Goal: Information Seeking & Learning: Learn about a topic

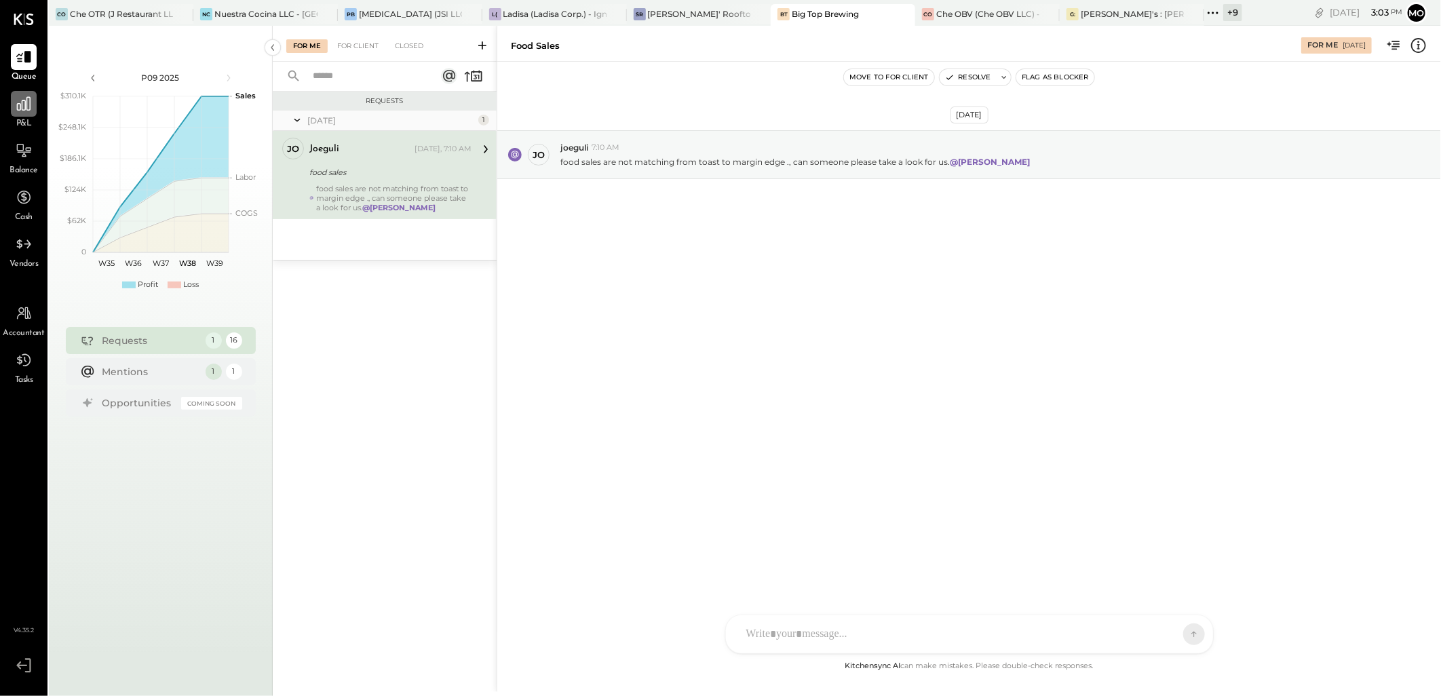
click at [21, 103] on icon at bounding box center [24, 104] width 18 height 18
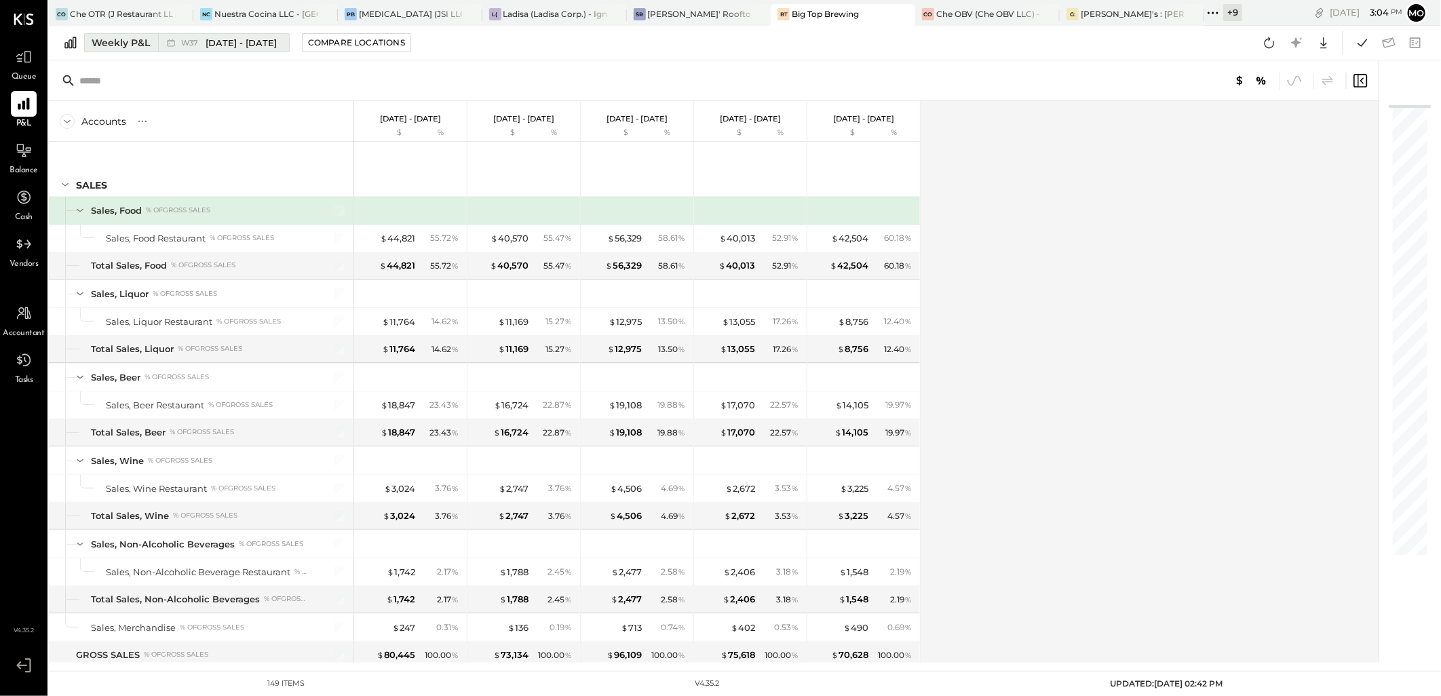
click at [191, 49] on div "W37 Sep 10 - 16, 2025" at bounding box center [229, 43] width 96 height 13
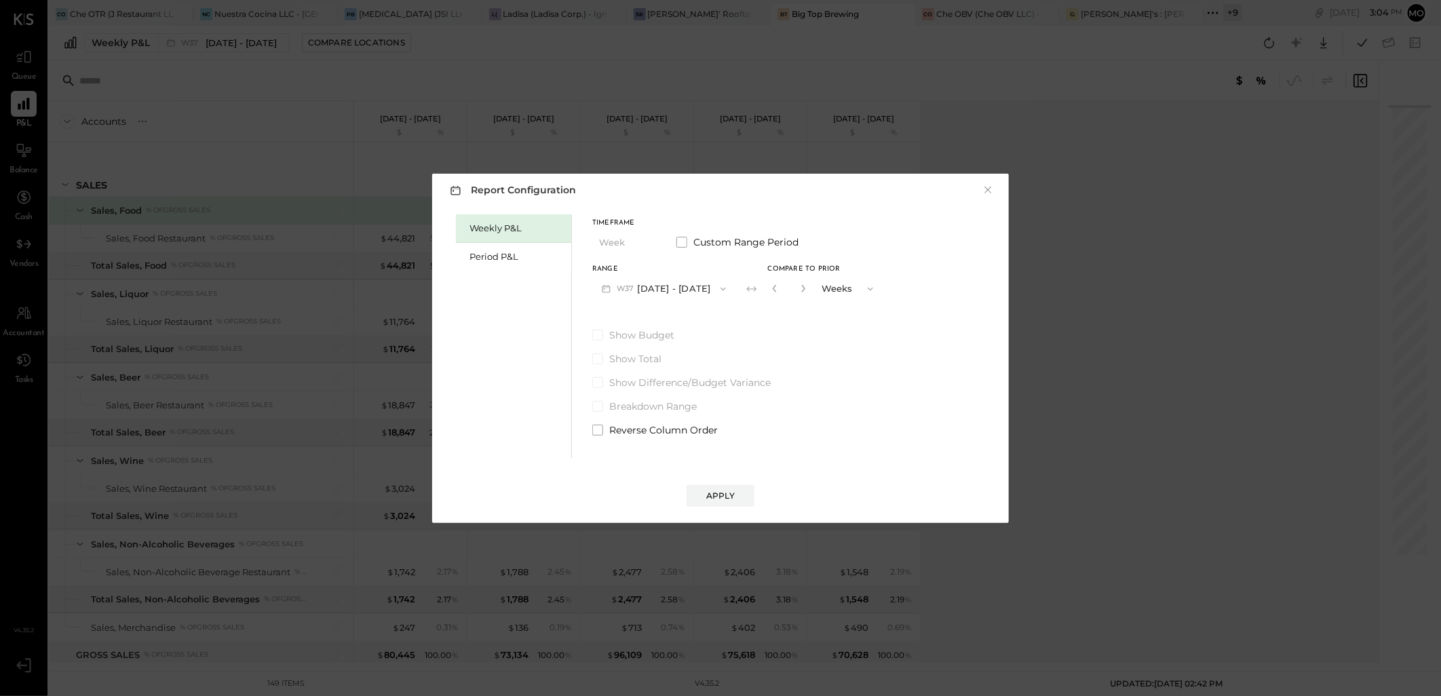
click at [669, 294] on button "W37 Sep 10 - 16, 2025" at bounding box center [663, 288] width 143 height 25
click at [657, 296] on div "W38 Sep 17 - 23, 2025" at bounding box center [670, 291] width 155 height 28
click at [715, 495] on div "Apply" at bounding box center [720, 496] width 28 height 12
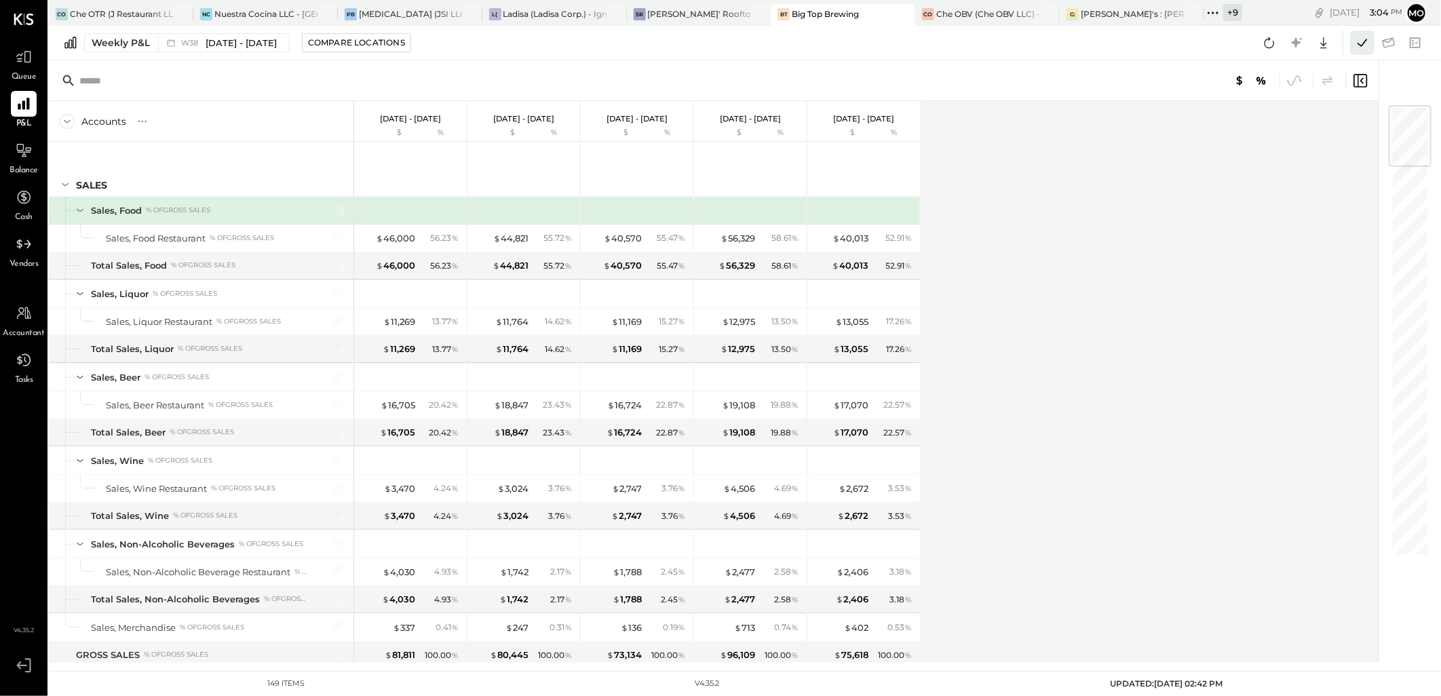
click at [1364, 36] on icon at bounding box center [1362, 43] width 18 height 18
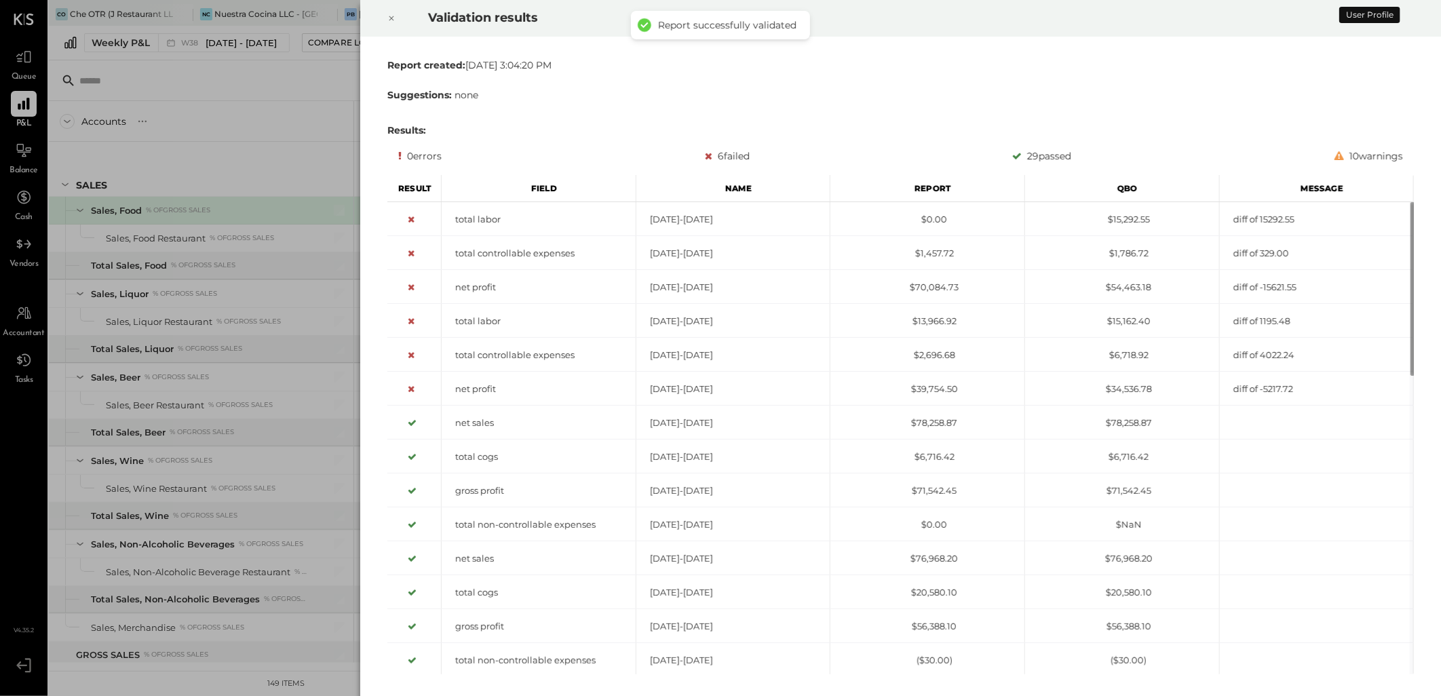
click at [1265, 46] on div "Validation results Report created: Tue Sep 23 2025 3:04:20 PM Suggestions: none…" at bounding box center [720, 348] width 1441 height 696
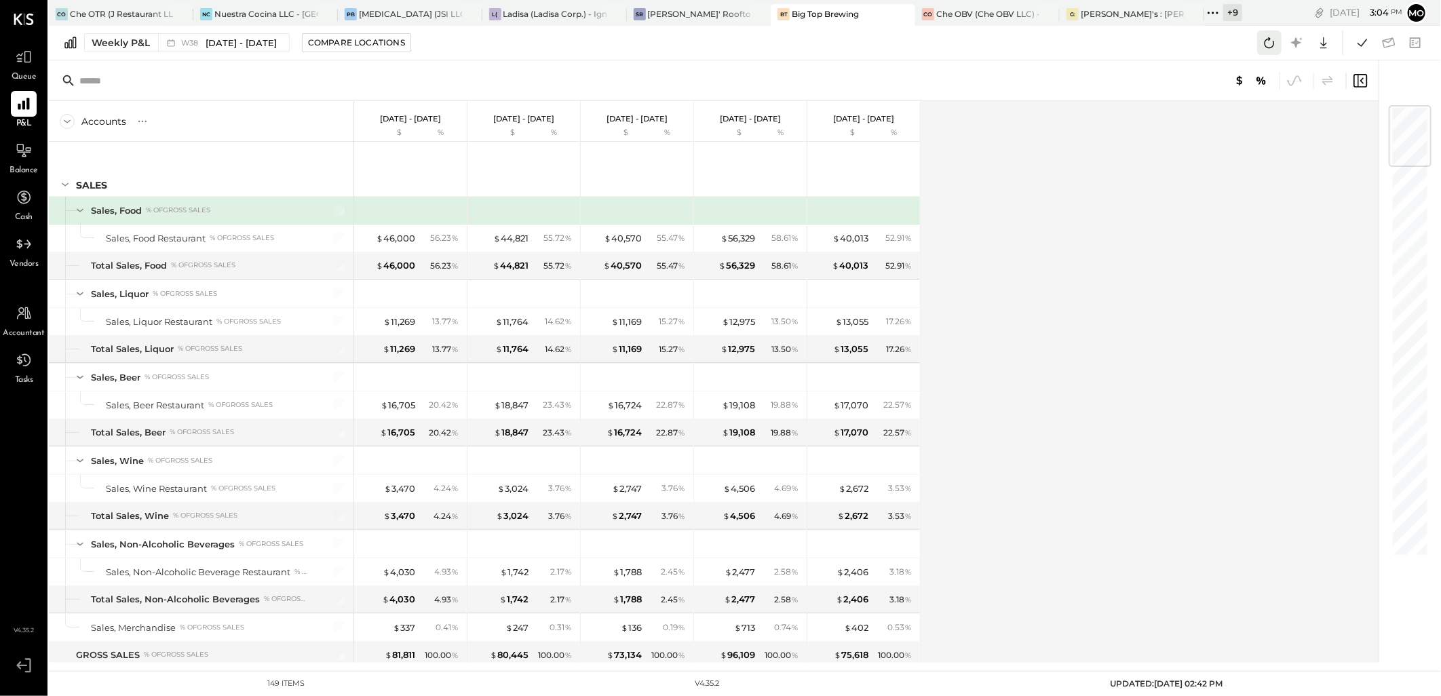
click at [1264, 46] on icon at bounding box center [1269, 43] width 18 height 18
click at [1368, 45] on icon at bounding box center [1362, 43] width 18 height 18
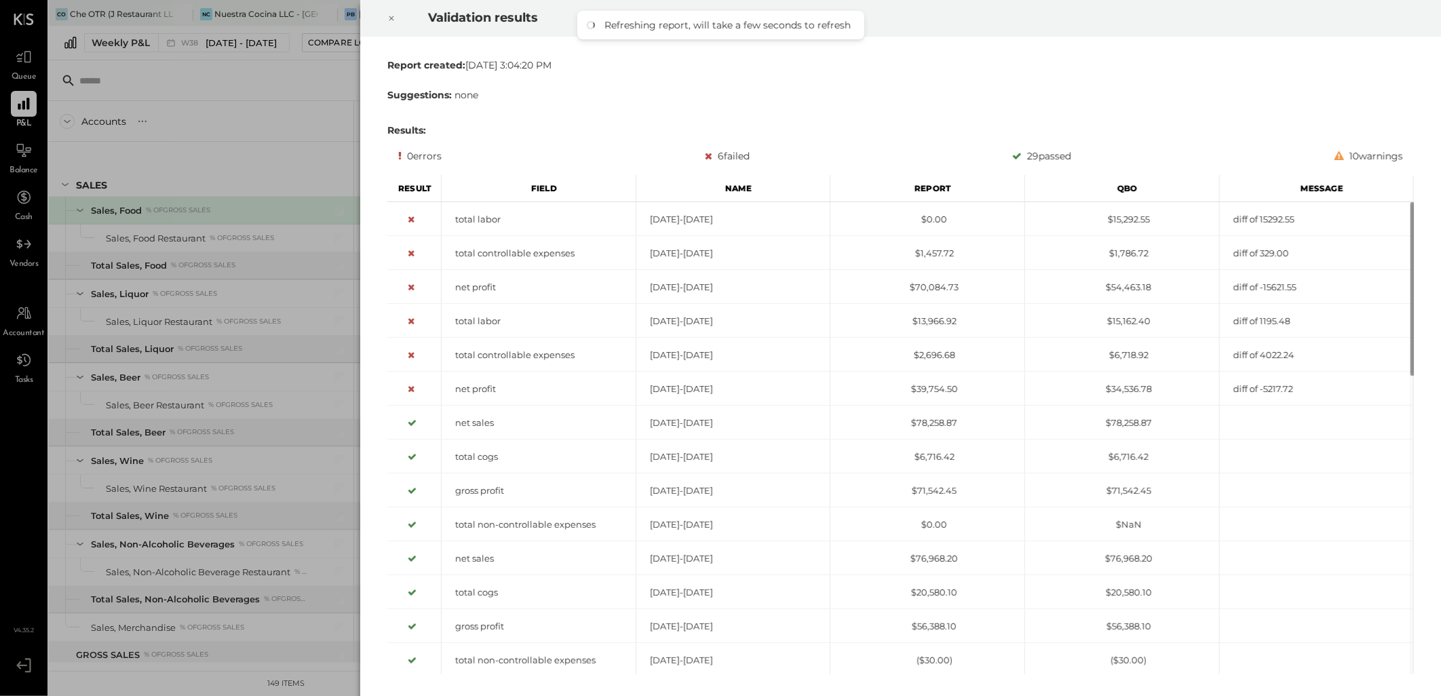
click at [391, 15] on icon at bounding box center [391, 18] width 8 height 16
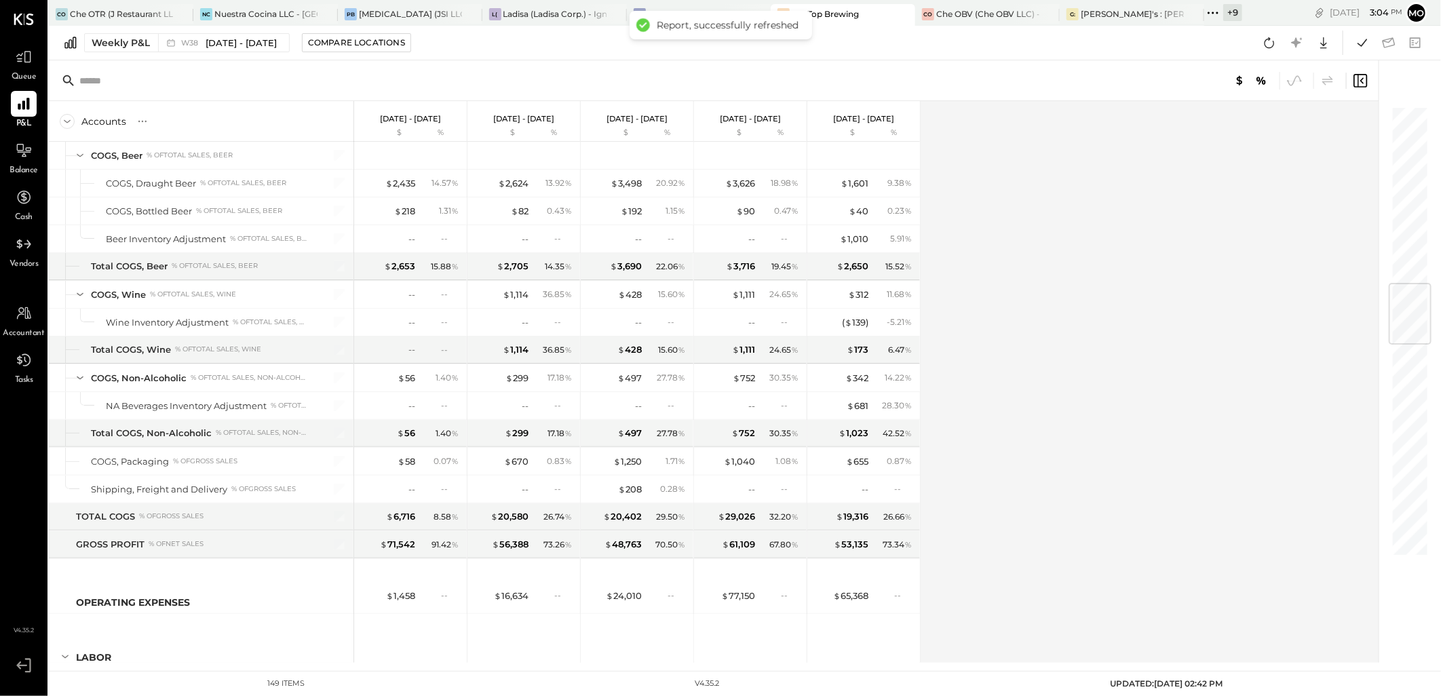
scroll to position [1507, 0]
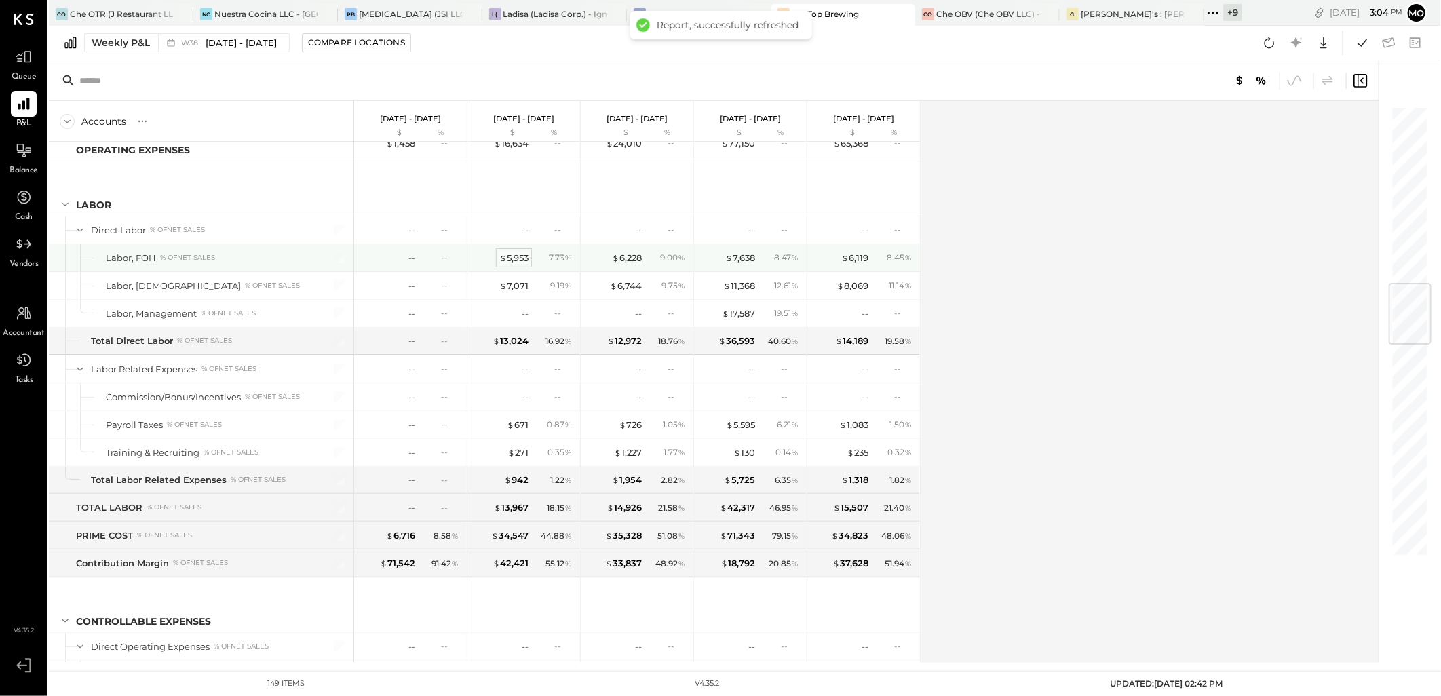
click at [518, 261] on div "$ 5,953" at bounding box center [513, 258] width 29 height 13
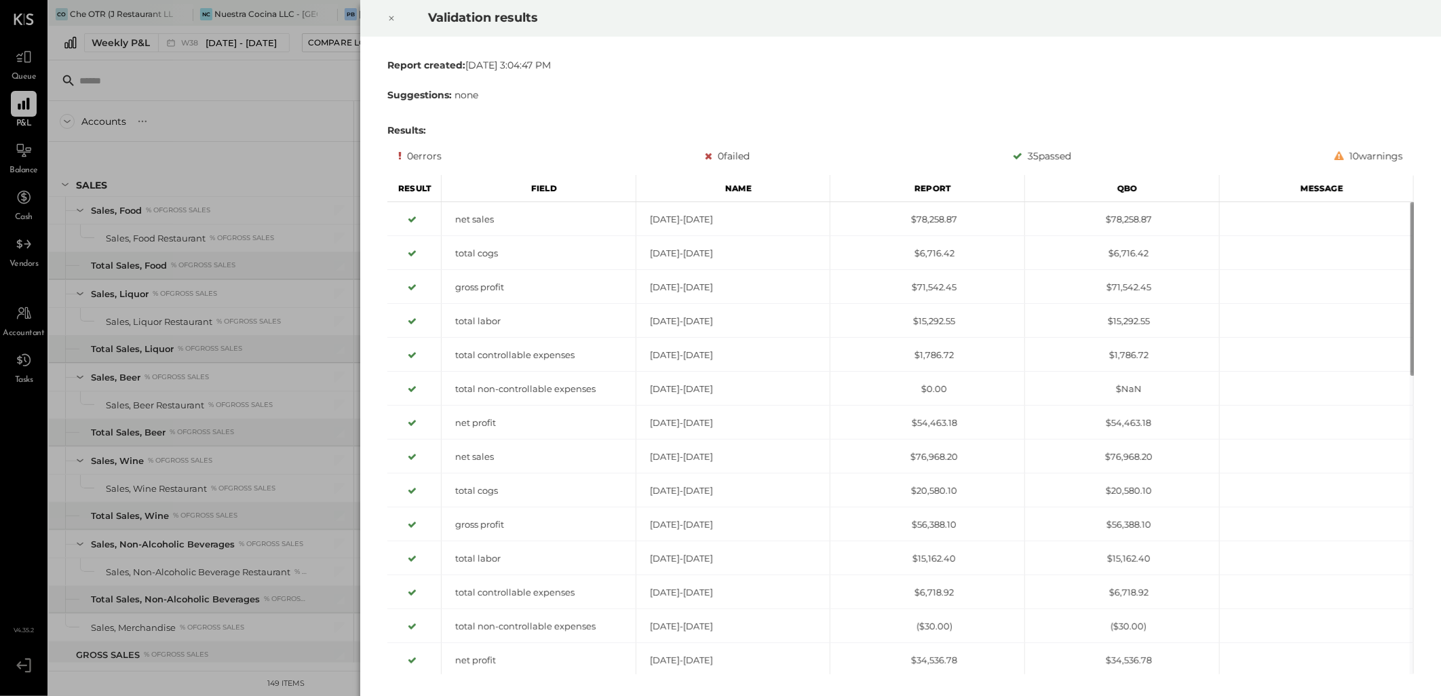
scroll to position [1353, 0]
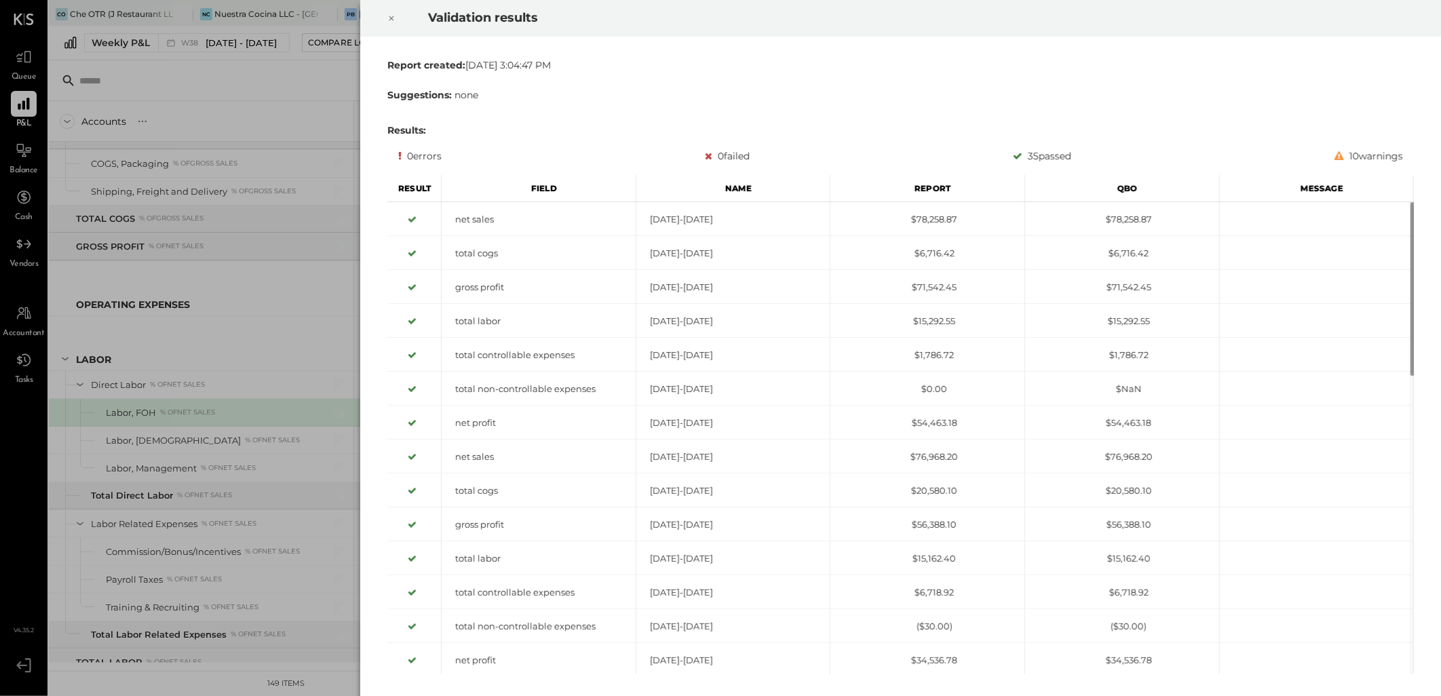
click at [389, 18] on icon at bounding box center [391, 18] width 8 height 16
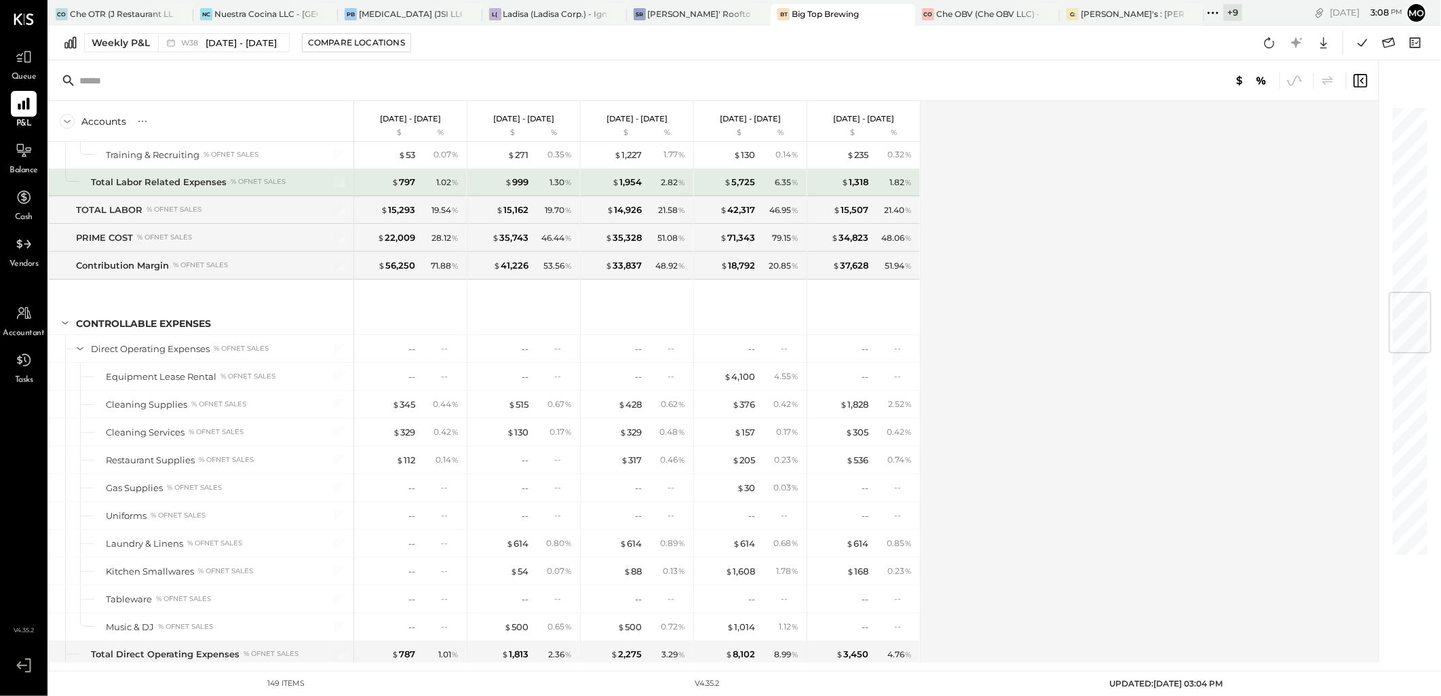
scroll to position [1579, 0]
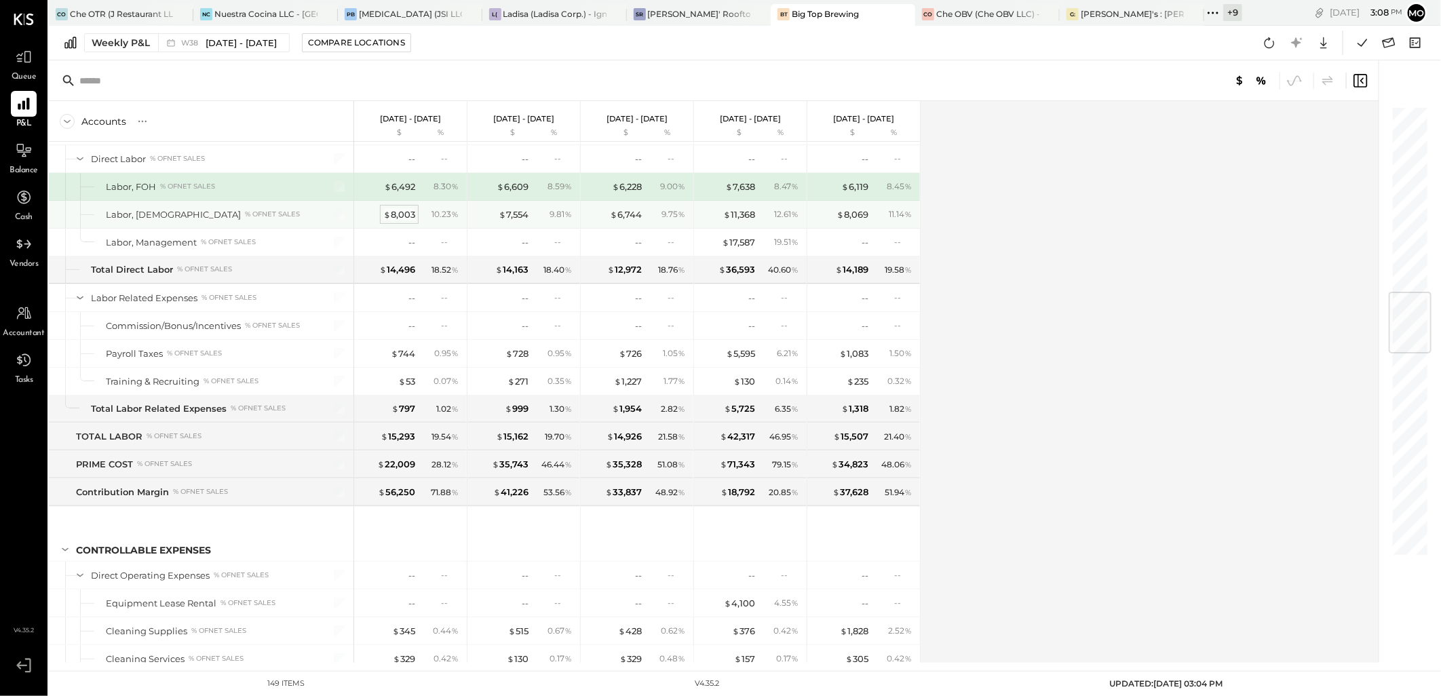
click at [400, 218] on div "$ 8,003" at bounding box center [399, 214] width 32 height 13
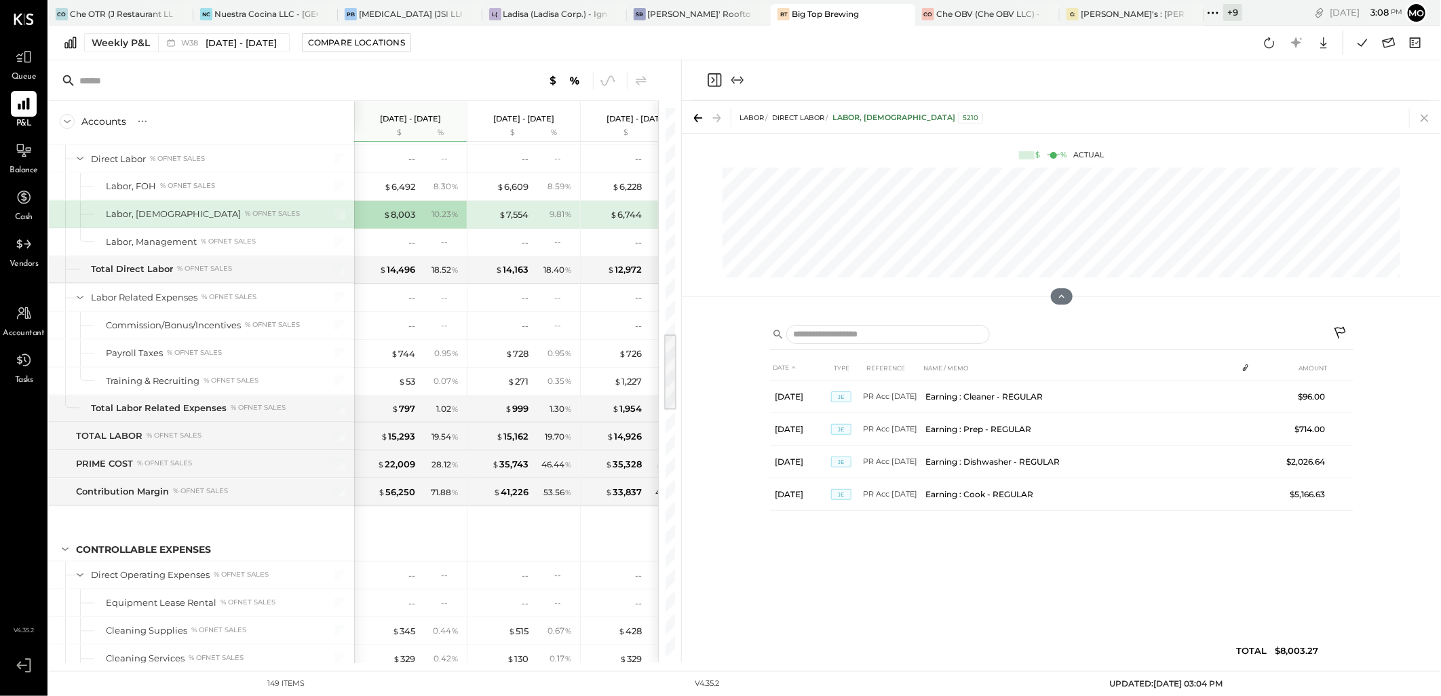
click at [1423, 123] on icon at bounding box center [1424, 118] width 19 height 19
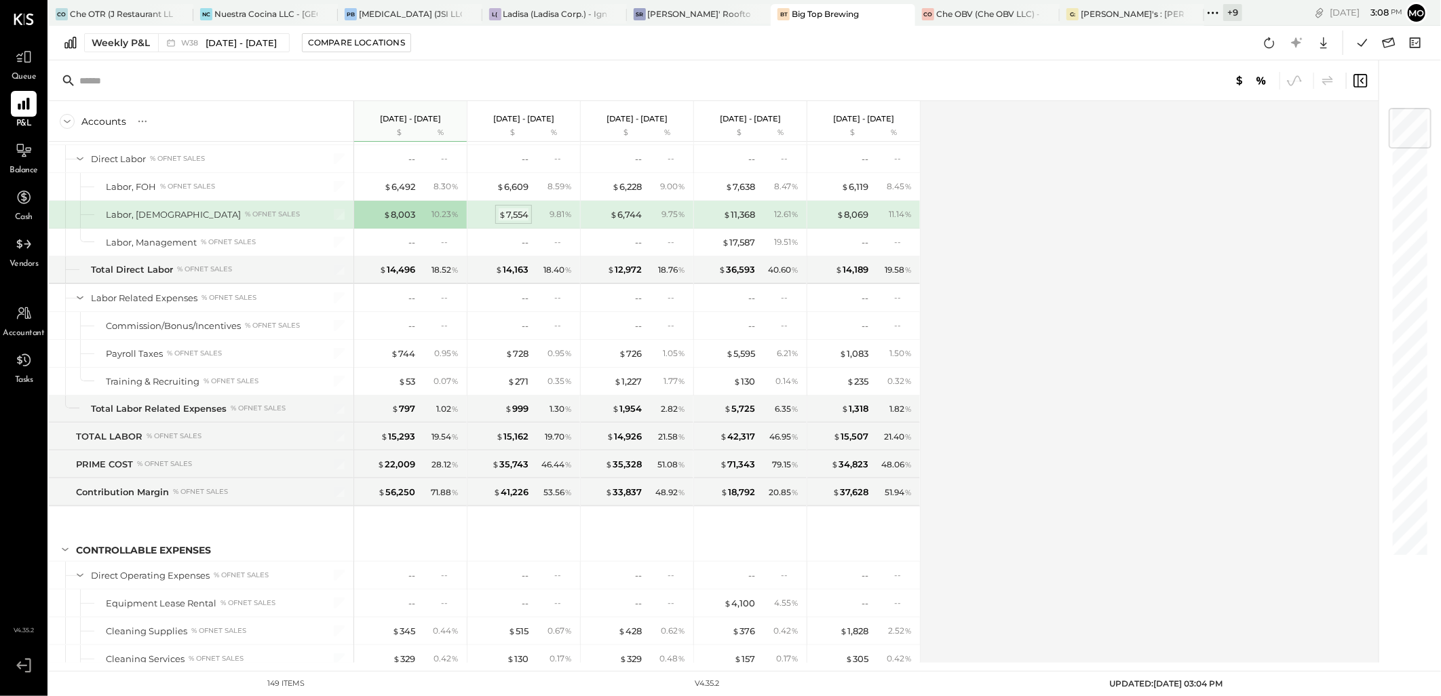
click at [521, 212] on div "$ 7,554" at bounding box center [514, 214] width 30 height 13
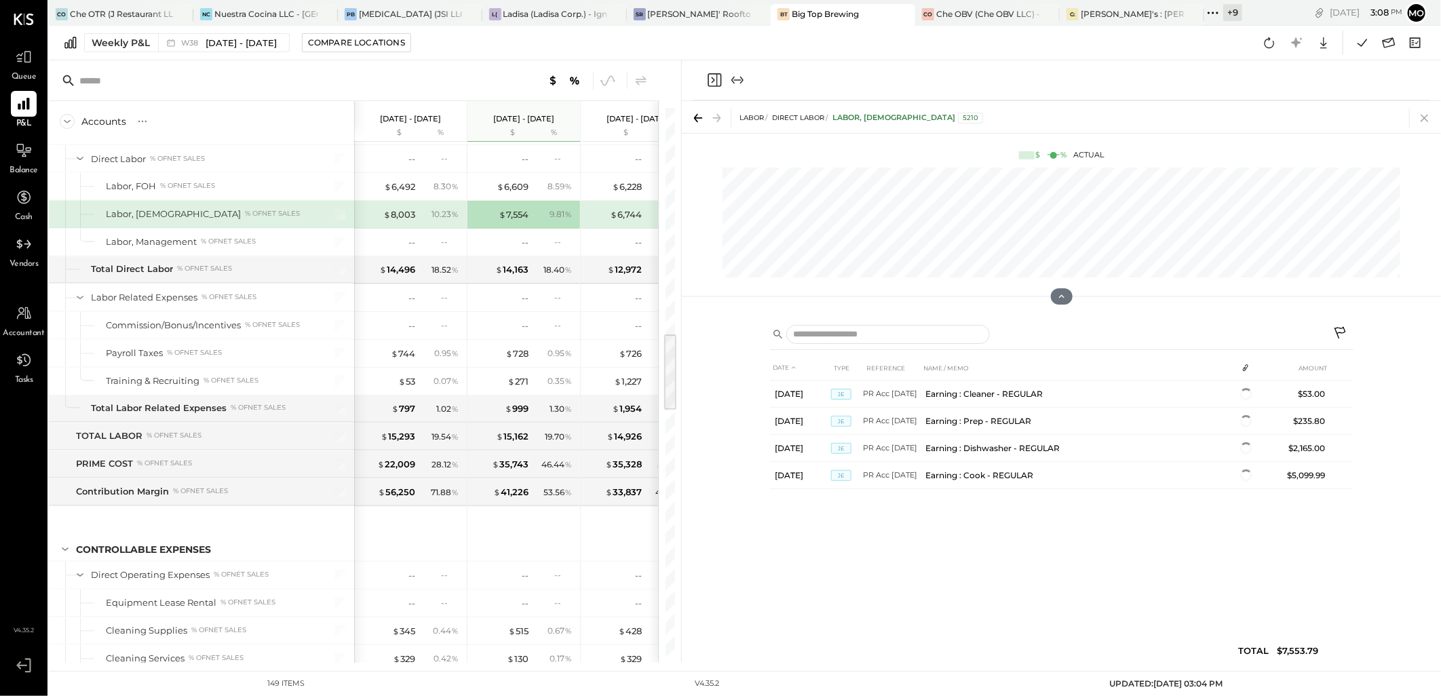
click at [1423, 117] on icon at bounding box center [1424, 118] width 19 height 19
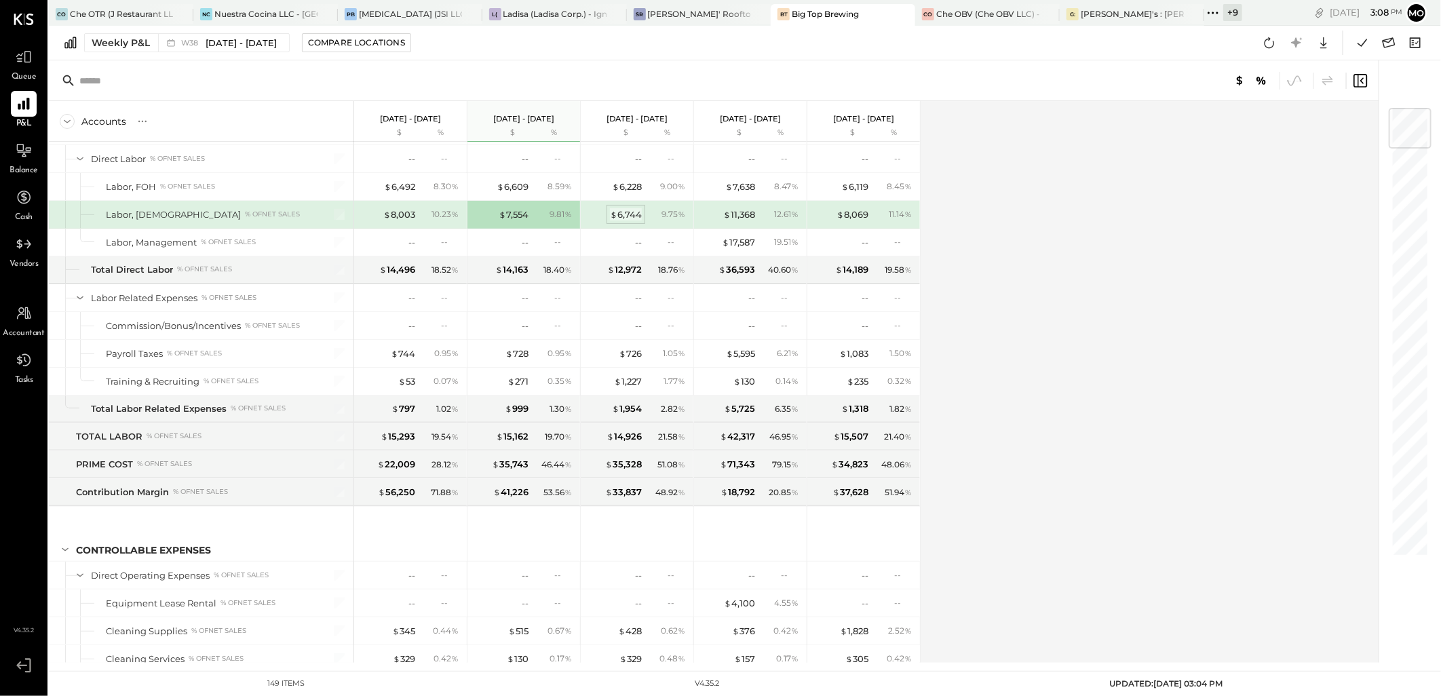
click at [619, 214] on div "$ 6,744" at bounding box center [626, 214] width 32 height 13
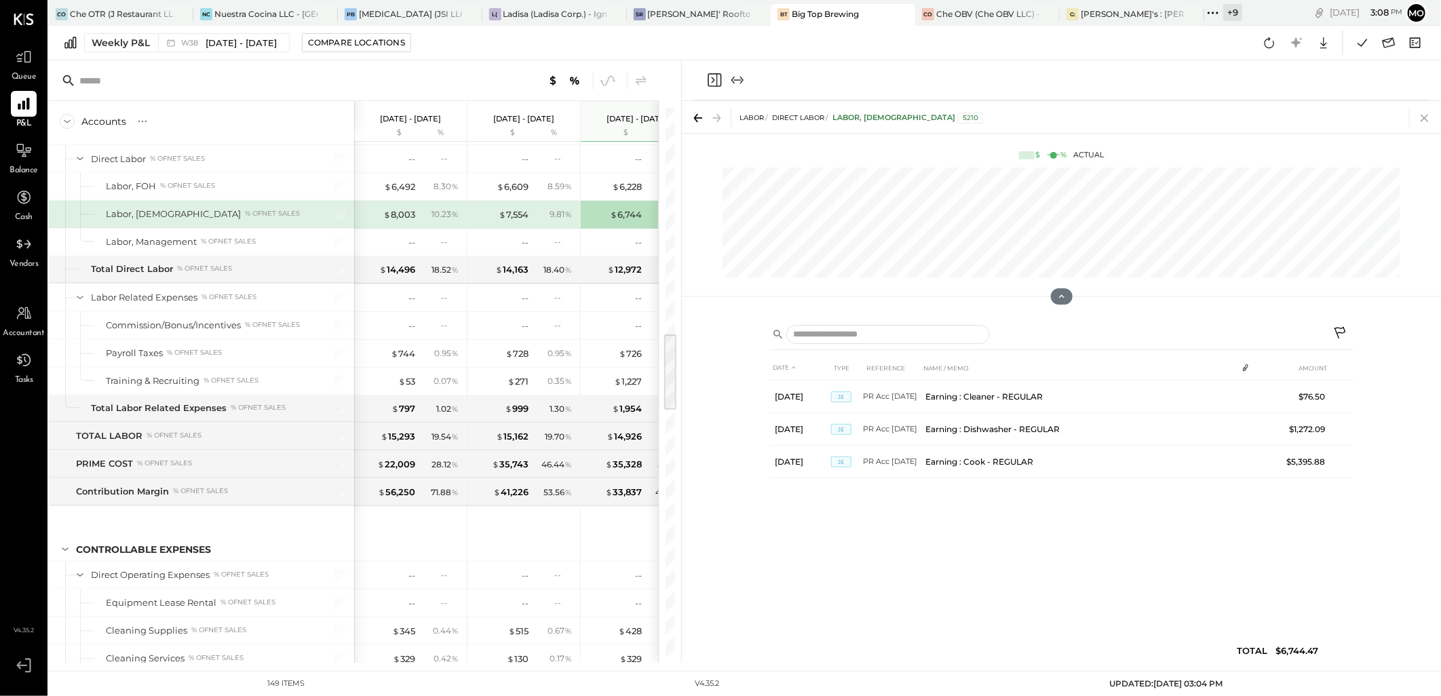
click at [1422, 119] on icon at bounding box center [1424, 118] width 19 height 19
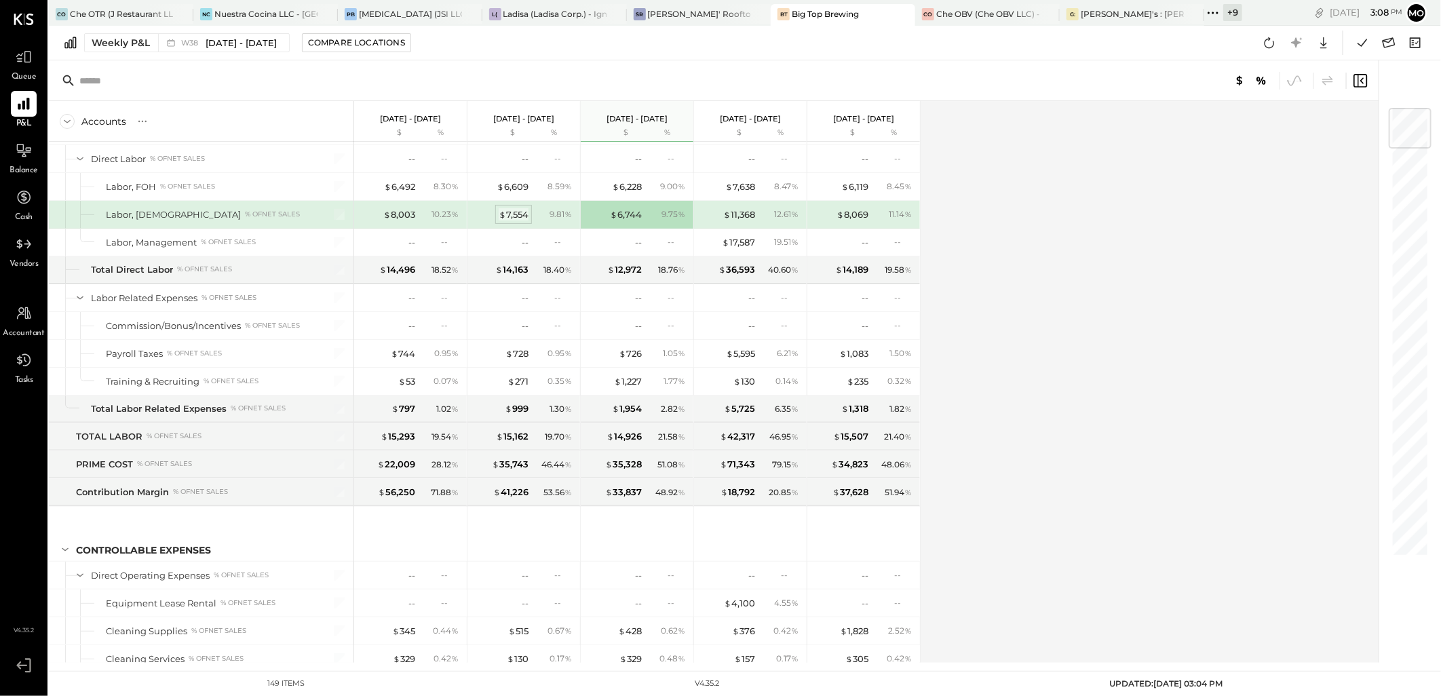
click at [520, 216] on div "$ 7,554" at bounding box center [514, 214] width 30 height 13
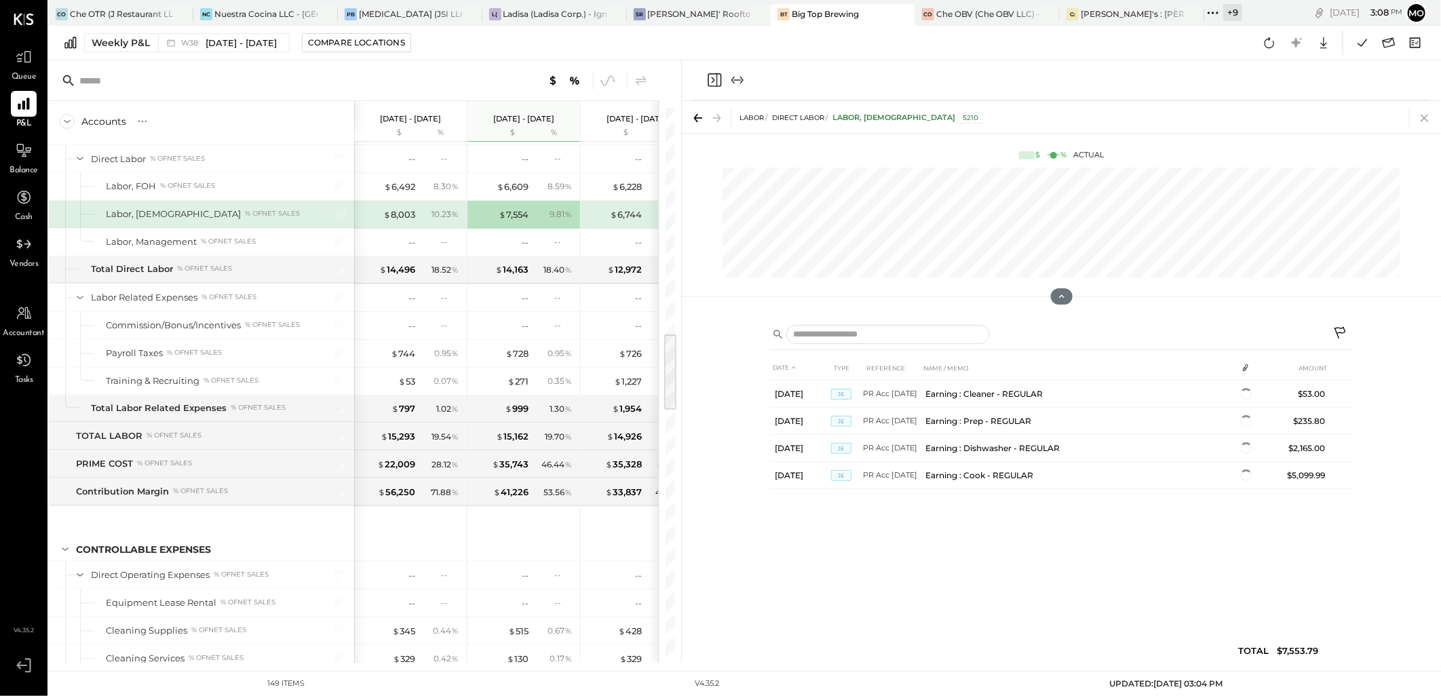
click at [1425, 119] on icon at bounding box center [1424, 118] width 19 height 19
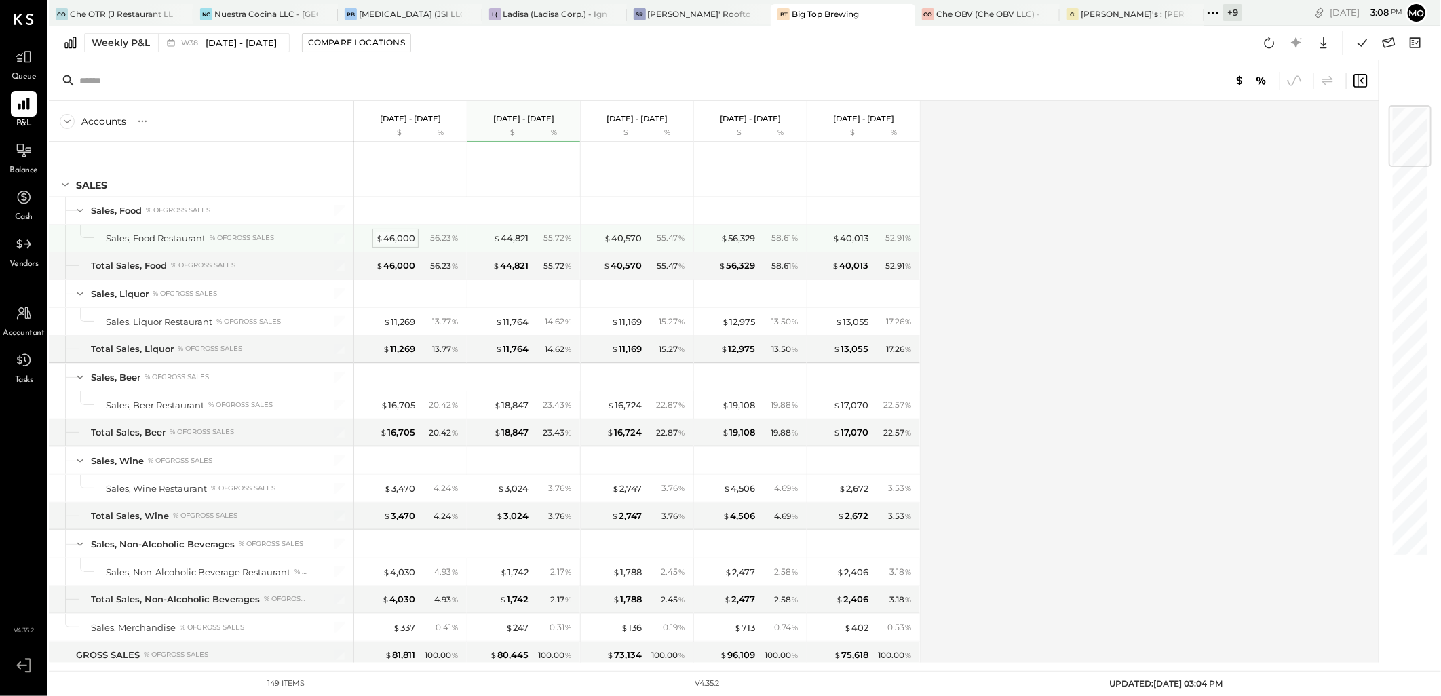
click at [407, 241] on div "$ 46,000" at bounding box center [395, 238] width 39 height 13
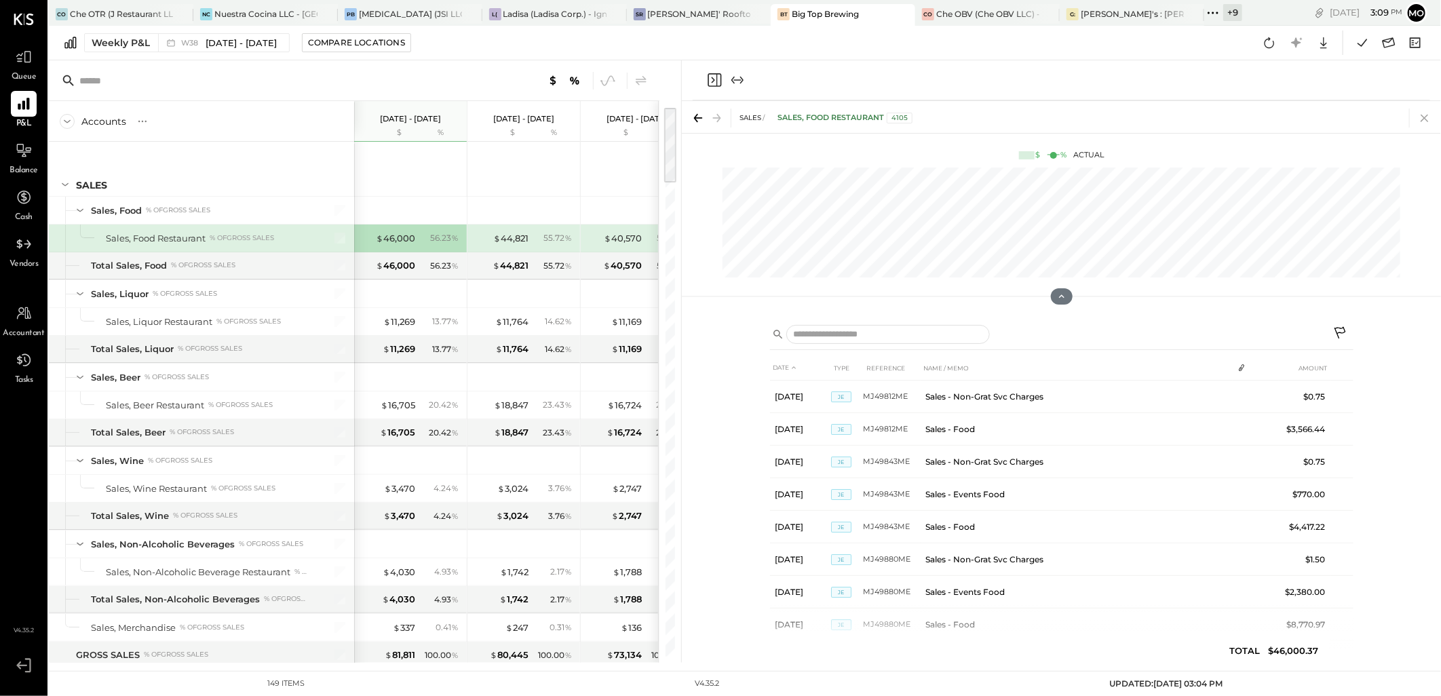
click at [1431, 111] on icon at bounding box center [1424, 118] width 19 height 19
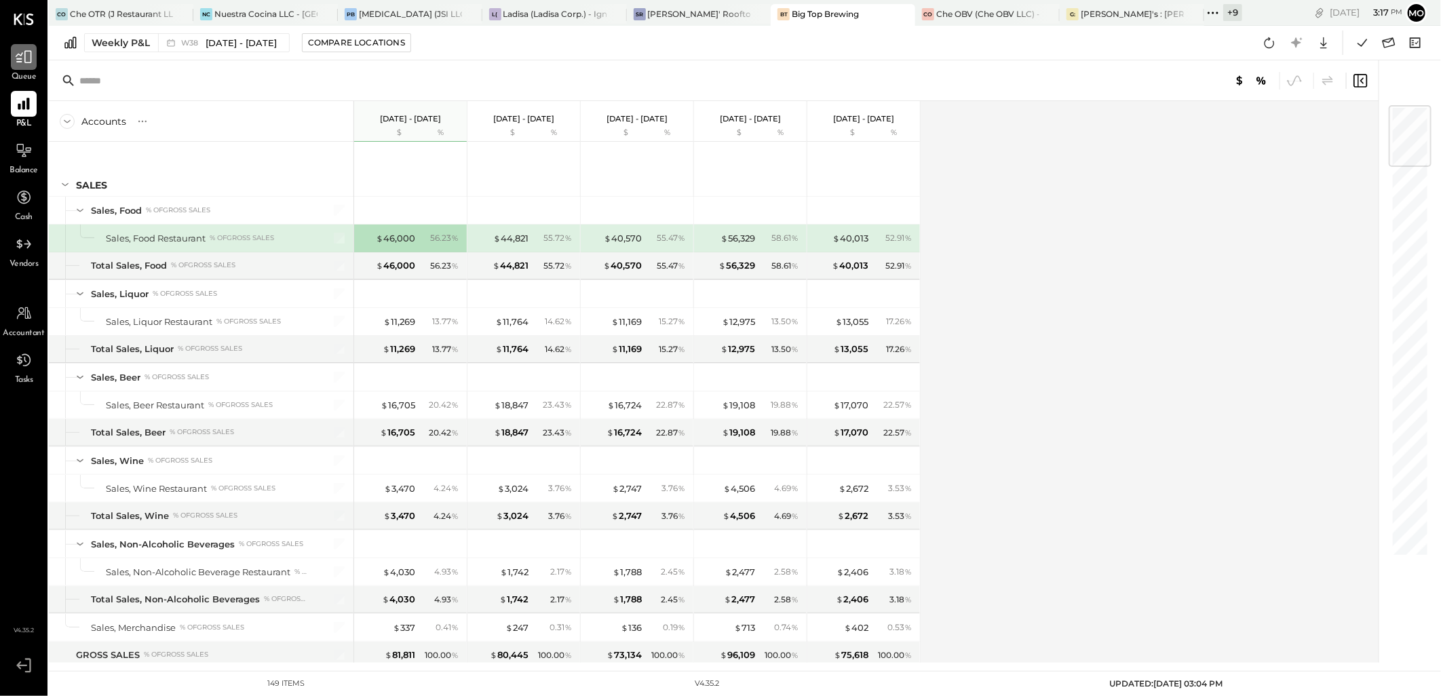
click at [16, 64] on icon at bounding box center [24, 57] width 18 height 18
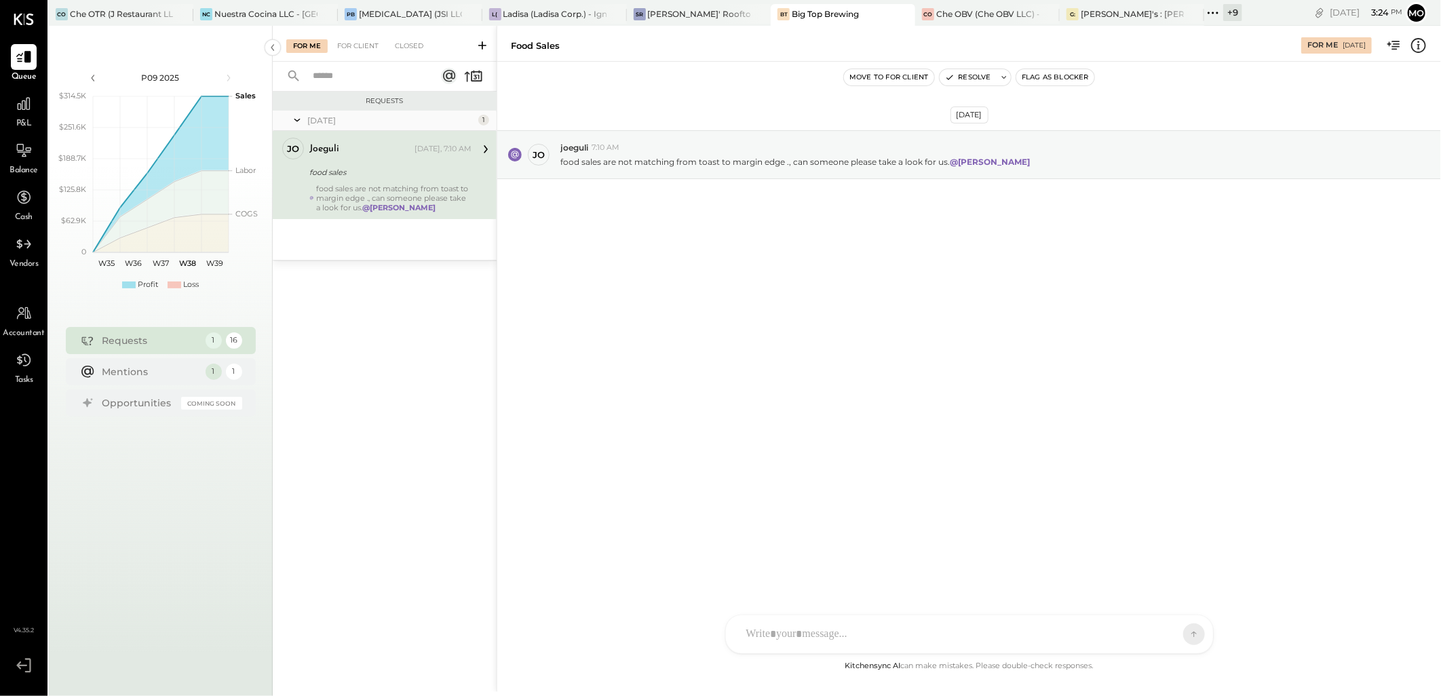
click at [794, 625] on div at bounding box center [957, 634] width 436 height 30
type input "***"
click at [847, 580] on div "J joeguli" at bounding box center [837, 571] width 155 height 27
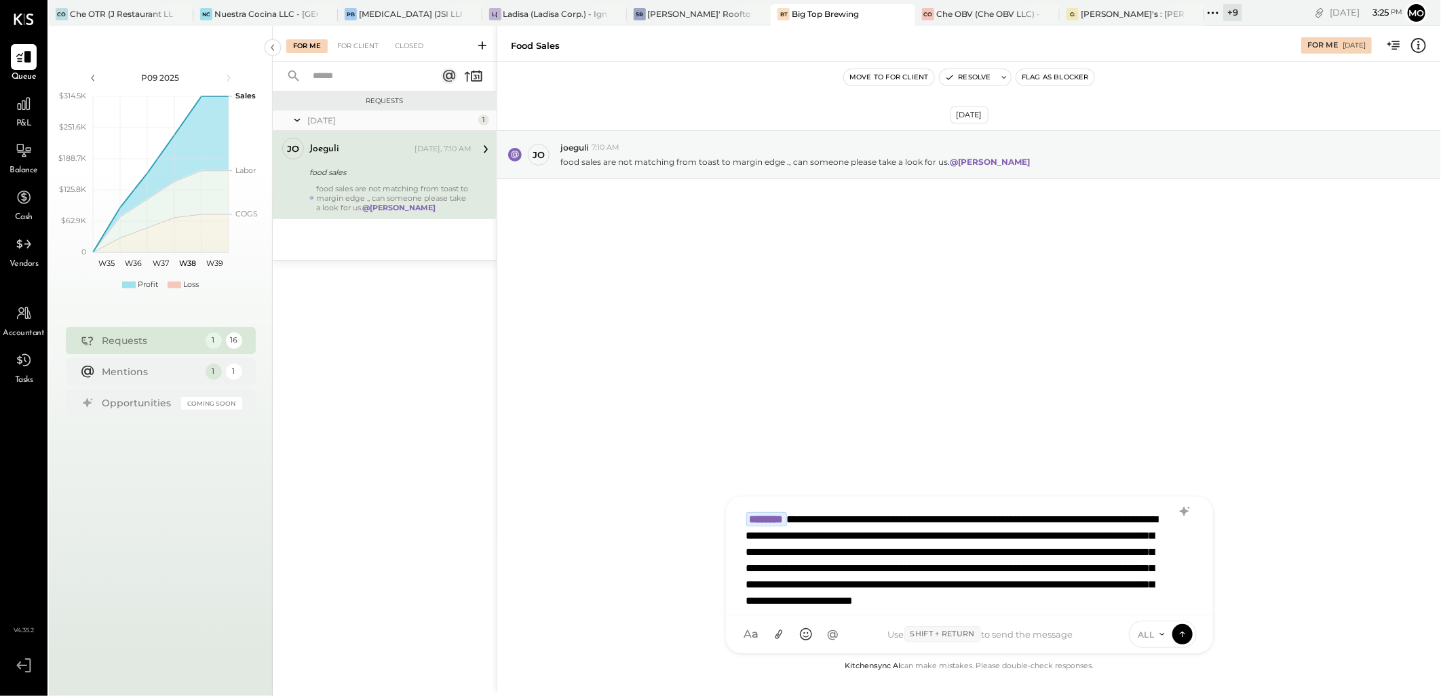
scroll to position [2, 0]
click at [1160, 597] on div "**********" at bounding box center [968, 554] width 459 height 102
click at [774, 636] on icon at bounding box center [778, 635] width 14 height 14
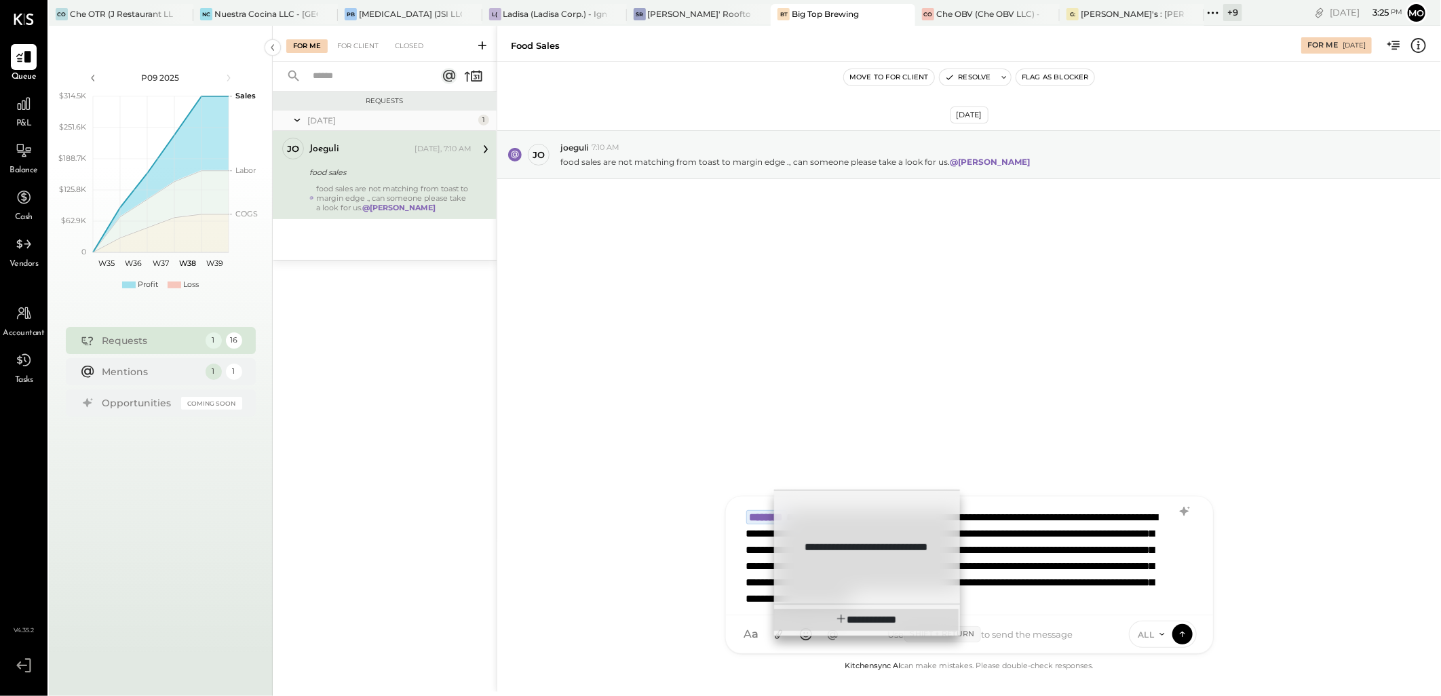
click at [866, 618] on span "**********" at bounding box center [875, 620] width 41 height 10
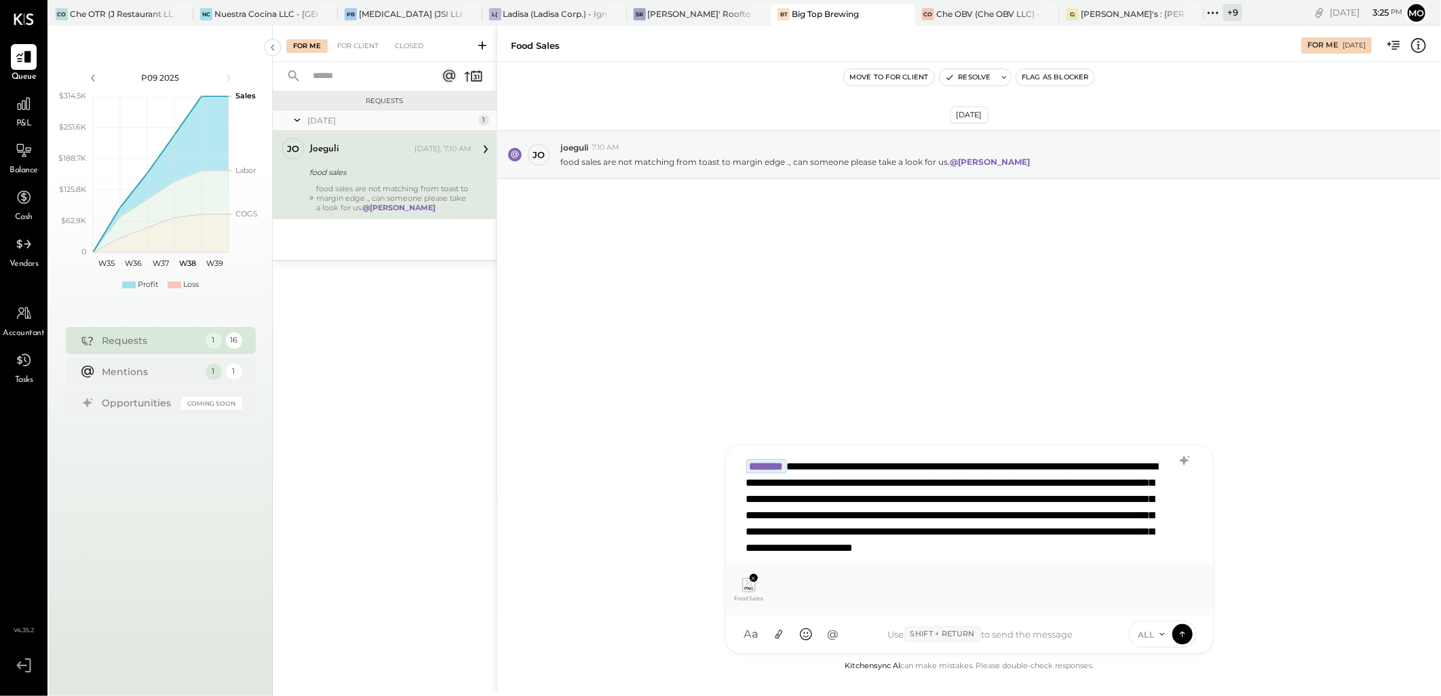
click at [754, 577] on icon at bounding box center [753, 578] width 6 height 6
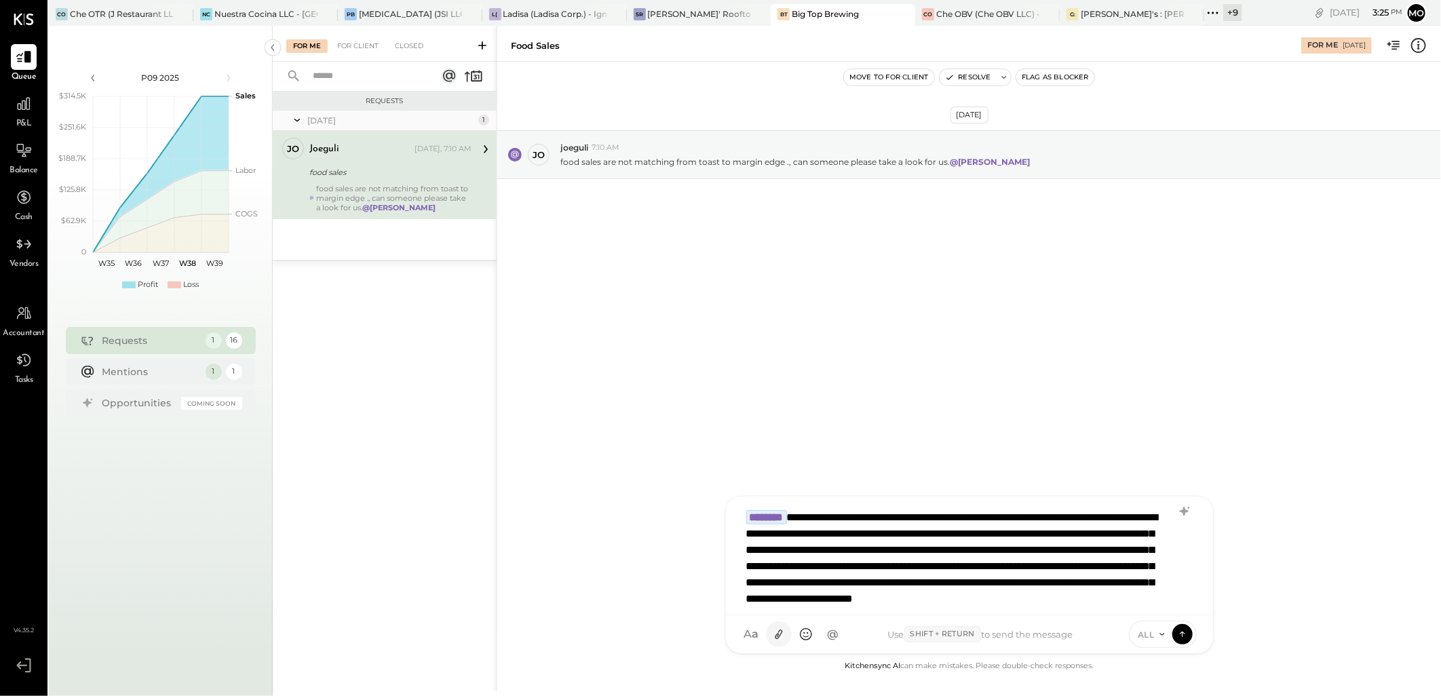
click at [777, 634] on icon at bounding box center [778, 635] width 14 height 14
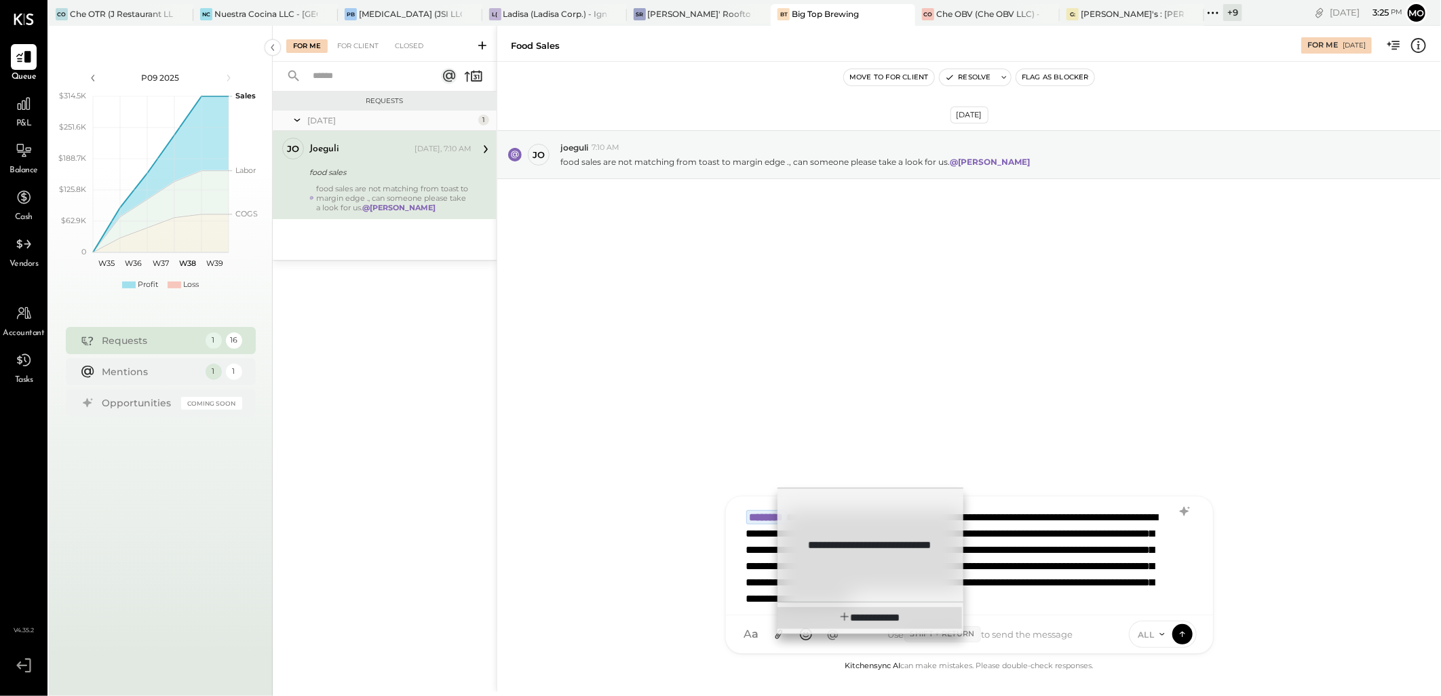
click at [871, 615] on span "**********" at bounding box center [879, 618] width 41 height 10
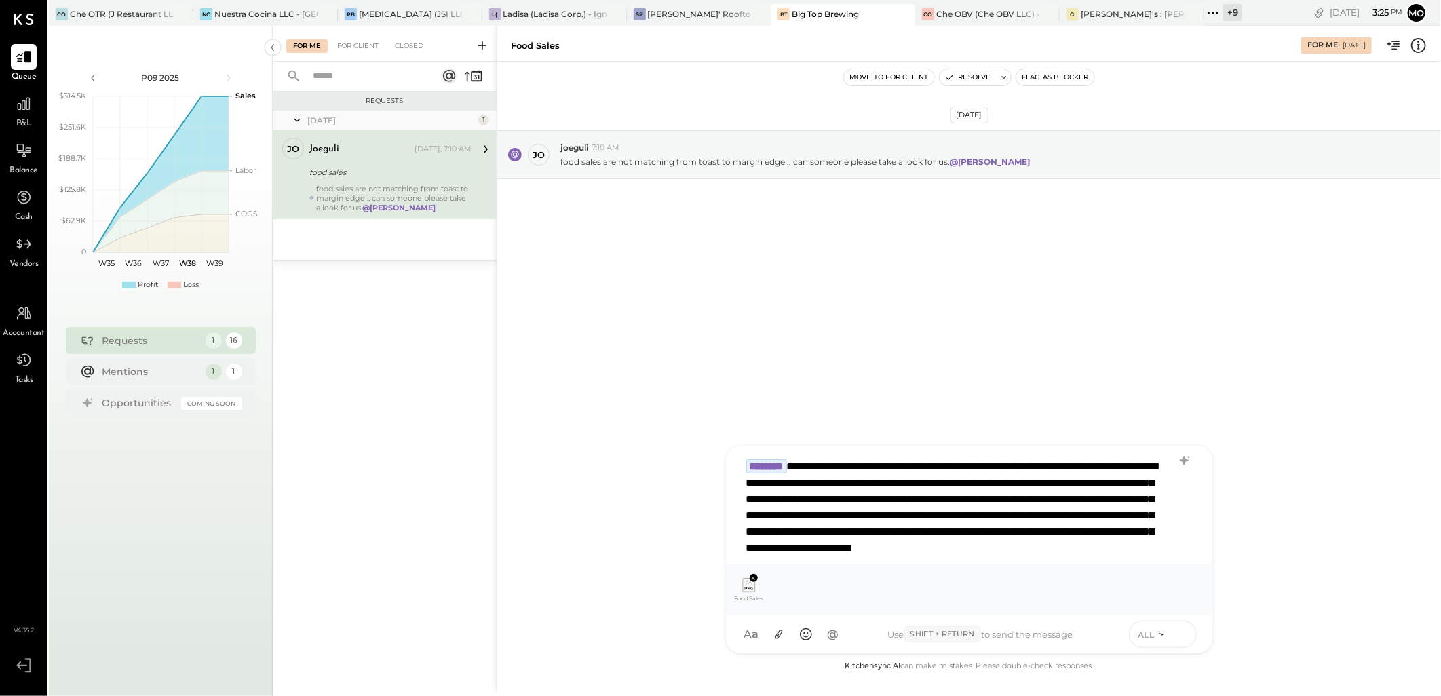
click at [1188, 634] on icon at bounding box center [1182, 634] width 12 height 14
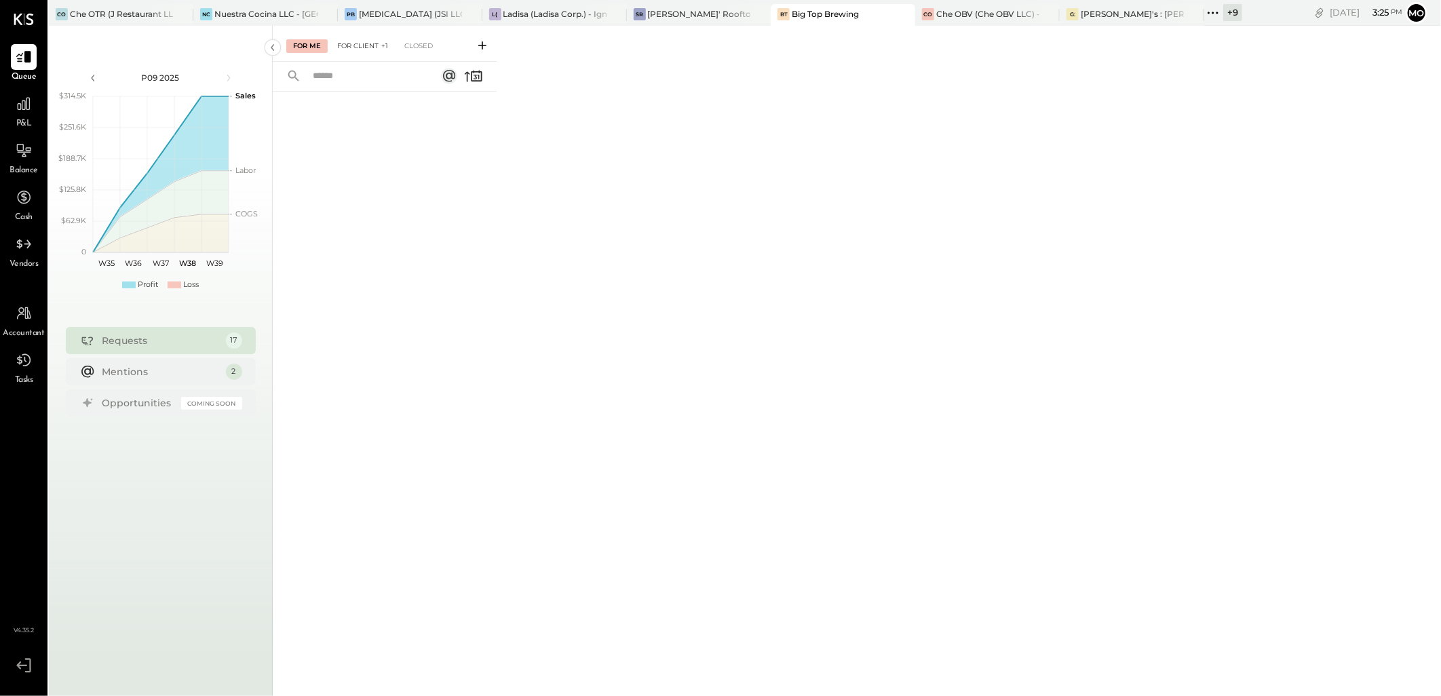
click at [354, 49] on div "For Client +1" at bounding box center [362, 46] width 64 height 14
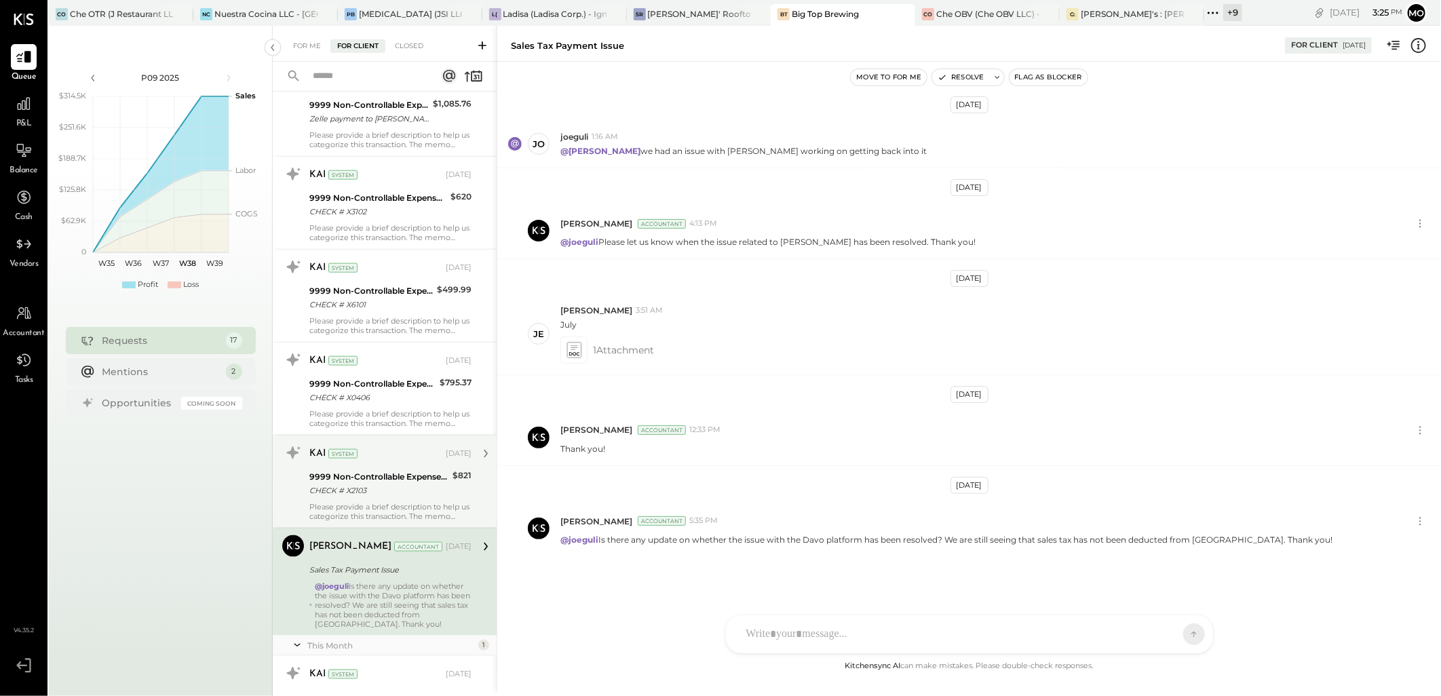
scroll to position [1205, 0]
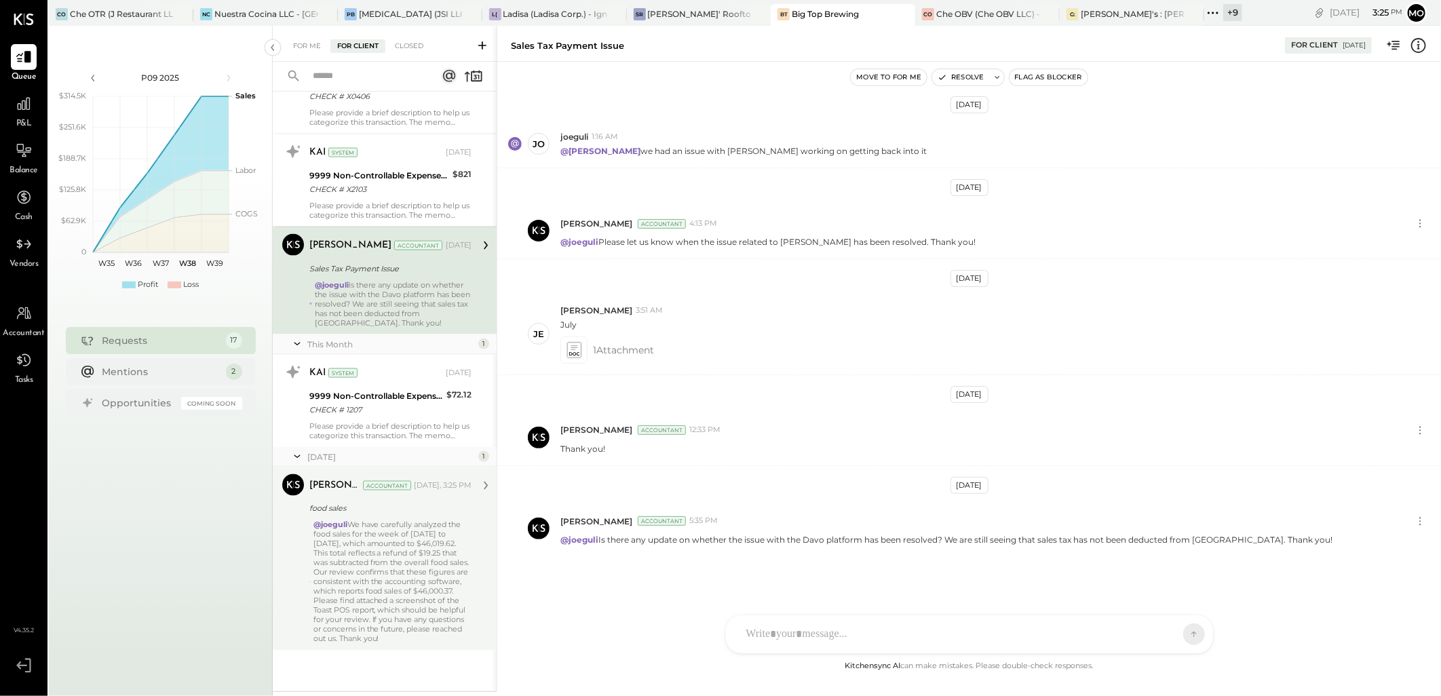
click at [405, 559] on div "@joeguli We have carefully analyzed the food sales for the week of September 17…" at bounding box center [392, 581] width 158 height 123
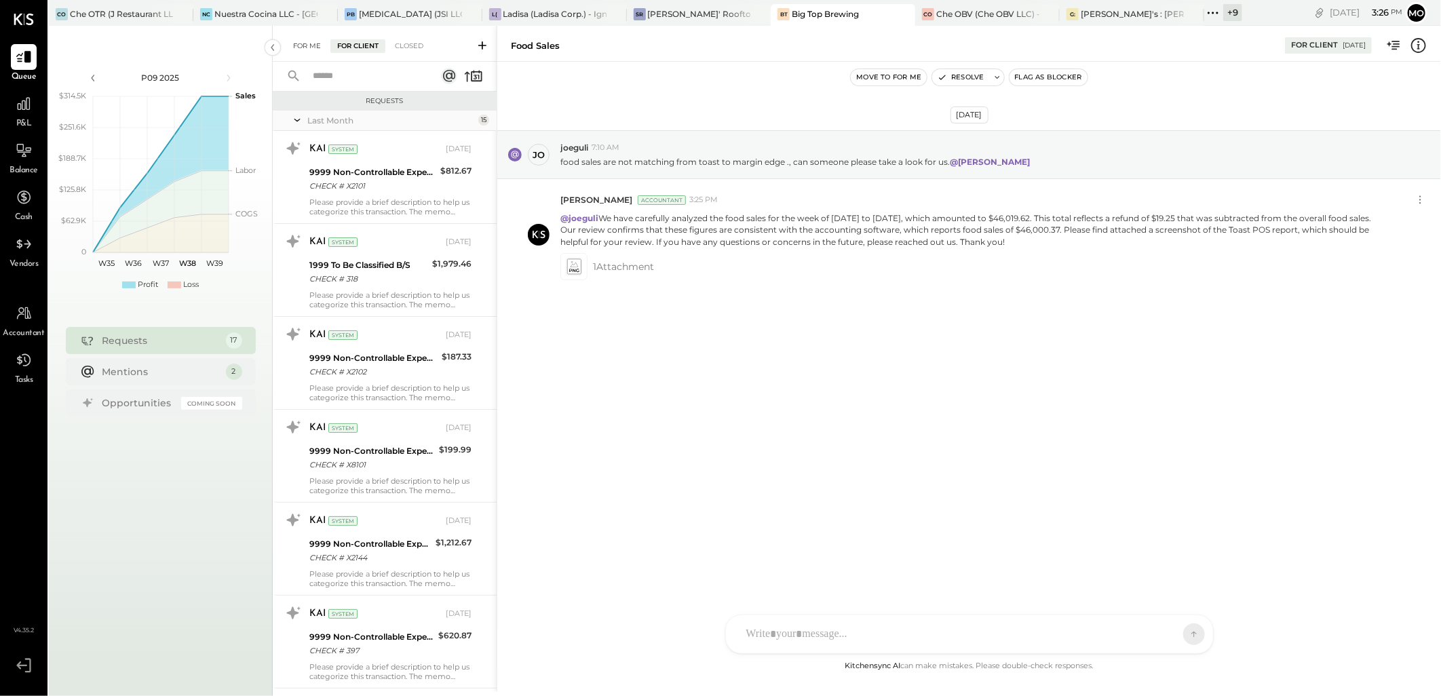
click at [305, 44] on div "For Me" at bounding box center [306, 46] width 41 height 14
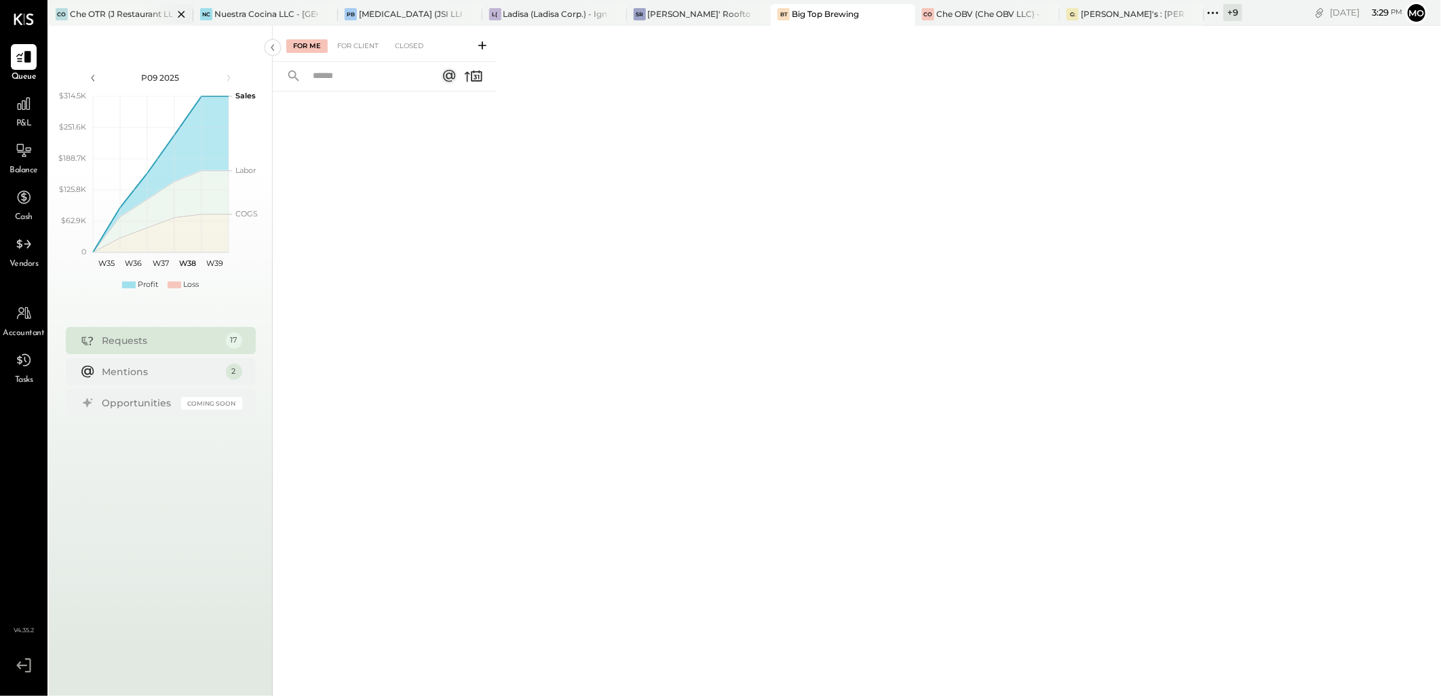
click at [106, 10] on div "Che OTR (J Restaurant LLC) - Ignite" at bounding box center [121, 14] width 103 height 12
click at [234, 15] on div "Nuestra Cocina LLC - [GEOGRAPHIC_DATA]" at bounding box center [265, 14] width 103 height 12
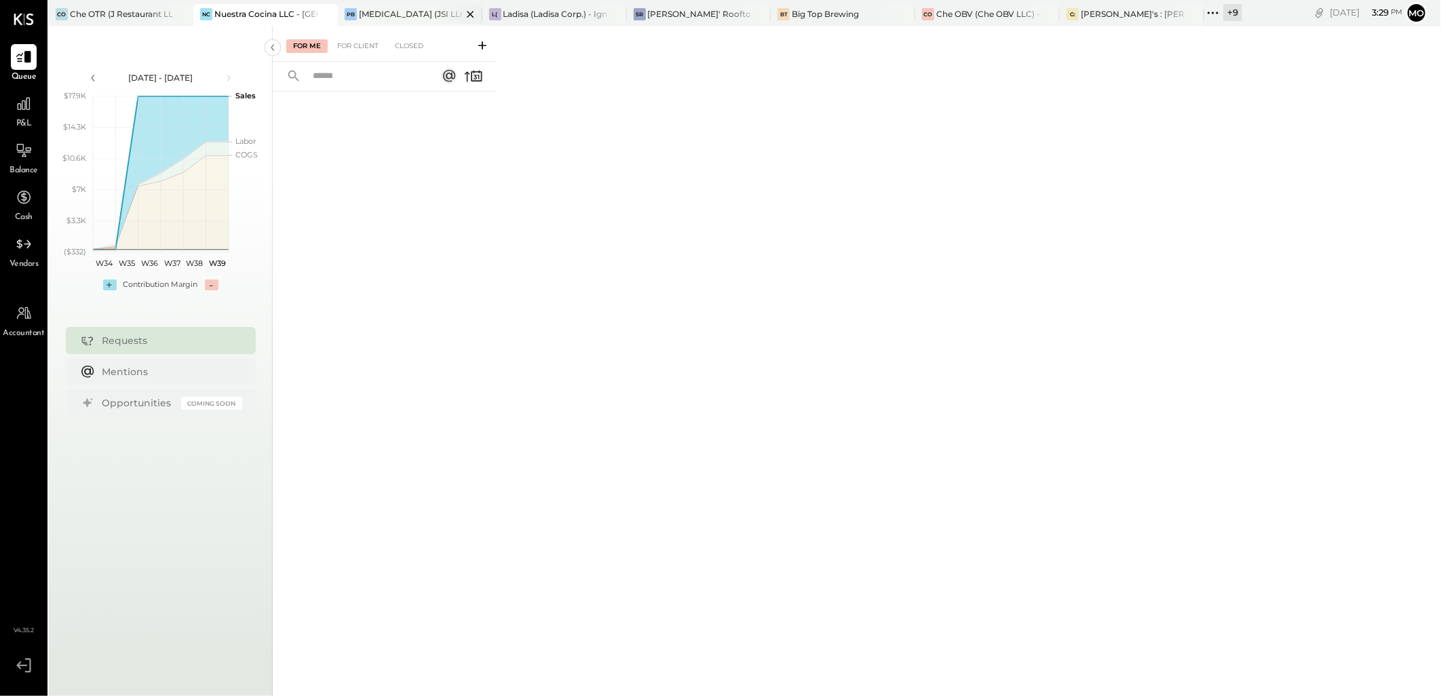
click at [364, 16] on div "[MEDICAL_DATA] (JSI LLC) - Ignite" at bounding box center [410, 14] width 103 height 12
click at [571, 22] on div "L( Ladisa (Ladisa Corp.) - Ignite" at bounding box center [554, 15] width 144 height 22
click at [686, 14] on div "[PERSON_NAME]' Rooftop - Ignite" at bounding box center [699, 14] width 103 height 12
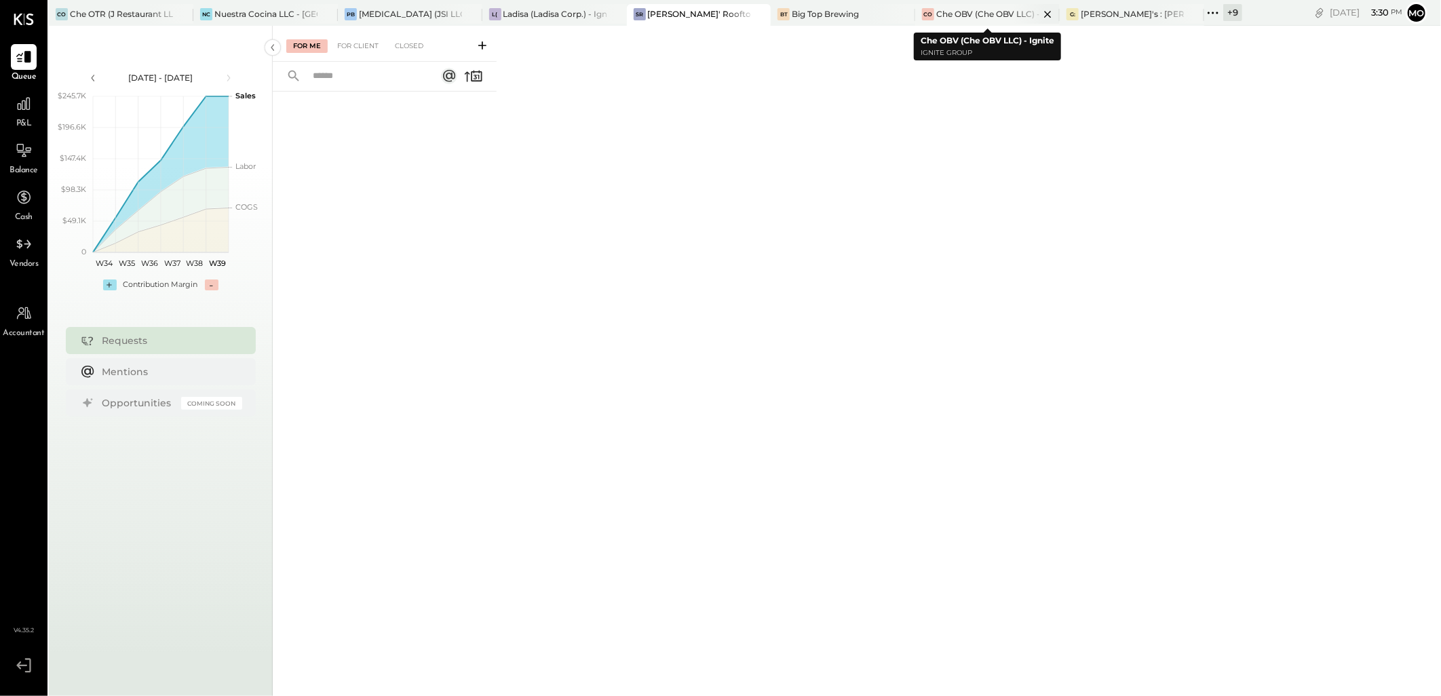
click at [969, 17] on div "Che OBV (Che OBV LLC) - Ignite" at bounding box center [987, 14] width 103 height 12
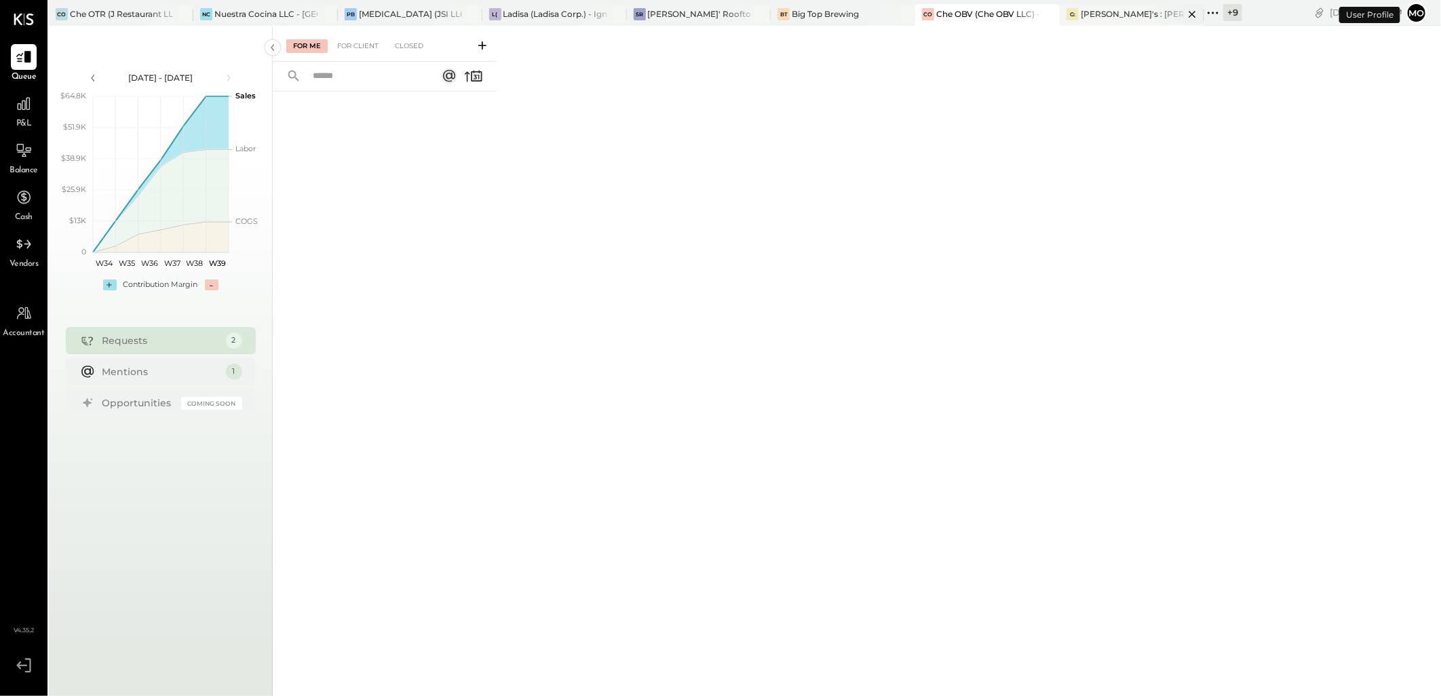
click at [1081, 14] on div "[PERSON_NAME]'s : [PERSON_NAME]'s" at bounding box center [1132, 14] width 103 height 12
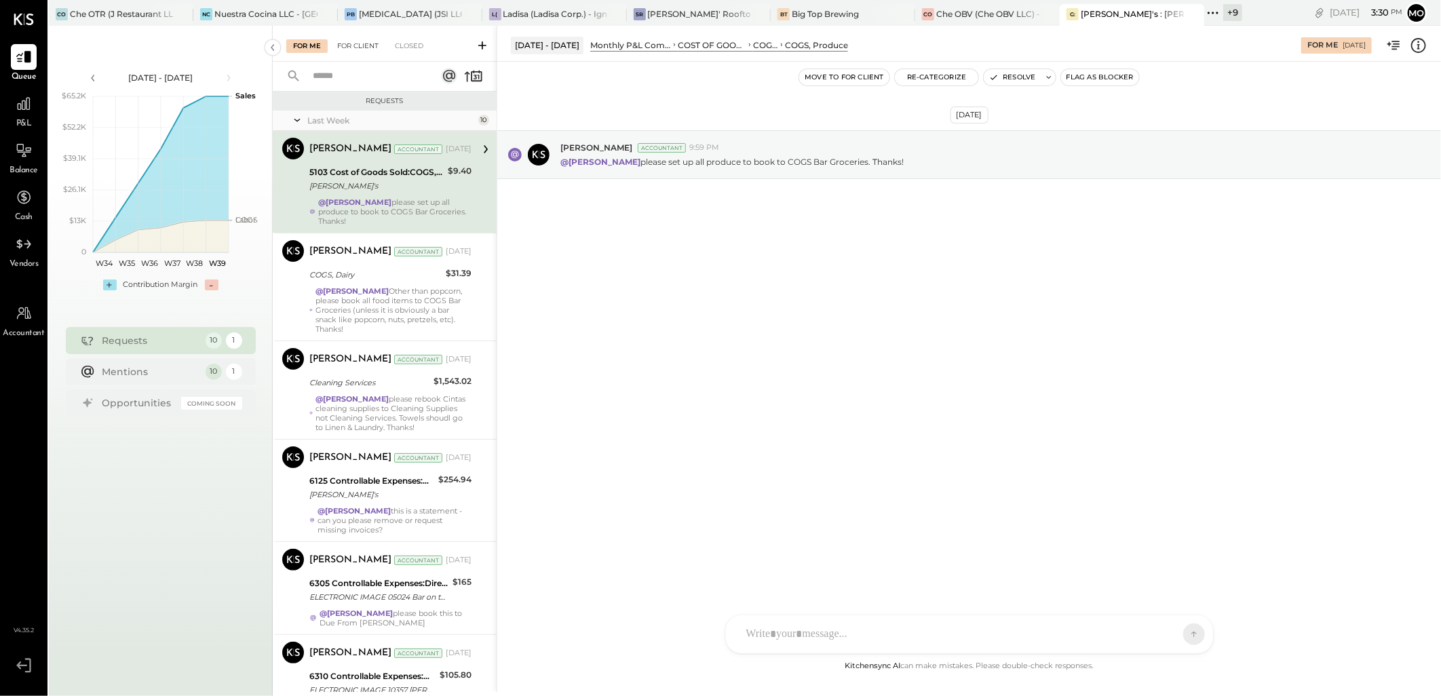
click at [360, 50] on div "For Client" at bounding box center [357, 46] width 55 height 14
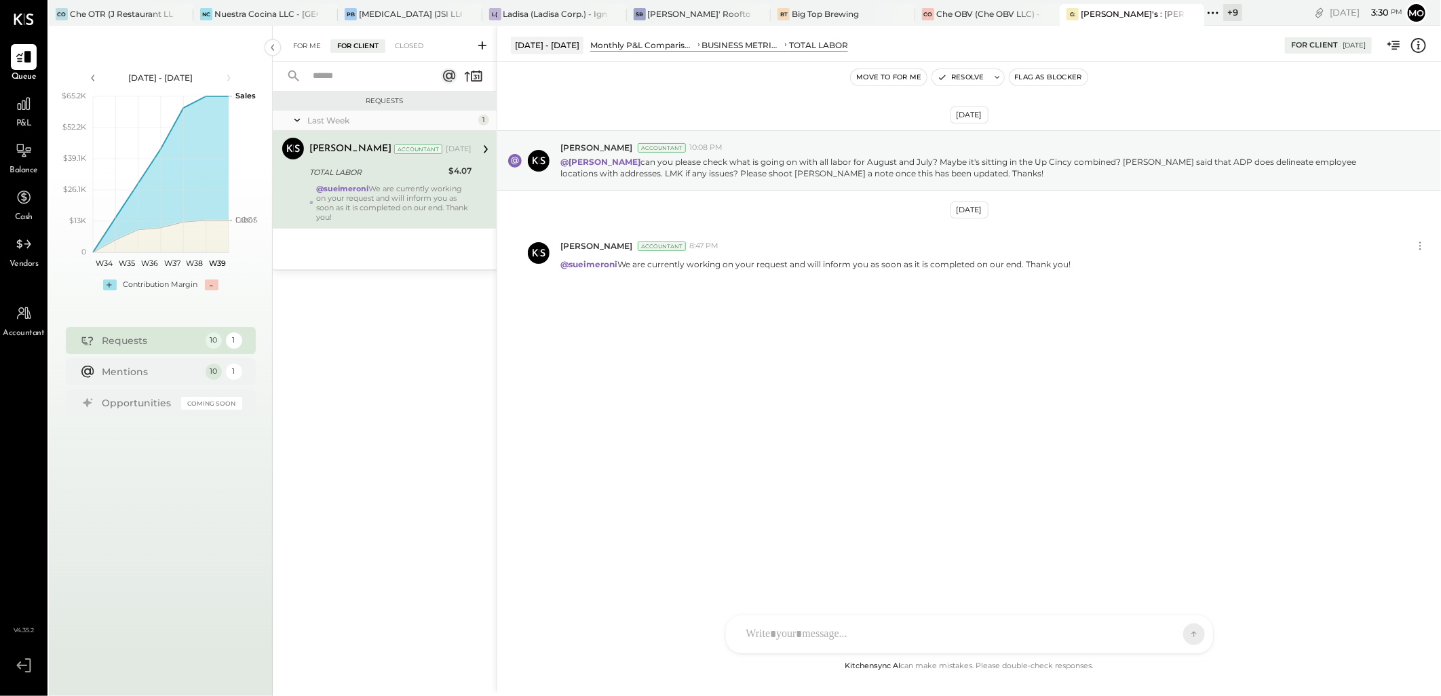
click at [305, 41] on div "For Me" at bounding box center [306, 46] width 41 height 14
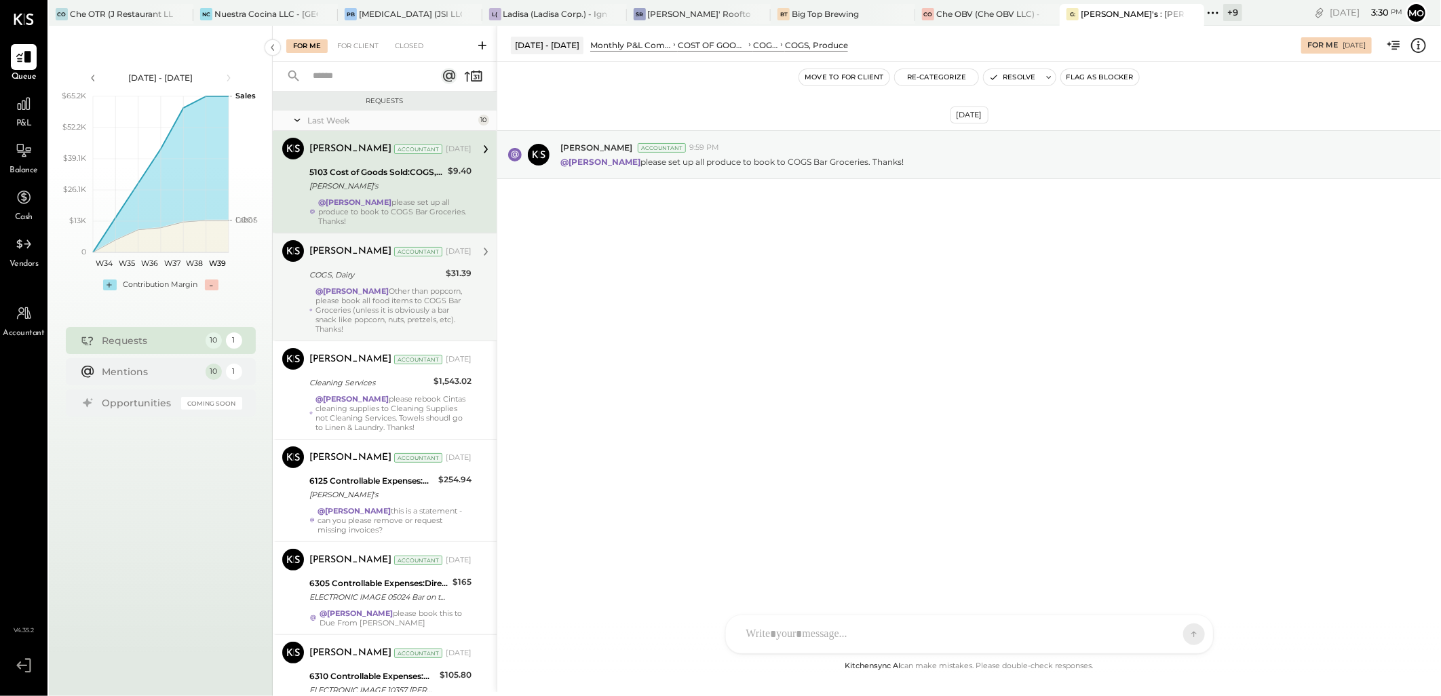
click at [366, 302] on div "@Mohammadsalkin Ansari Other than popcorn, please book all food items to COGS B…" at bounding box center [393, 309] width 156 height 47
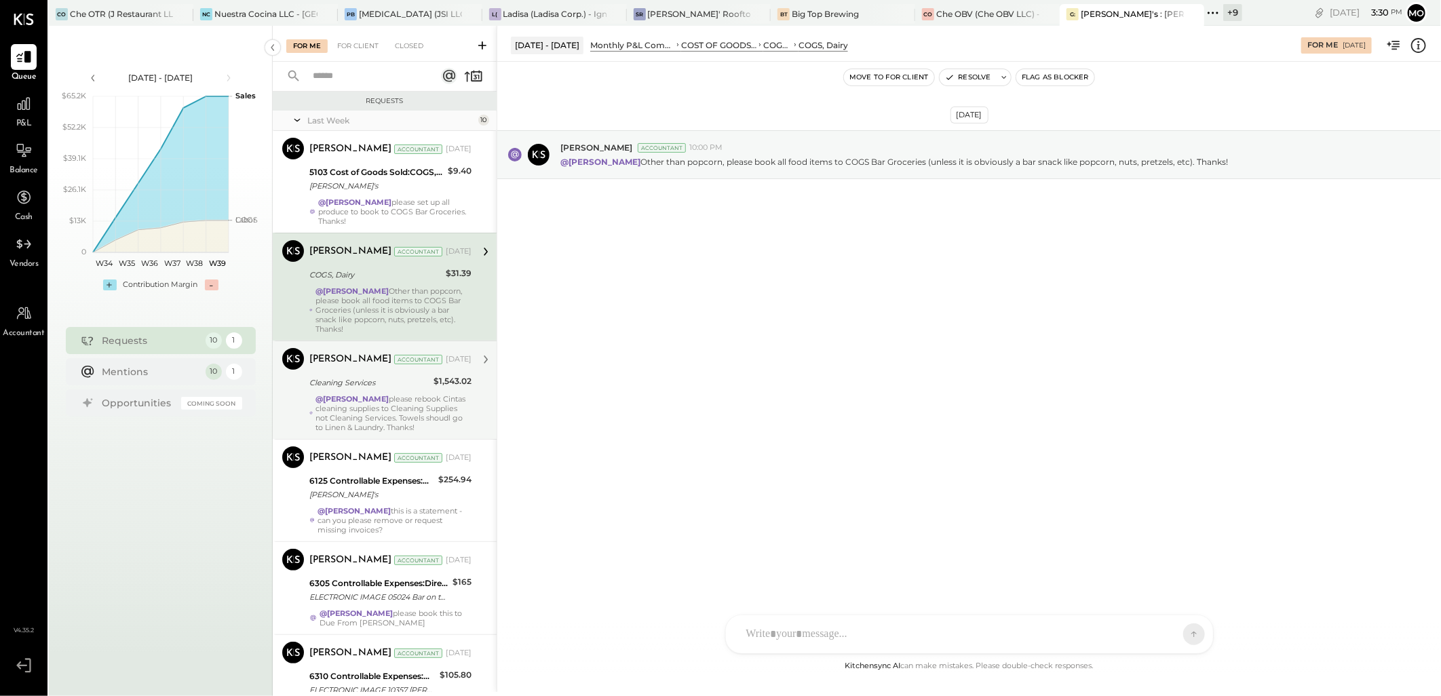
click at [366, 402] on strong "@[PERSON_NAME]" at bounding box center [351, 398] width 73 height 9
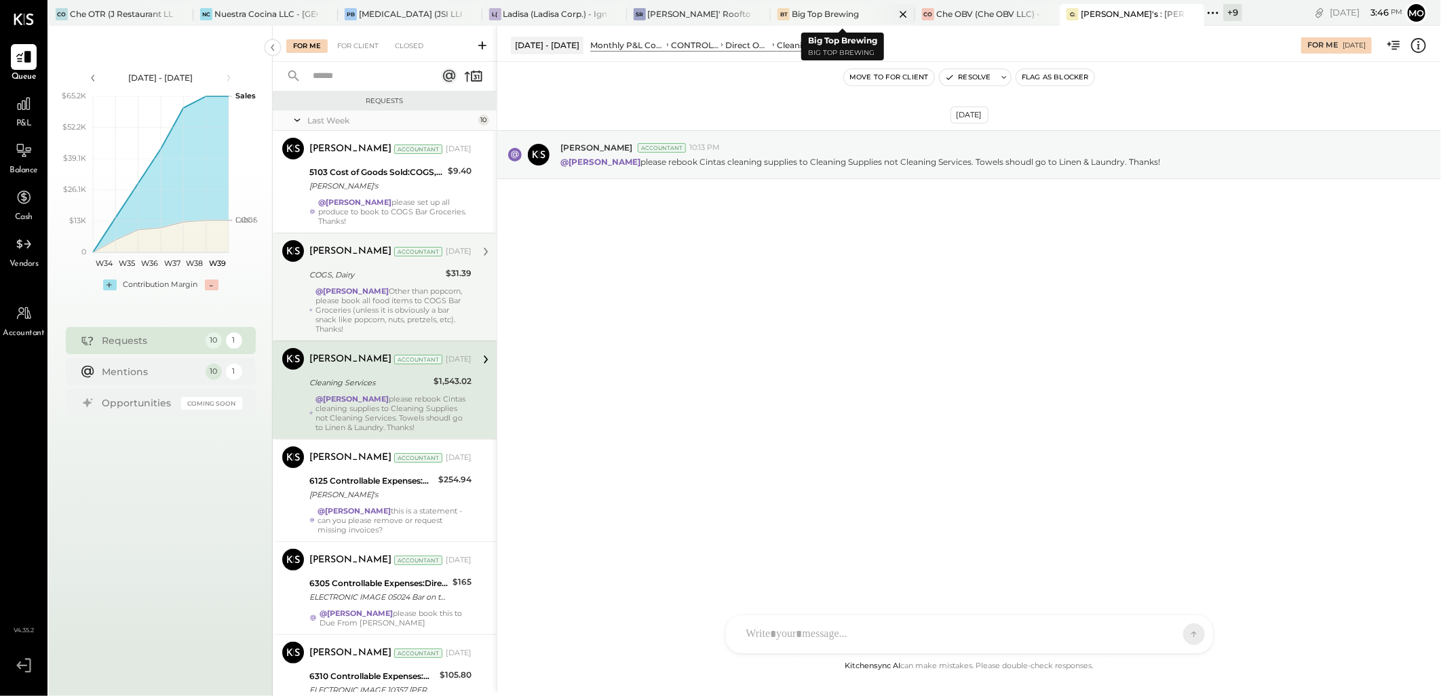
click at [903, 12] on icon at bounding box center [903, 14] width 7 height 7
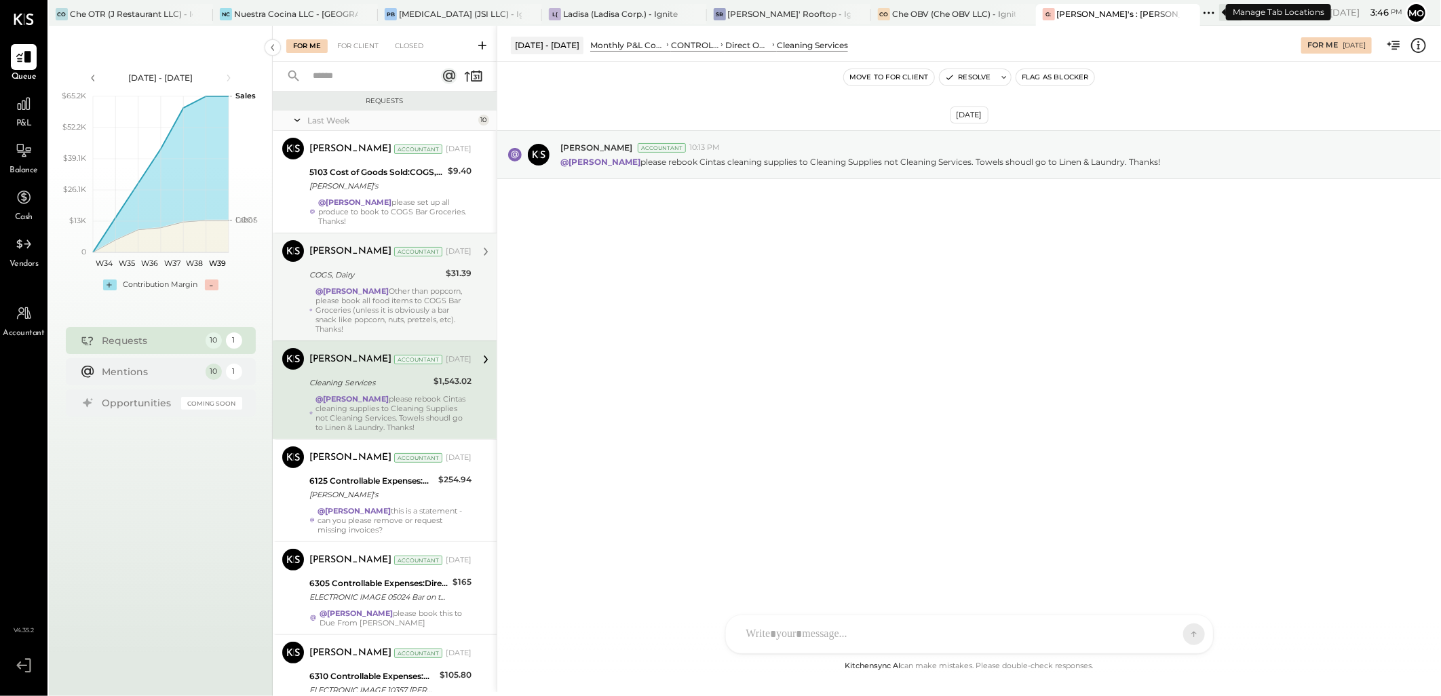
click at [1200, 11] on icon at bounding box center [1209, 13] width 18 height 18
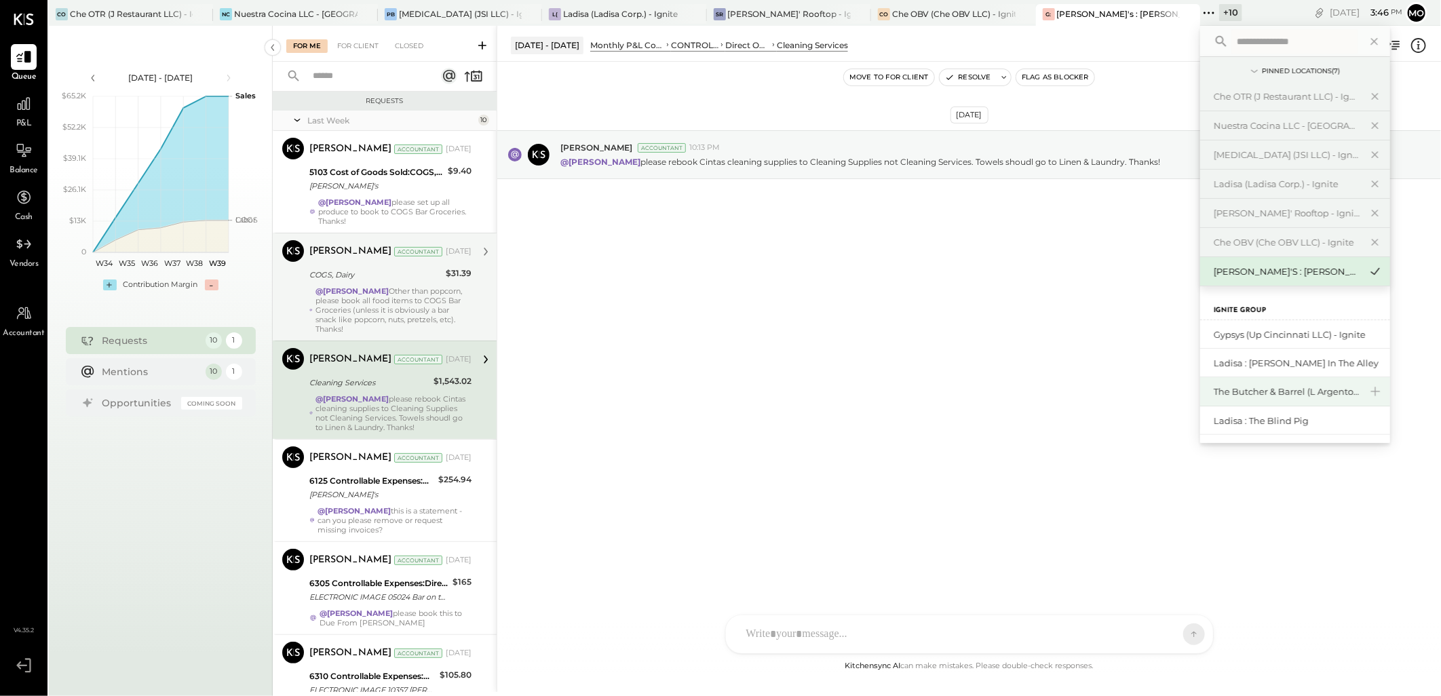
click at [1270, 387] on div "The Butcher & Barrel (L Argento LLC) - [GEOGRAPHIC_DATA]" at bounding box center [1287, 391] width 147 height 13
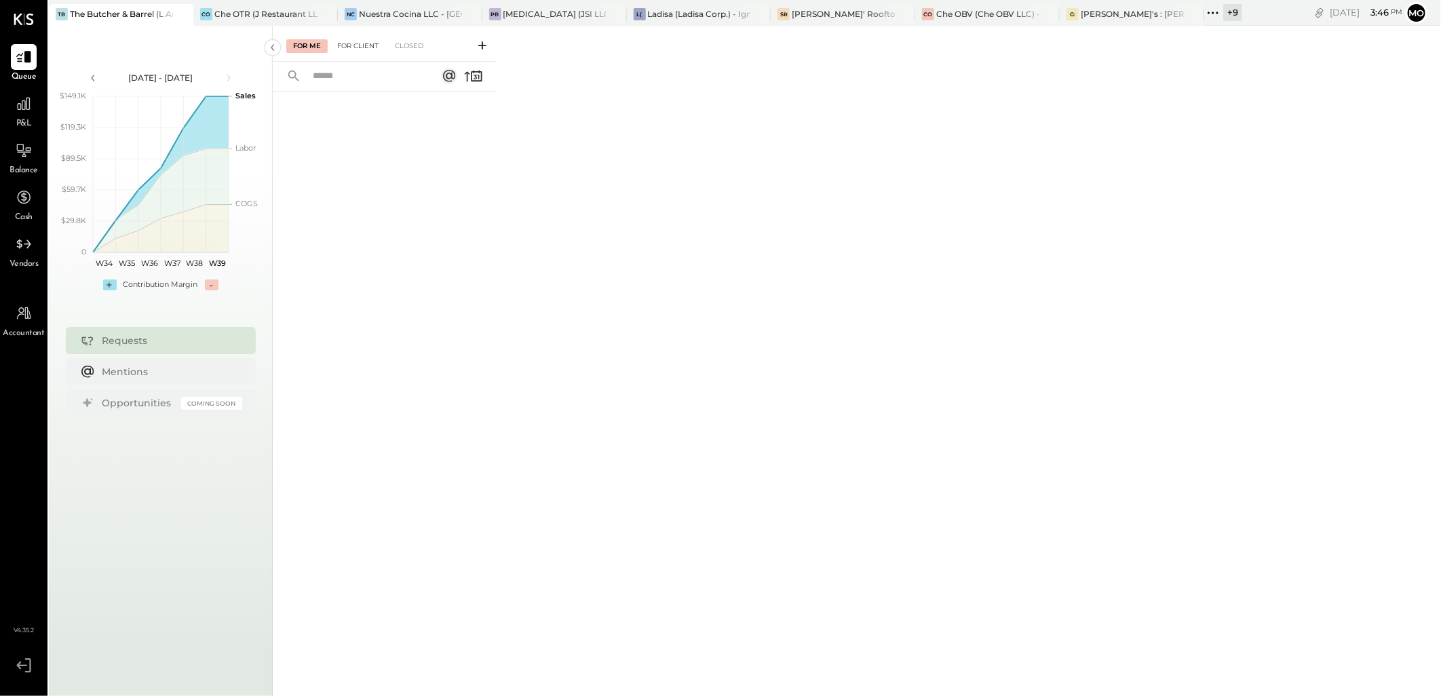
click at [349, 41] on div "For Client" at bounding box center [357, 46] width 55 height 14
click at [405, 45] on div "Closed" at bounding box center [409, 46] width 42 height 14
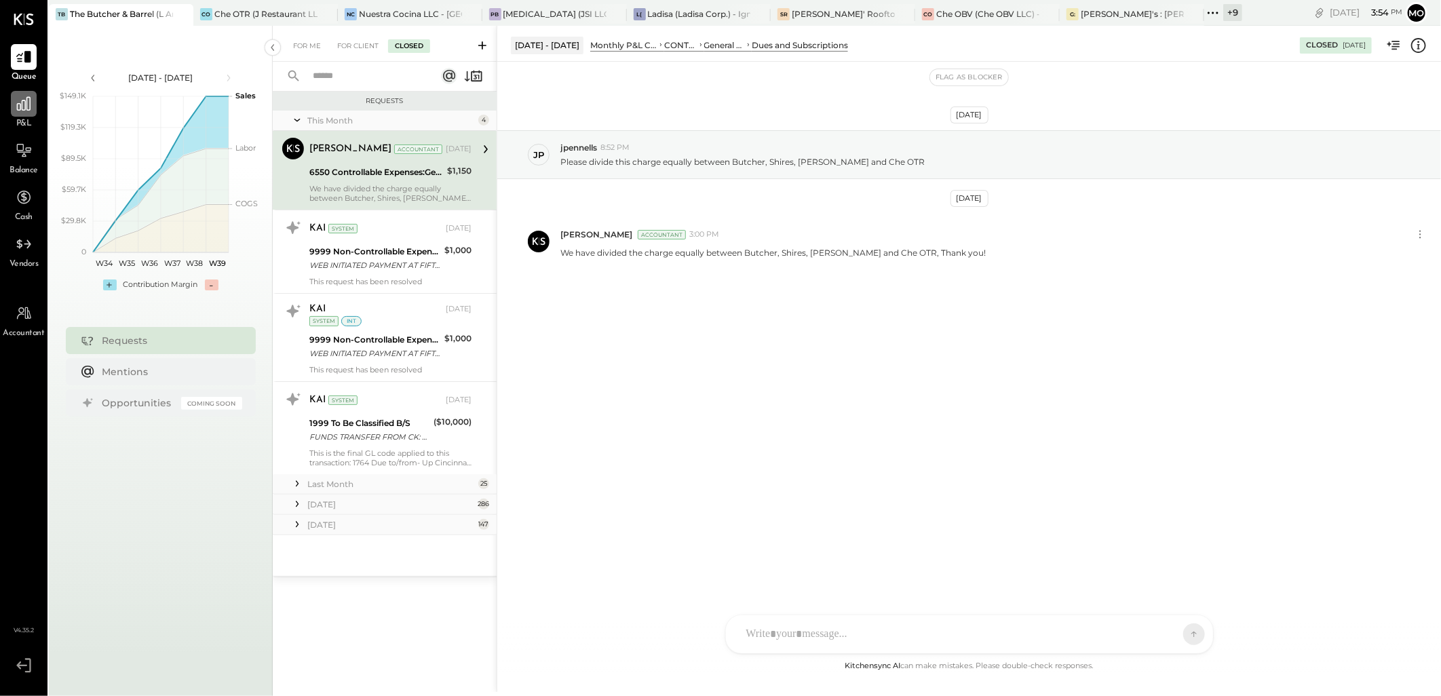
click at [21, 113] on div at bounding box center [24, 104] width 26 height 26
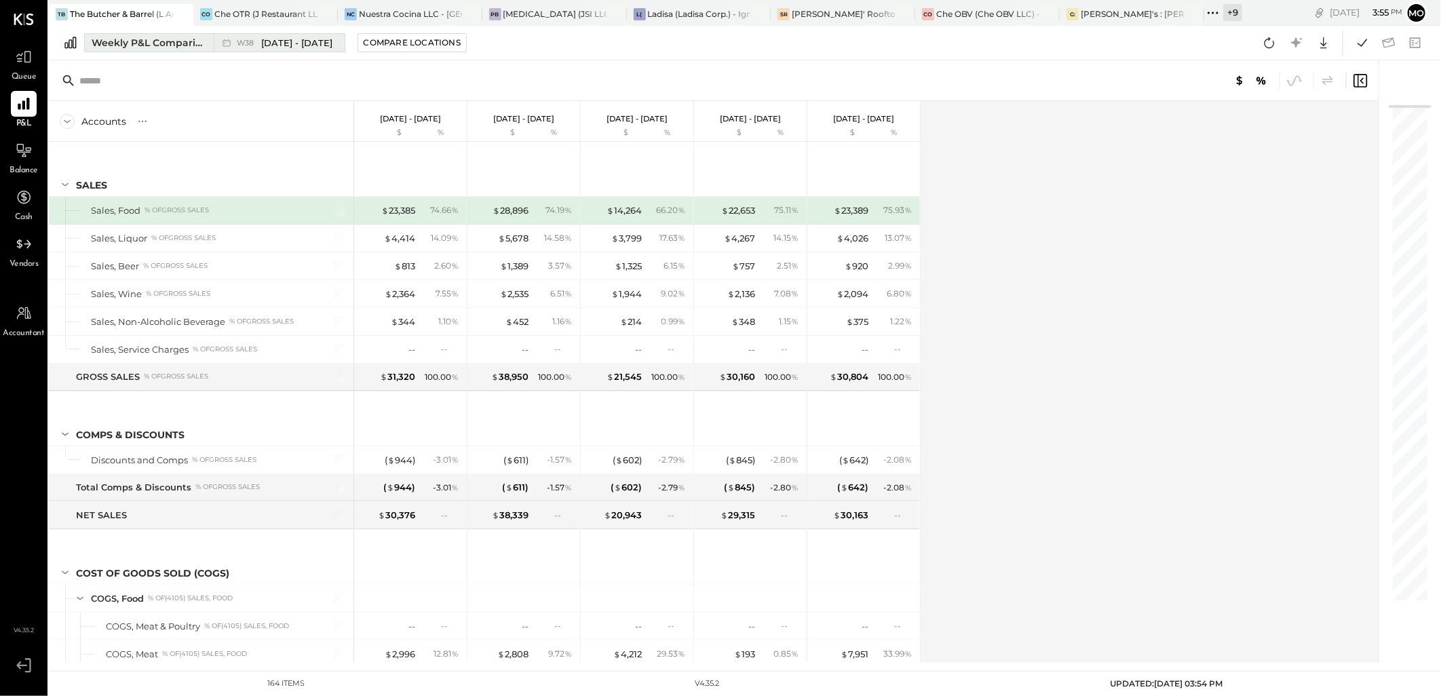
click at [151, 39] on div "Weekly P&L Comparison" at bounding box center [149, 43] width 114 height 14
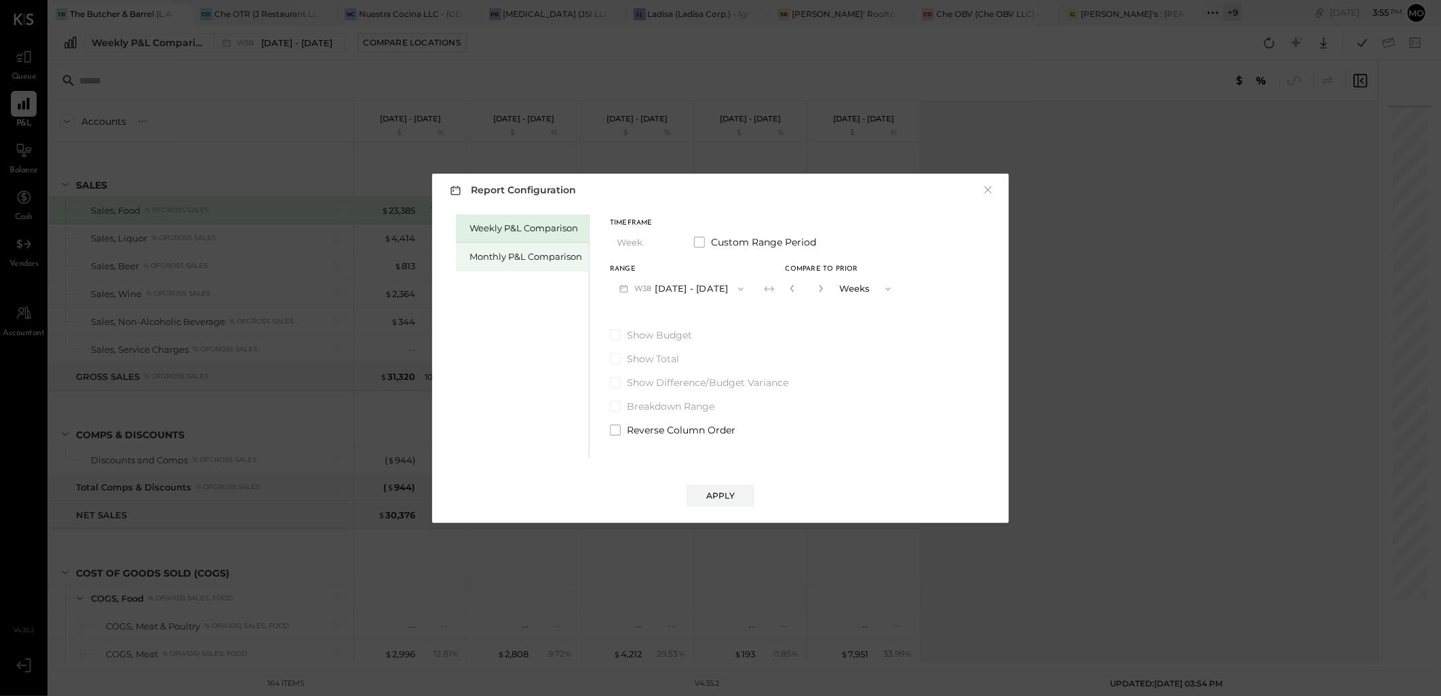
click at [498, 258] on div "Monthly P&L Comparison" at bounding box center [525, 256] width 113 height 13
click at [741, 290] on icon "button" at bounding box center [740, 289] width 11 height 11
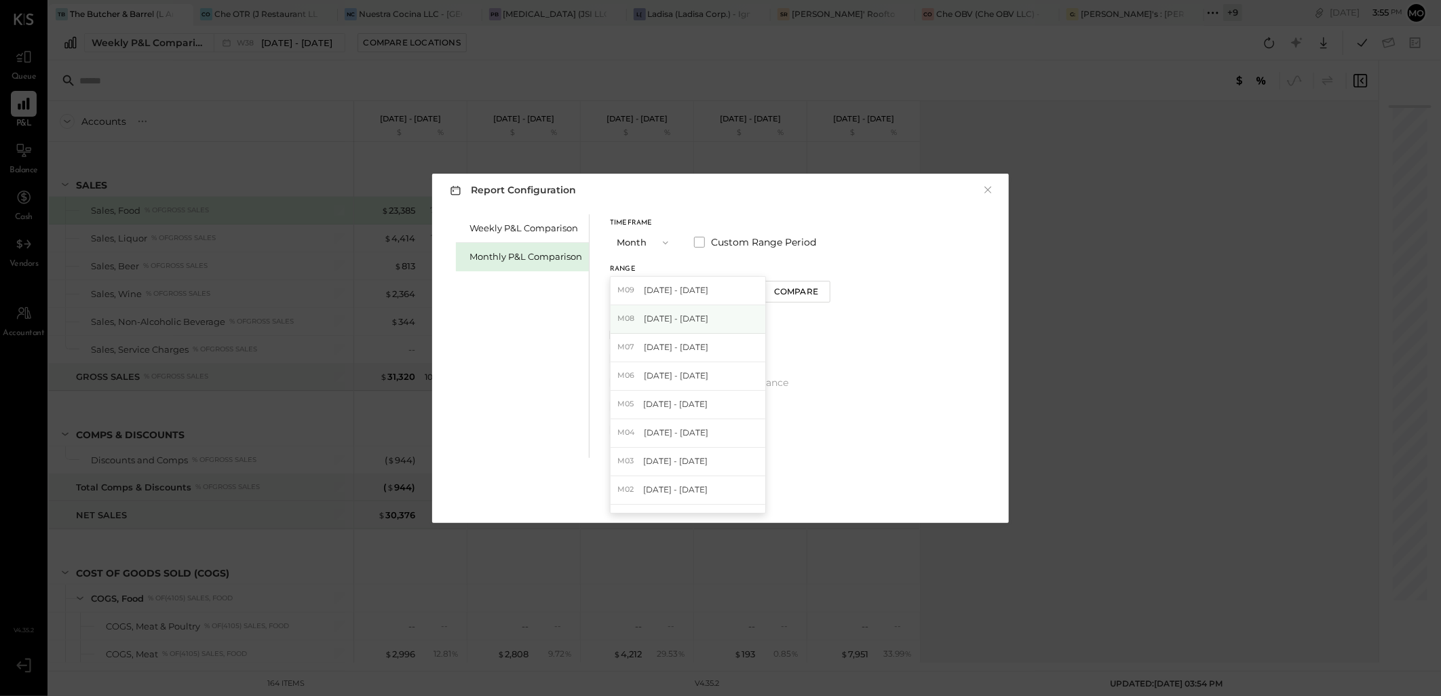
click at [680, 317] on span "[DATE] - [DATE]" at bounding box center [676, 319] width 64 height 12
click at [786, 292] on div "Compare" at bounding box center [796, 292] width 44 height 12
click at [819, 288] on icon "button" at bounding box center [820, 288] width 3 height 7
type input "*"
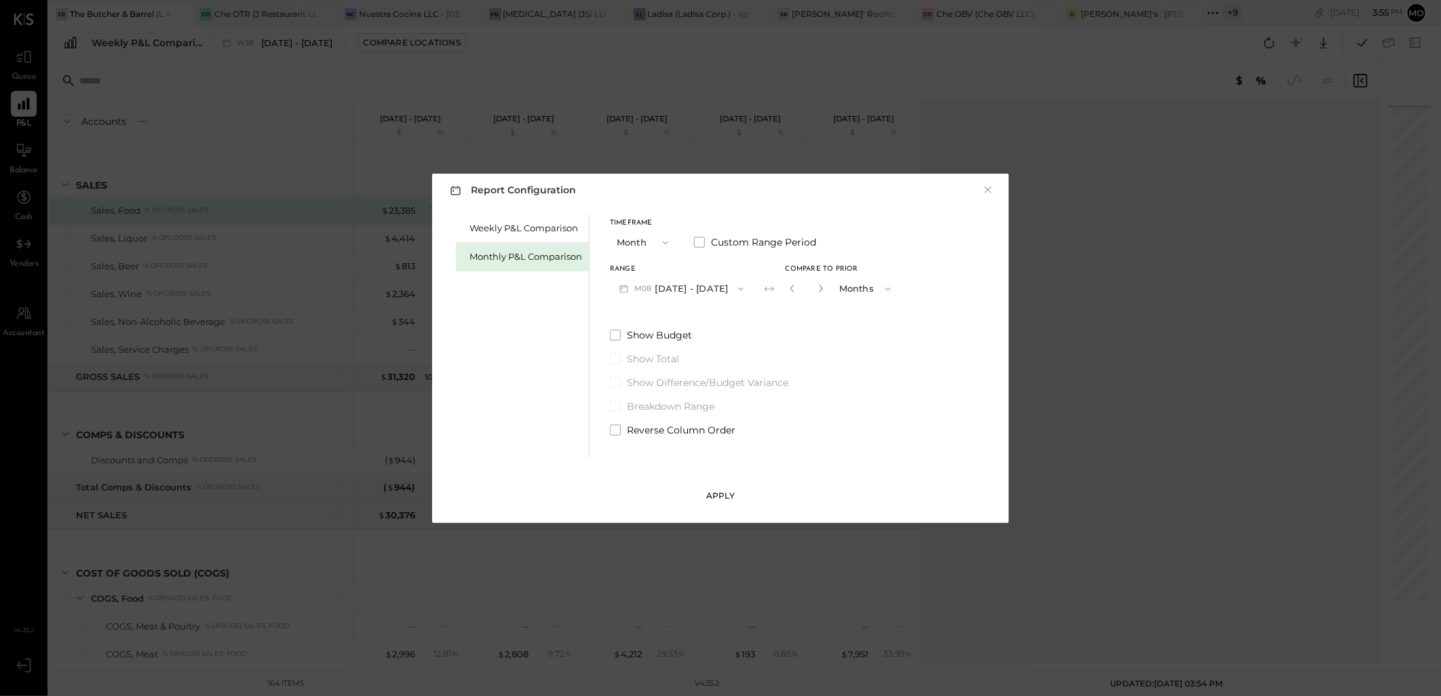
click at [720, 497] on div "Apply" at bounding box center [720, 496] width 28 height 12
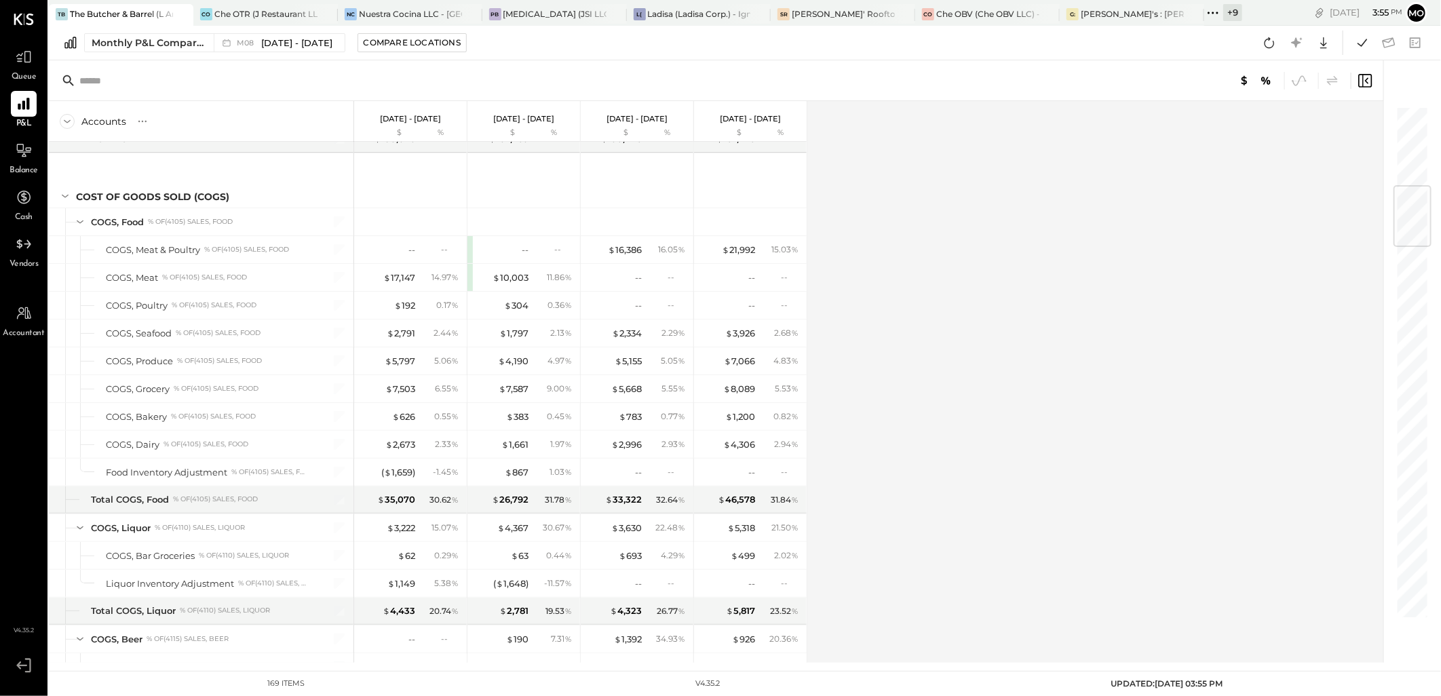
scroll to position [754, 0]
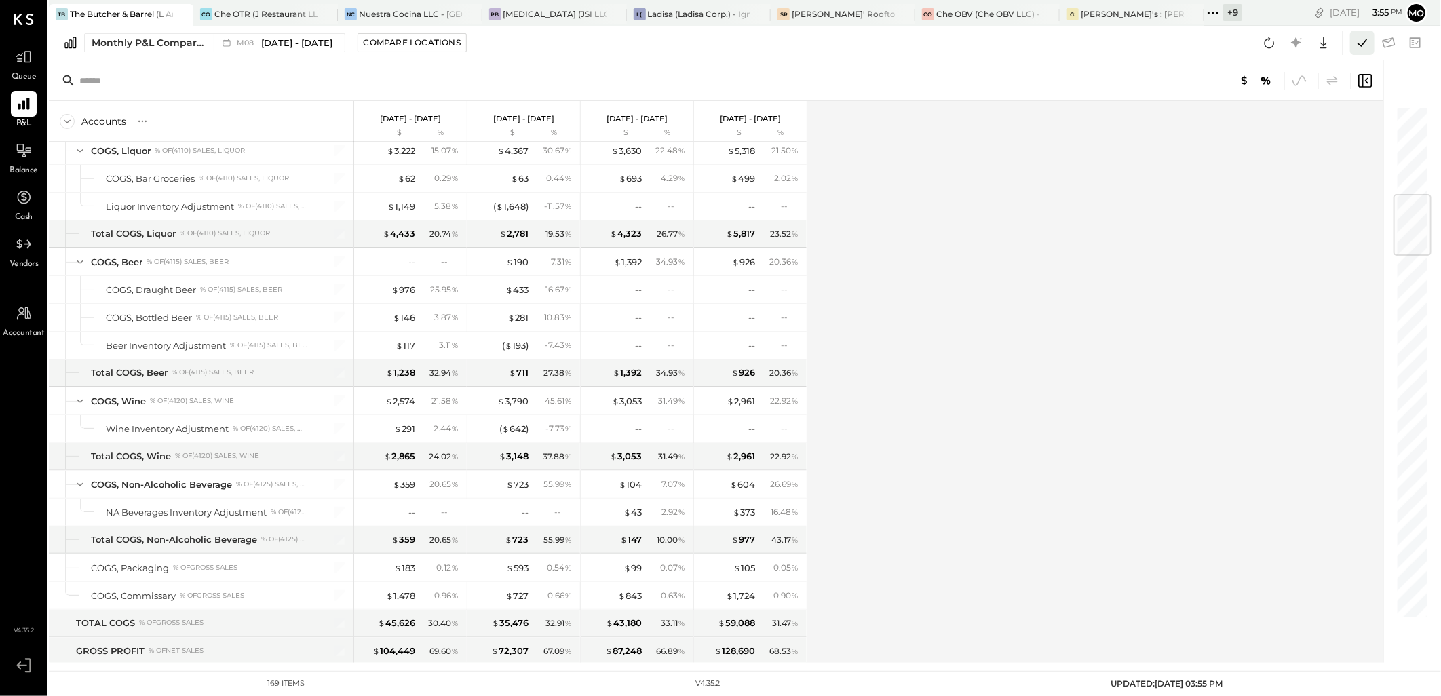
click at [1359, 38] on icon at bounding box center [1362, 43] width 18 height 18
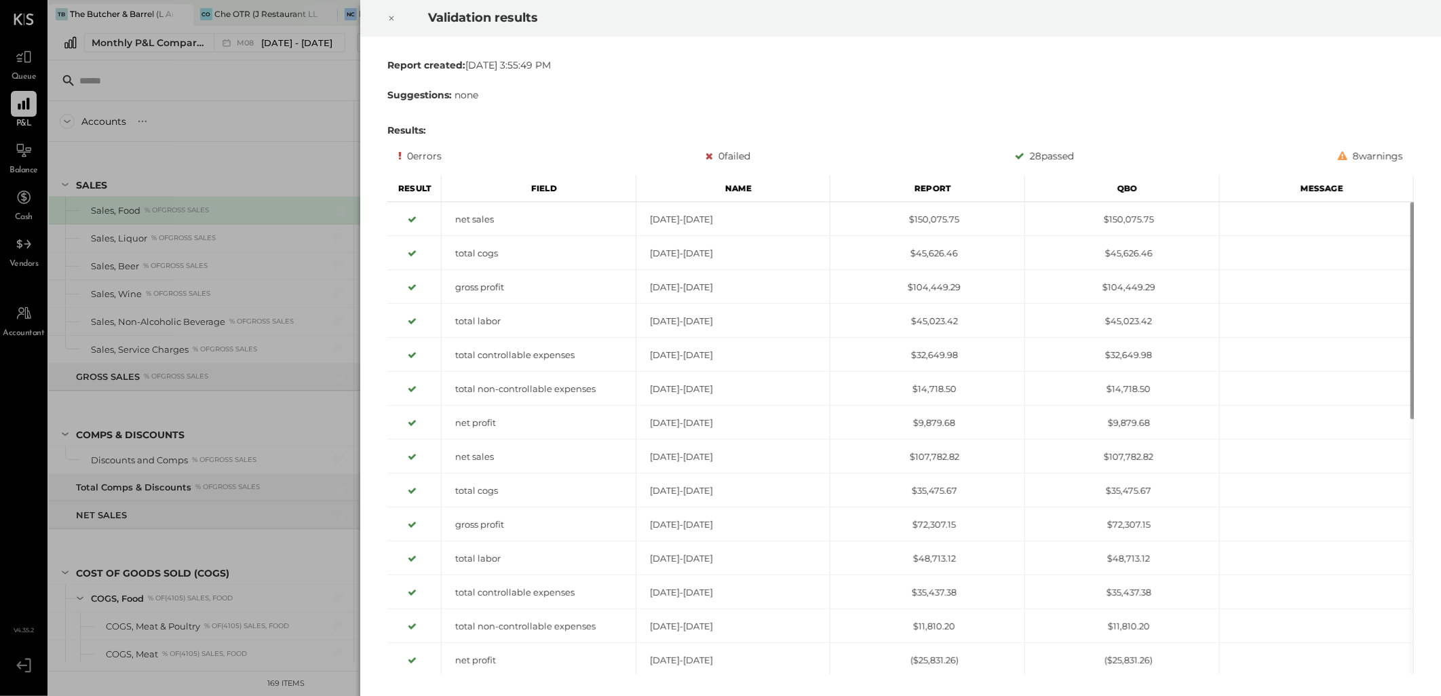
click at [395, 18] on icon at bounding box center [391, 18] width 8 height 16
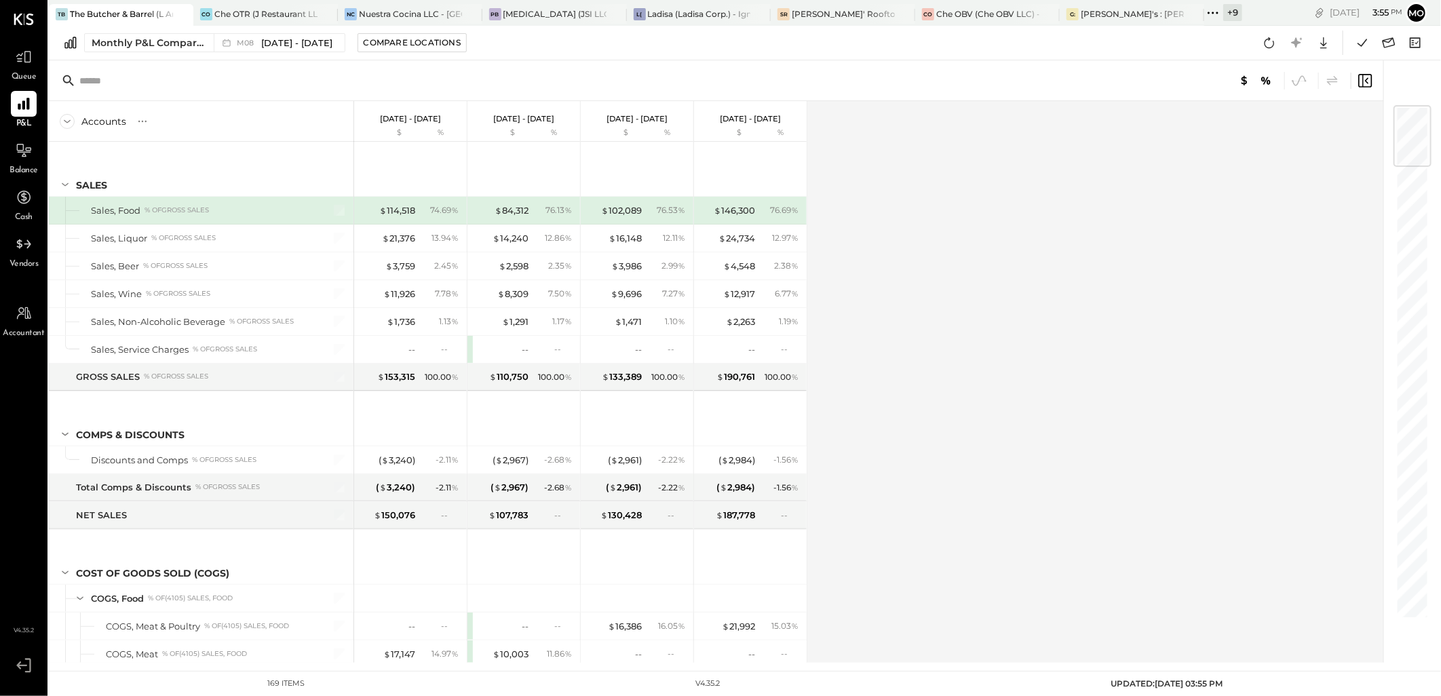
scroll to position [1756, 0]
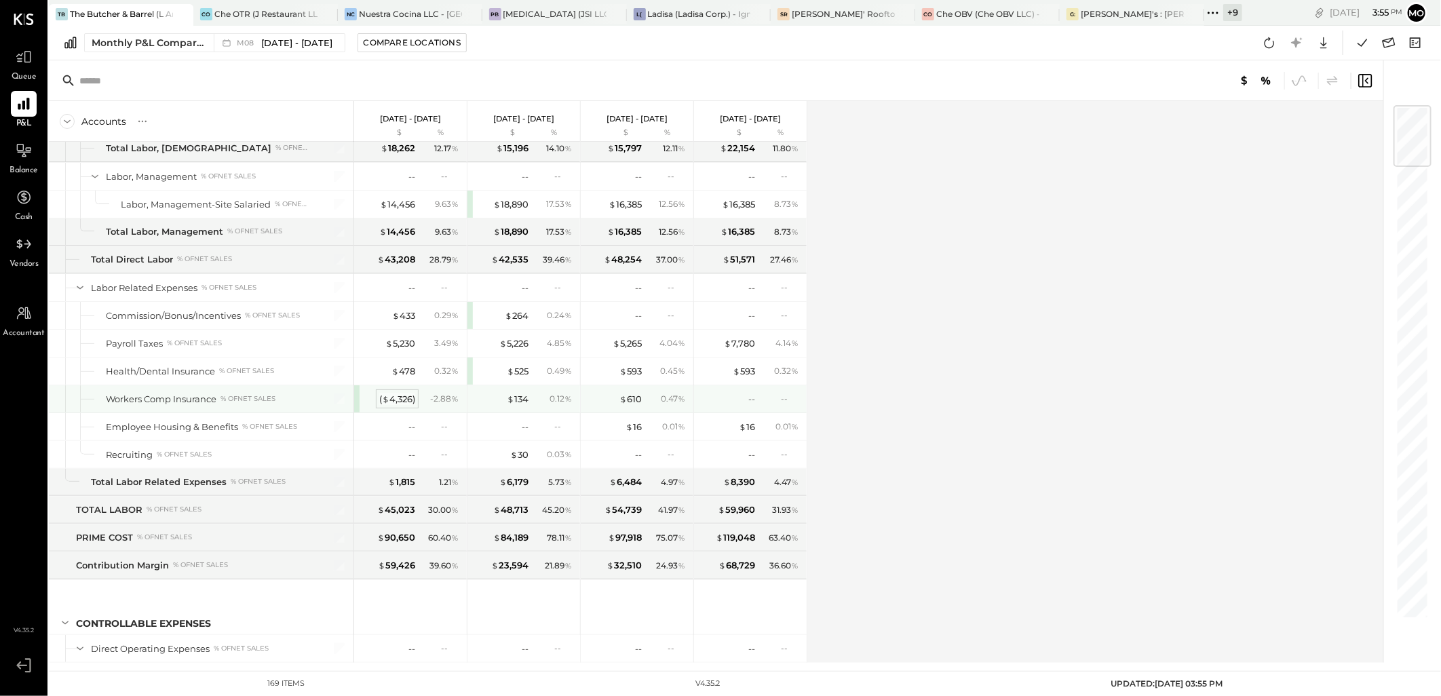
click at [393, 396] on div "( $ 4,326 )" at bounding box center [397, 399] width 36 height 13
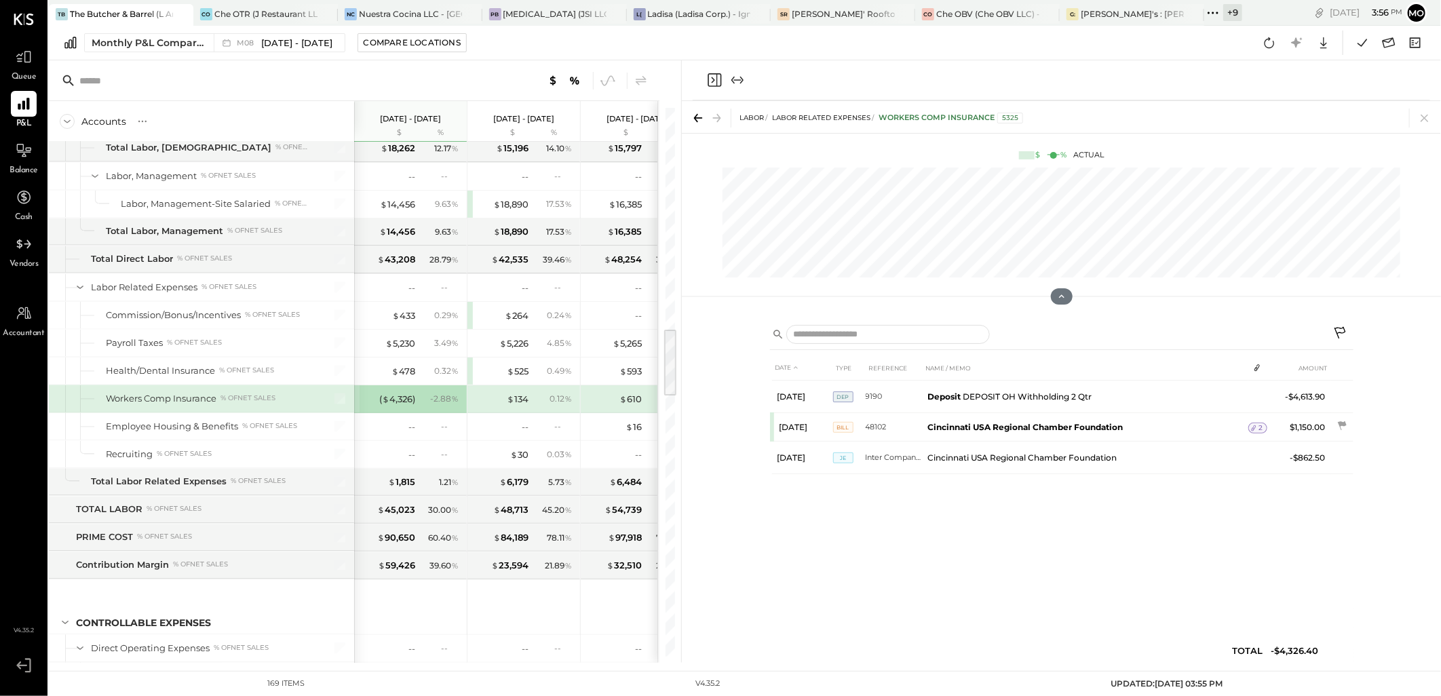
drag, startPoint x: 1428, startPoint y: 114, endPoint x: 1032, endPoint y: 457, distance: 524.2
click at [1428, 115] on icon at bounding box center [1424, 118] width 7 height 7
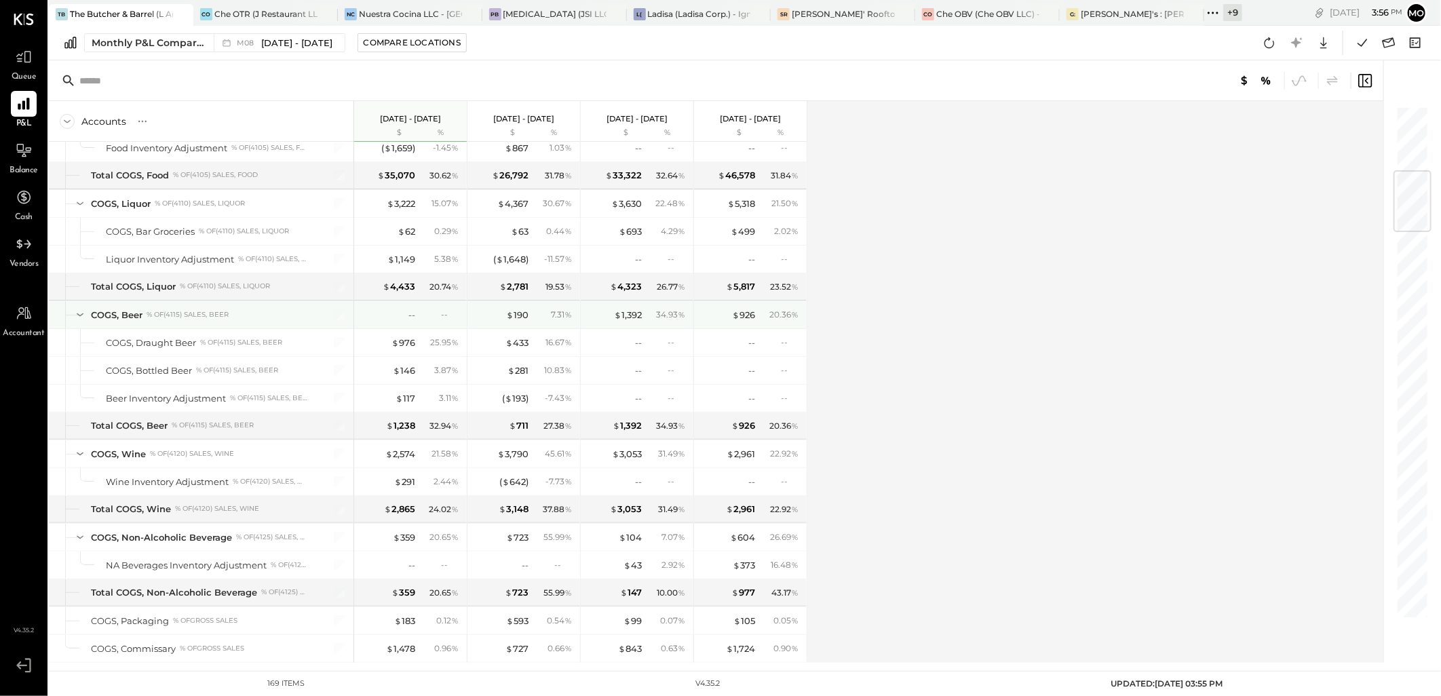
scroll to position [550, 0]
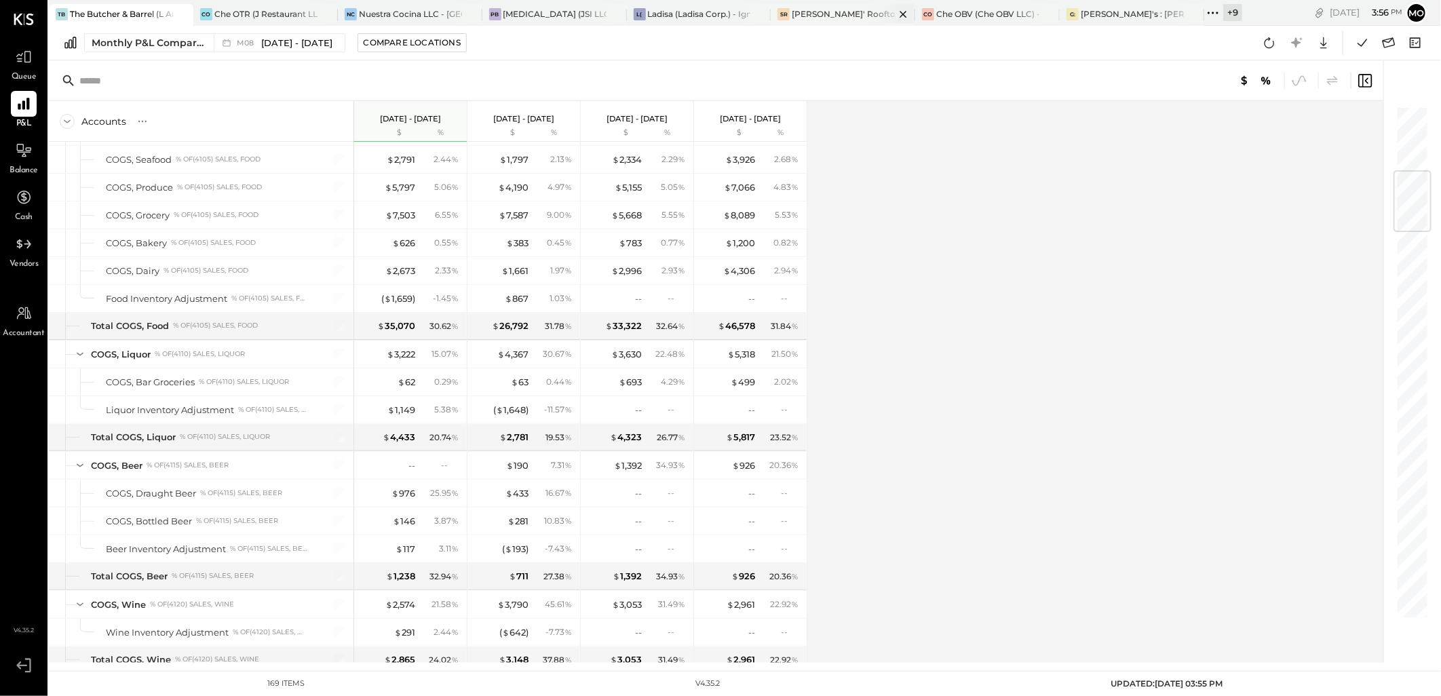
click at [799, 12] on div "[PERSON_NAME]' Rooftop - Ignite" at bounding box center [843, 14] width 103 height 12
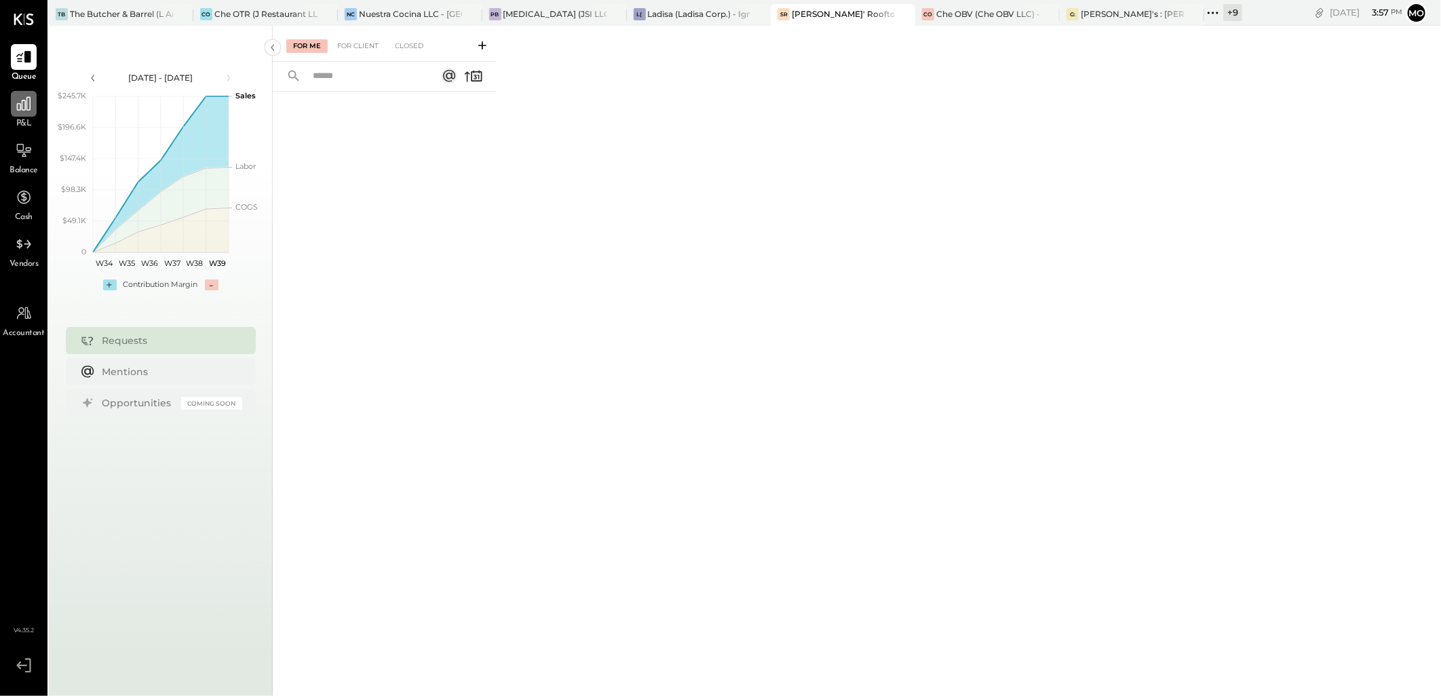
click at [31, 104] on icon at bounding box center [24, 104] width 18 height 18
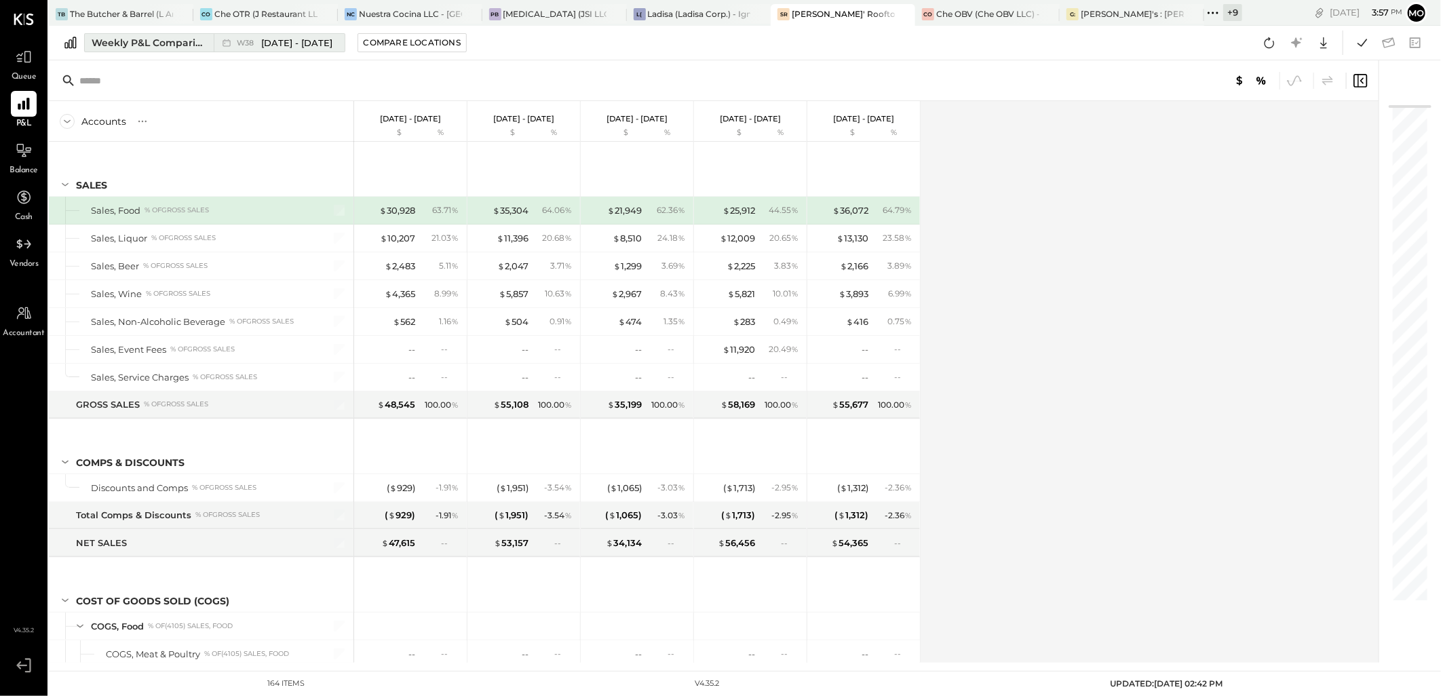
click at [178, 48] on div "Weekly P&L Comparison" at bounding box center [149, 43] width 114 height 14
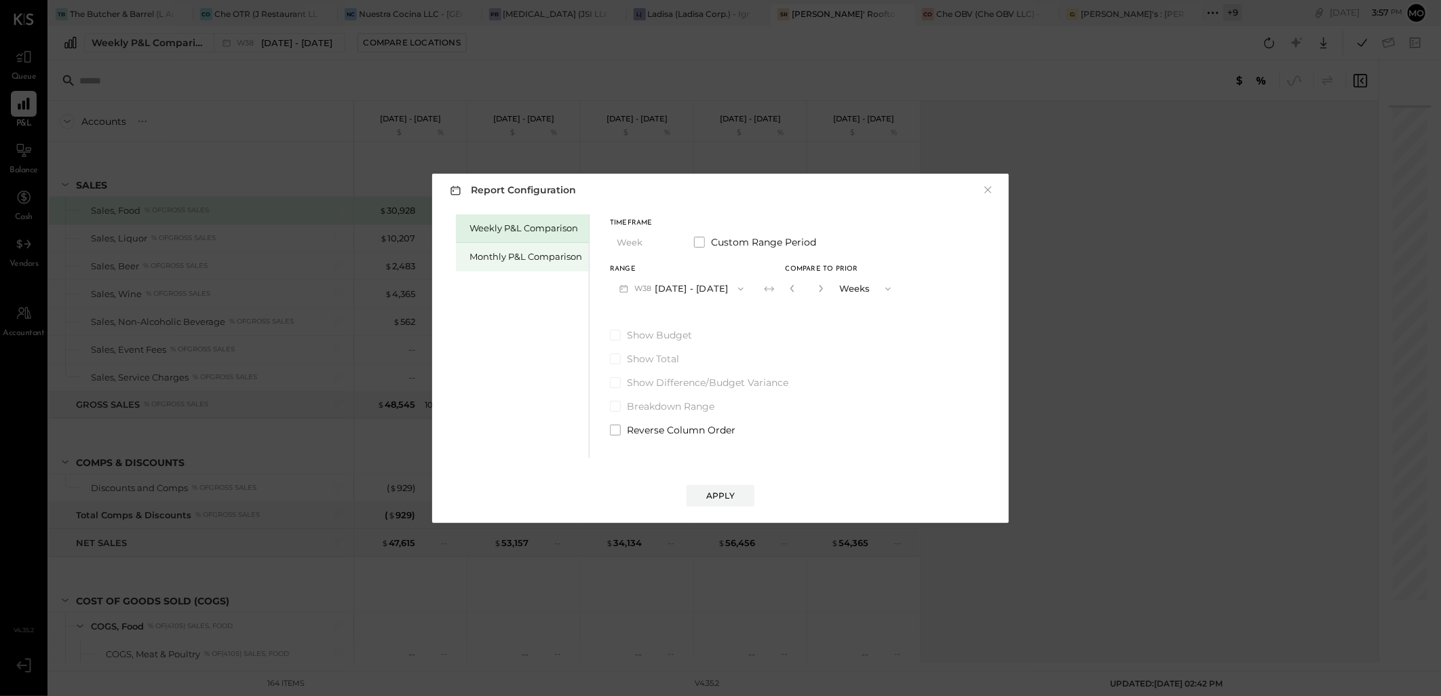
click at [486, 261] on div "Monthly P&L Comparison" at bounding box center [525, 256] width 113 height 13
click at [729, 288] on span "button" at bounding box center [738, 289] width 18 height 11
drag, startPoint x: 683, startPoint y: 316, endPoint x: 808, endPoint y: 308, distance: 125.1
click at [686, 319] on span "Aug 1 - 31, 2025" at bounding box center [676, 319] width 64 height 12
click at [805, 294] on div "Compare" at bounding box center [796, 292] width 44 height 12
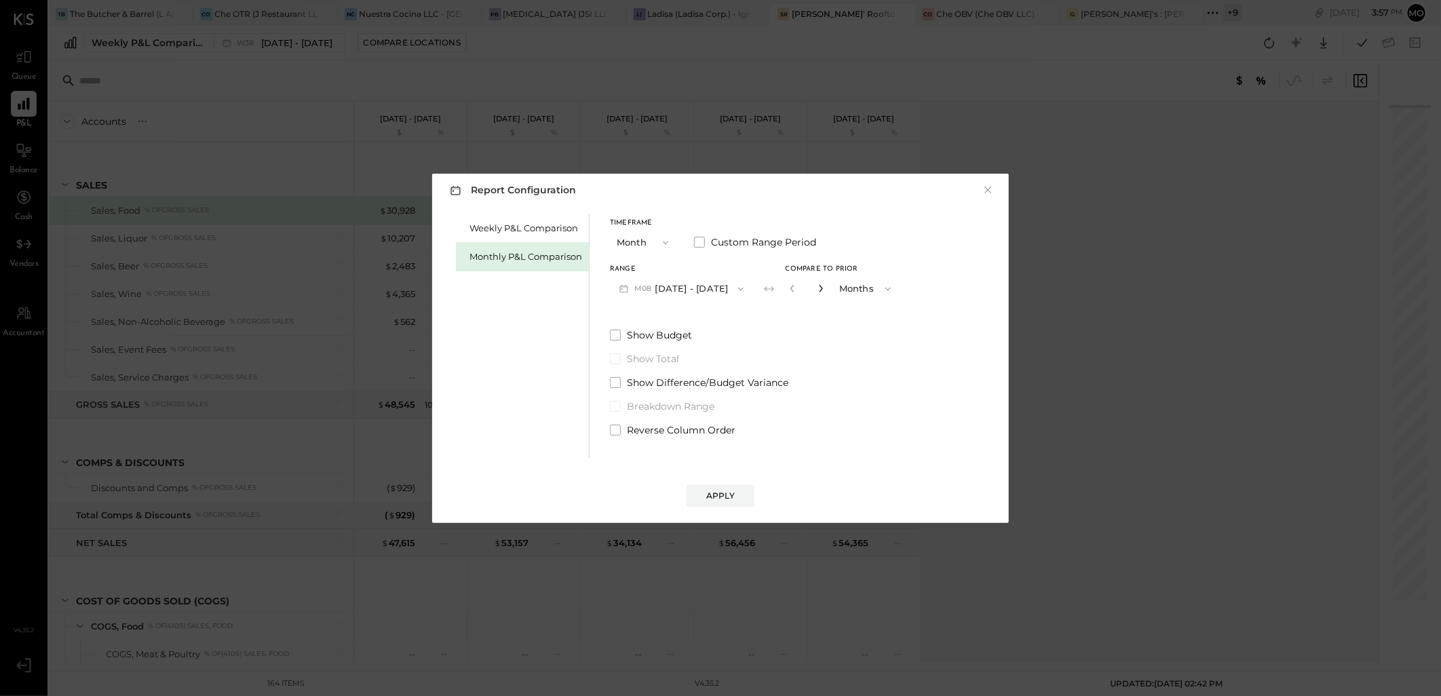
click at [819, 289] on icon "button" at bounding box center [820, 288] width 3 height 7
type input "*"
click at [728, 489] on button "Apply" at bounding box center [721, 496] width 68 height 22
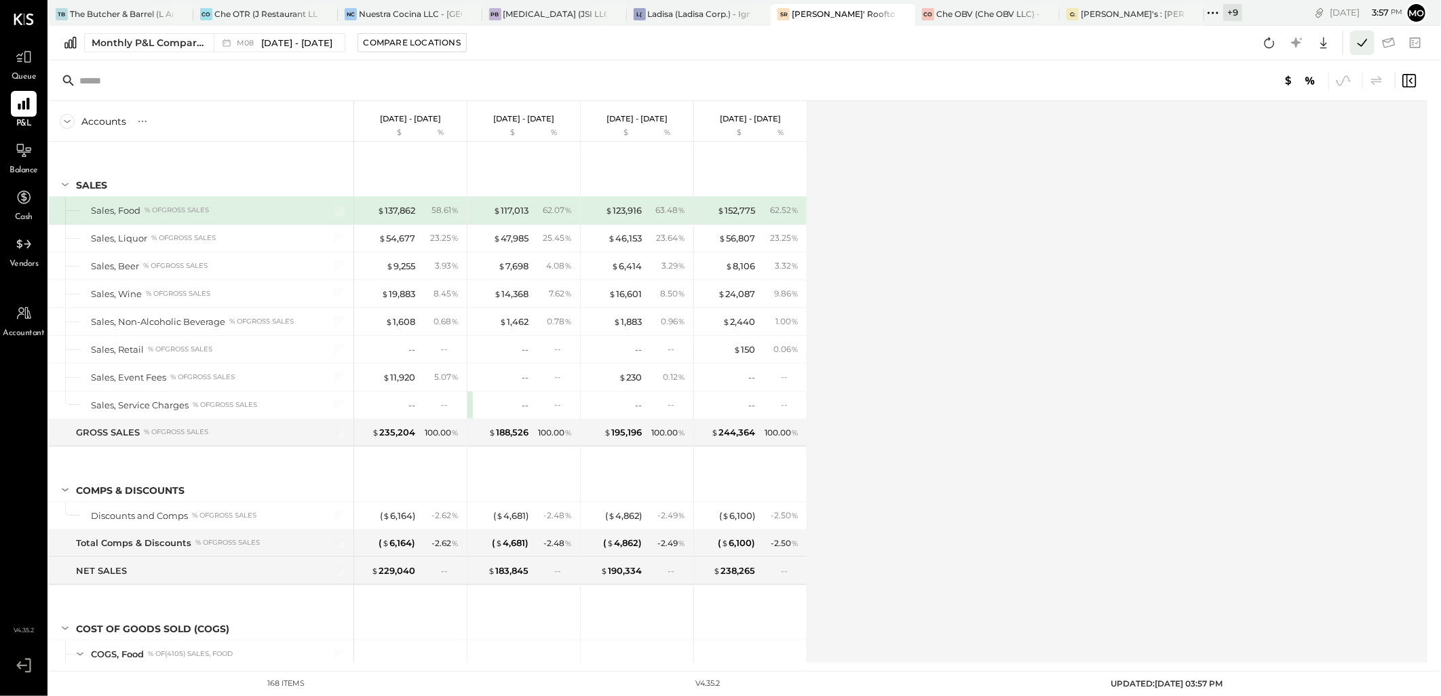
click at [1359, 45] on icon at bounding box center [1362, 43] width 18 height 18
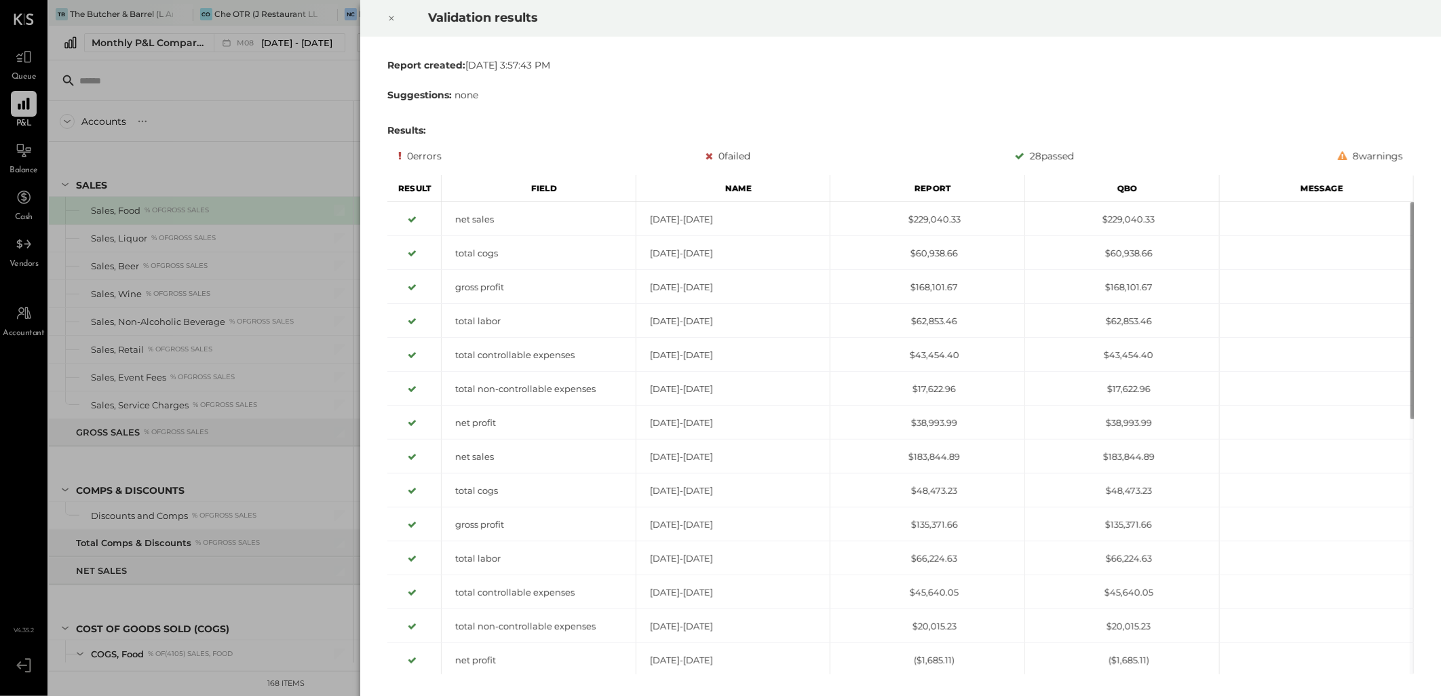
click at [391, 18] on icon at bounding box center [391, 18] width 5 height 5
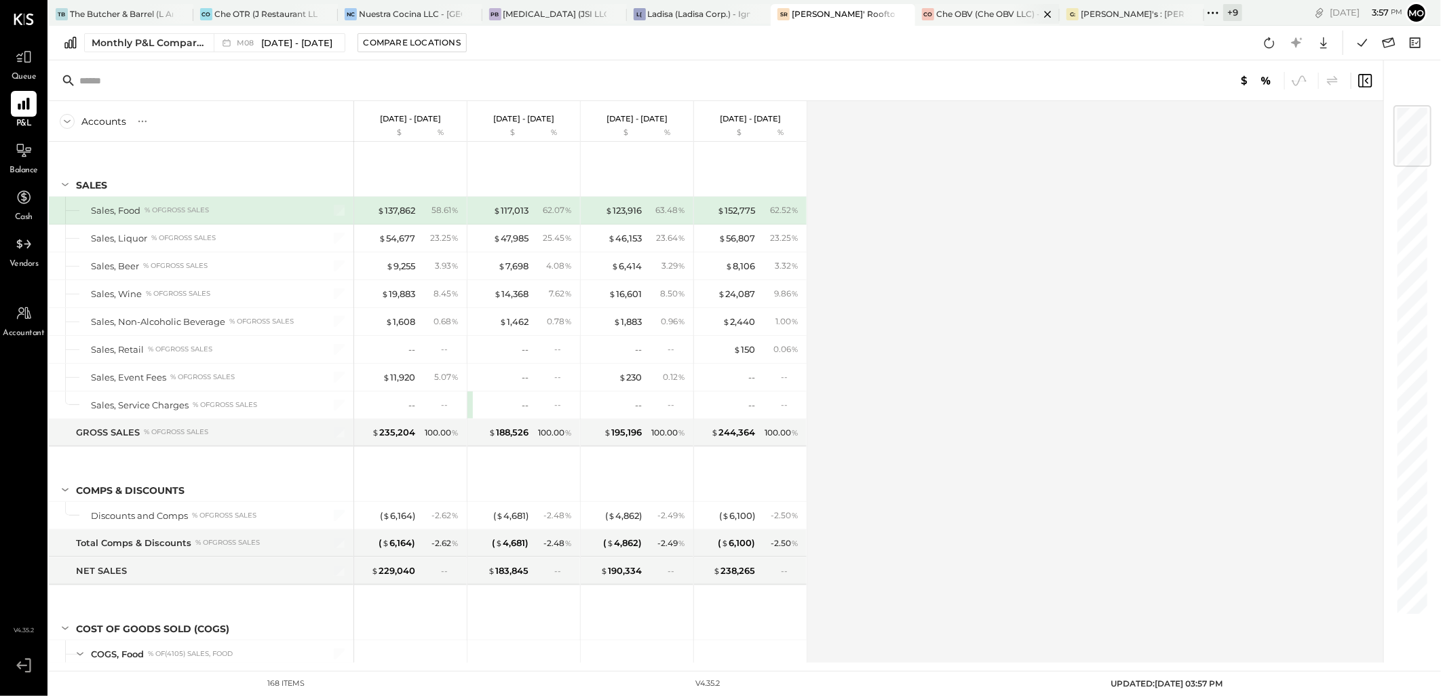
scroll to position [1840, 0]
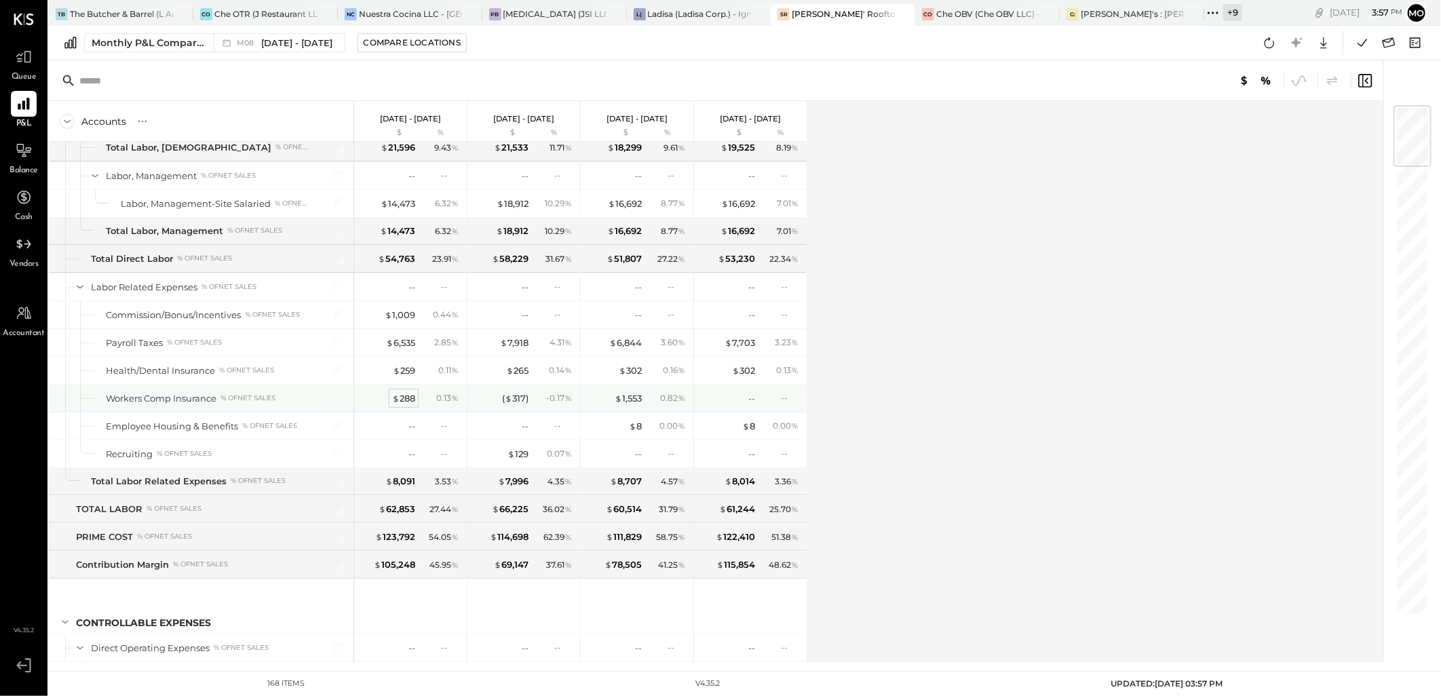
click at [408, 402] on div "$ 288" at bounding box center [403, 398] width 23 height 13
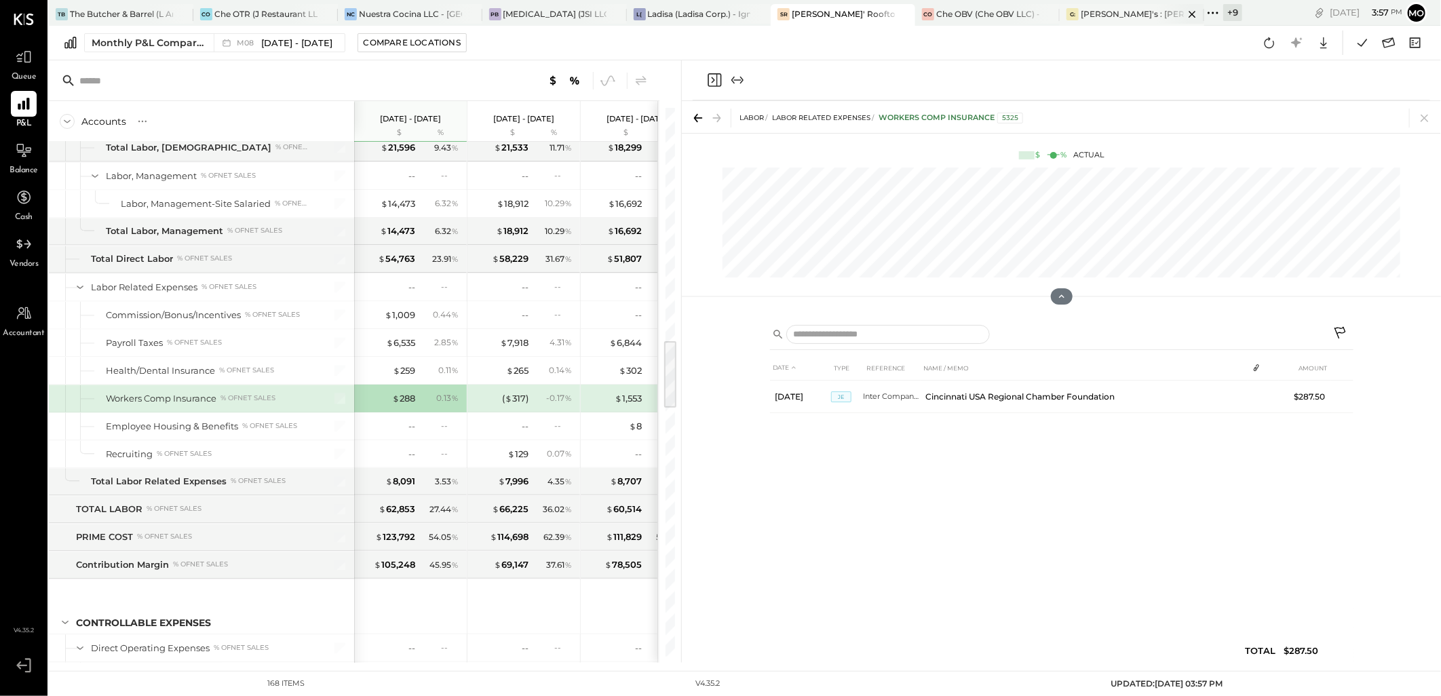
drag, startPoint x: 1425, startPoint y: 117, endPoint x: 1191, endPoint y: 17, distance: 254.7
click at [1426, 117] on icon at bounding box center [1424, 118] width 19 height 19
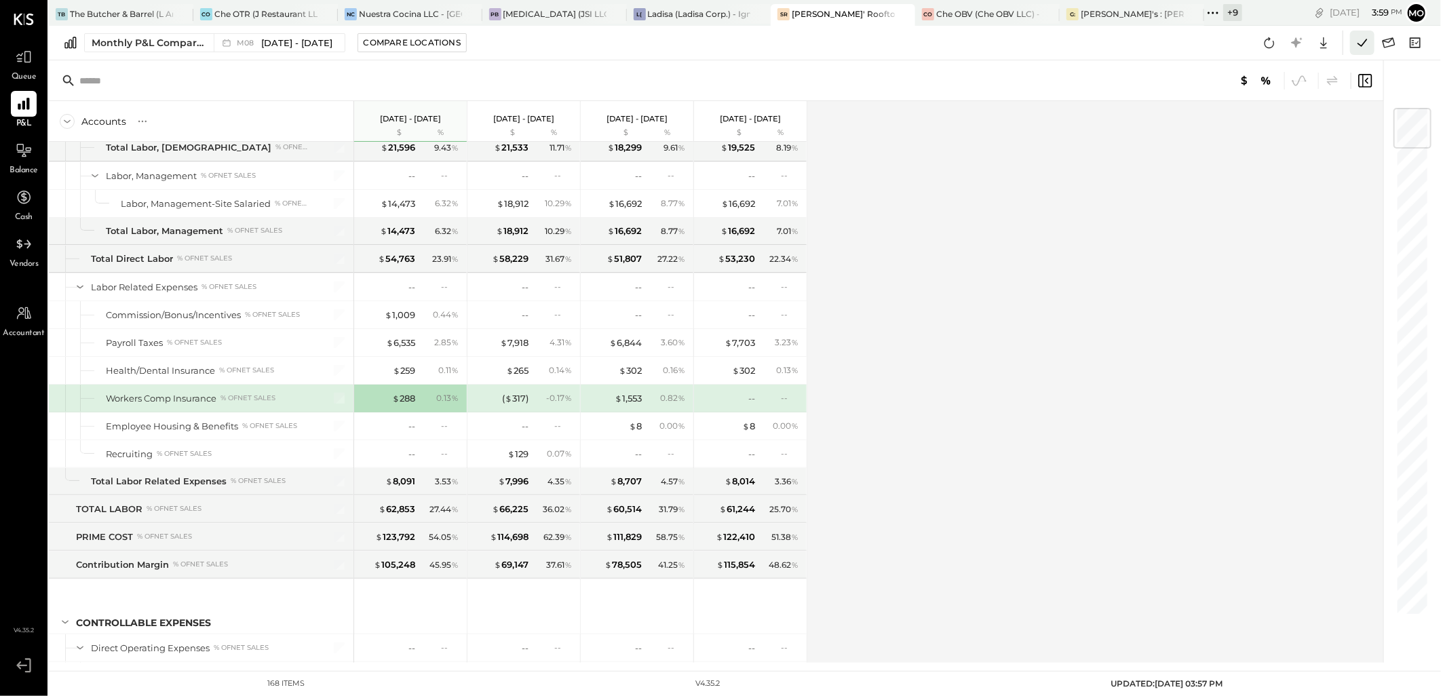
click at [1359, 36] on icon at bounding box center [1362, 43] width 18 height 18
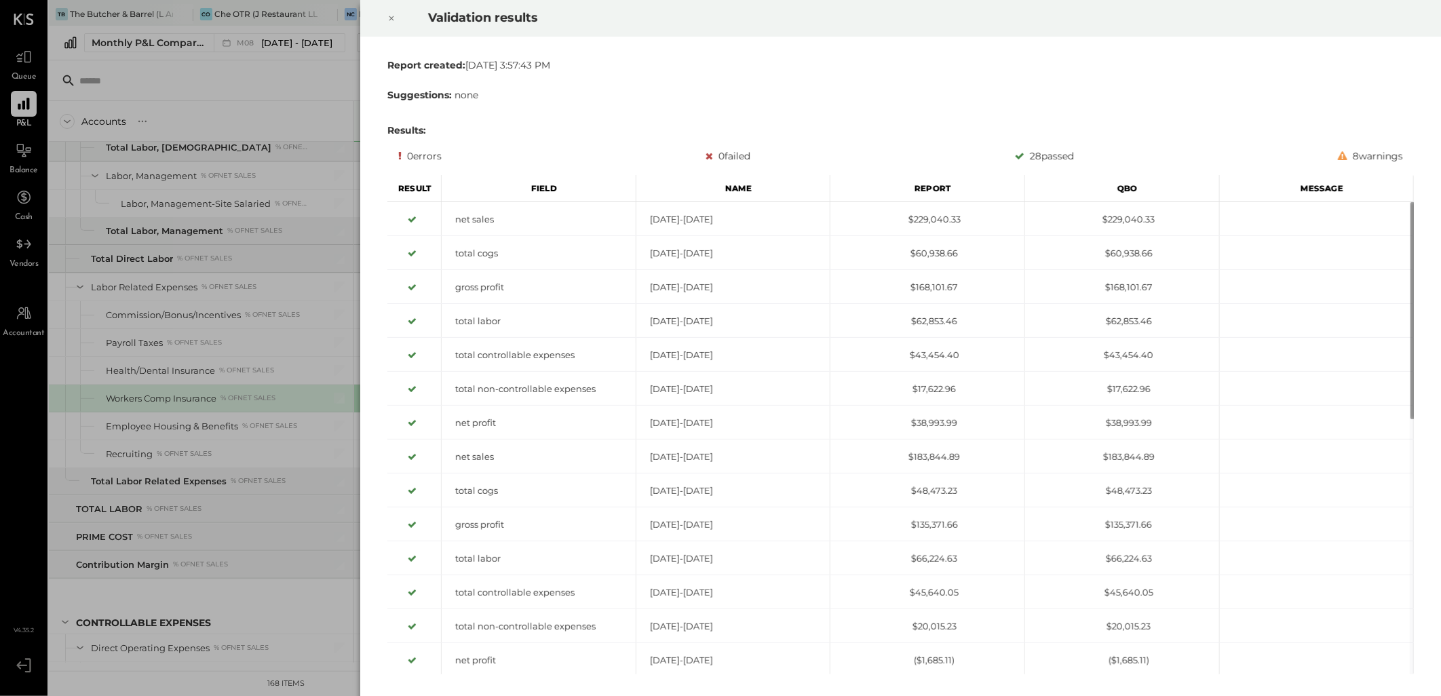
click at [392, 18] on icon at bounding box center [391, 18] width 8 height 16
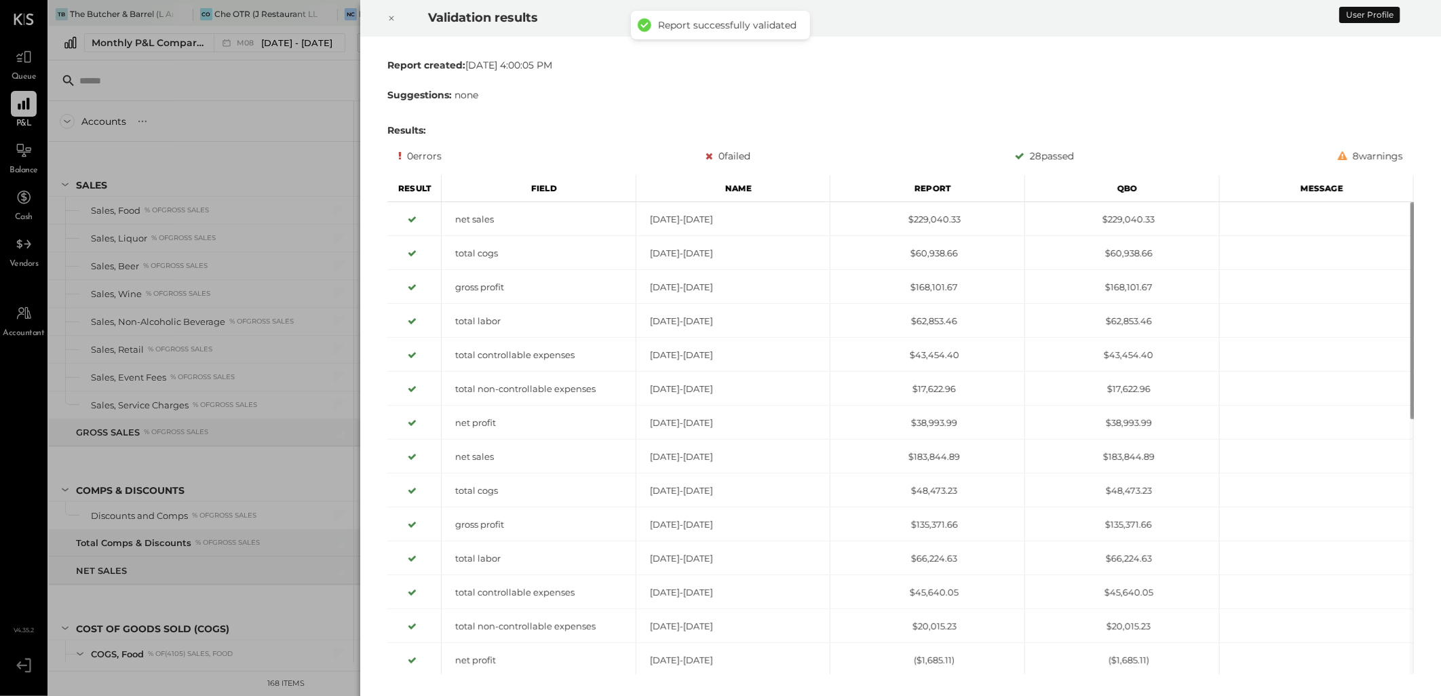
scroll to position [1827, 0]
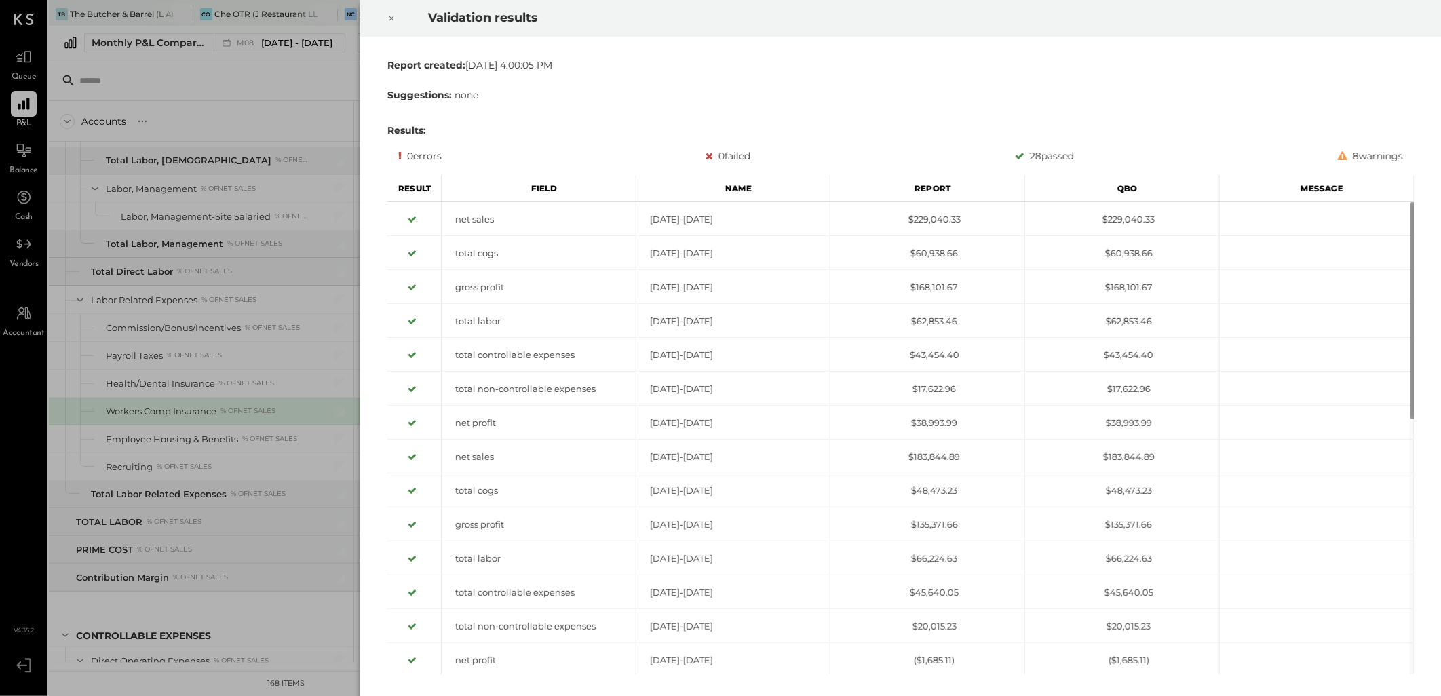
drag, startPoint x: 393, startPoint y: 17, endPoint x: 412, endPoint y: 164, distance: 148.4
click at [393, 17] on icon at bounding box center [391, 18] width 8 height 16
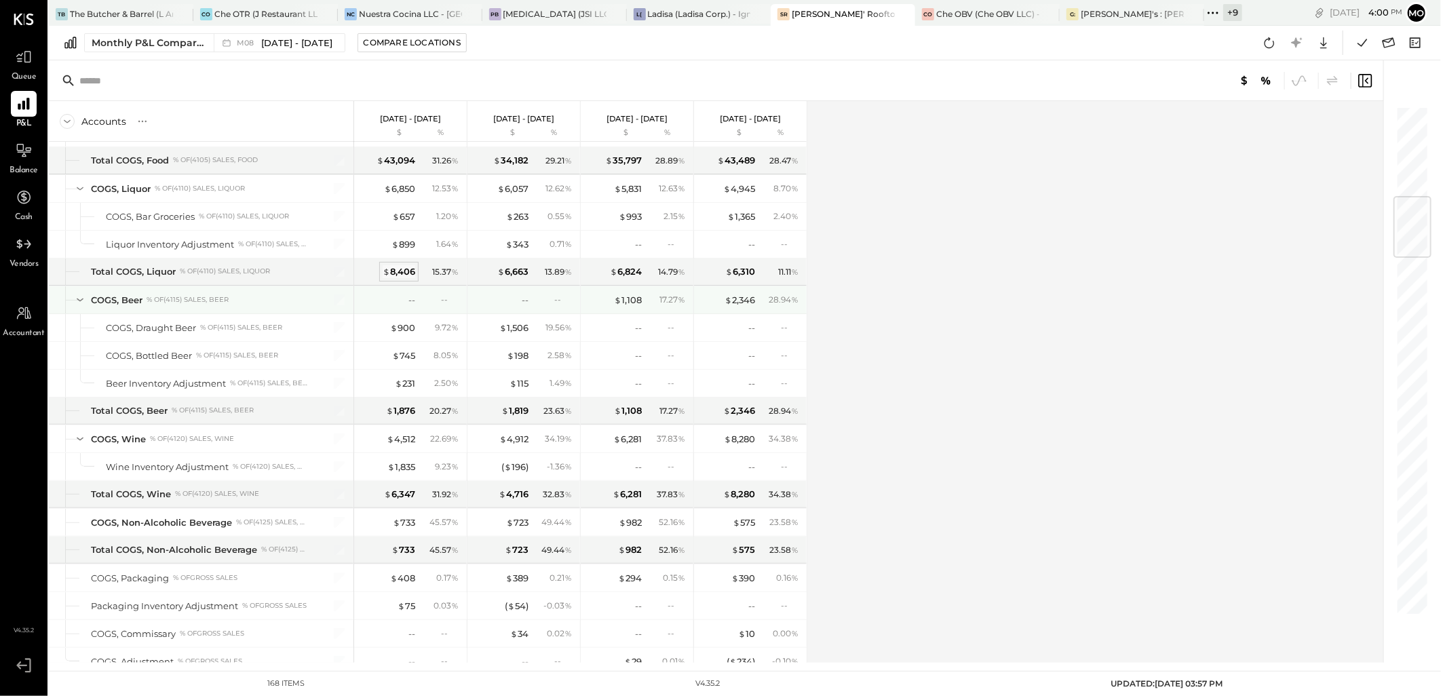
scroll to position [923, 0]
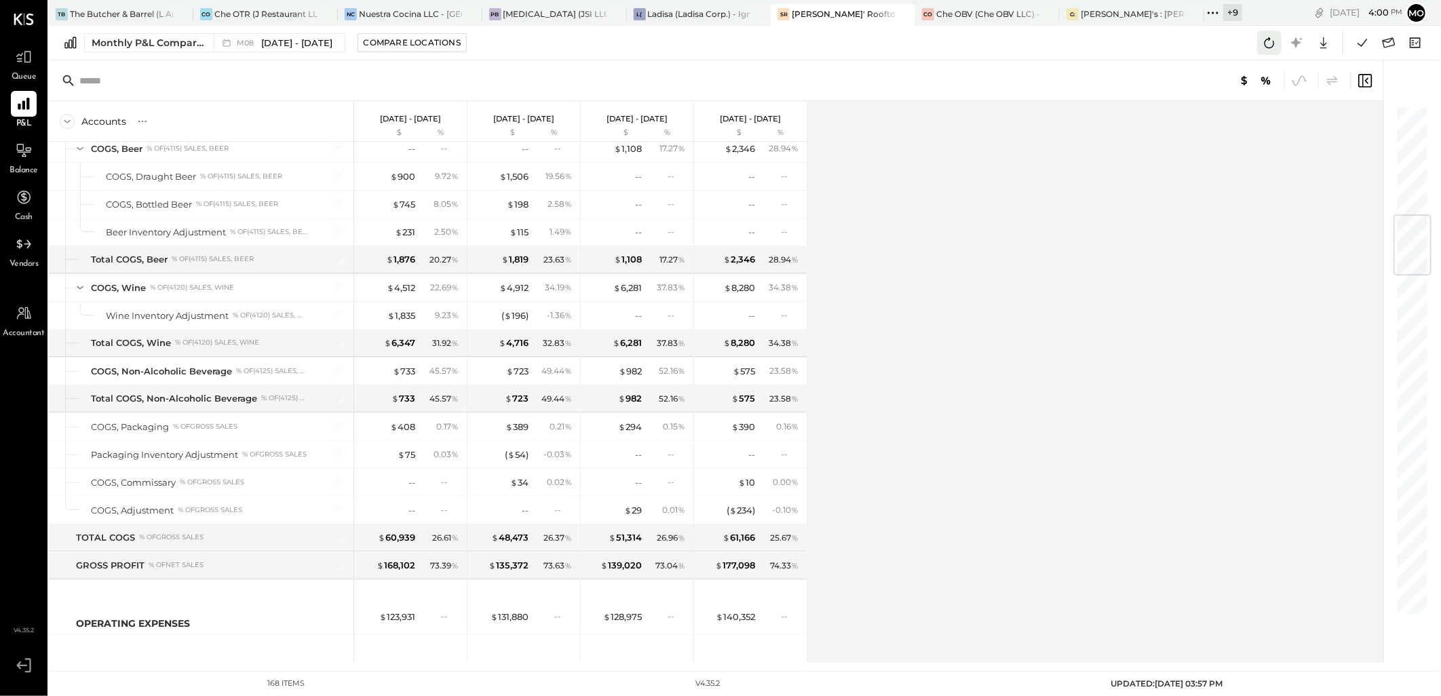
click at [1269, 44] on icon at bounding box center [1269, 43] width 18 height 18
click at [1364, 39] on icon at bounding box center [1362, 43] width 18 height 18
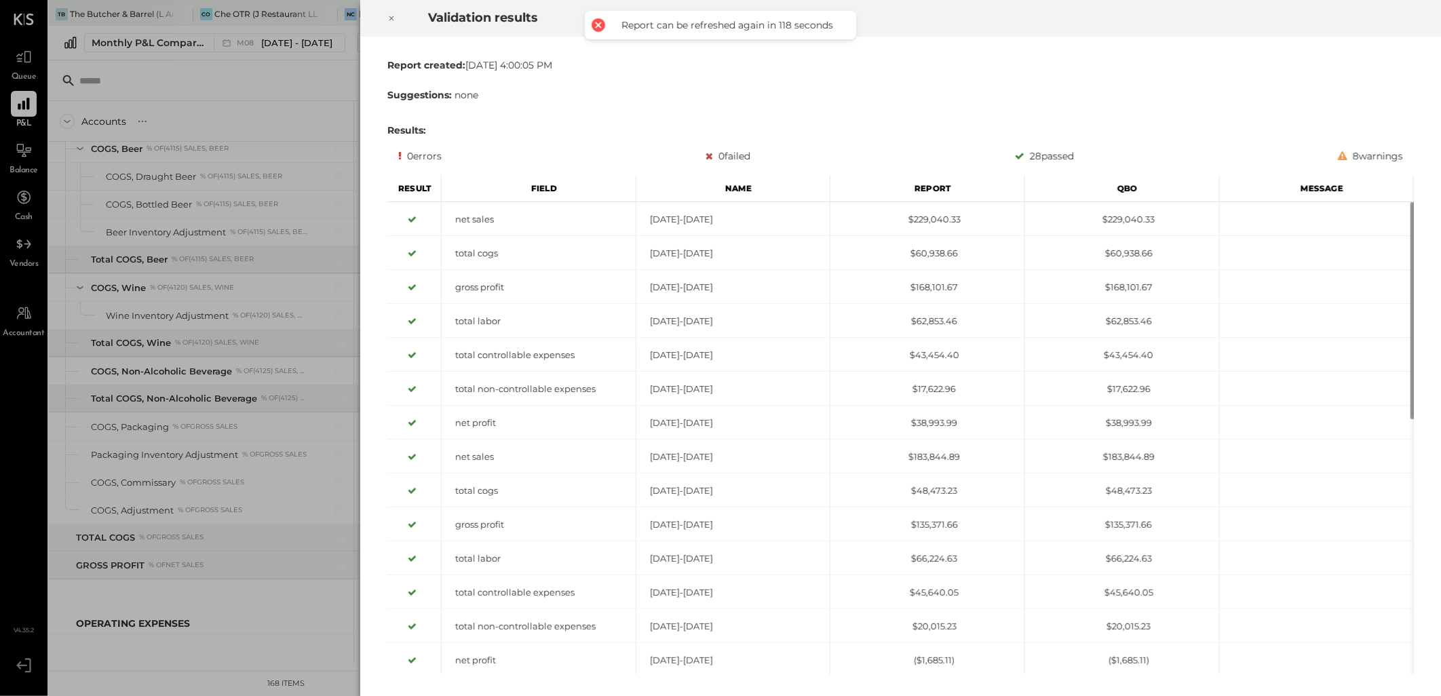
drag, startPoint x: 387, startPoint y: 15, endPoint x: 378, endPoint y: 37, distance: 23.4
click at [387, 17] on icon at bounding box center [391, 18] width 8 height 16
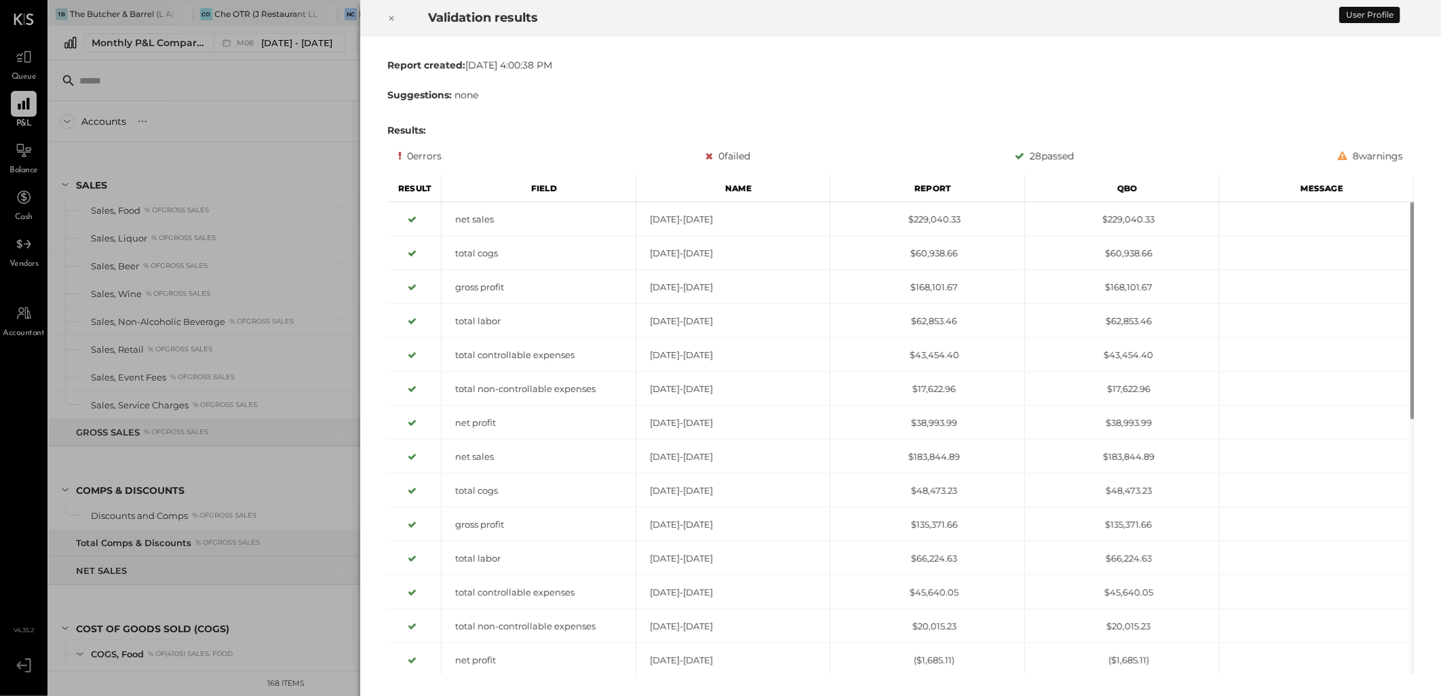
scroll to position [1827, 0]
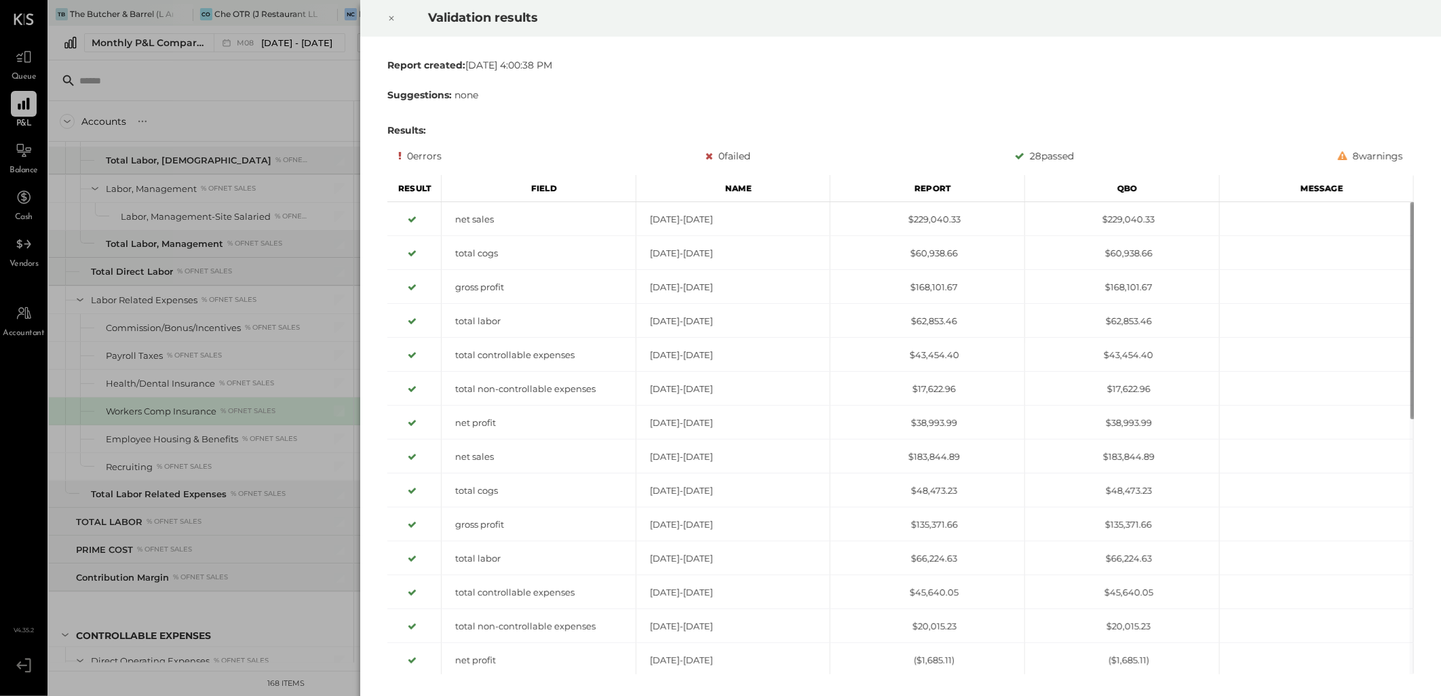
click at [394, 20] on icon at bounding box center [391, 18] width 8 height 16
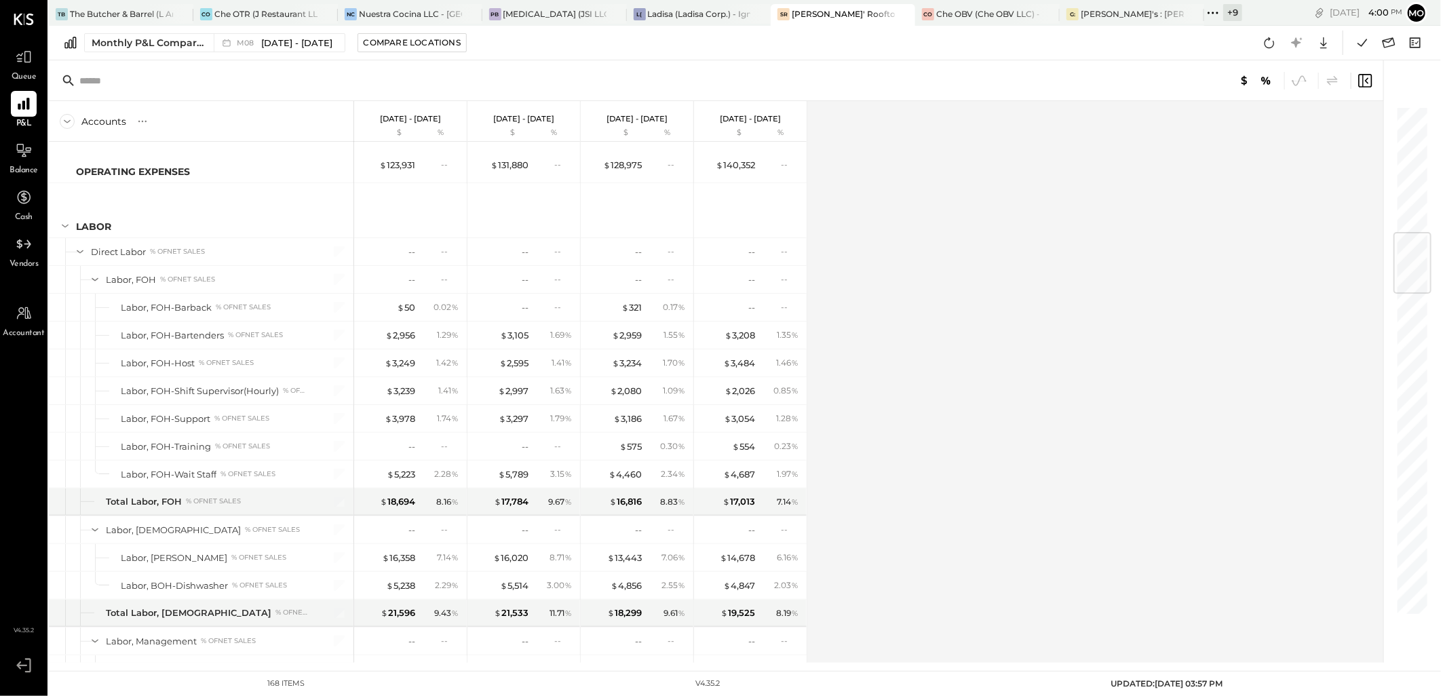
scroll to position [1073, 0]
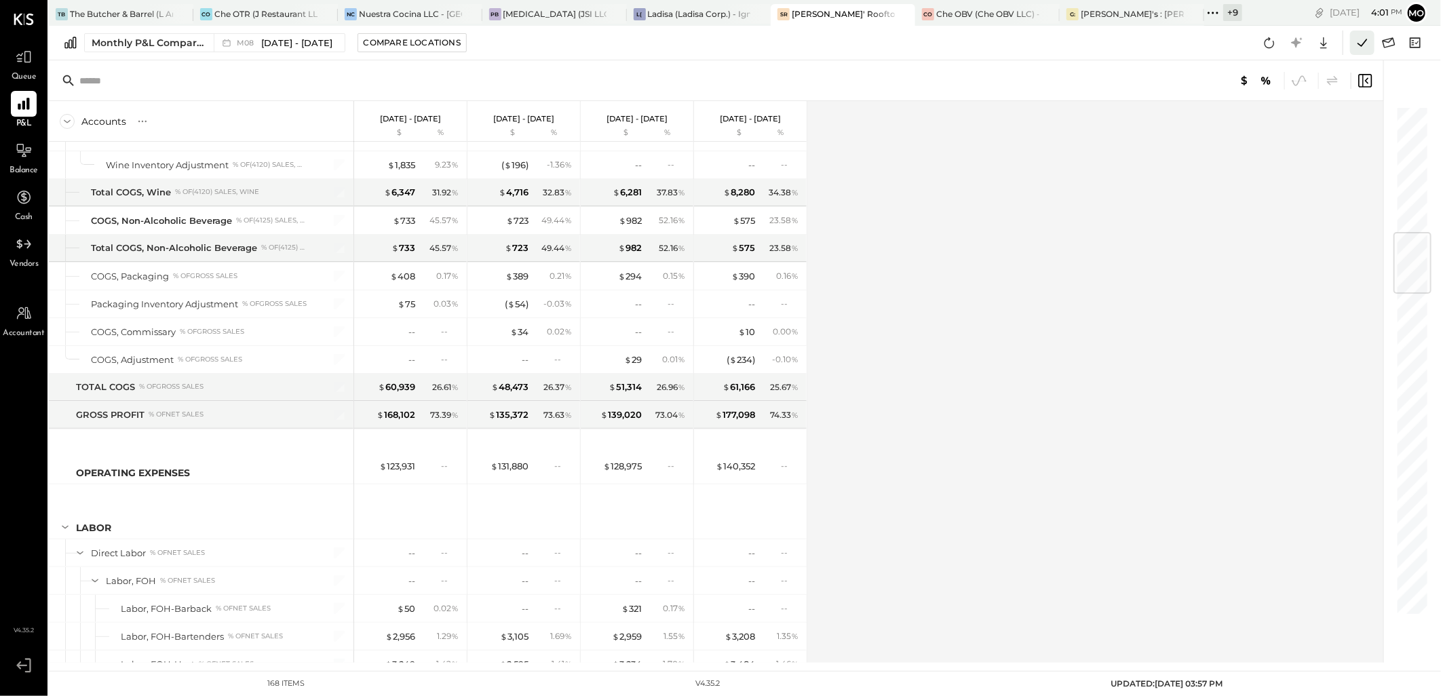
click at [1359, 43] on icon at bounding box center [1362, 43] width 18 height 18
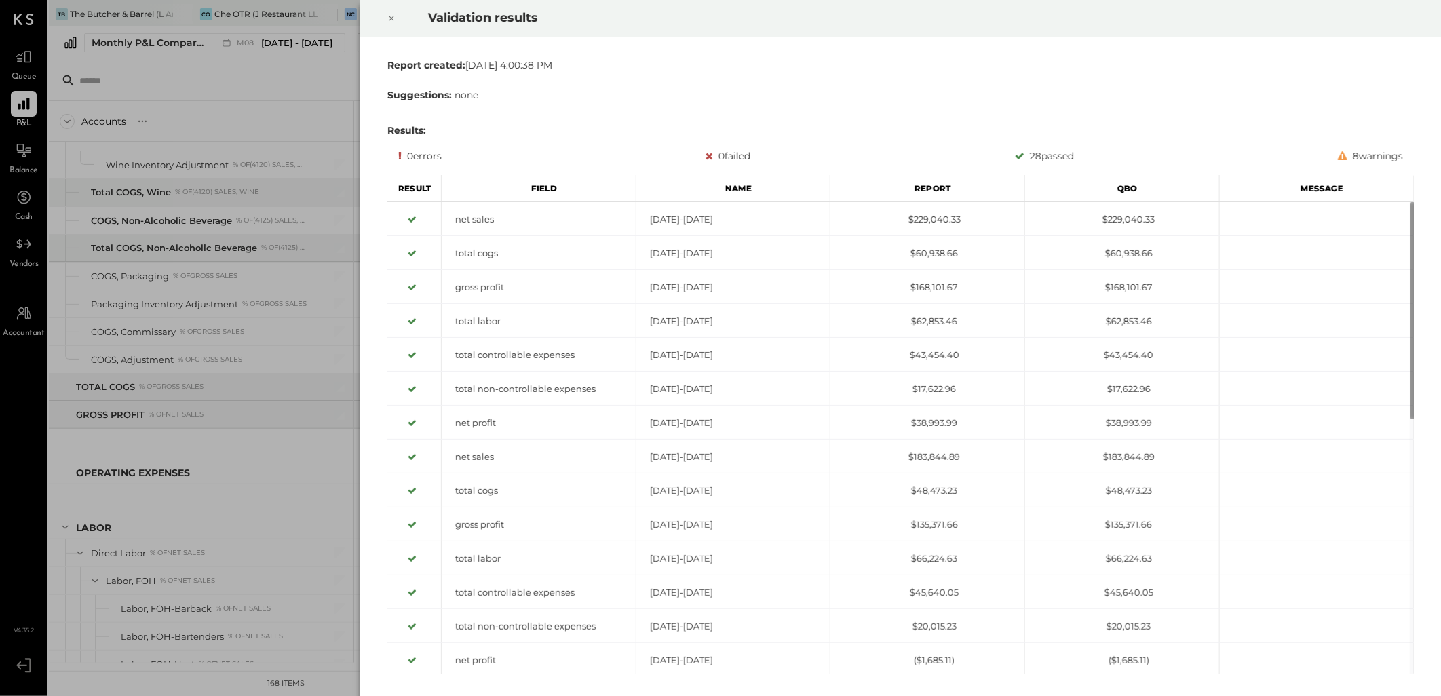
click at [392, 19] on icon at bounding box center [391, 18] width 5 height 5
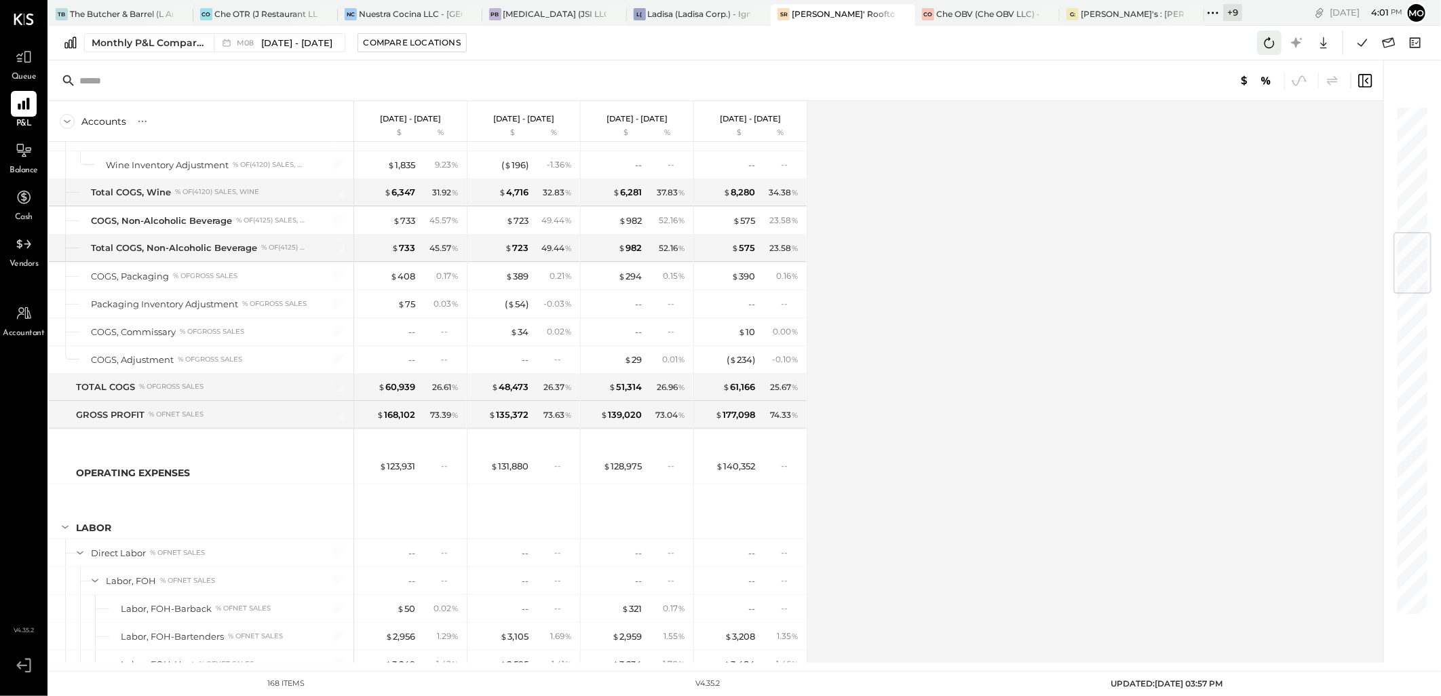
click at [1267, 42] on icon at bounding box center [1269, 43] width 18 height 18
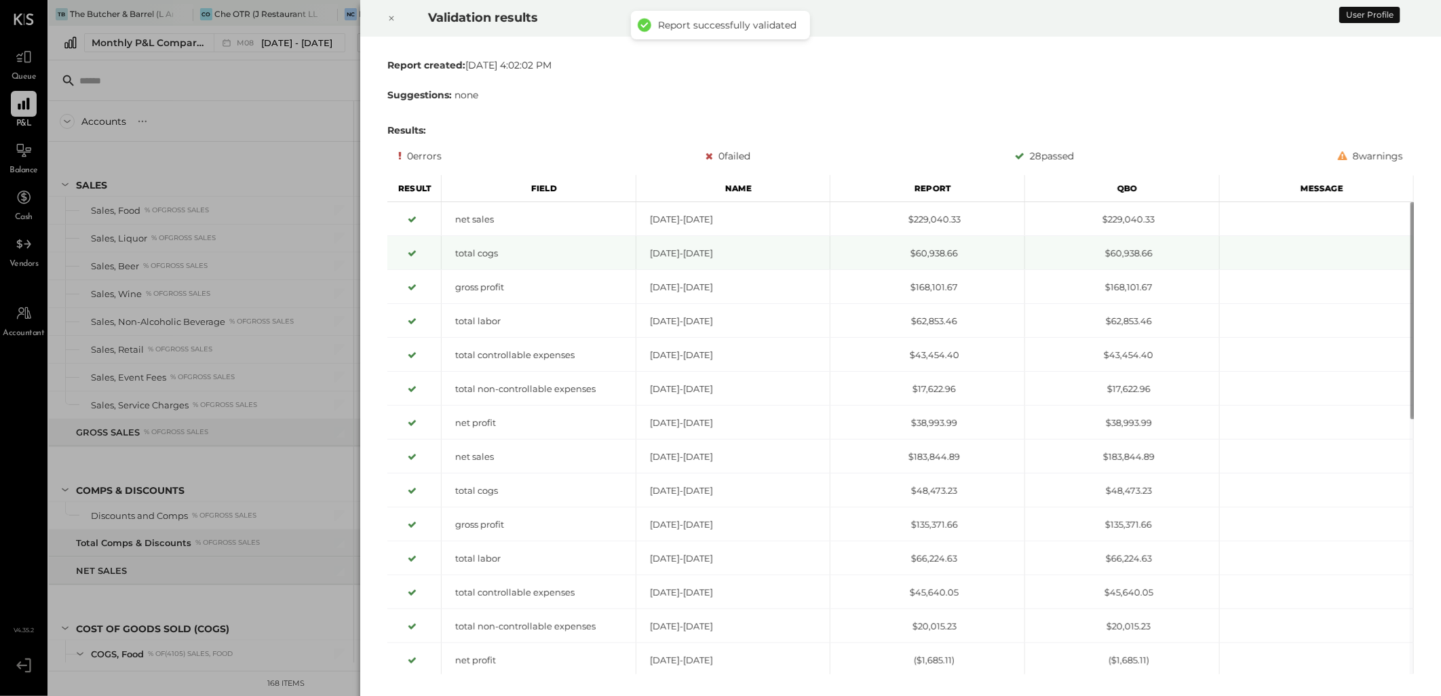
scroll to position [1827, 0]
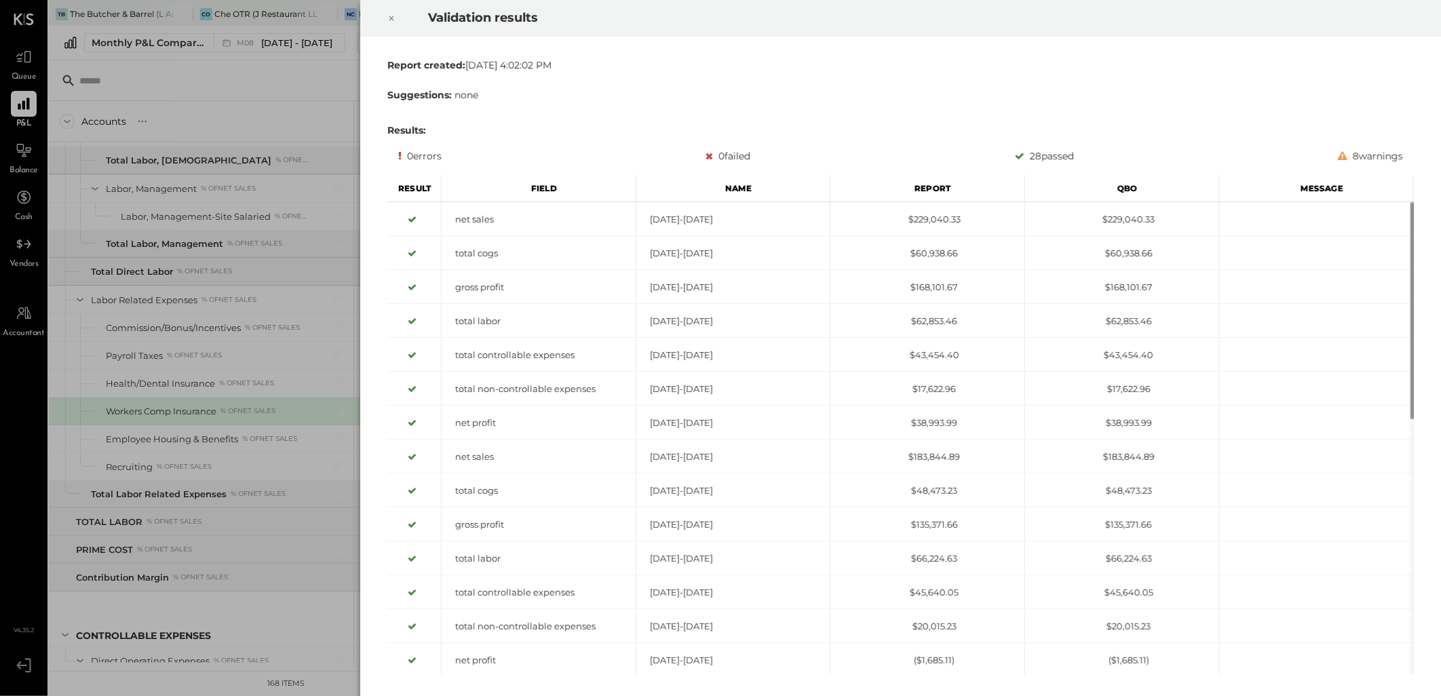
click at [391, 17] on icon at bounding box center [391, 18] width 8 height 16
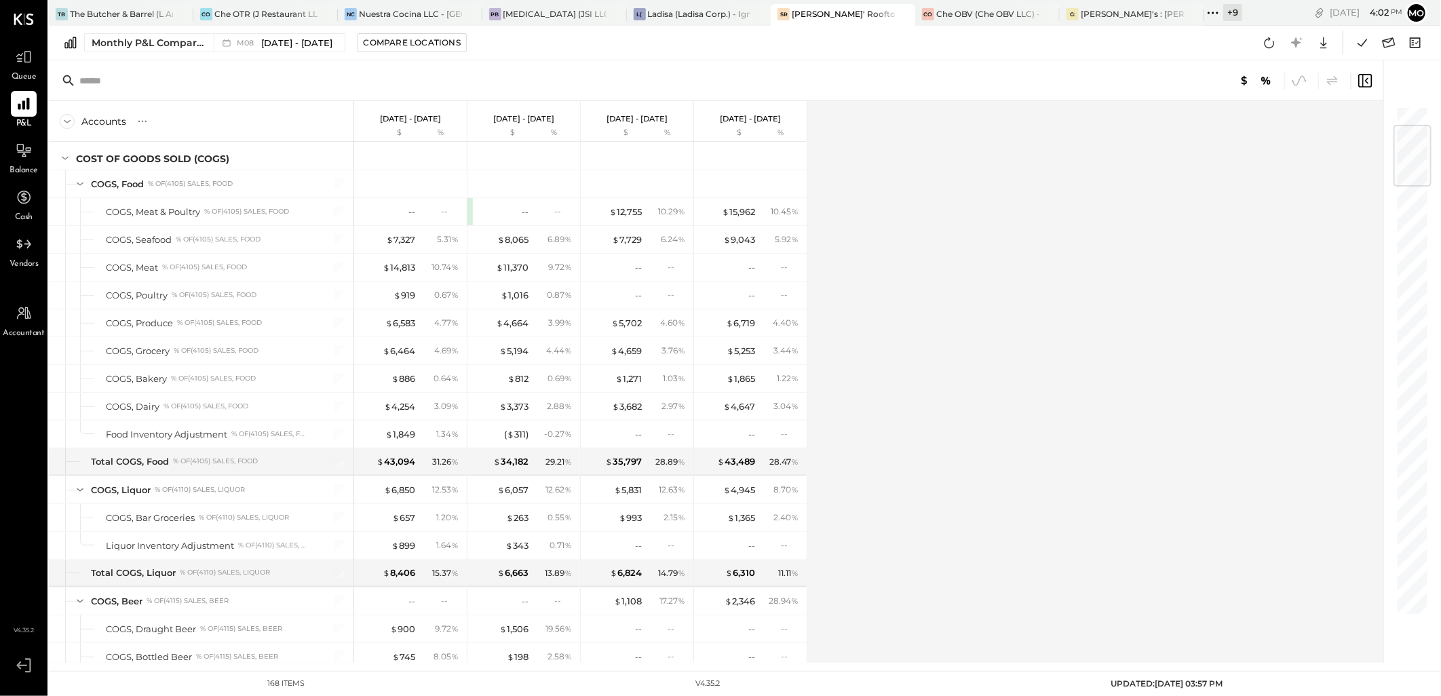
scroll to position [168, 0]
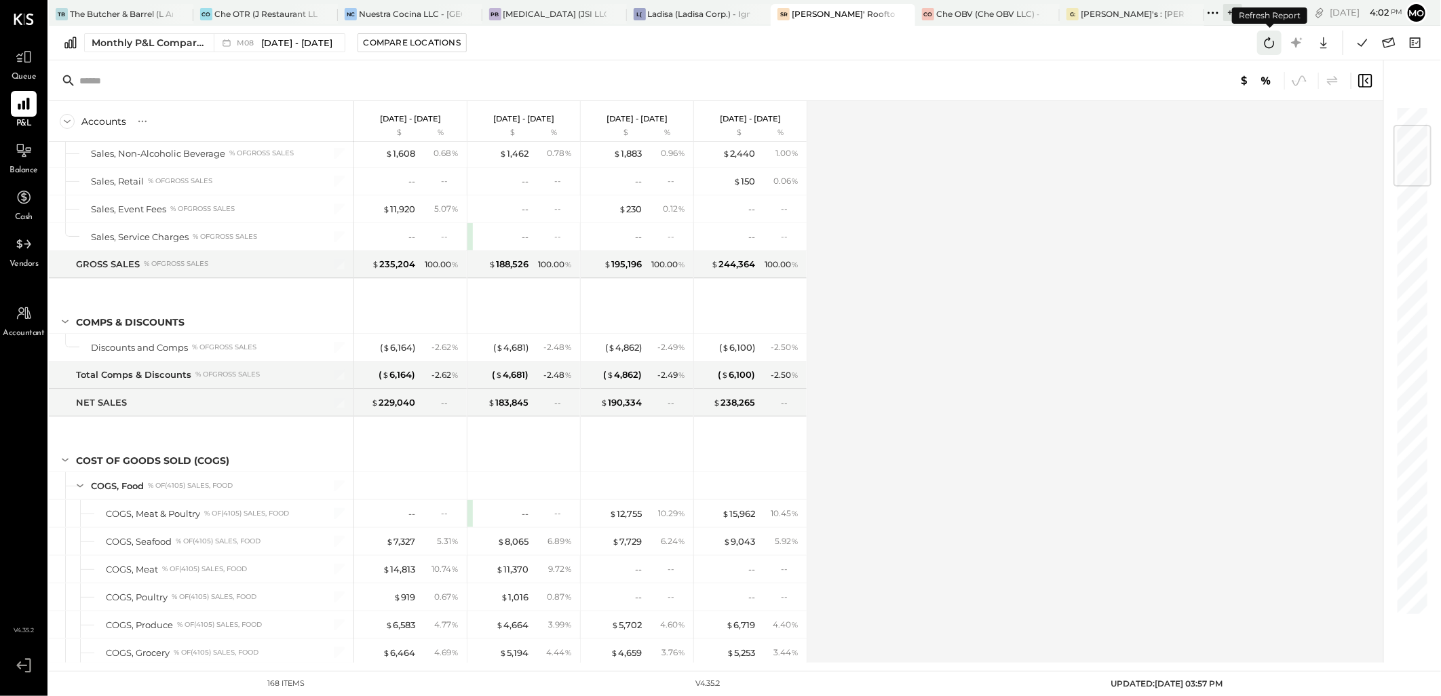
click at [1272, 43] on icon at bounding box center [1269, 43] width 18 height 18
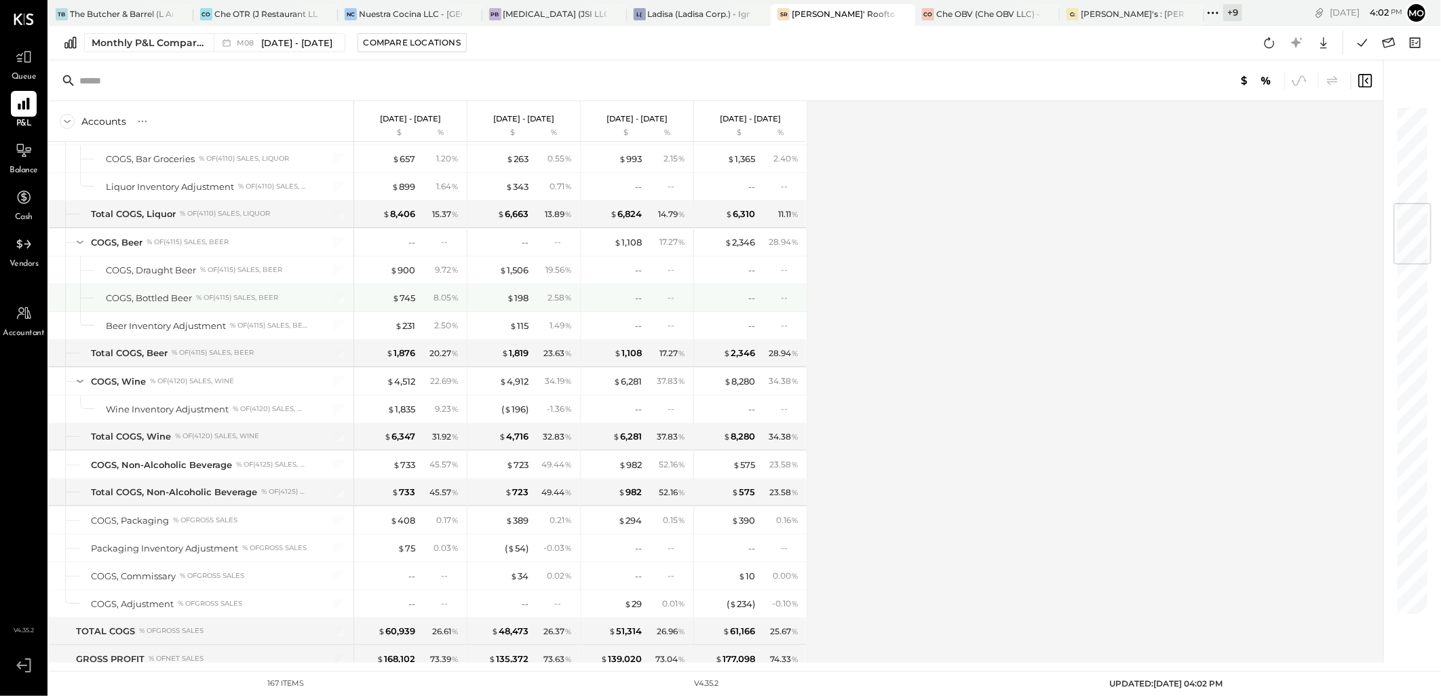
scroll to position [980, 0]
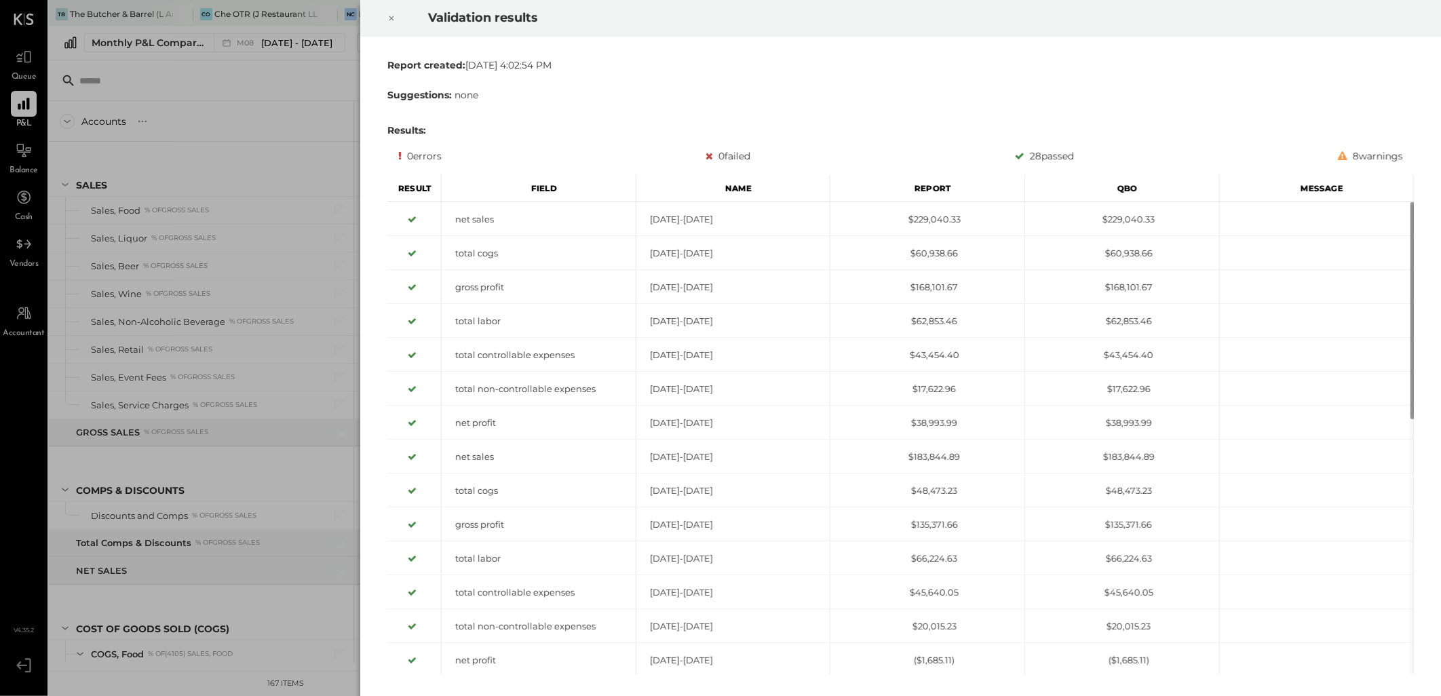
scroll to position [1799, 0]
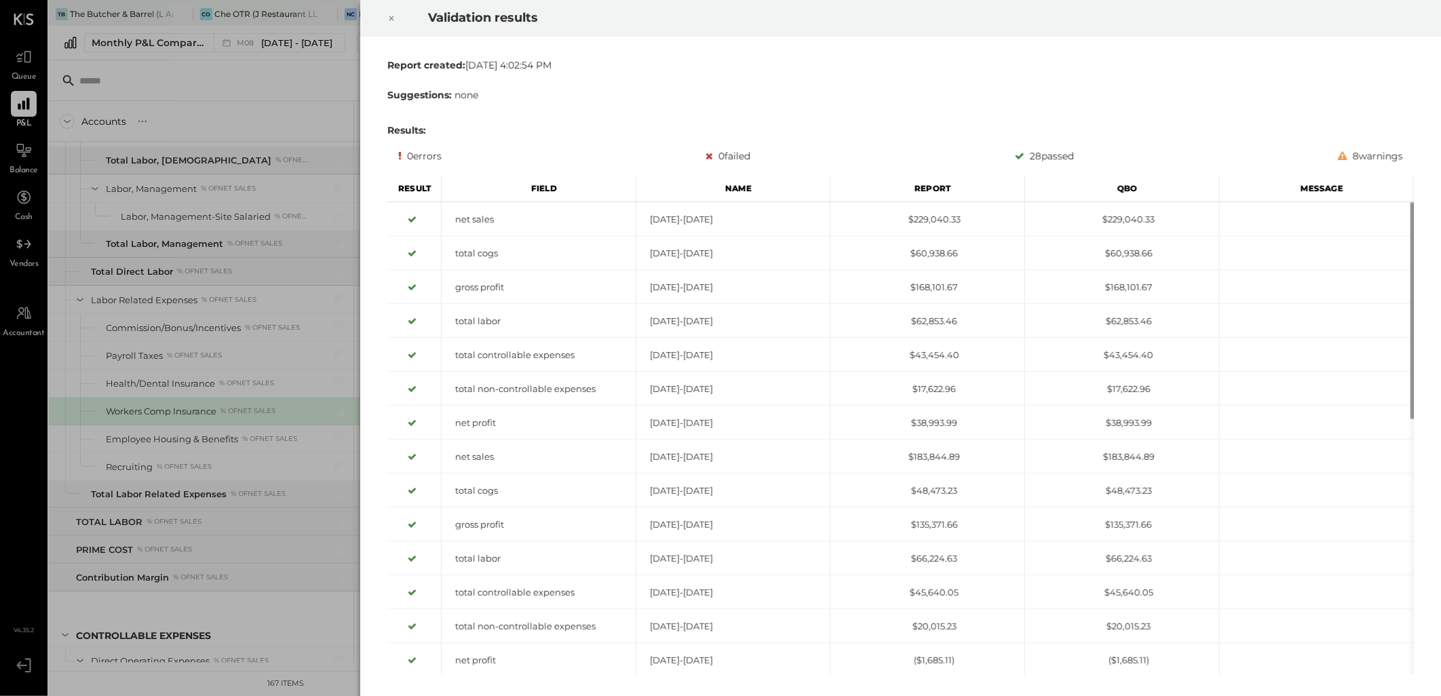
click at [394, 16] on icon at bounding box center [391, 18] width 8 height 16
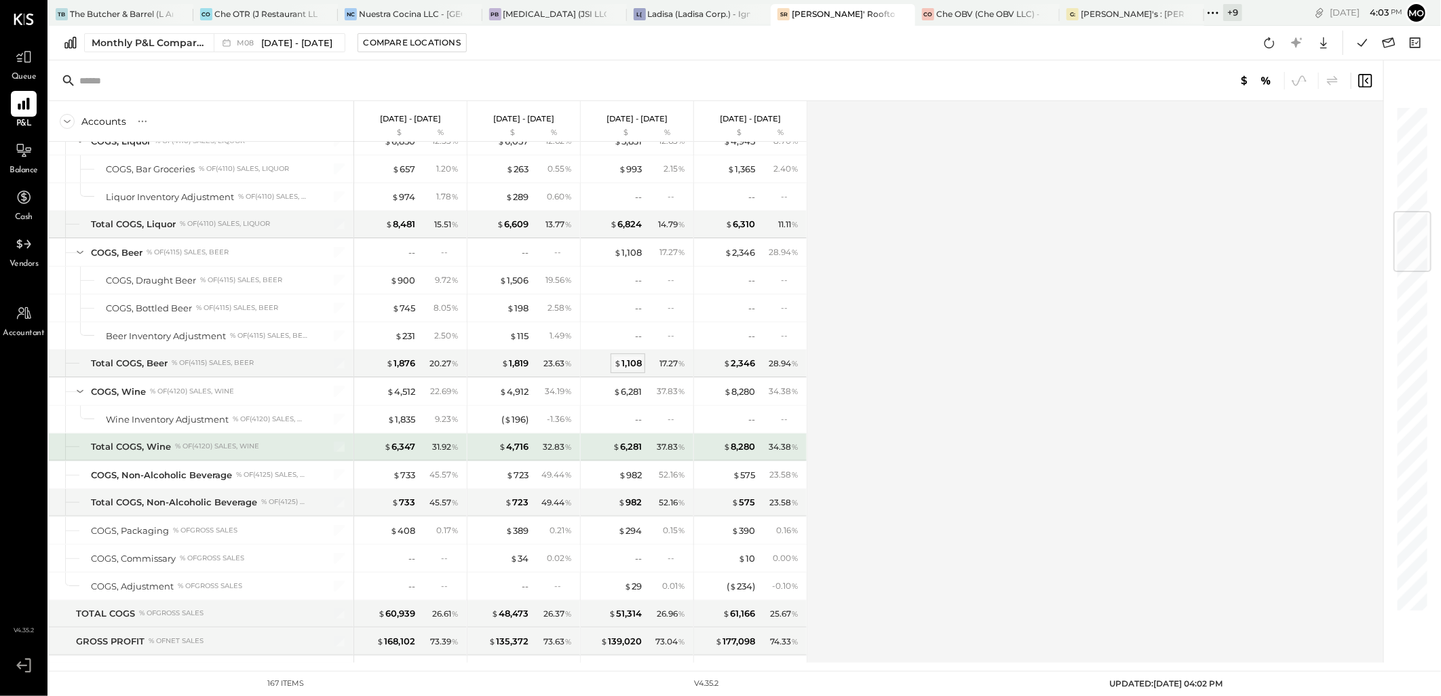
scroll to position [894, 0]
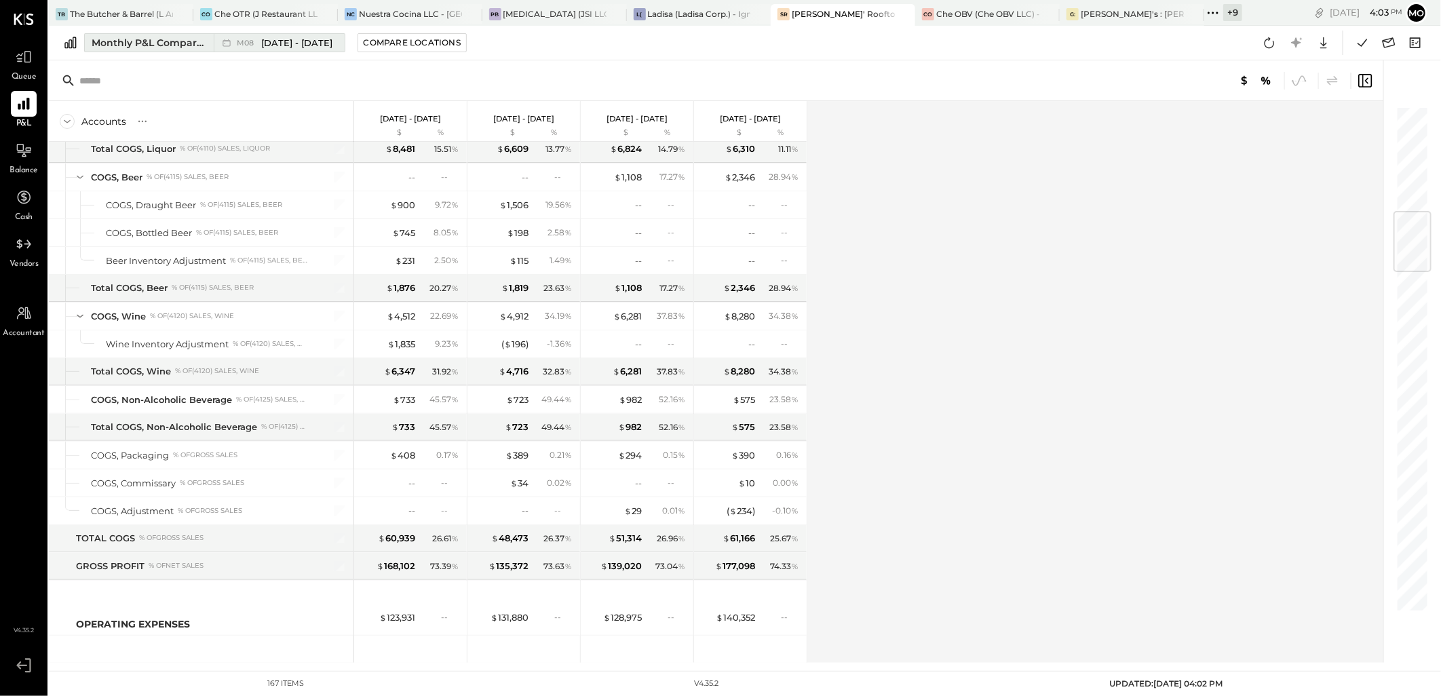
click at [109, 16] on div "The Butcher & Barrel (L Argento LLC) - [GEOGRAPHIC_DATA]" at bounding box center [121, 14] width 103 height 12
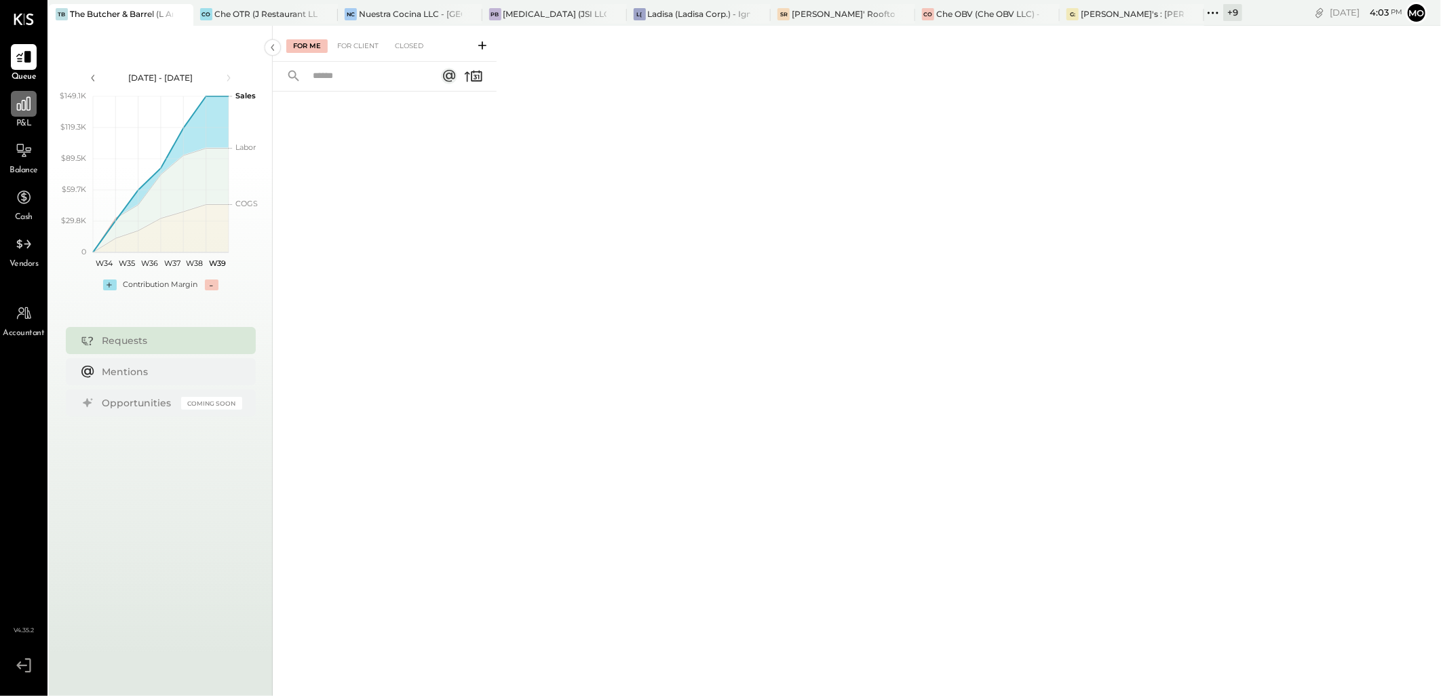
click at [23, 112] on div at bounding box center [24, 104] width 26 height 26
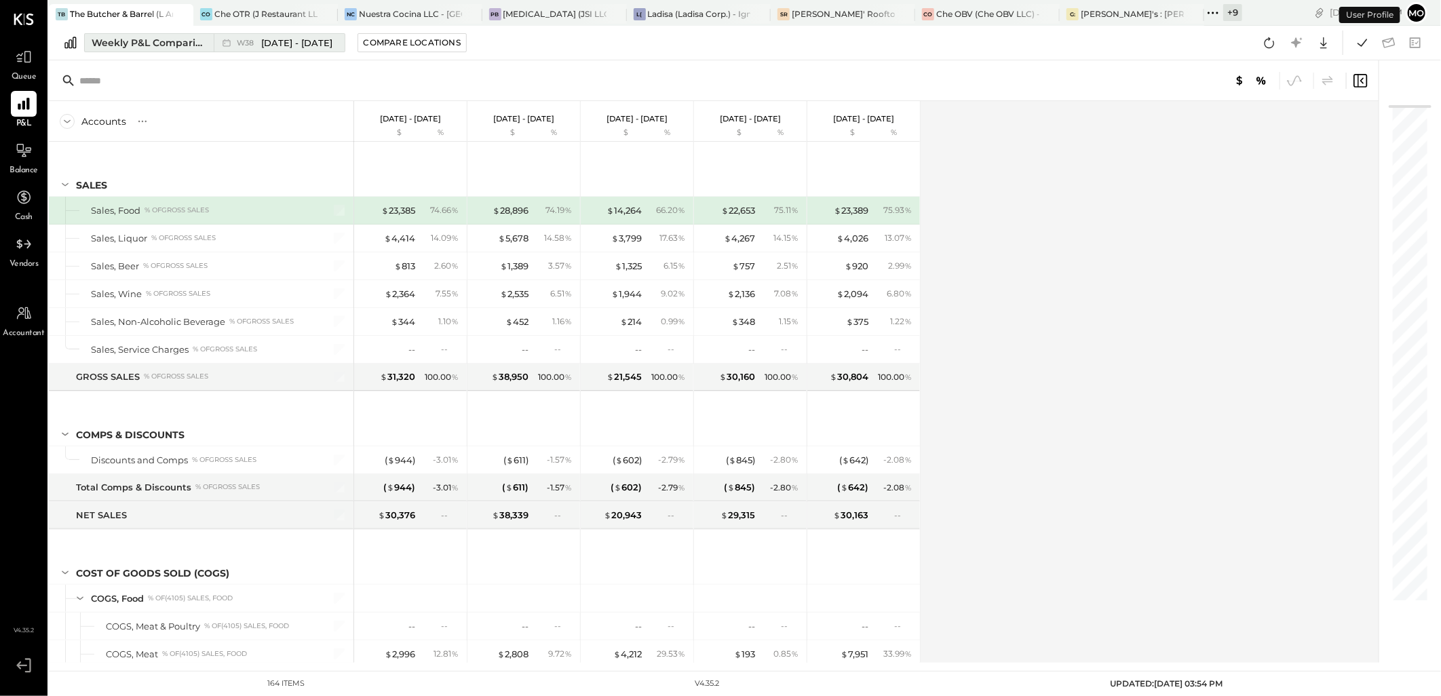
click at [154, 45] on div "Weekly P&L Comparison" at bounding box center [149, 43] width 114 height 14
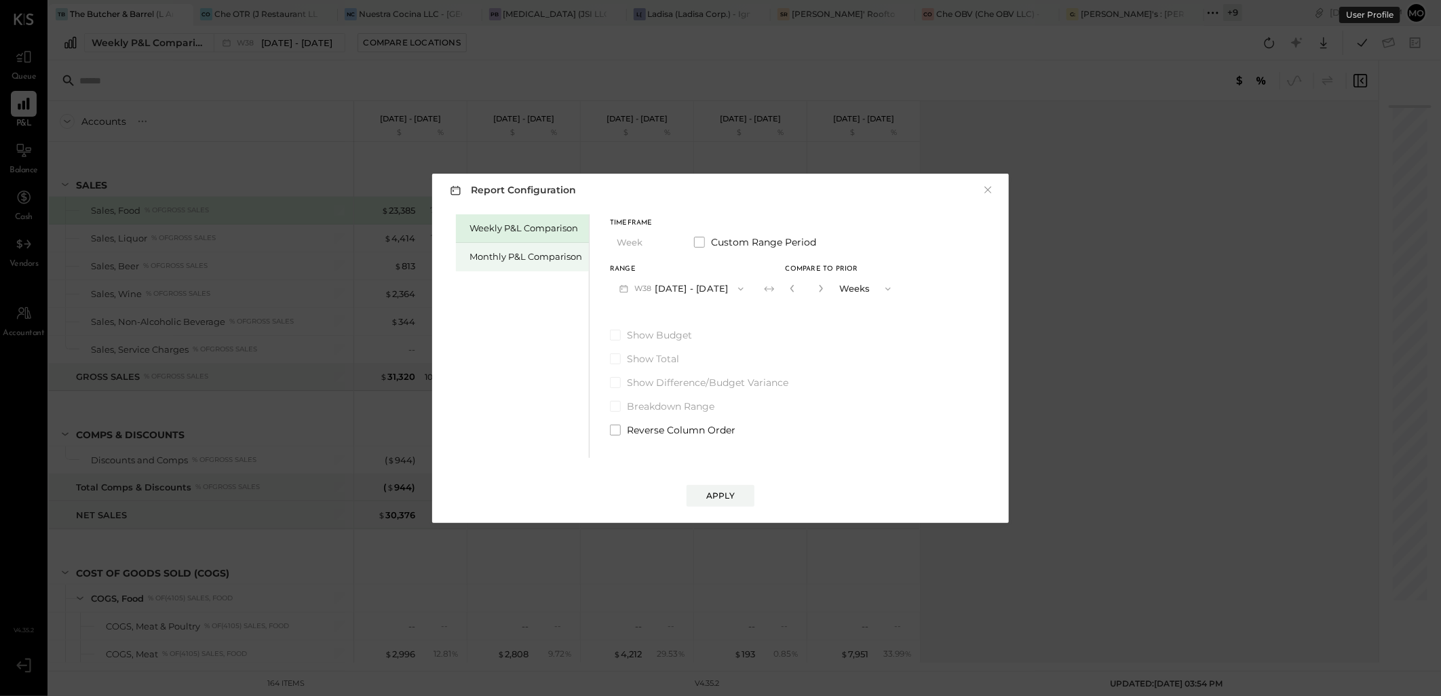
click at [496, 255] on div "Monthly P&L Comparison" at bounding box center [525, 256] width 113 height 13
click at [735, 286] on icon "button" at bounding box center [740, 289] width 11 height 11
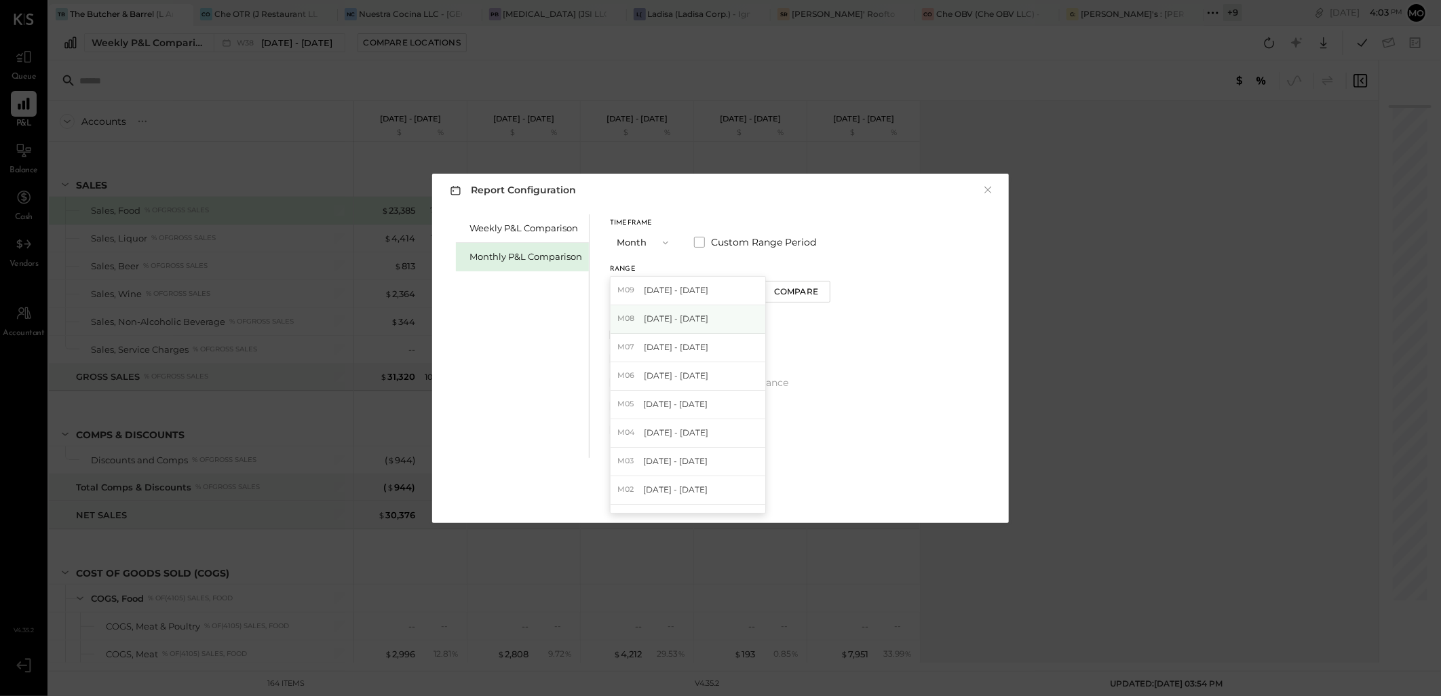
click at [669, 321] on span "[DATE] - [DATE]" at bounding box center [676, 319] width 64 height 12
click at [790, 289] on div "Compare" at bounding box center [796, 292] width 44 height 12
click at [815, 293] on button "button" at bounding box center [820, 288] width 11 height 15
click at [815, 292] on button "button" at bounding box center [820, 288] width 11 height 15
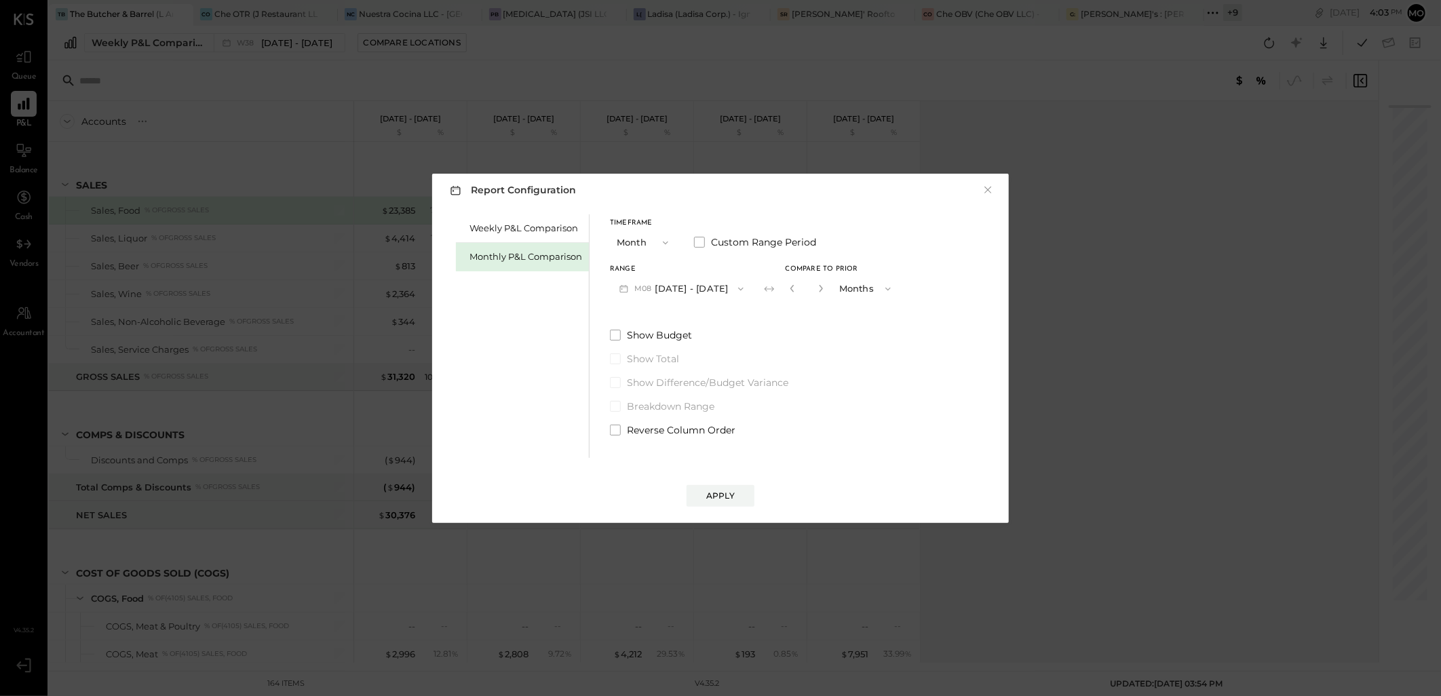
click at [786, 301] on div "*" at bounding box center [807, 288] width 42 height 25
click at [788, 286] on icon "button" at bounding box center [792, 288] width 8 height 8
type input "*"
click at [714, 498] on div "Apply" at bounding box center [720, 496] width 28 height 12
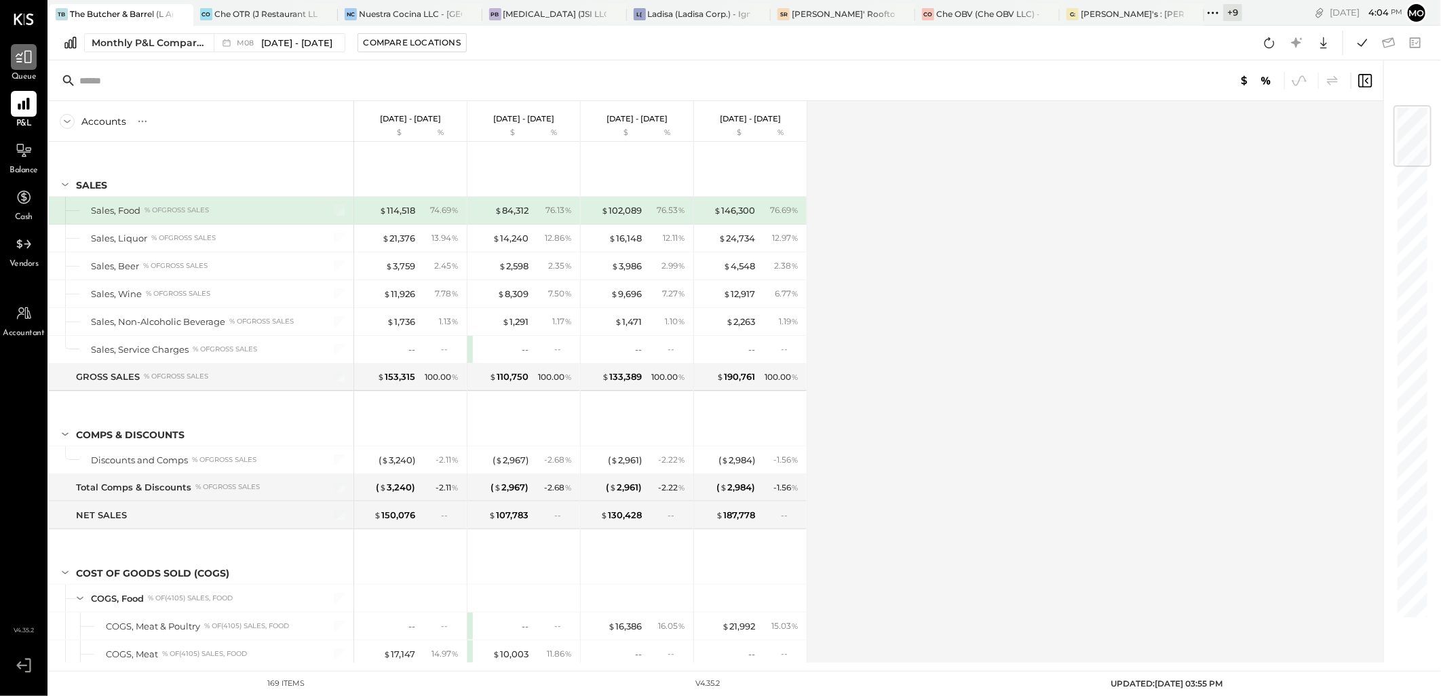
click at [26, 56] on icon at bounding box center [24, 57] width 18 height 18
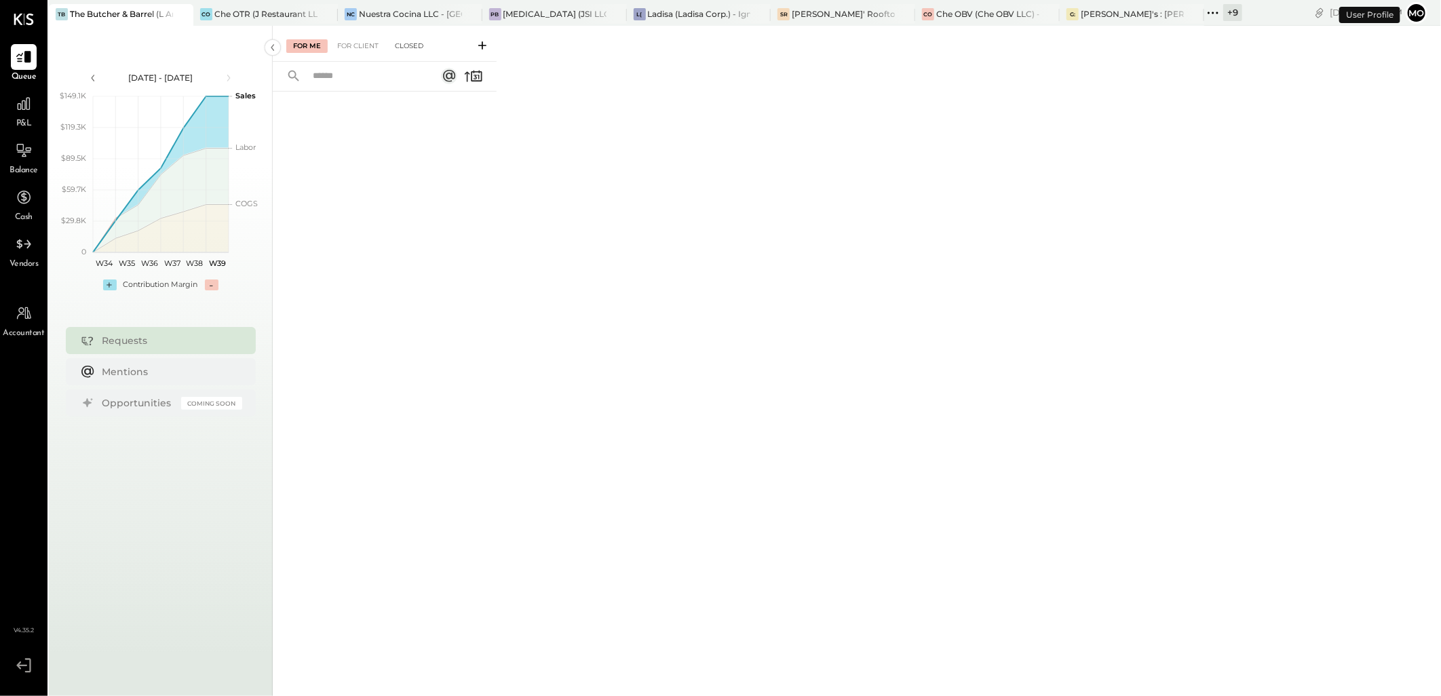
click at [411, 47] on div "Closed" at bounding box center [409, 46] width 42 height 14
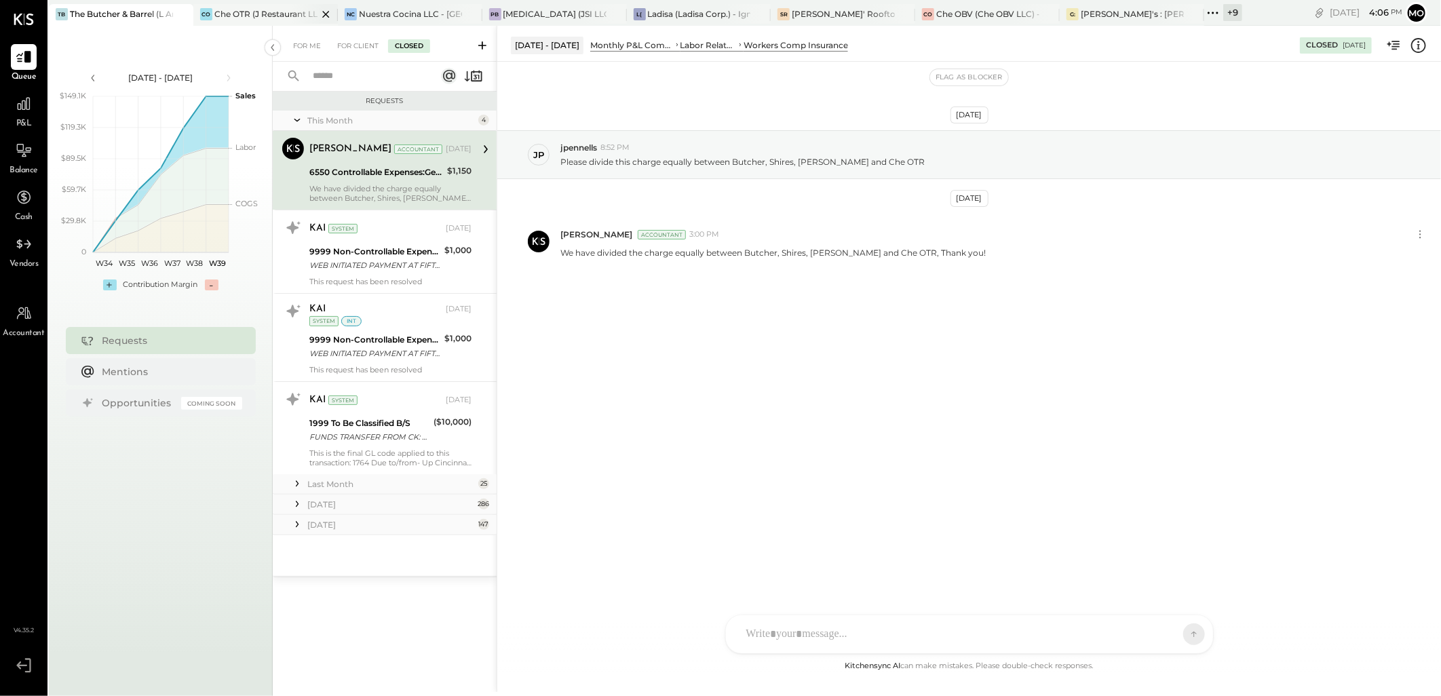
click at [234, 9] on div "Che OTR (J Restaurant LLC) - Ignite" at bounding box center [265, 14] width 103 height 12
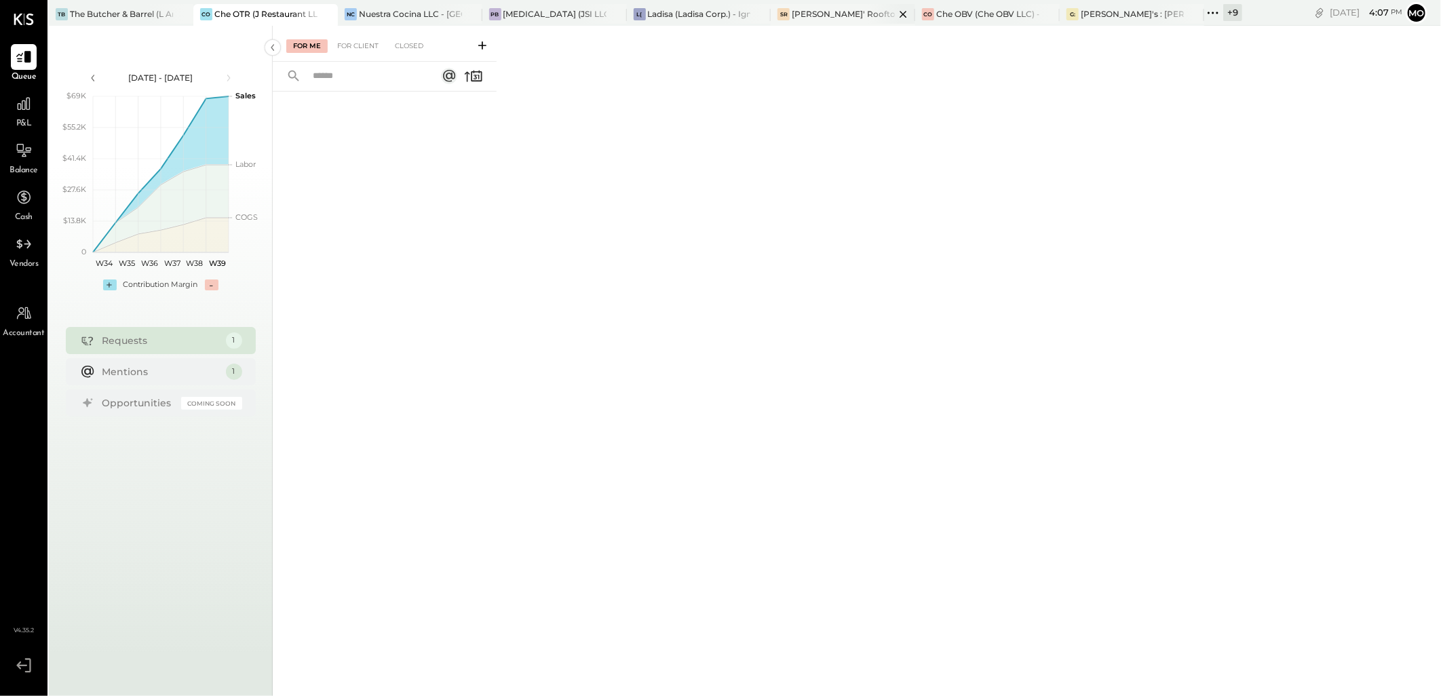
click at [835, 21] on div "SR Shires' Rooftop - Ignite" at bounding box center [843, 15] width 144 height 22
click at [360, 47] on div "For Client" at bounding box center [357, 46] width 55 height 14
click at [401, 41] on div "Closed" at bounding box center [409, 46] width 42 height 14
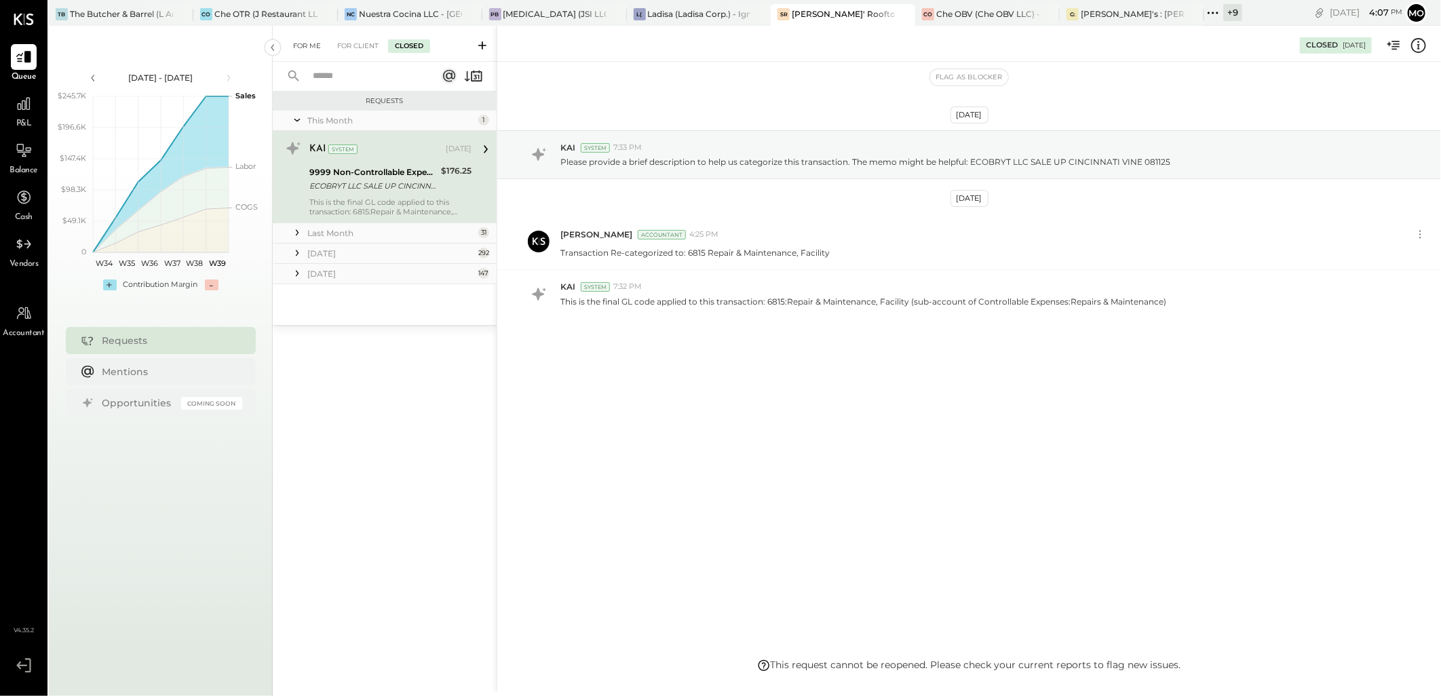
click at [294, 45] on div "For Me" at bounding box center [306, 46] width 41 height 14
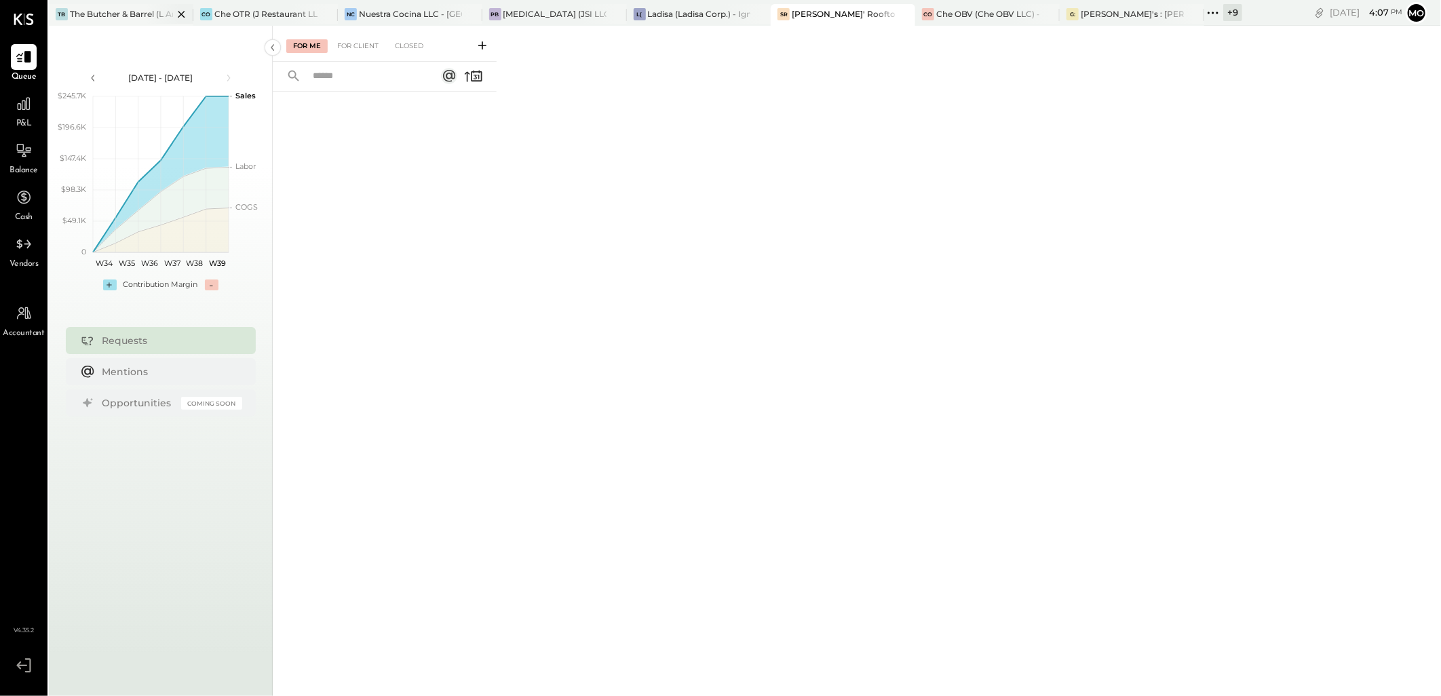
click at [78, 9] on div "The Butcher & Barrel (L Argento LLC) - [GEOGRAPHIC_DATA]" at bounding box center [121, 14] width 103 height 12
click at [238, 16] on div "Che OTR (J Restaurant LLC) - Ignite" at bounding box center [265, 14] width 103 height 12
click at [17, 105] on icon at bounding box center [24, 104] width 18 height 18
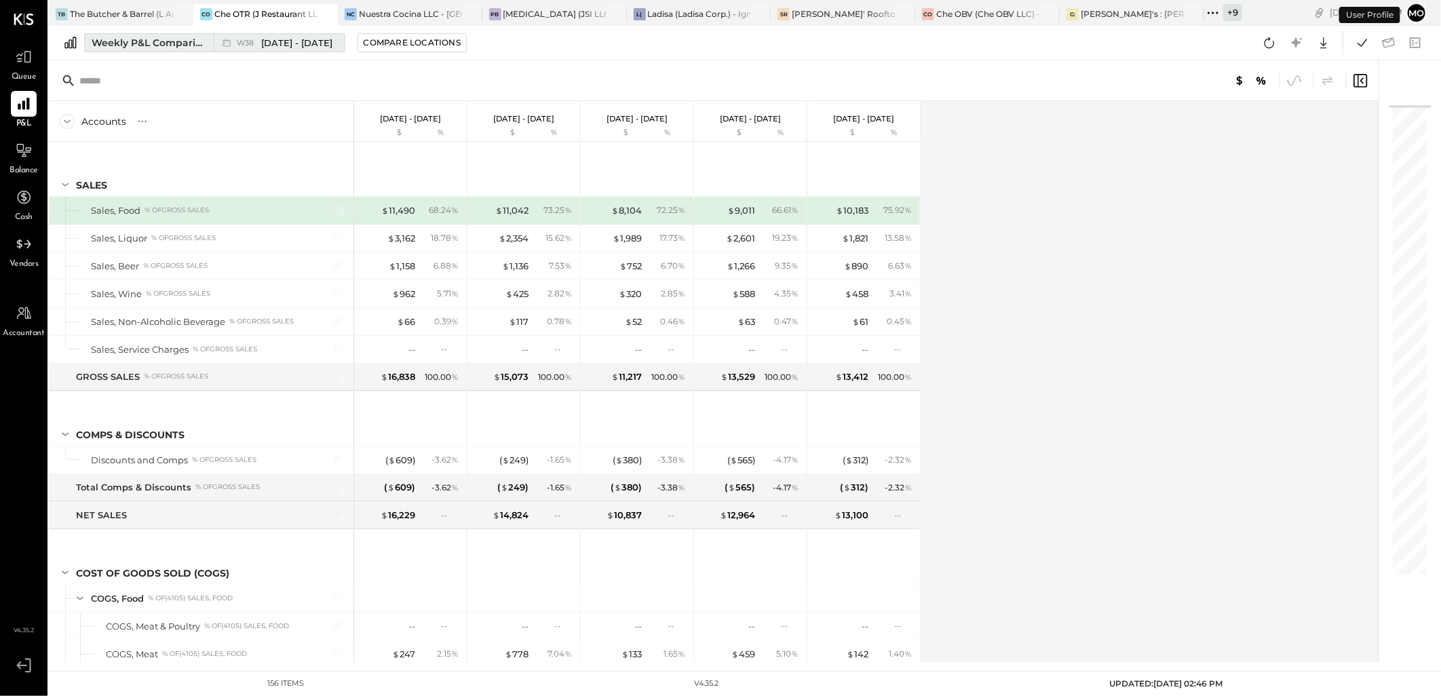
click at [154, 48] on div "Weekly P&L Comparison" at bounding box center [149, 43] width 114 height 14
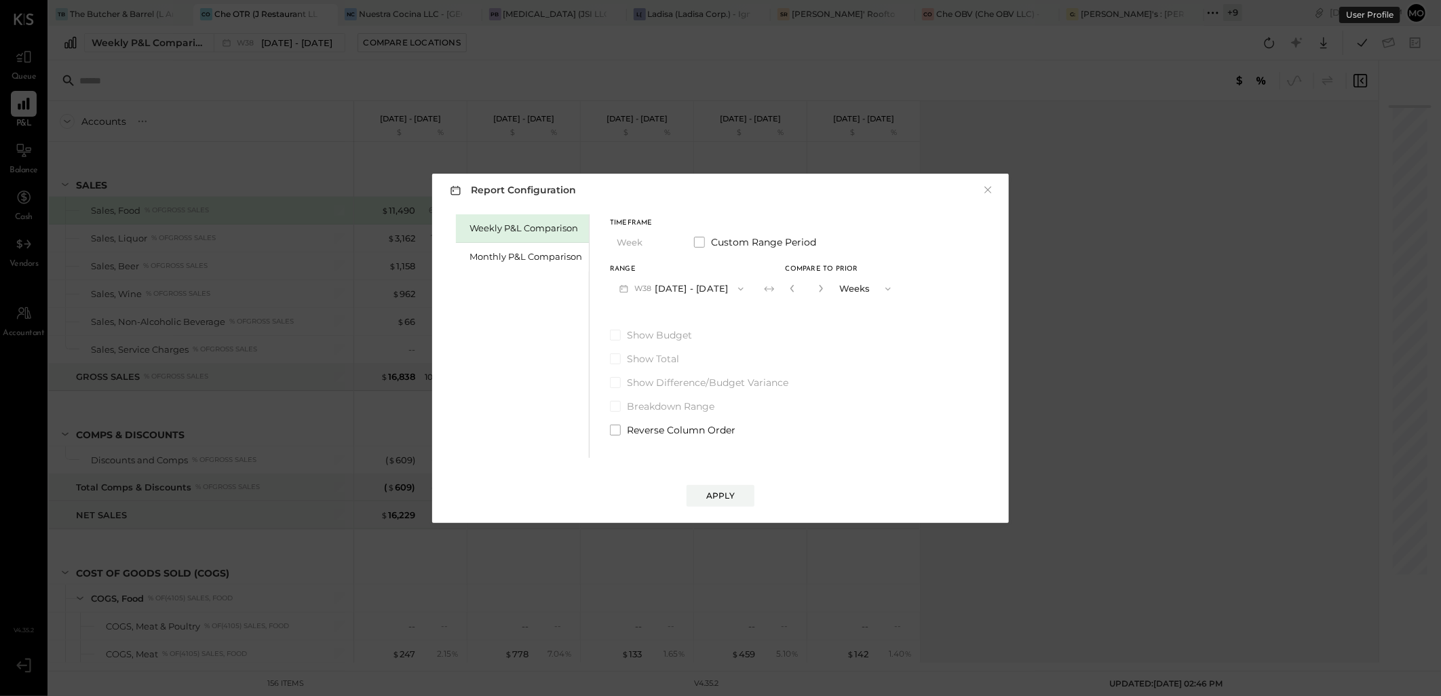
drag, startPoint x: 475, startPoint y: 258, endPoint x: 579, endPoint y: 273, distance: 104.9
click at [477, 258] on div "Monthly P&L Comparison" at bounding box center [525, 256] width 113 height 13
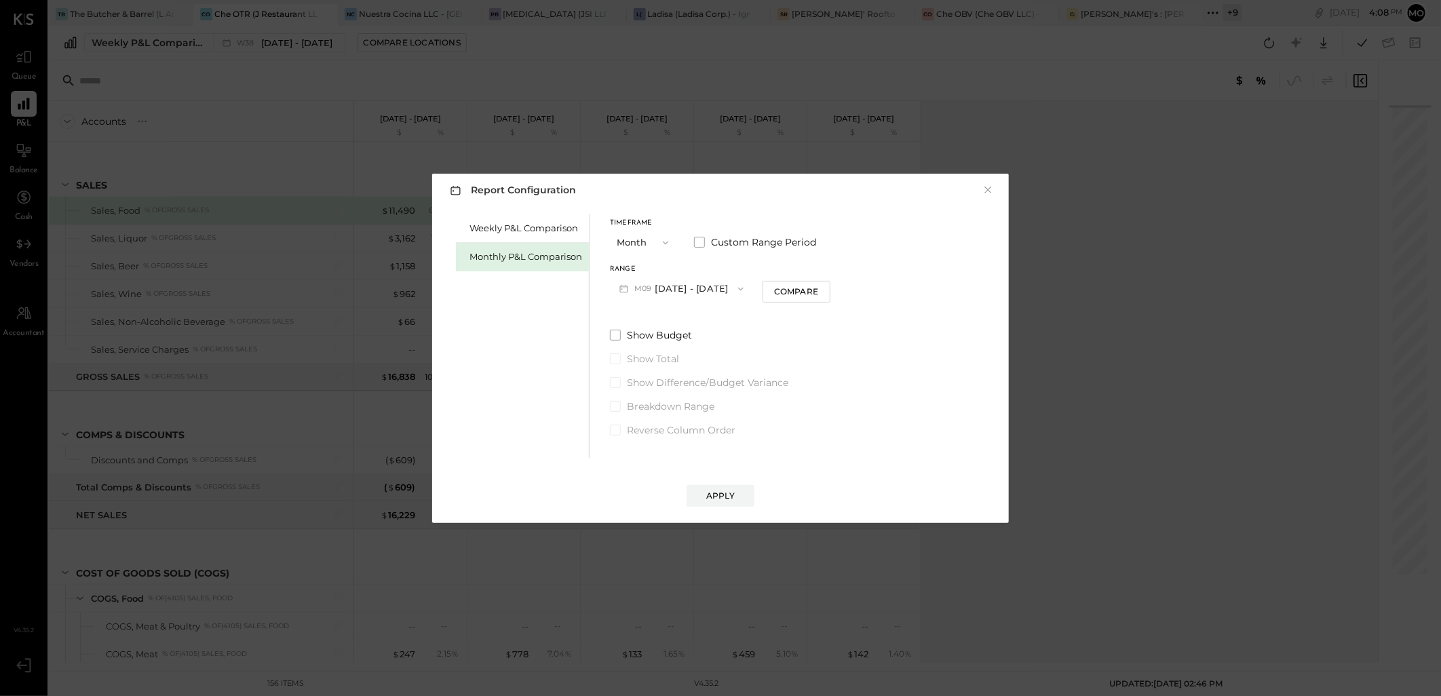
click at [718, 287] on button "M09 Sep 1 - 30, 2025" at bounding box center [681, 288] width 143 height 25
click at [666, 320] on span "[DATE] - [DATE]" at bounding box center [676, 319] width 64 height 12
click at [791, 285] on button "Compare" at bounding box center [797, 292] width 68 height 22
click at [809, 289] on input "*" at bounding box center [807, 288] width 18 height 22
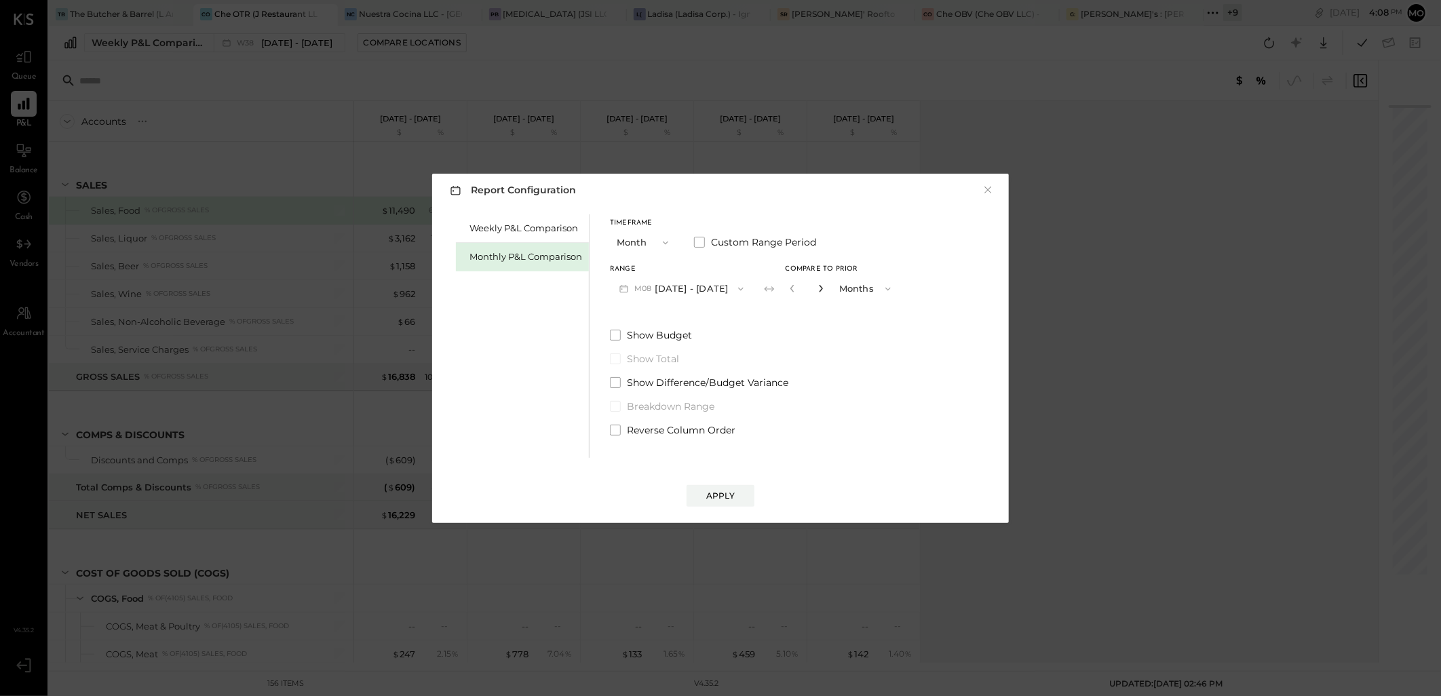
click at [818, 286] on icon "button" at bounding box center [821, 288] width 8 height 8
type input "*"
click at [734, 496] on div "Apply" at bounding box center [720, 496] width 28 height 12
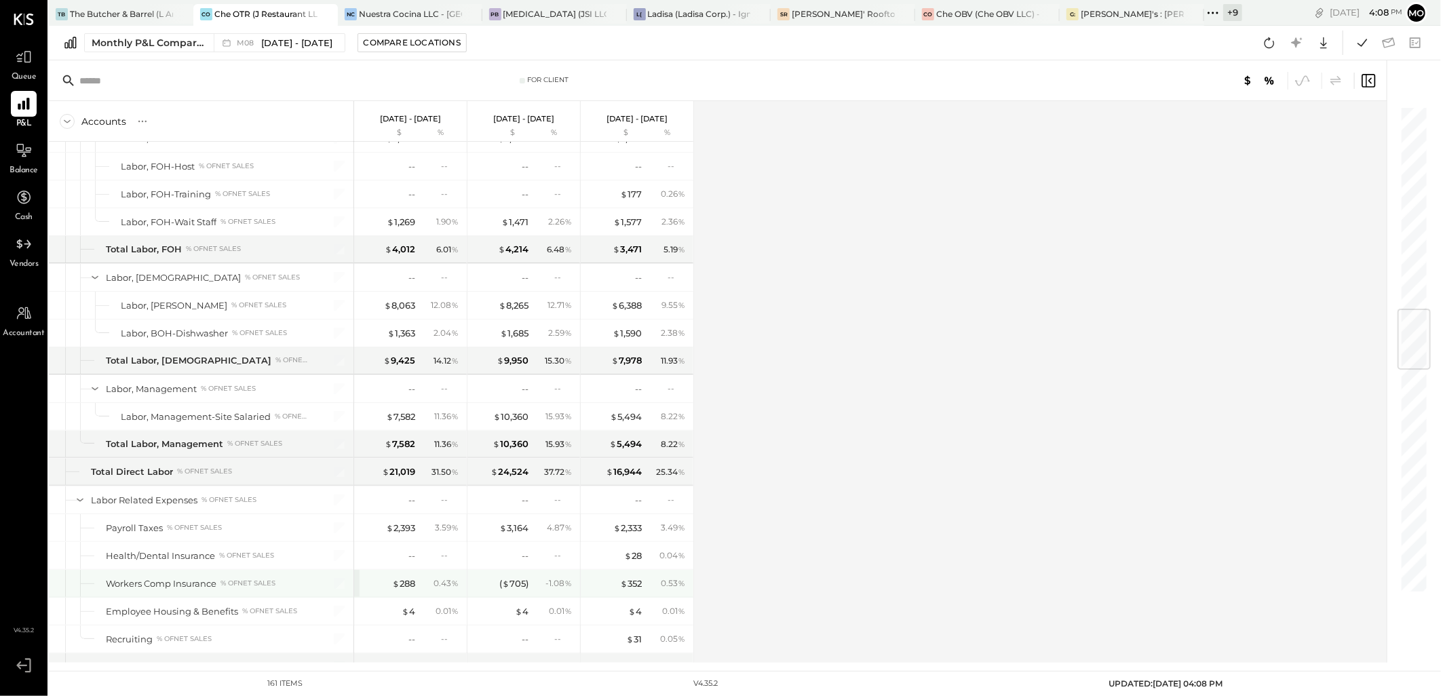
scroll to position [1809, 0]
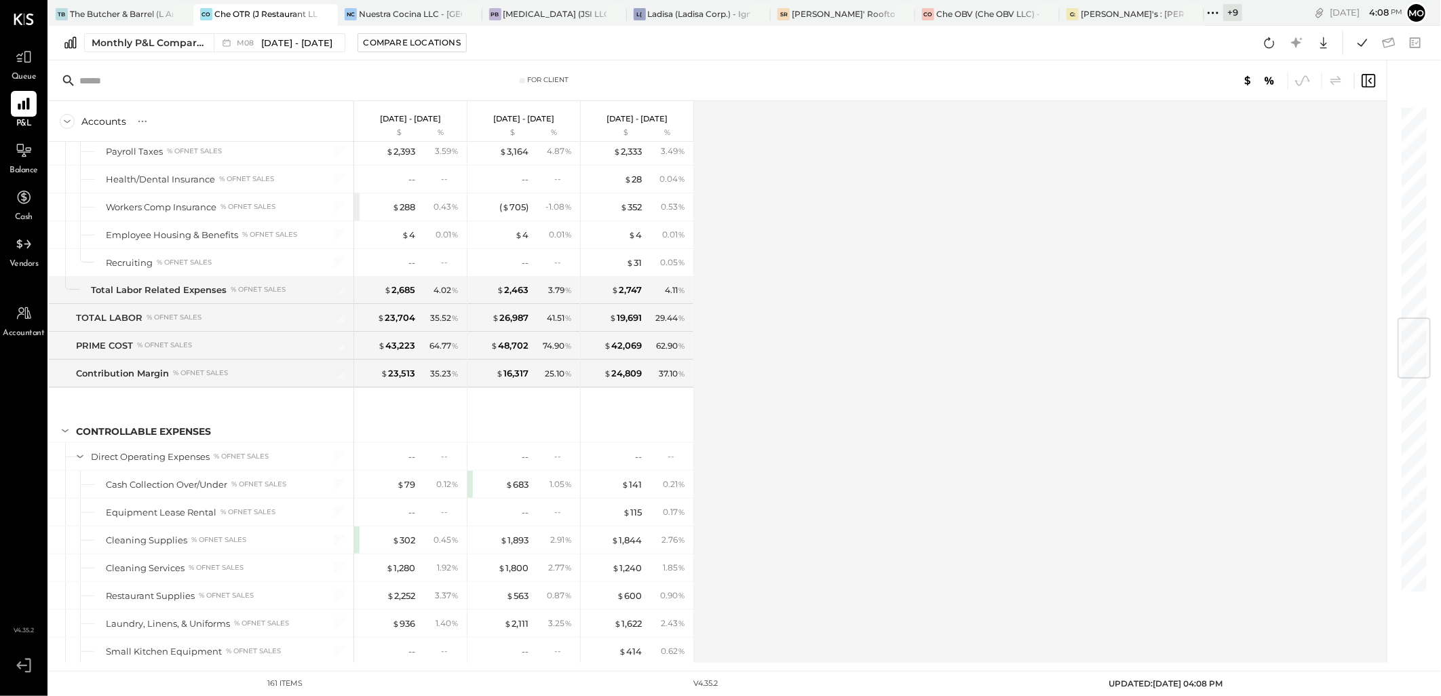
click at [916, 208] on div "Accounts S % GL Aug 1 - 31, 2025 $ % Jul 1 - 31, 2025 $ % Jun 1 - 30, 2025 $ % …" at bounding box center [719, 382] width 1340 height 562
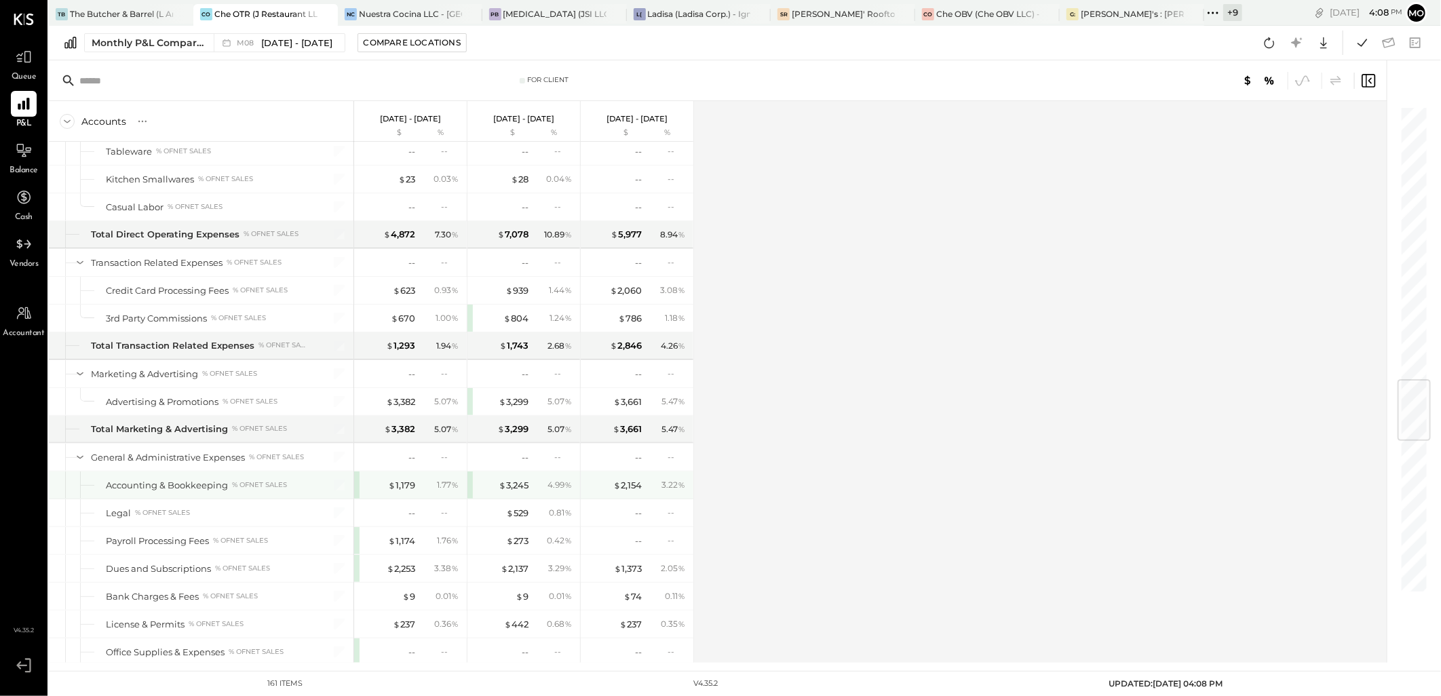
scroll to position [2487, 0]
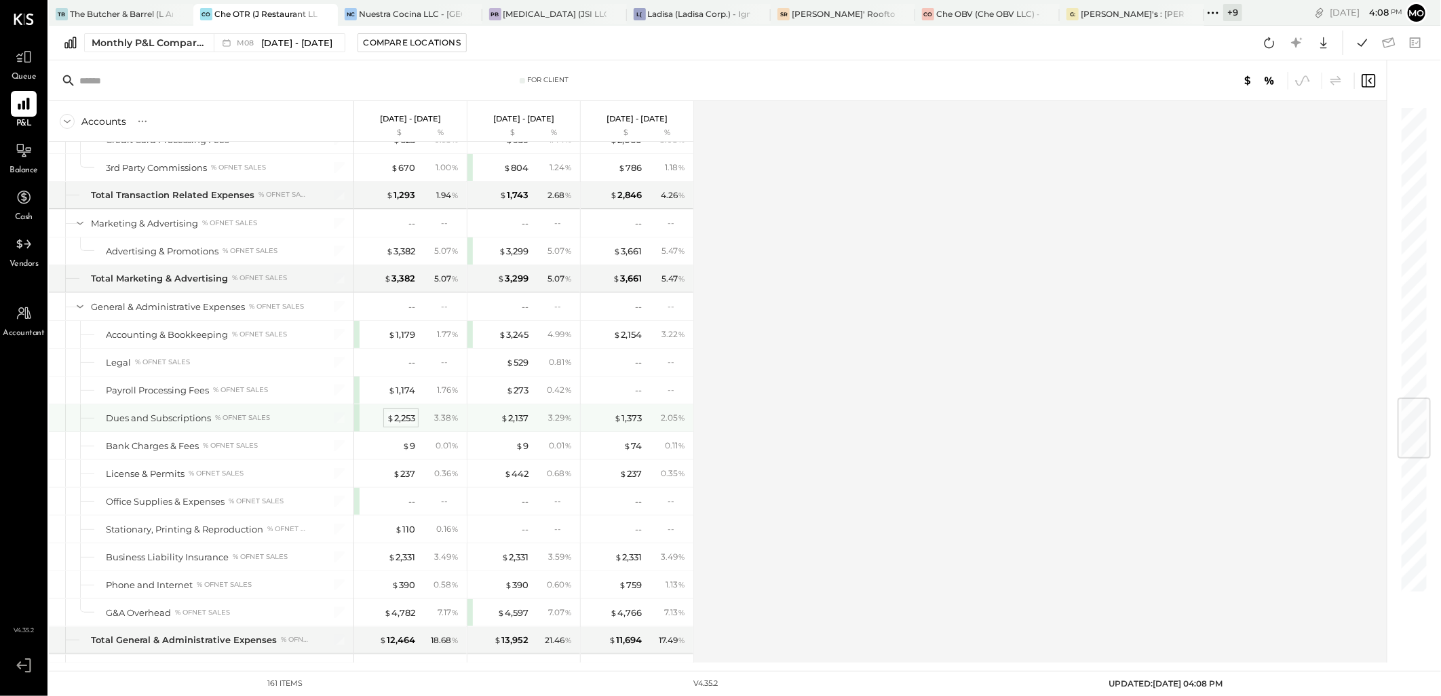
click at [399, 425] on div "$ 2,253" at bounding box center [401, 418] width 28 height 13
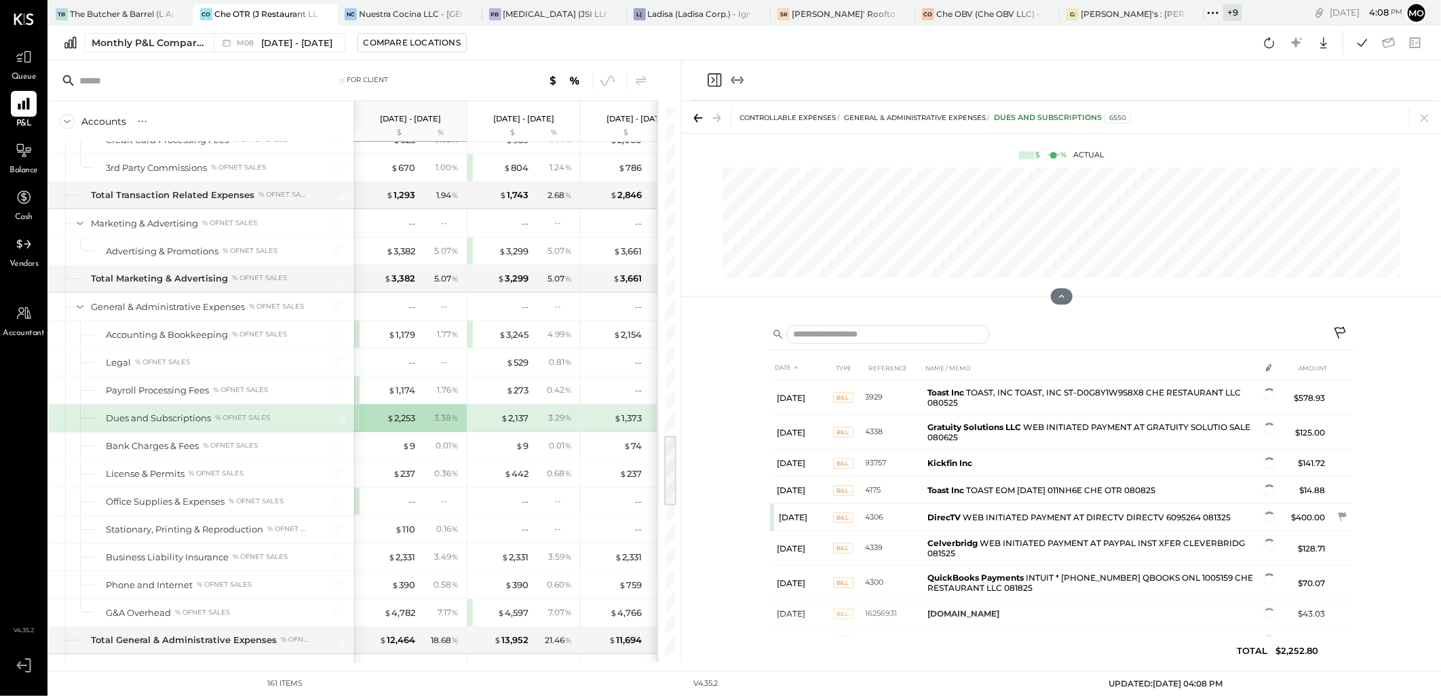
drag, startPoint x: 1427, startPoint y: 117, endPoint x: 1260, endPoint y: 7, distance: 198.9
click at [1426, 117] on icon at bounding box center [1424, 118] width 19 height 19
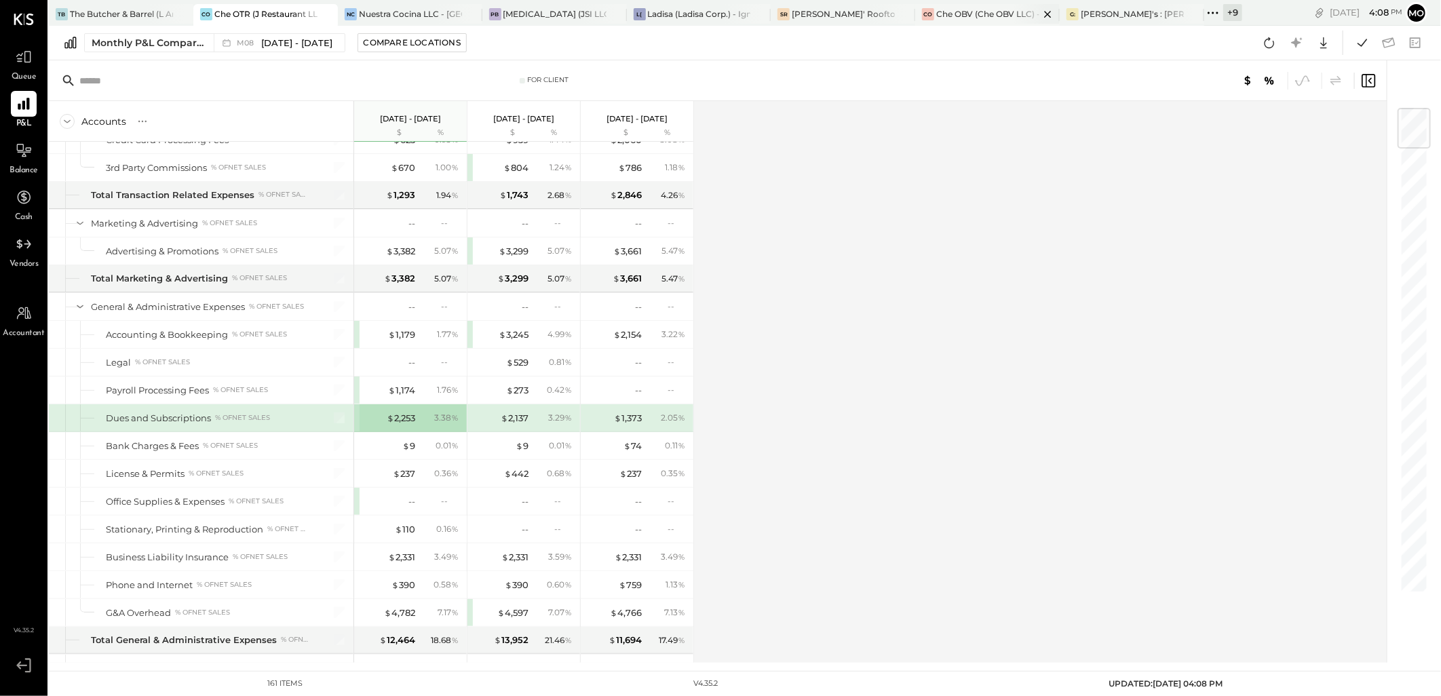
scroll to position [1617, 0]
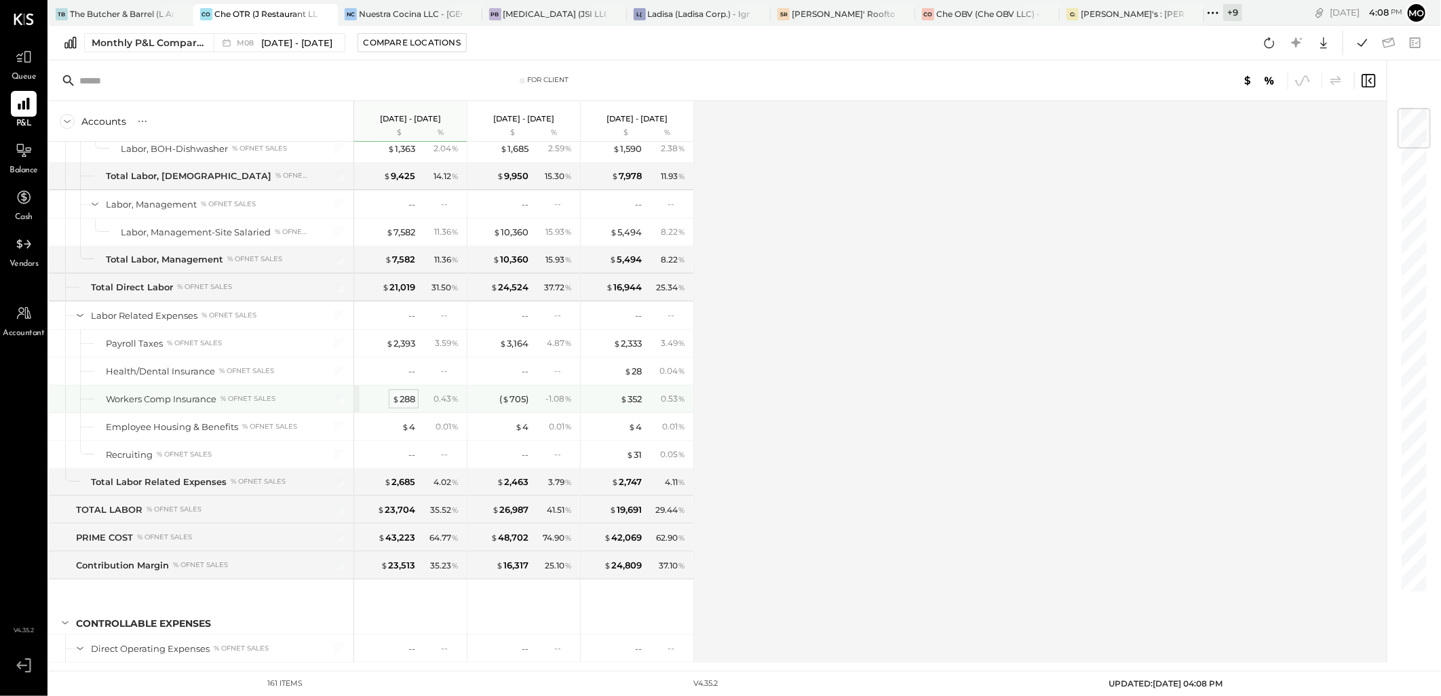
click at [402, 402] on div "$ 288" at bounding box center [403, 399] width 23 height 13
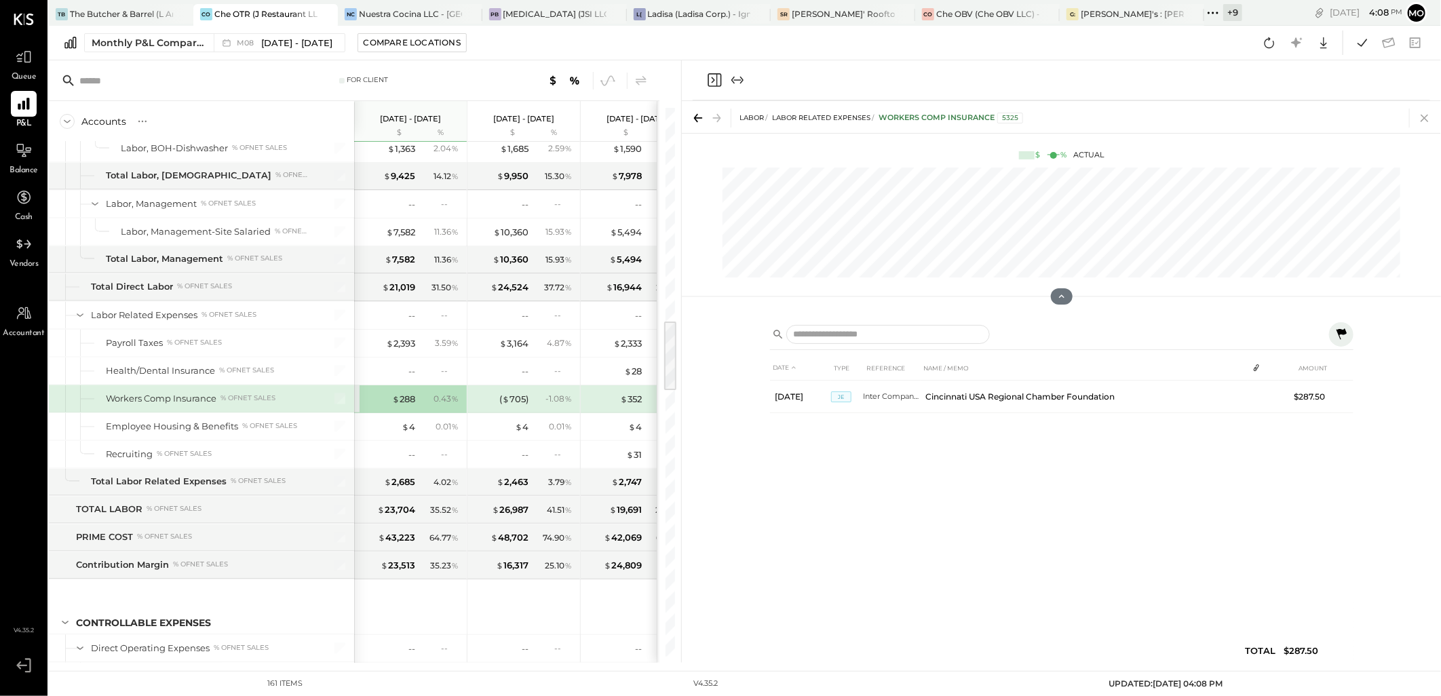
click at [1426, 121] on icon at bounding box center [1424, 118] width 19 height 19
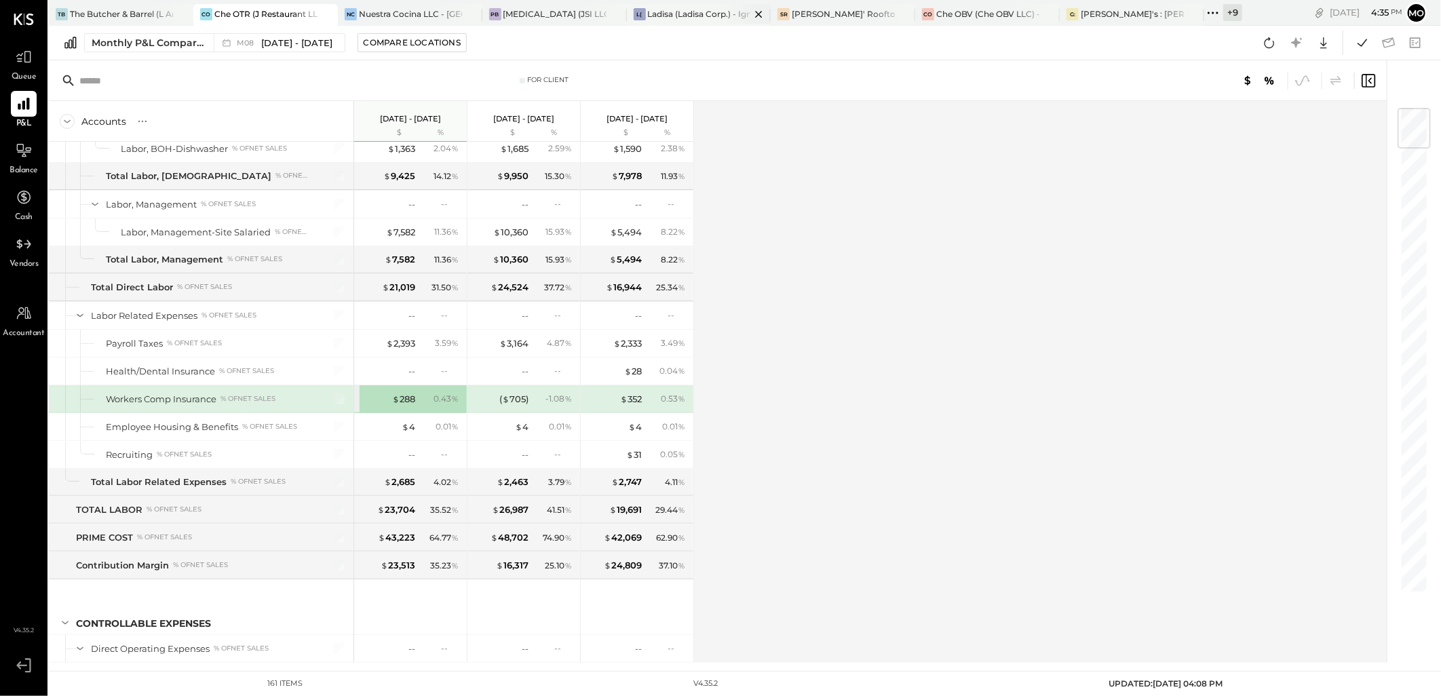
click at [634, 12] on div "L(" at bounding box center [640, 14] width 12 height 12
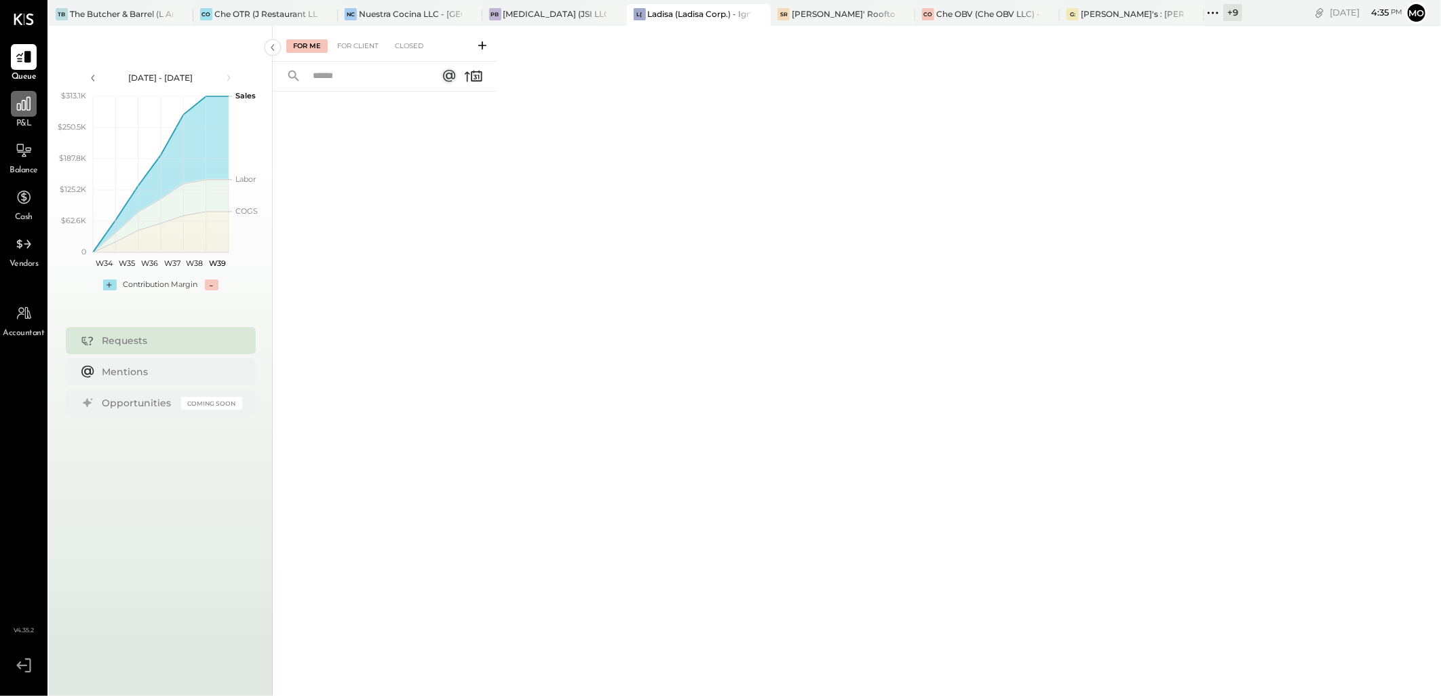
click at [35, 107] on div at bounding box center [24, 104] width 26 height 26
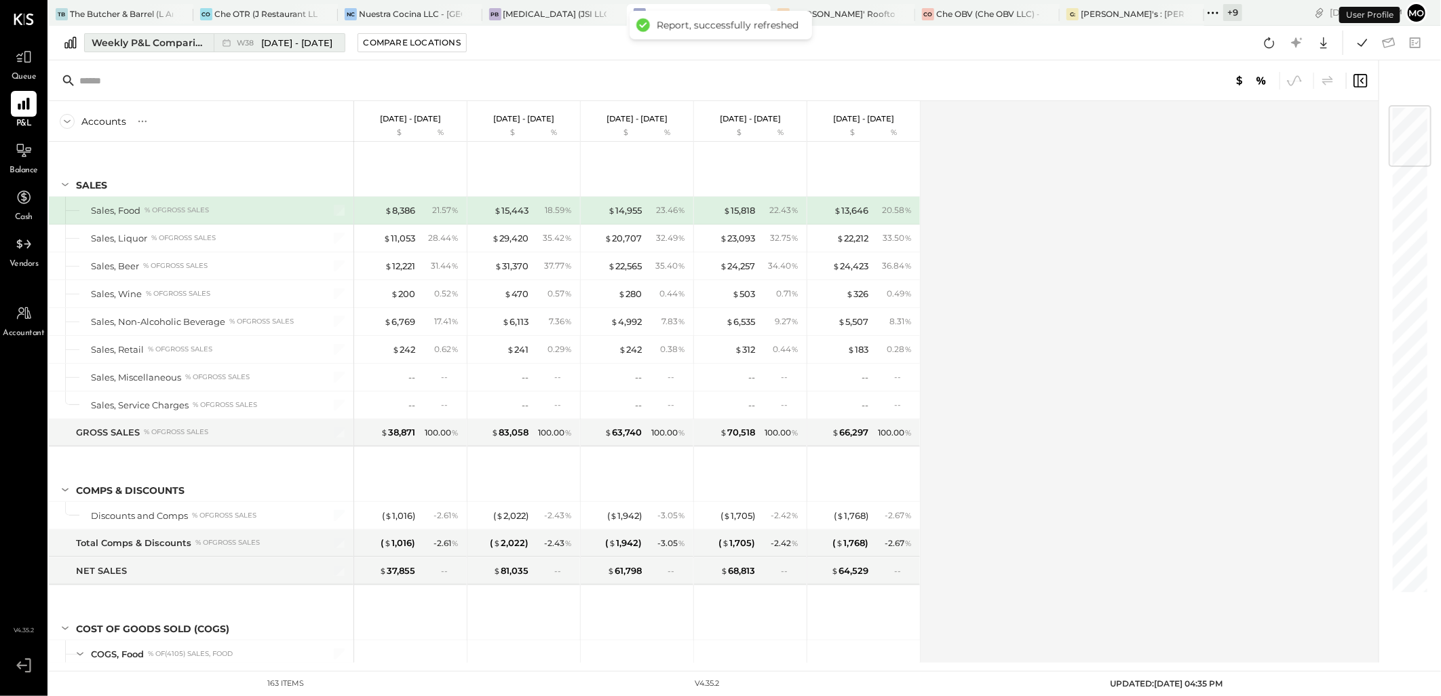
click at [147, 43] on div "Weekly P&L Comparison" at bounding box center [149, 43] width 114 height 14
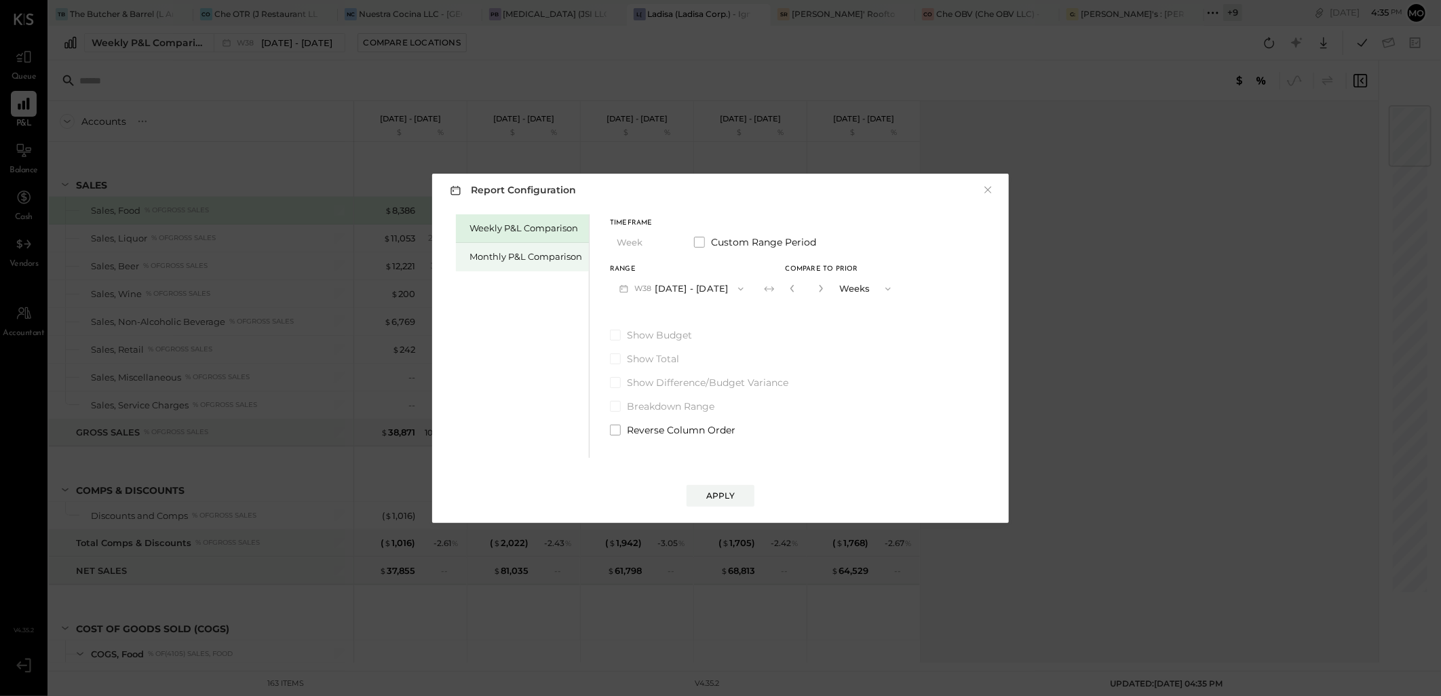
click at [492, 252] on div "Monthly P&L Comparison" at bounding box center [525, 256] width 113 height 13
click at [718, 285] on button "M09 Sep 1 - 30, 2025" at bounding box center [681, 288] width 143 height 25
click at [677, 312] on div "M08 Aug 1 - 31, 2025" at bounding box center [688, 319] width 155 height 28
click at [803, 292] on div "Compare" at bounding box center [796, 292] width 44 height 12
click at [817, 288] on icon "button" at bounding box center [821, 288] width 8 height 8
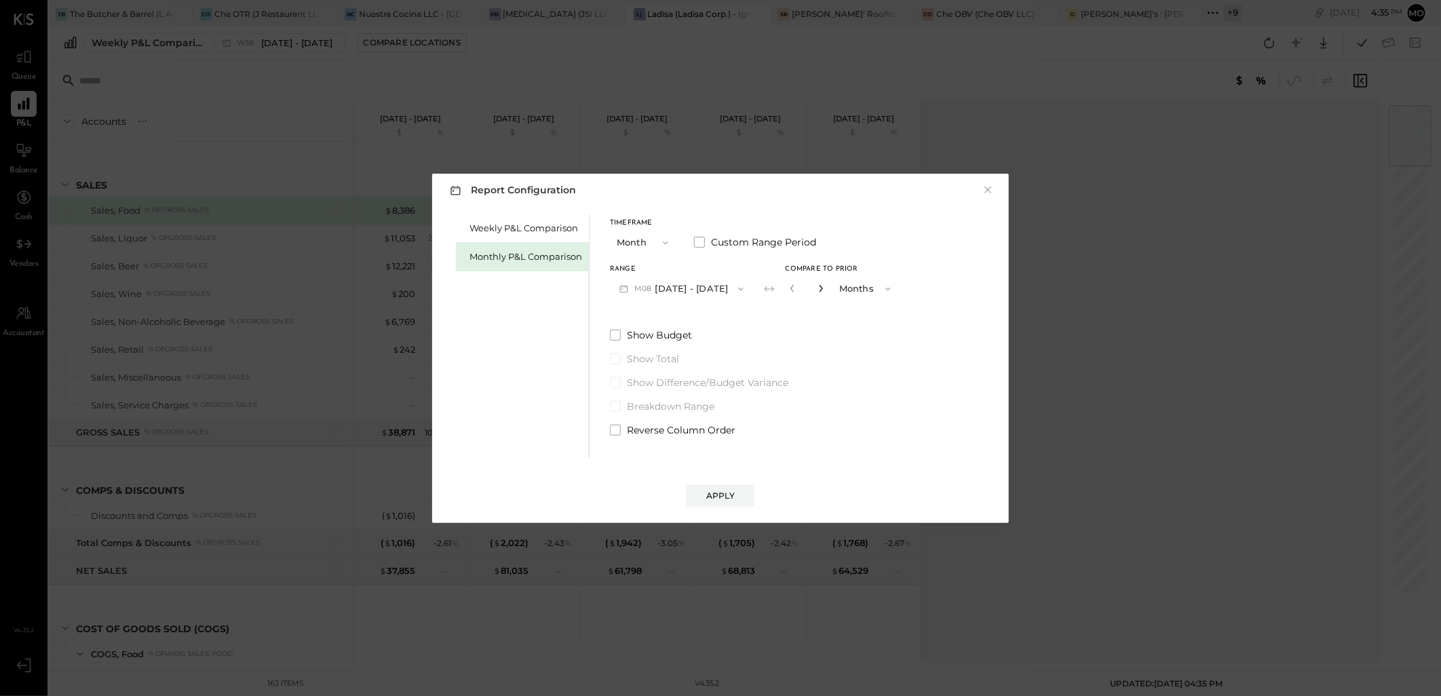
click at [817, 288] on icon "button" at bounding box center [821, 288] width 8 height 8
click at [787, 287] on button "button" at bounding box center [792, 288] width 11 height 15
type input "*"
click at [730, 503] on button "Apply" at bounding box center [721, 496] width 68 height 22
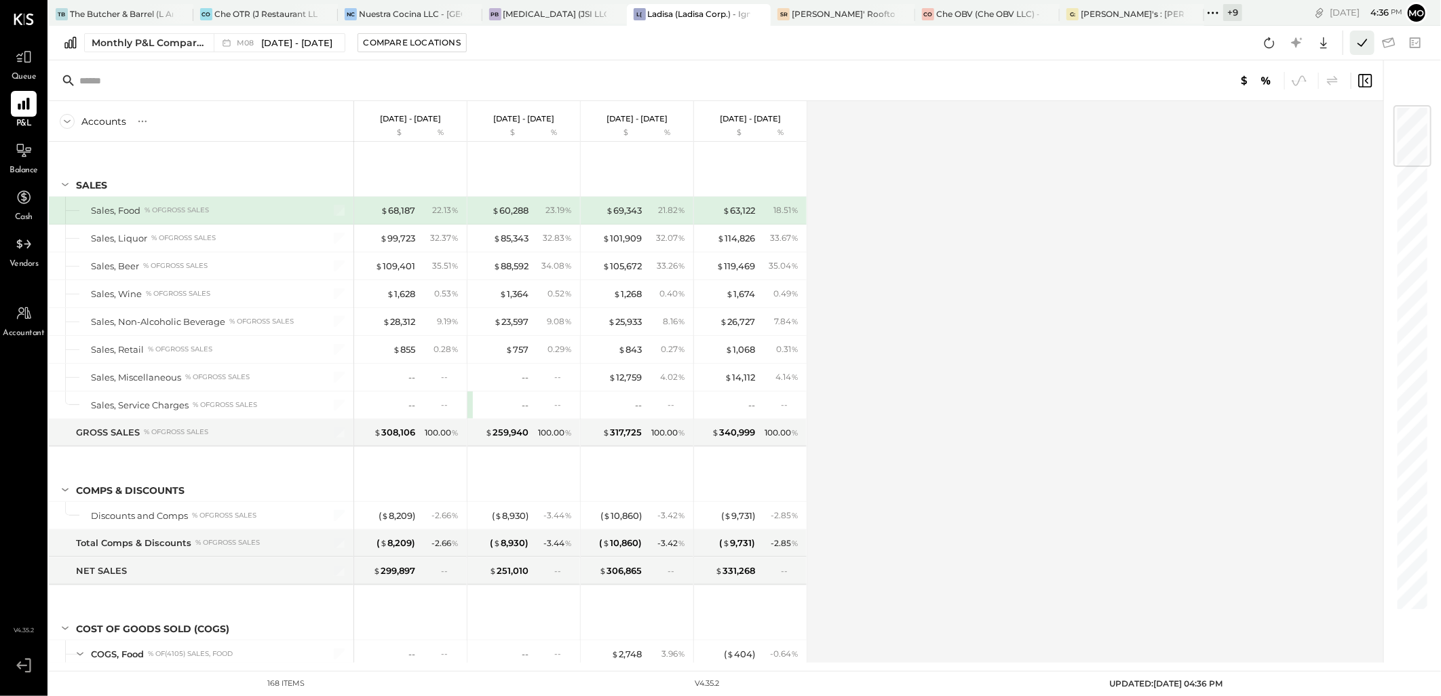
click at [1360, 41] on icon at bounding box center [1362, 43] width 18 height 18
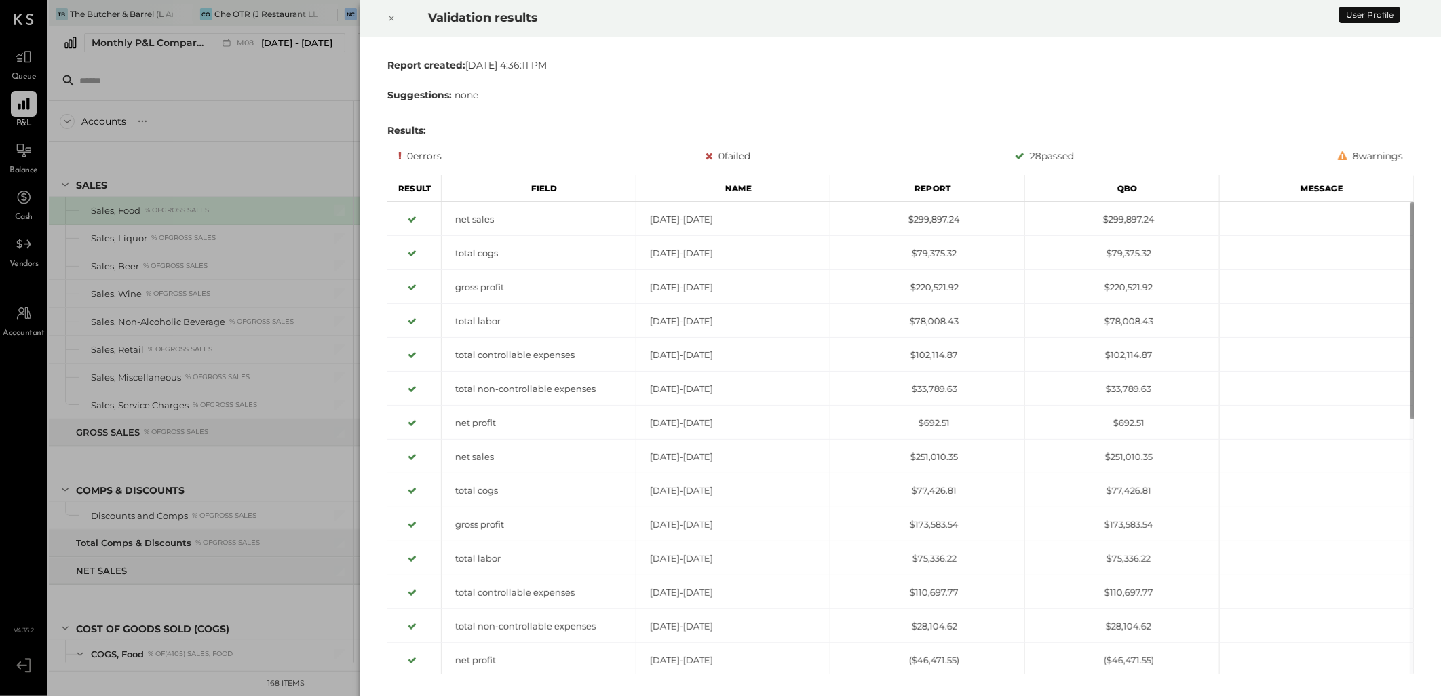
click at [394, 18] on icon at bounding box center [391, 18] width 8 height 16
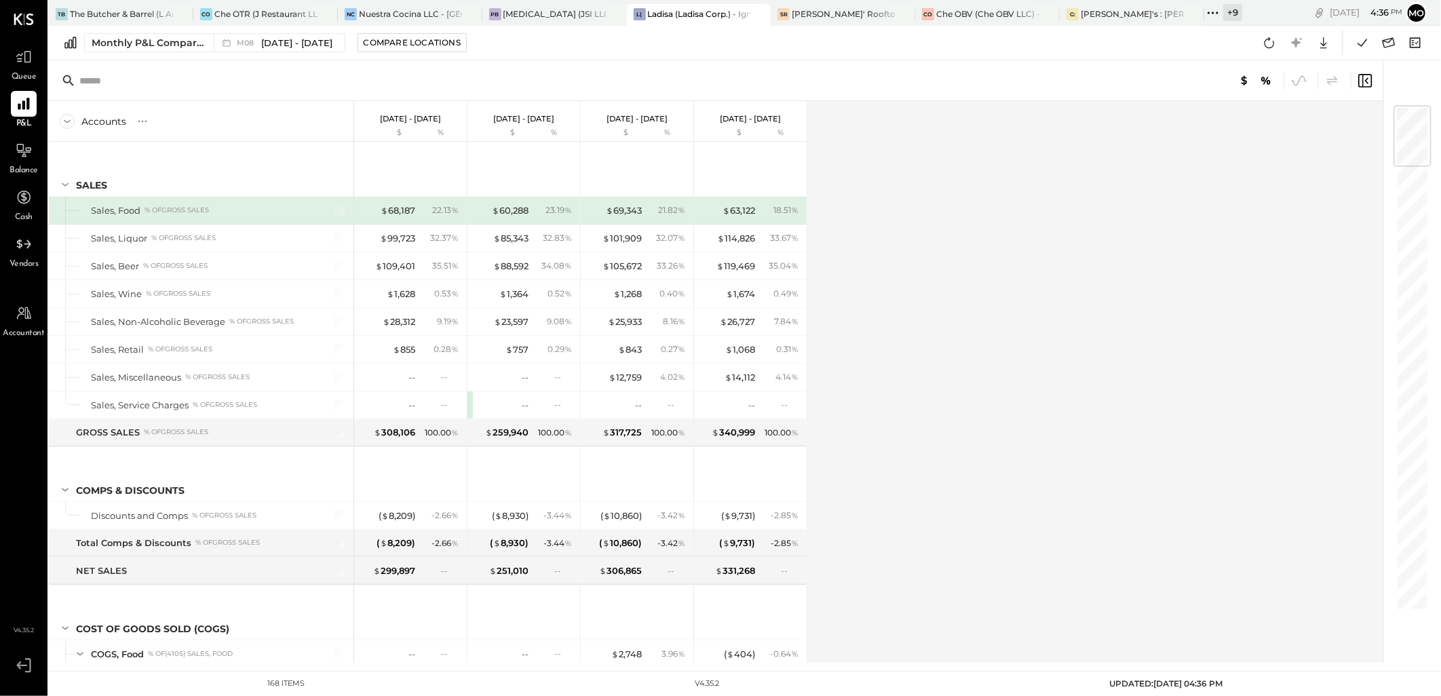
click at [978, 195] on div "Accounts S % GL Aug 1 - 31, 2025 $ % Jul 1 - 31, 2025 $ % Jun 1 - 30, 2025 $ % …" at bounding box center [717, 382] width 1336 height 562
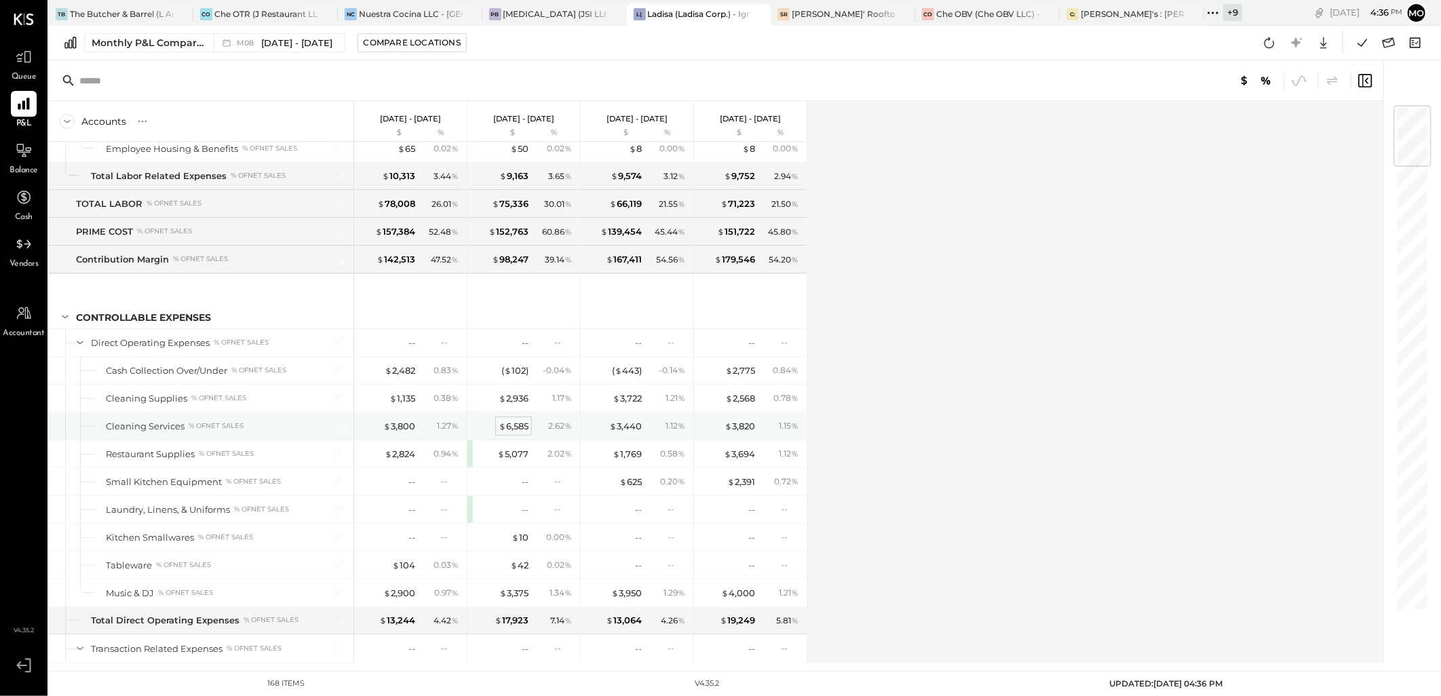
click at [505, 433] on div "$ 6,585" at bounding box center [514, 426] width 30 height 13
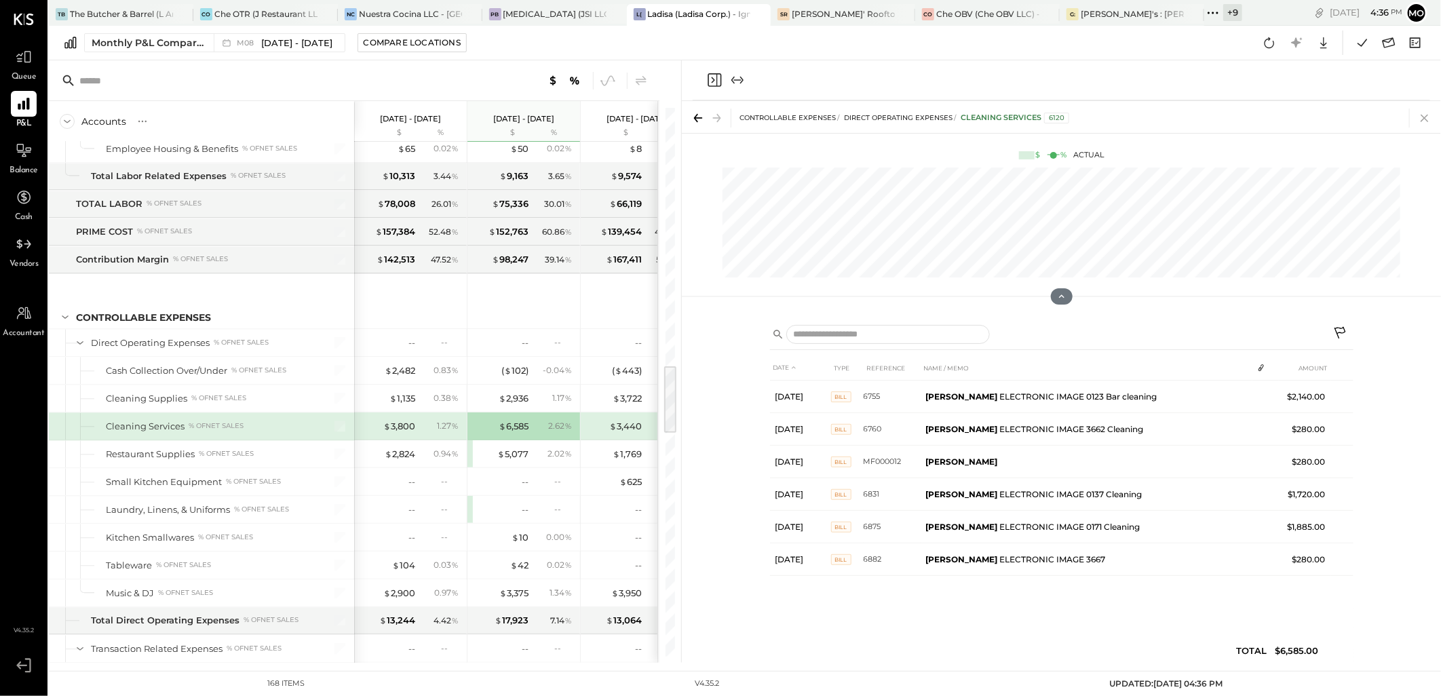
click at [1423, 123] on icon at bounding box center [1424, 118] width 19 height 19
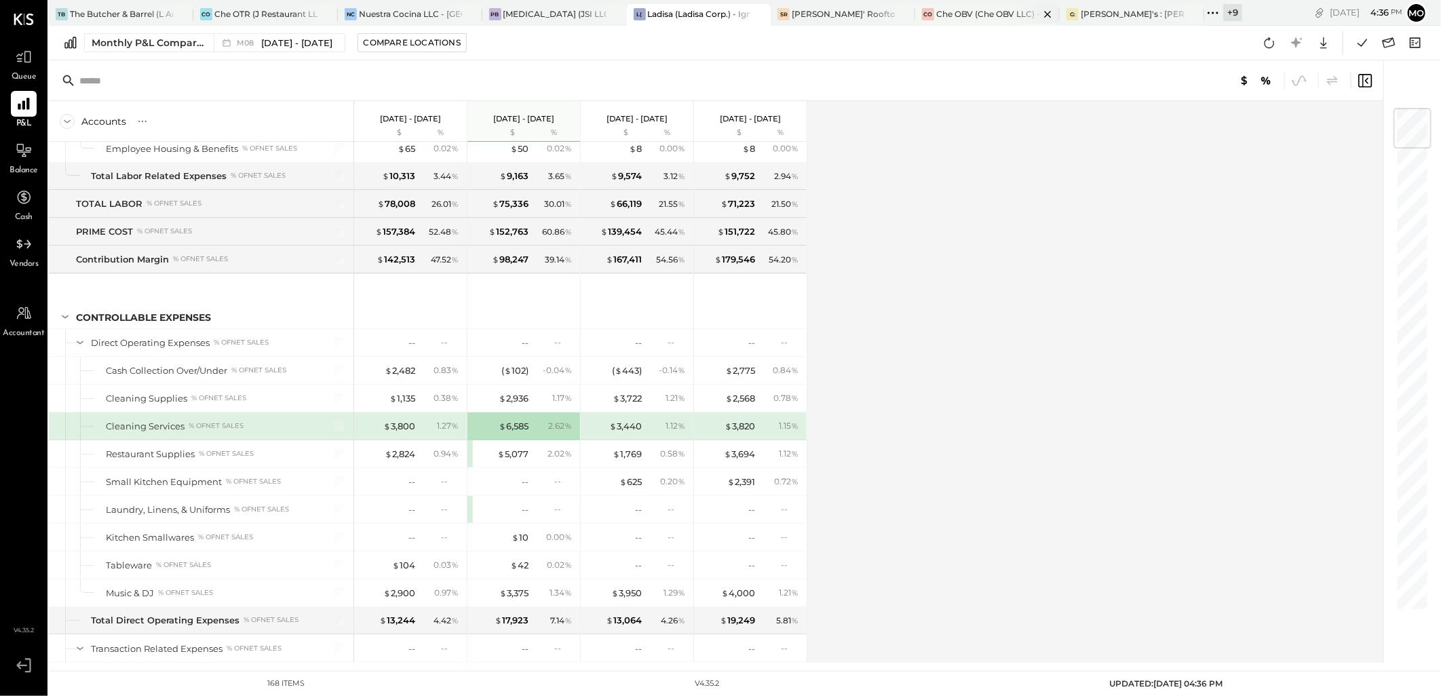
scroll to position [3039, 0]
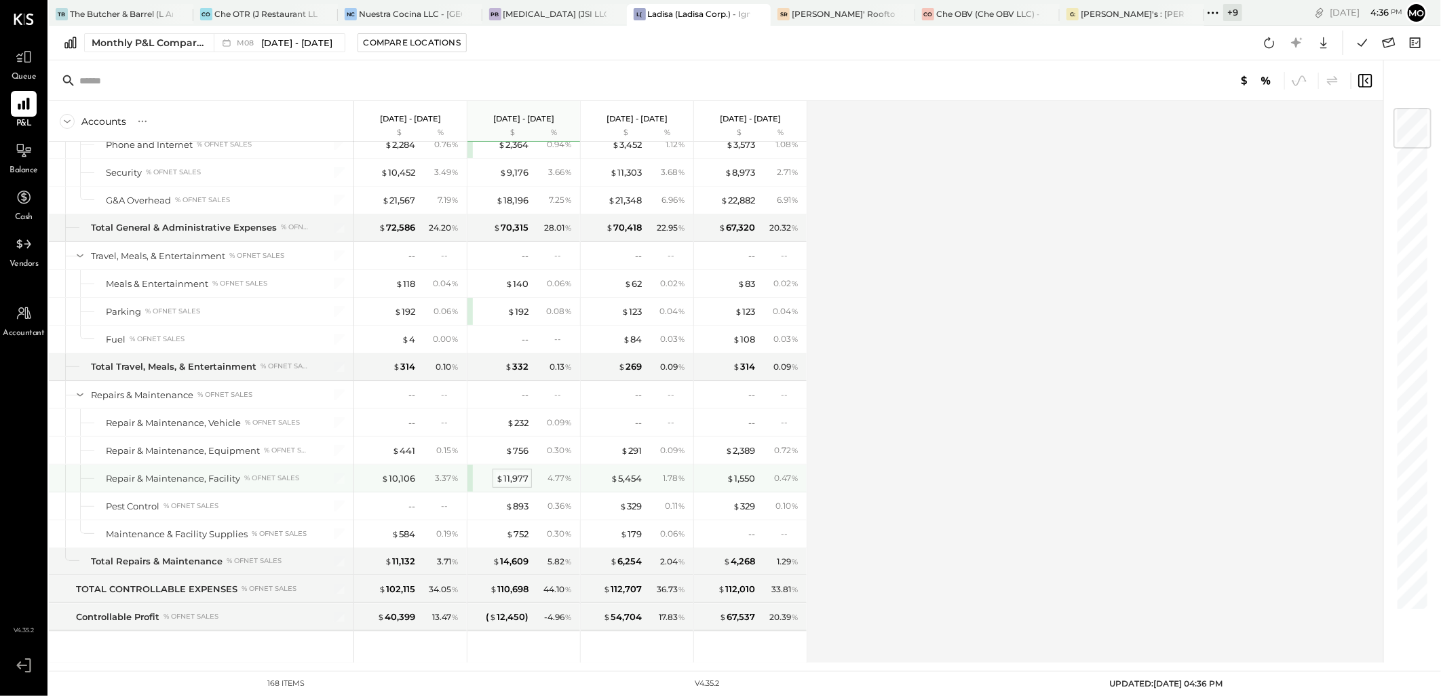
click at [516, 485] on div "$ 11,977" at bounding box center [512, 478] width 33 height 13
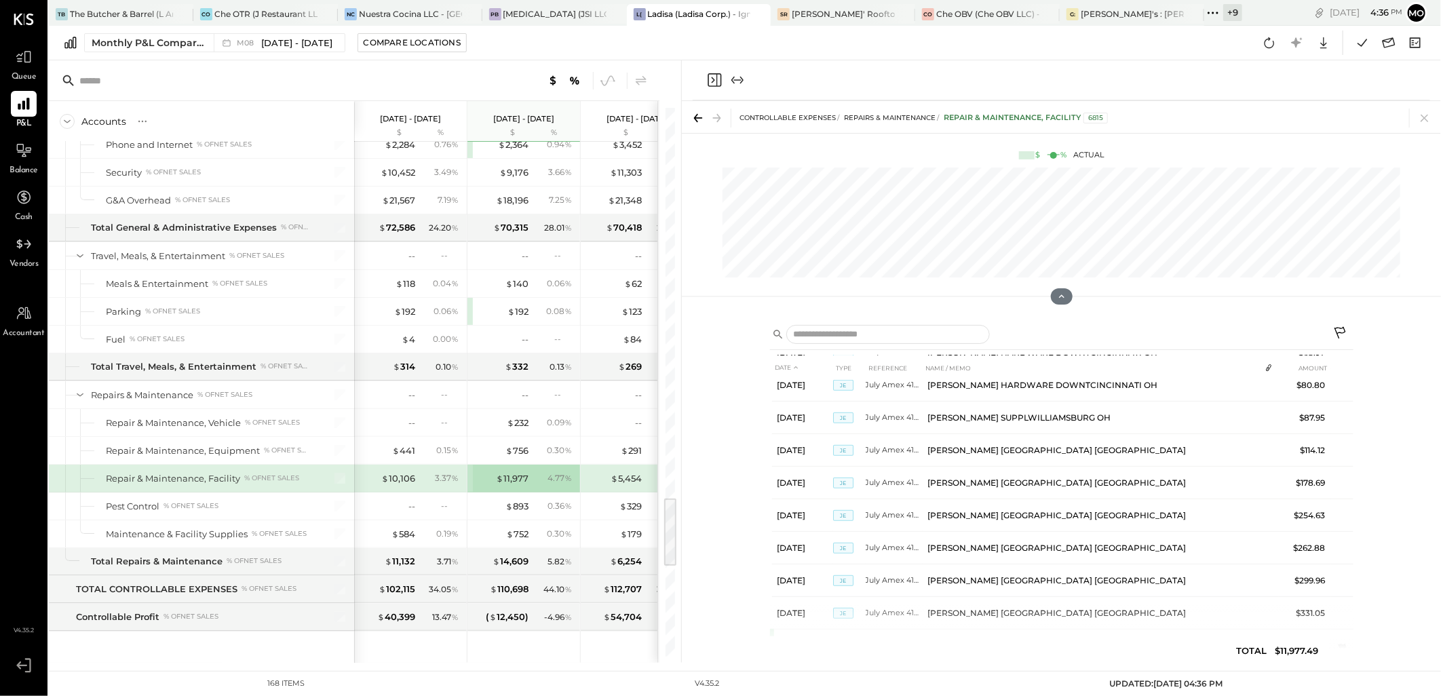
scroll to position [614, 0]
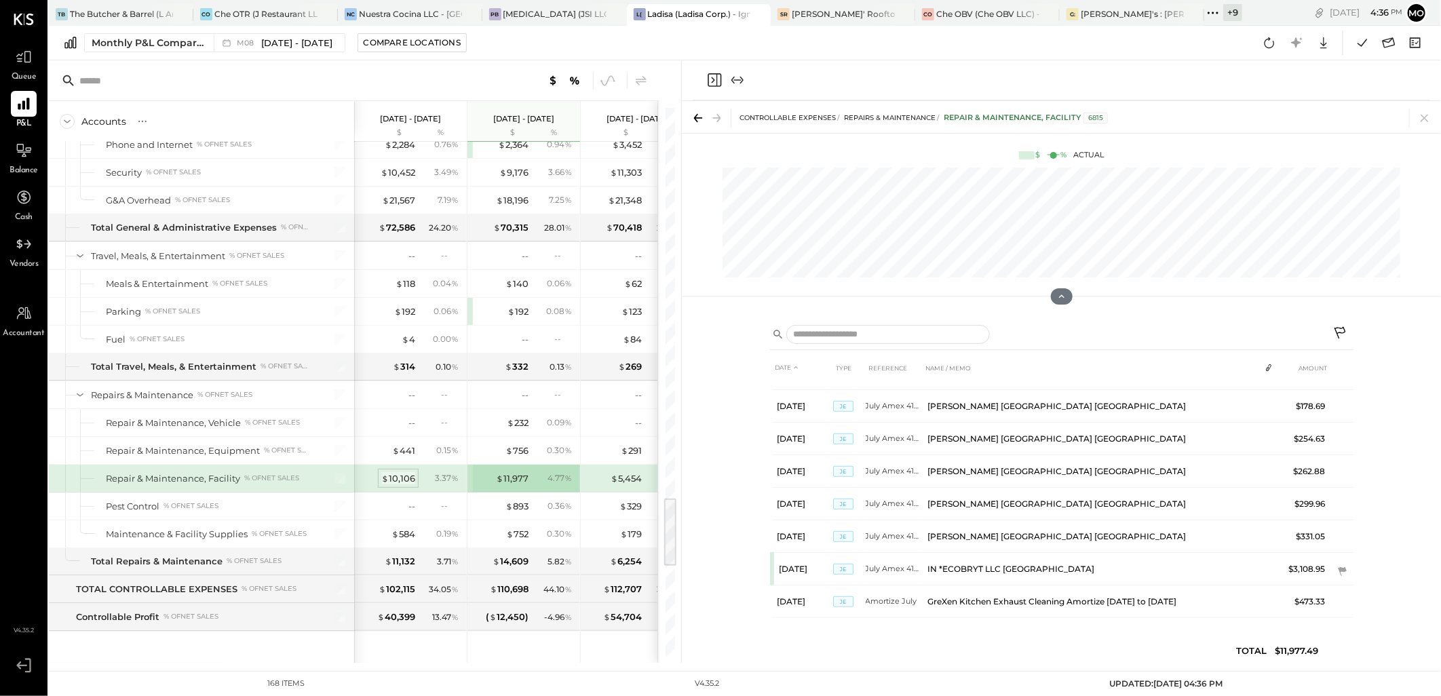
click at [402, 485] on div "$ 10,106" at bounding box center [398, 478] width 34 height 13
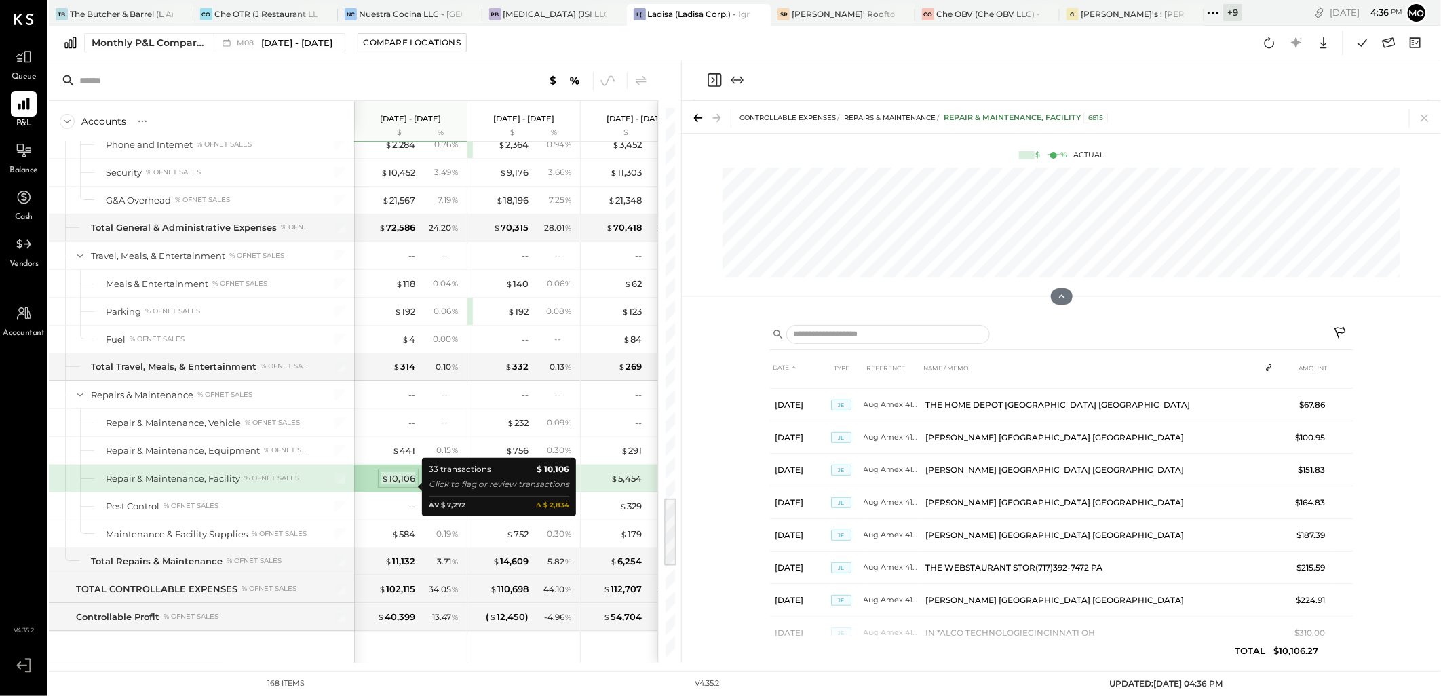
click at [402, 485] on div "$ 10,106" at bounding box center [398, 478] width 34 height 13
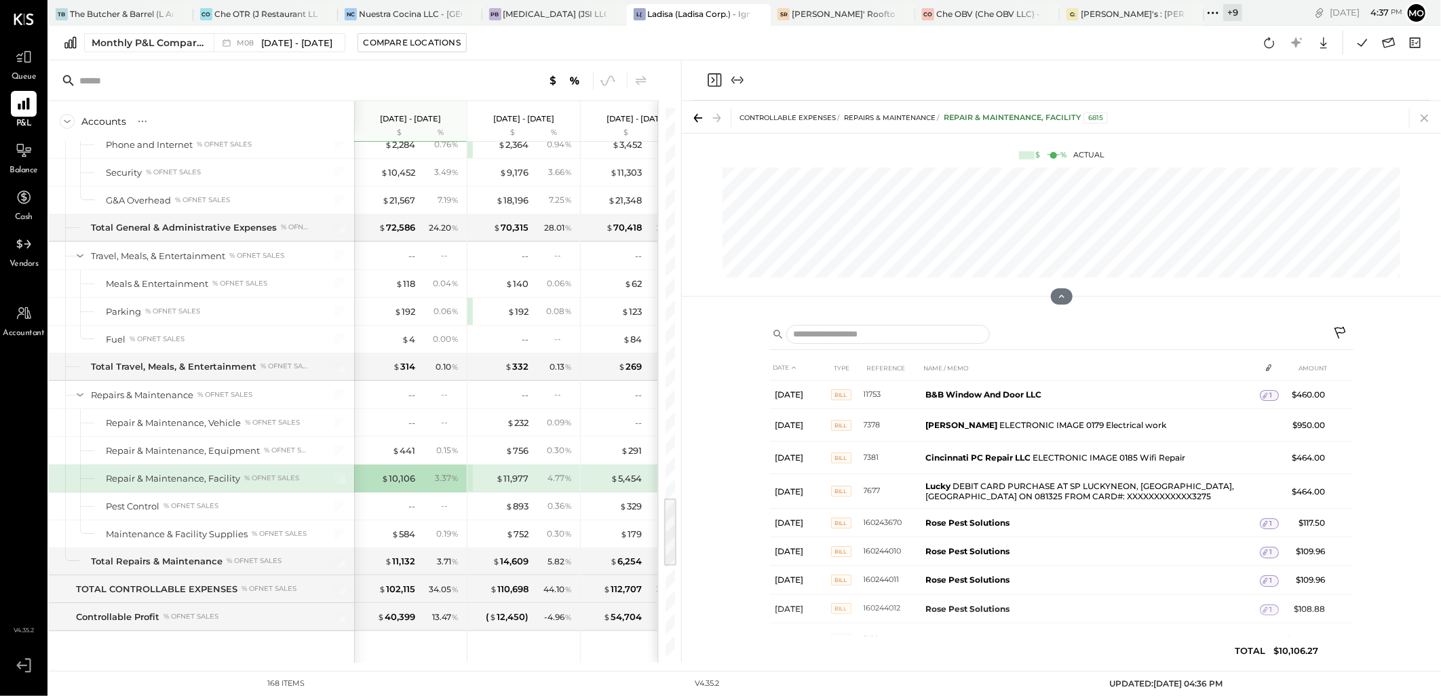
click at [1425, 117] on icon at bounding box center [1424, 118] width 7 height 7
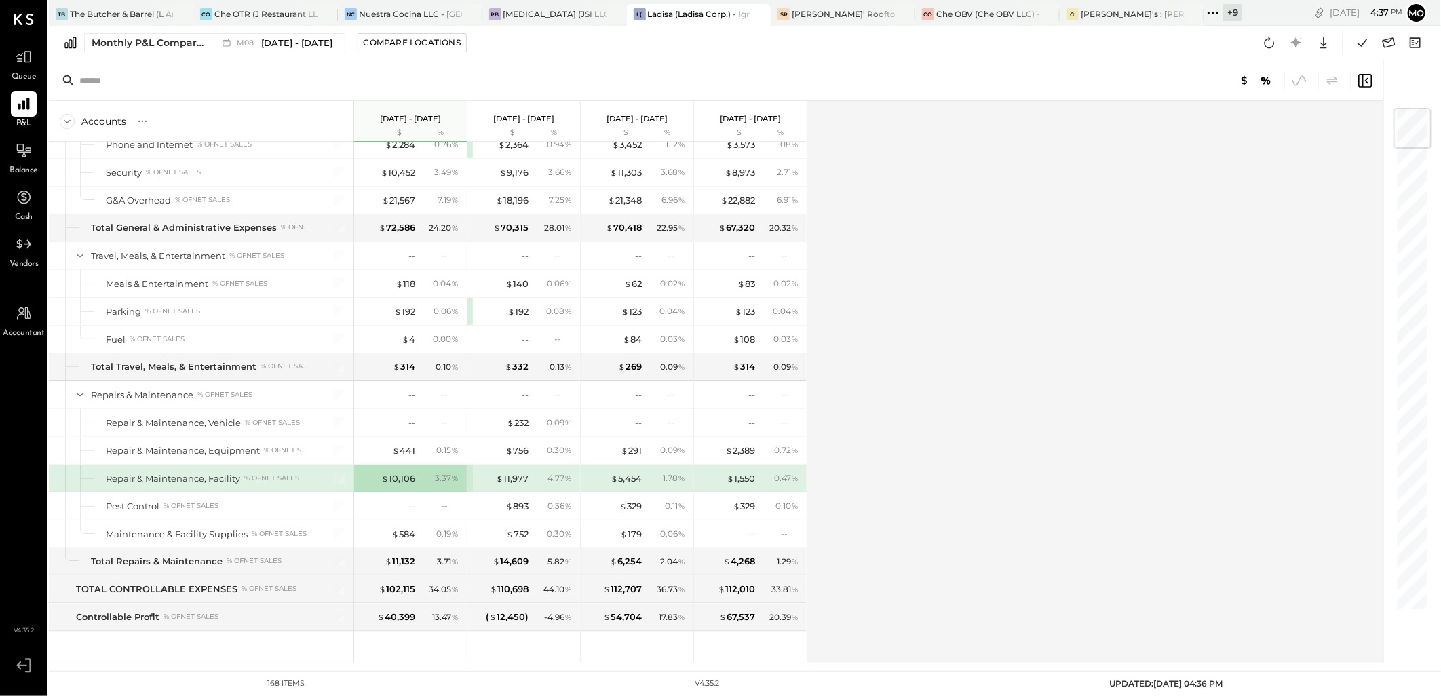
click at [1033, 408] on div "Accounts S % GL Aug 1 - 31, 2025 $ % Jul 1 - 31, 2025 $ % Jun 1 - 30, 2025 $ % …" at bounding box center [717, 382] width 1336 height 562
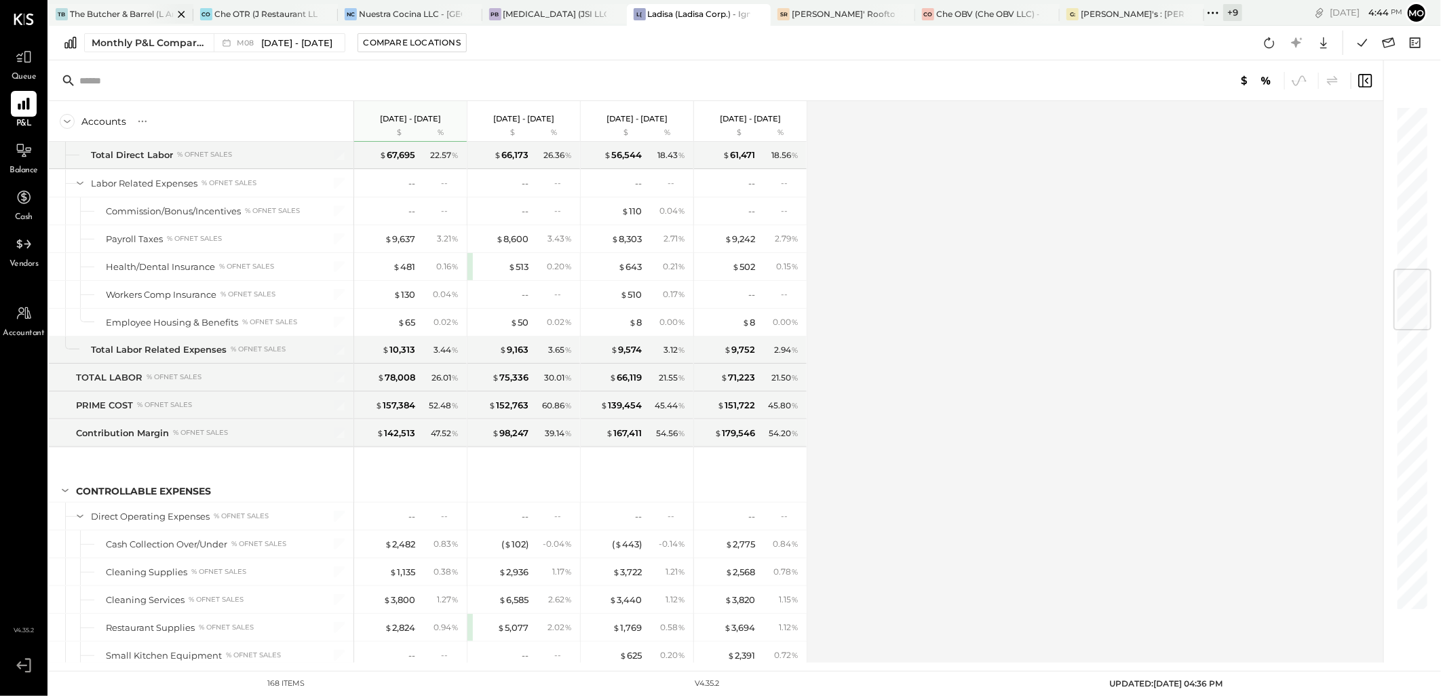
scroll to position [1381, 0]
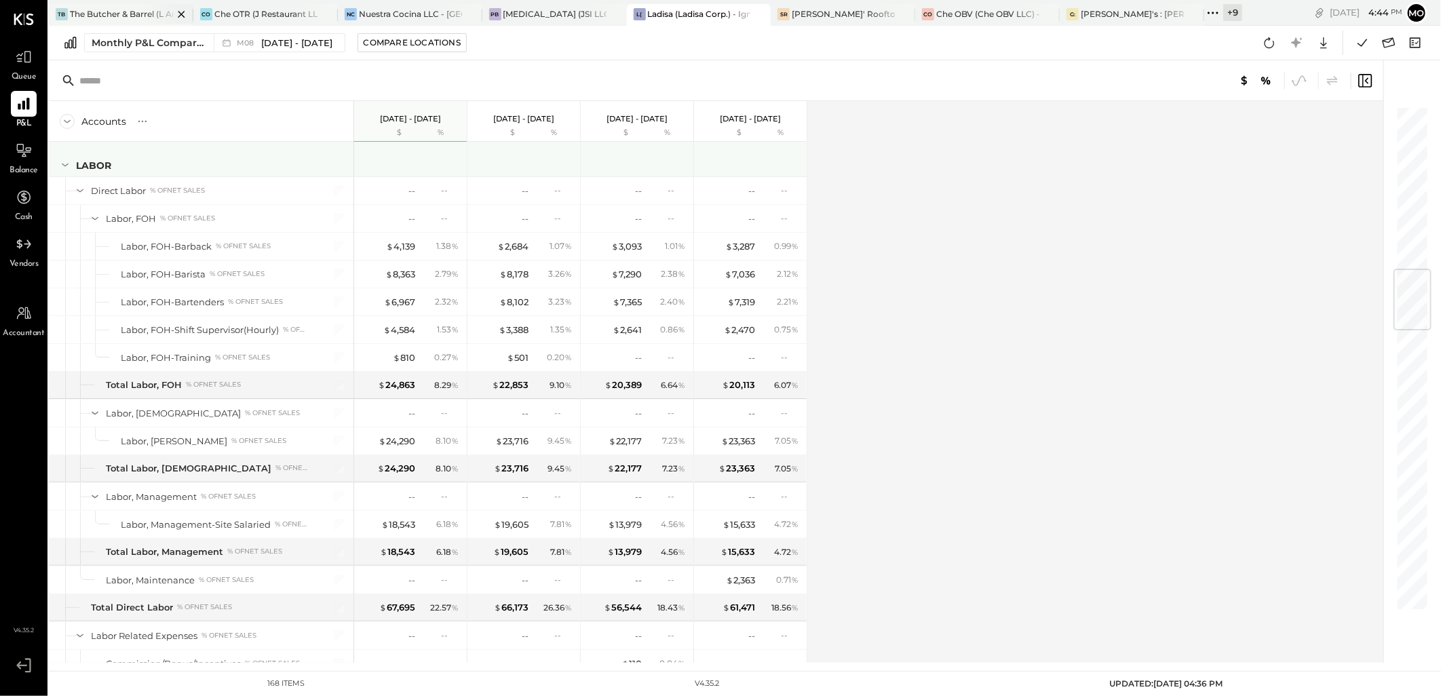
click at [106, 16] on div "The Butcher & Barrel (L Argento LLC) - [GEOGRAPHIC_DATA]" at bounding box center [121, 14] width 103 height 12
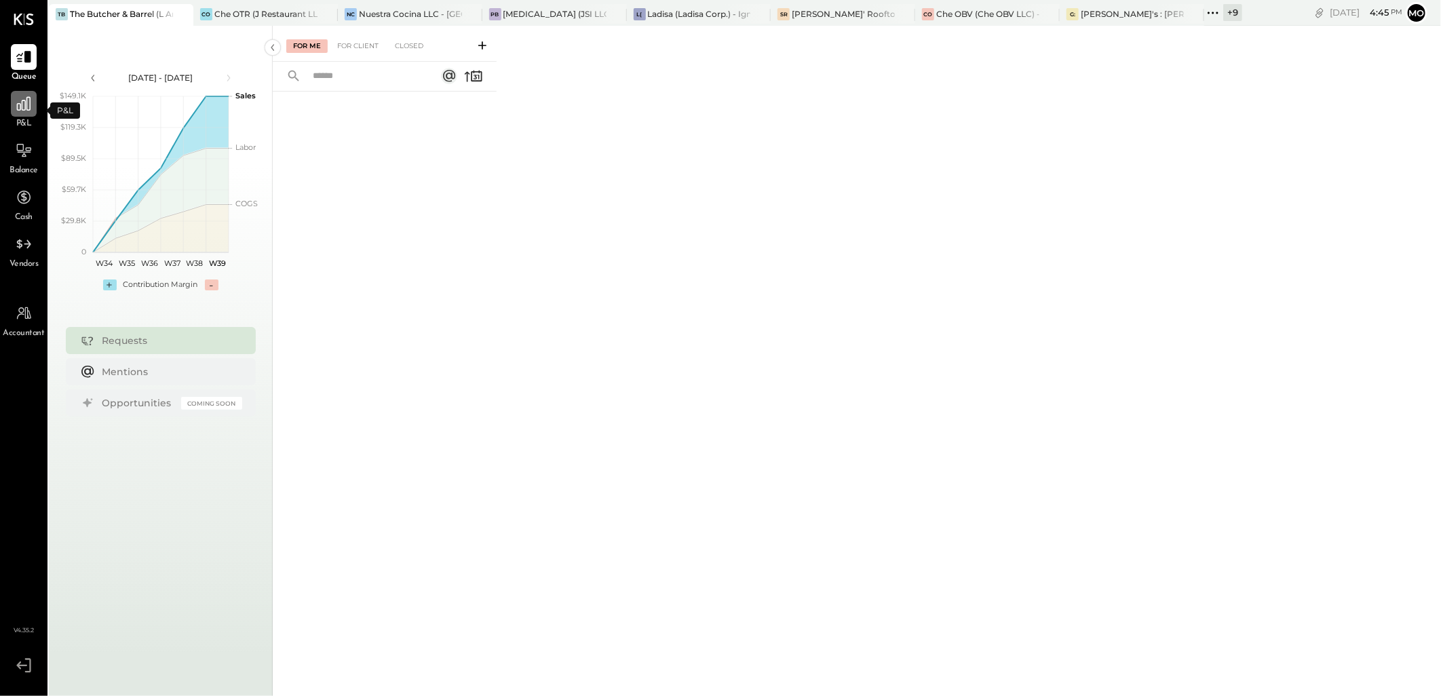
click at [16, 111] on icon at bounding box center [24, 104] width 18 height 18
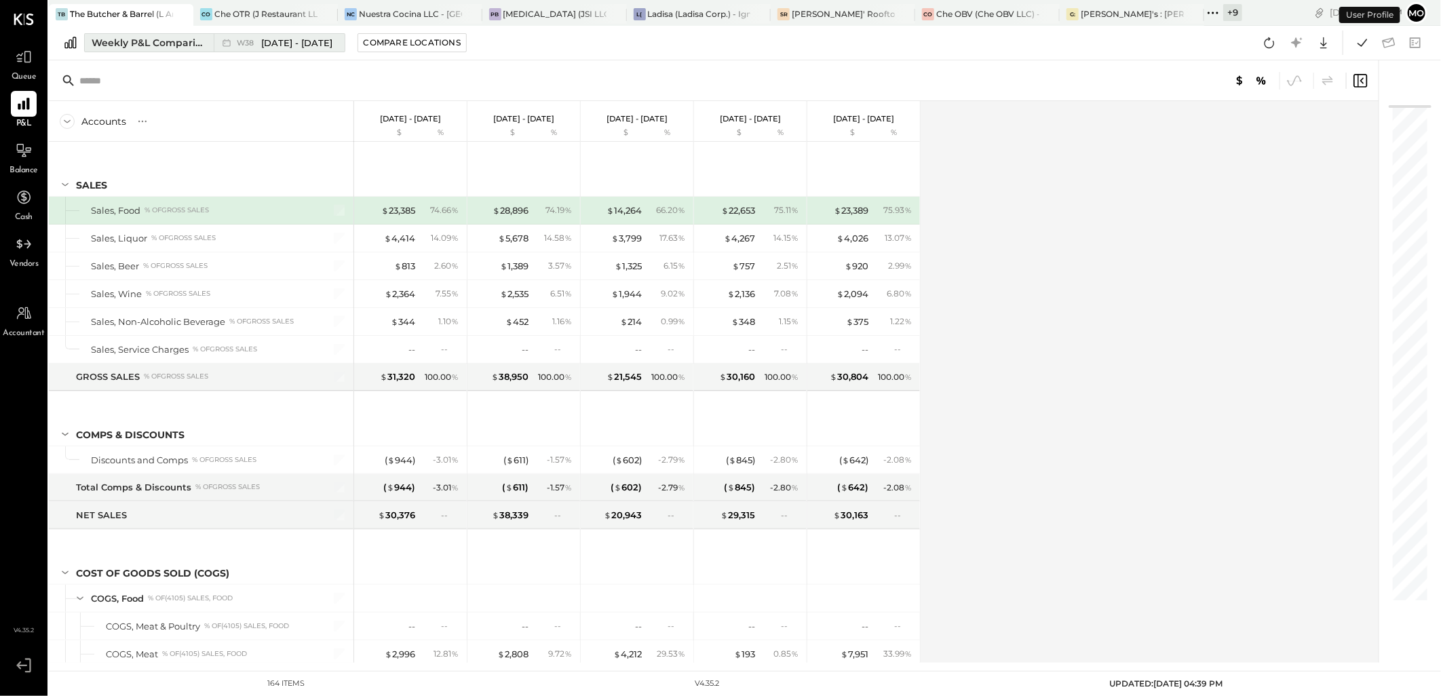
click at [305, 41] on span "[DATE] - [DATE]" at bounding box center [296, 43] width 71 height 13
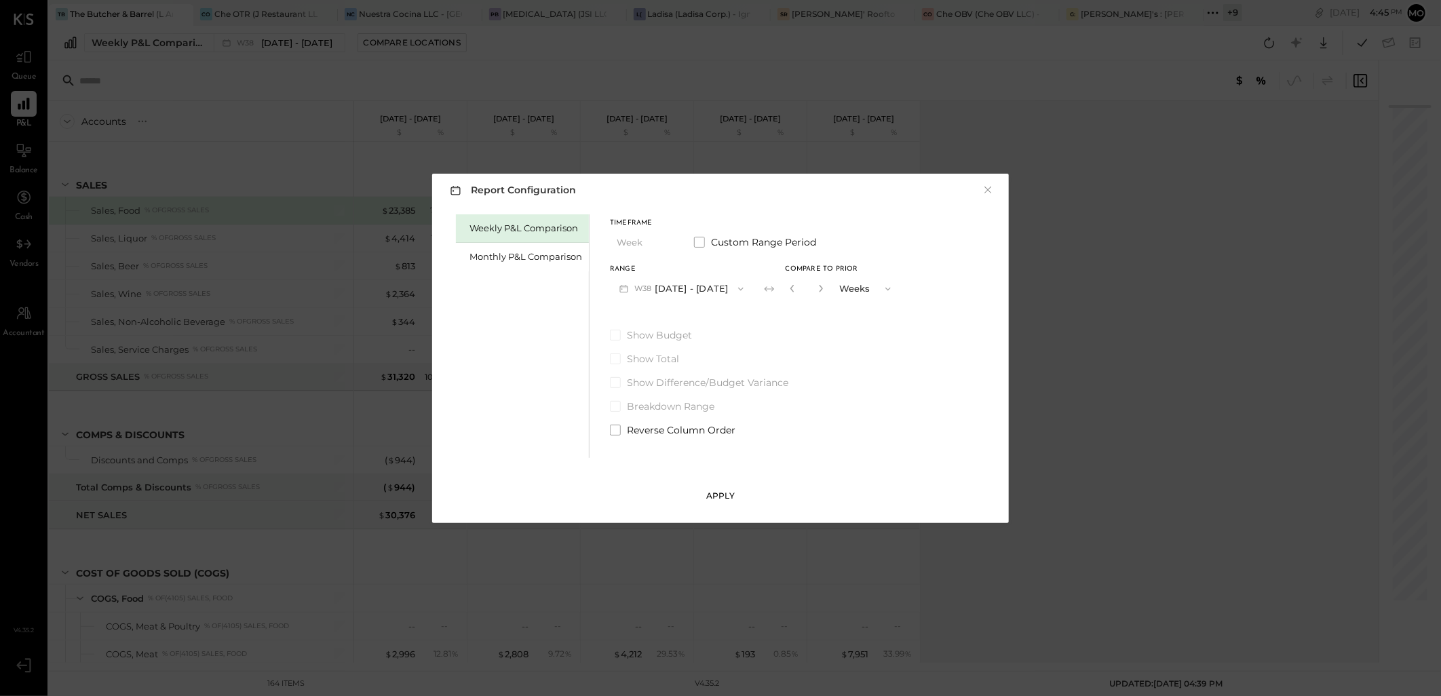
click at [720, 492] on div "Apply" at bounding box center [720, 496] width 28 height 12
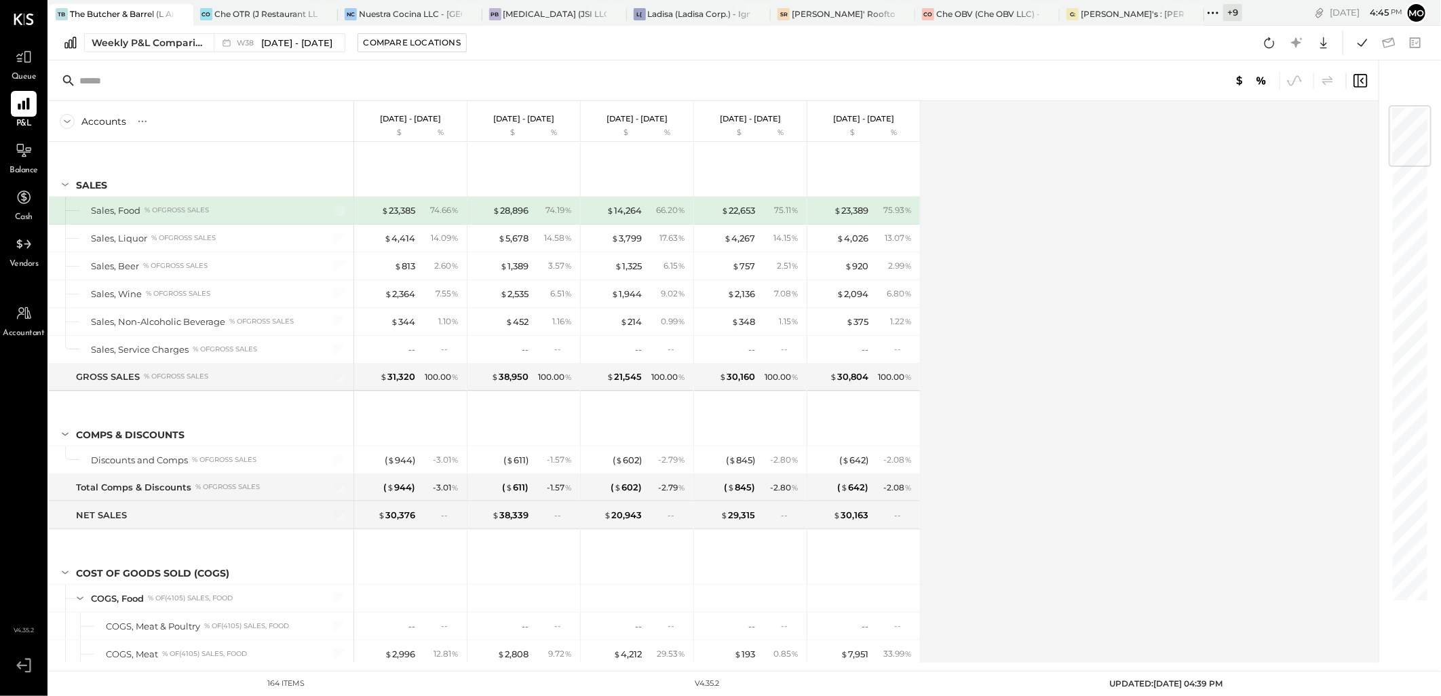
drag, startPoint x: 1171, startPoint y: 304, endPoint x: 1205, endPoint y: 209, distance: 100.9
click at [1171, 304] on div "Accounts S % GL Sep 15 - 21, 2025 $ % Sep 8 - 14, 2025 $ % Sep 1 - 7, 2025 $ % …" at bounding box center [715, 382] width 1332 height 562
click at [1362, 39] on icon at bounding box center [1362, 43] width 18 height 18
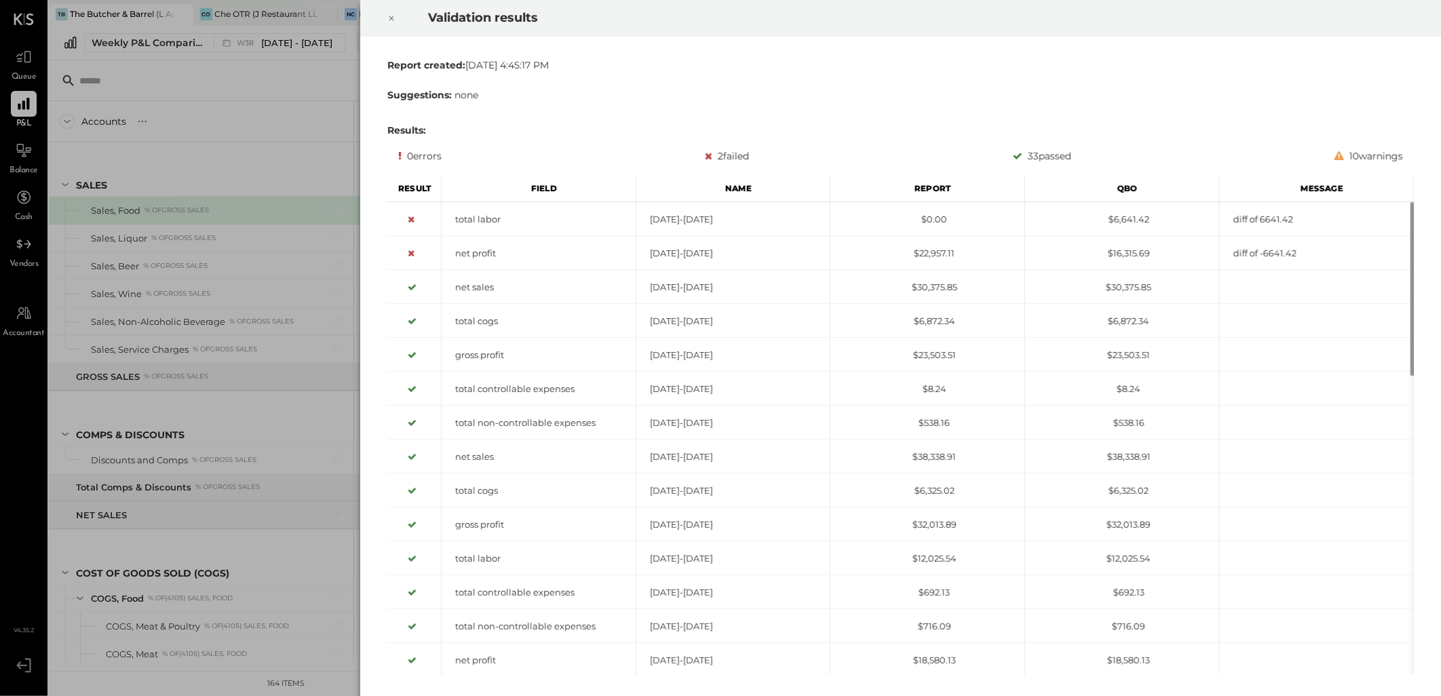
click at [390, 21] on icon at bounding box center [391, 18] width 8 height 16
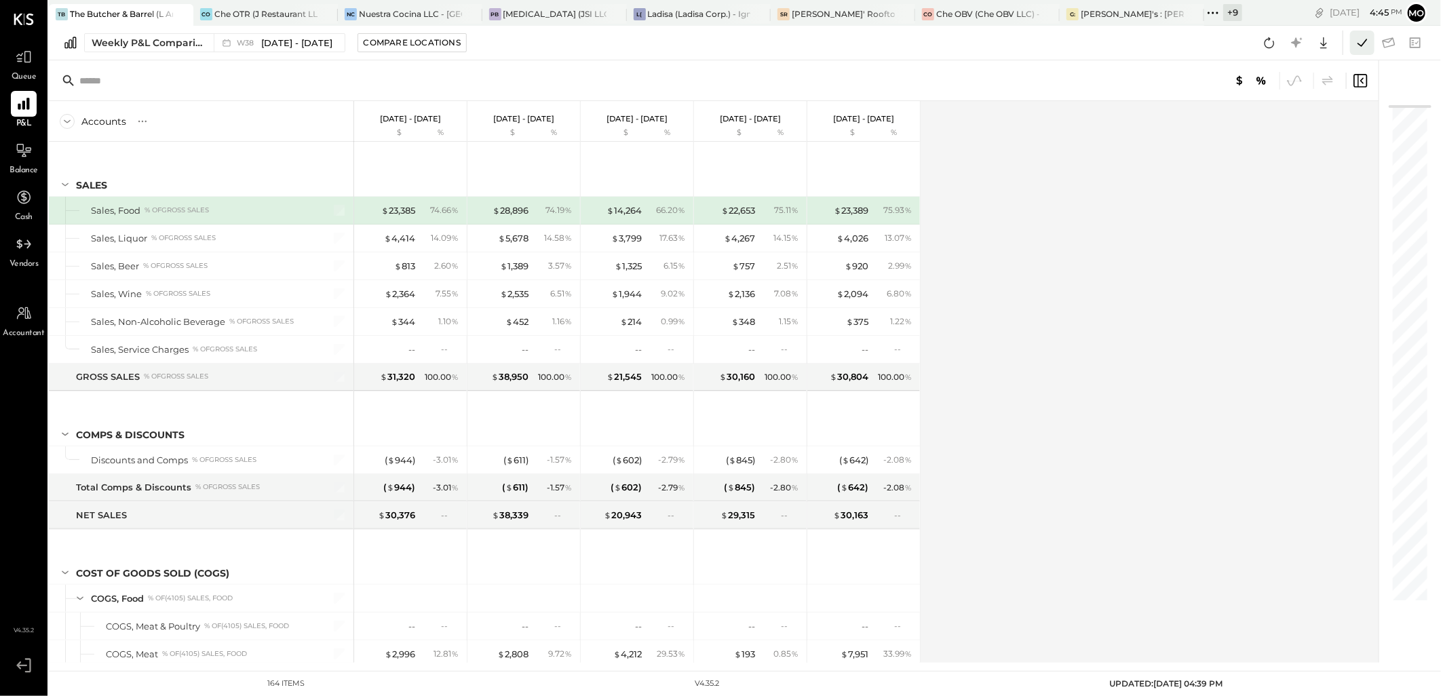
click at [1357, 41] on icon at bounding box center [1362, 43] width 18 height 18
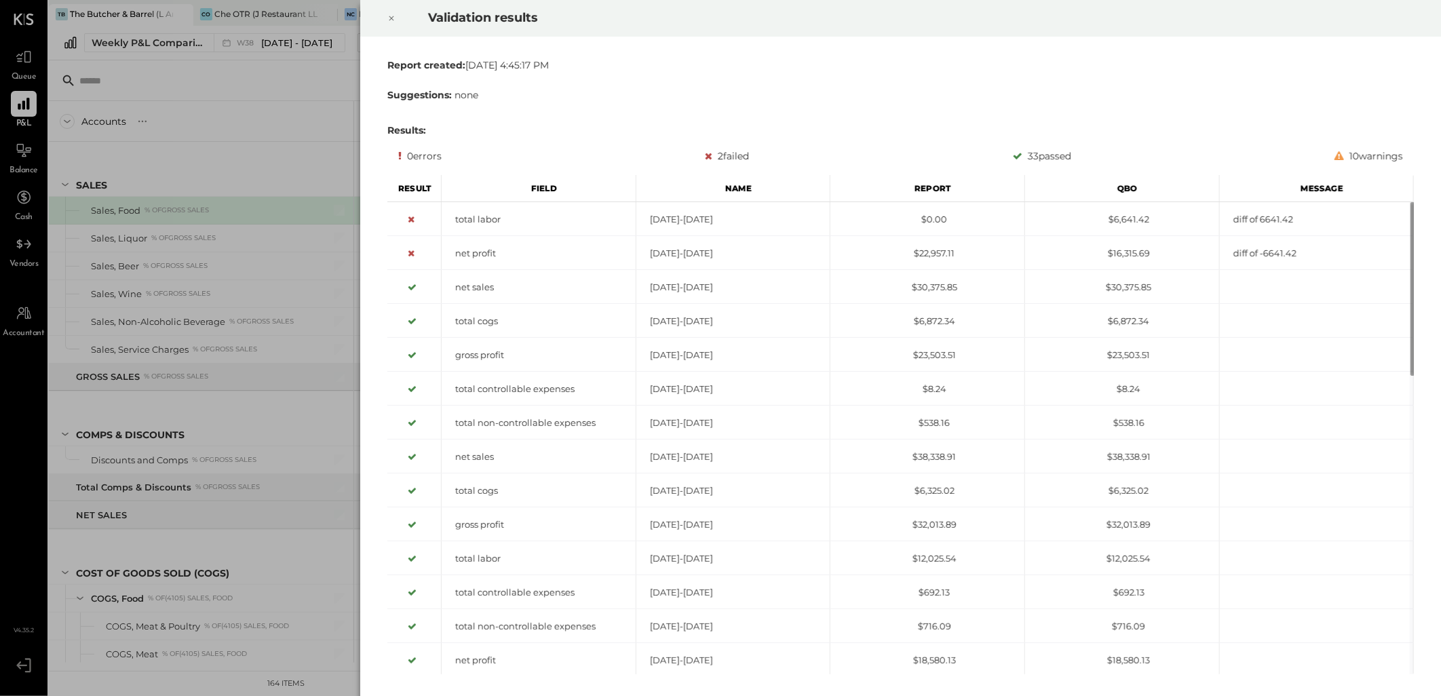
click at [390, 18] on icon at bounding box center [391, 18] width 8 height 16
click at [391, 20] on icon at bounding box center [391, 18] width 8 height 16
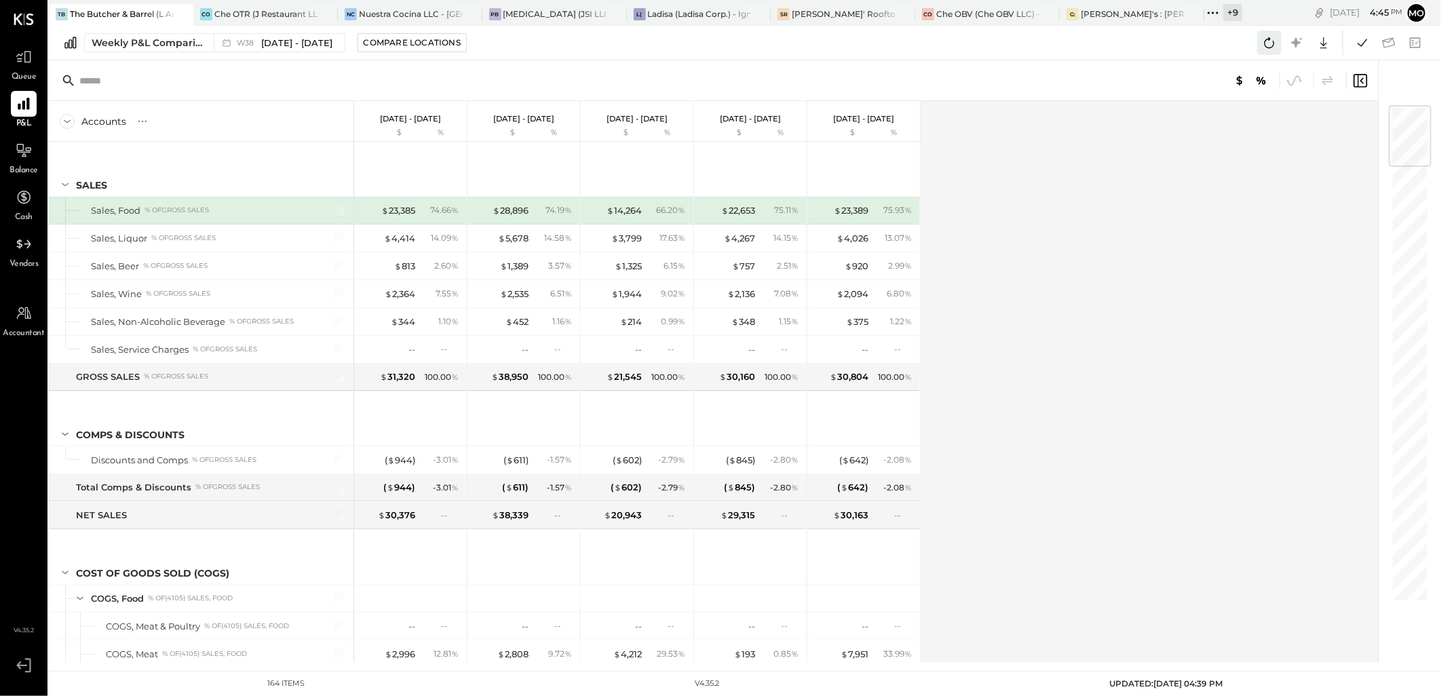
click at [1264, 43] on icon at bounding box center [1269, 43] width 18 height 18
click at [1361, 44] on icon at bounding box center [1362, 43] width 18 height 18
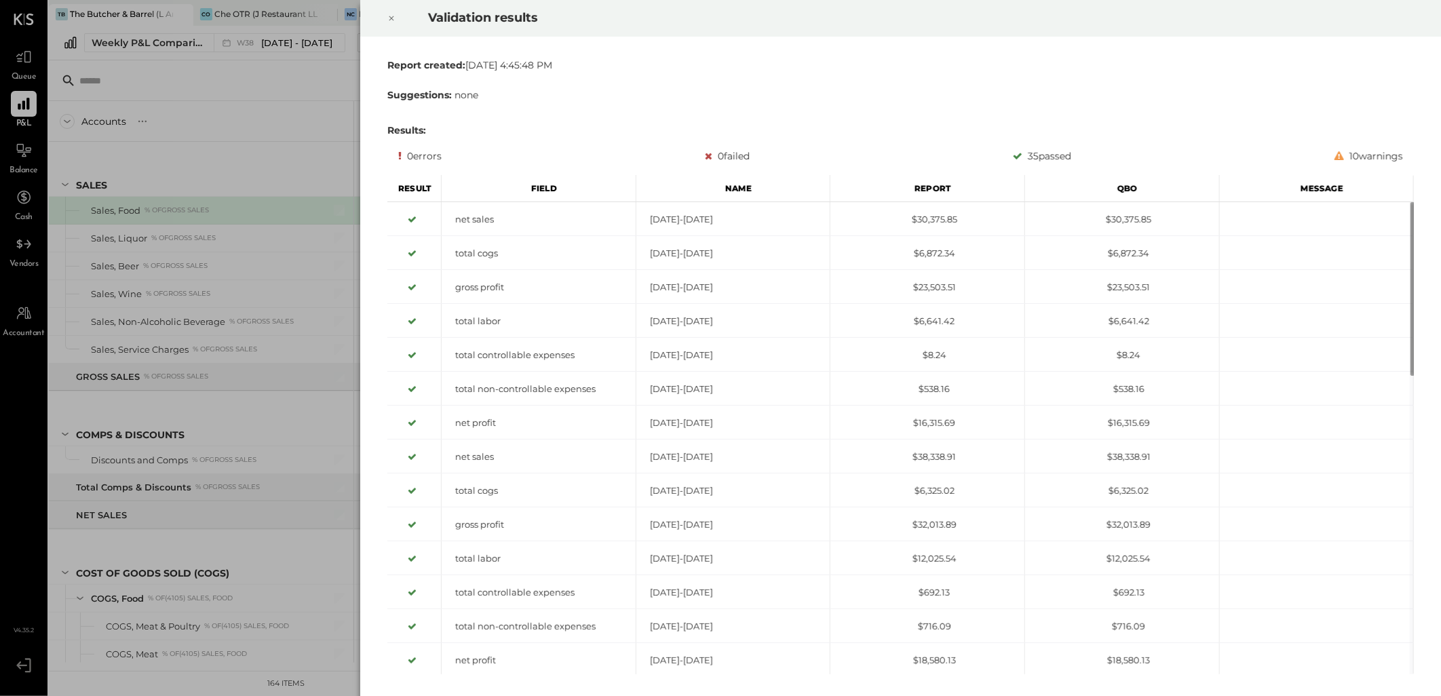
click at [388, 18] on icon at bounding box center [391, 18] width 8 height 16
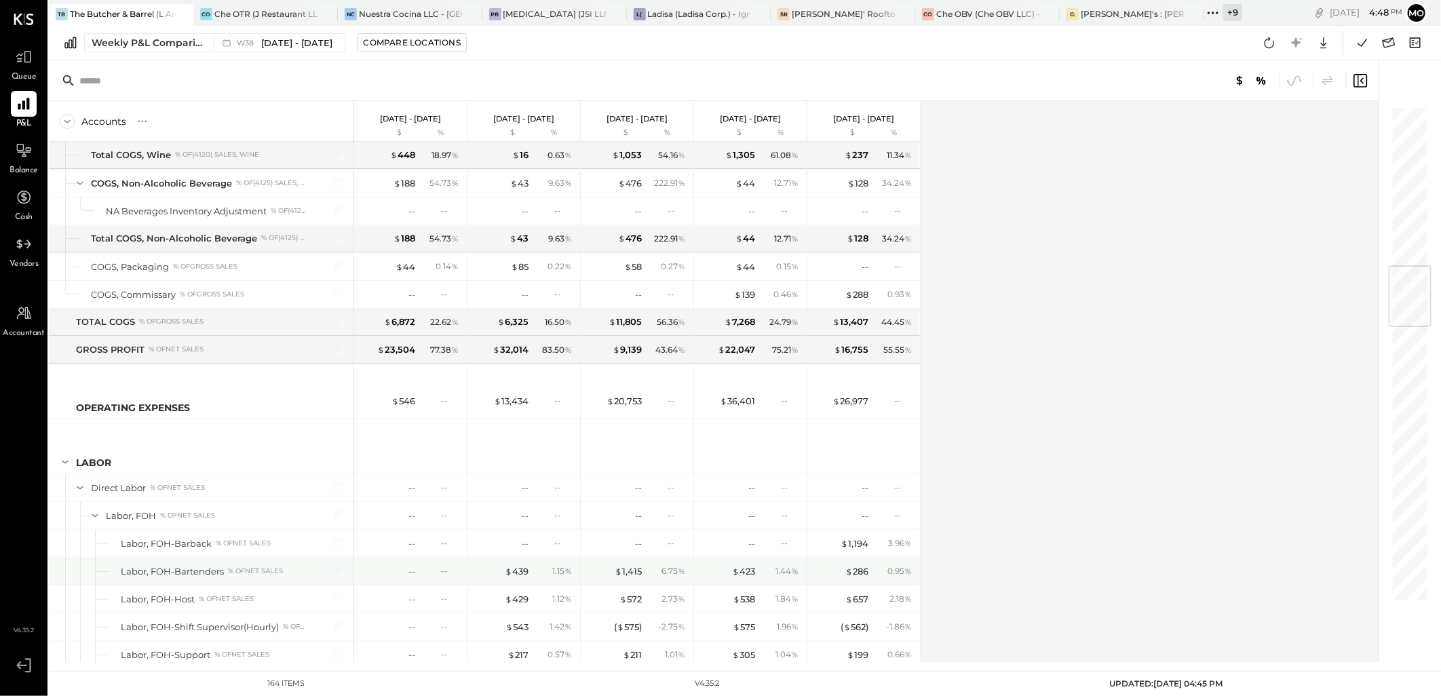
scroll to position [1357, 0]
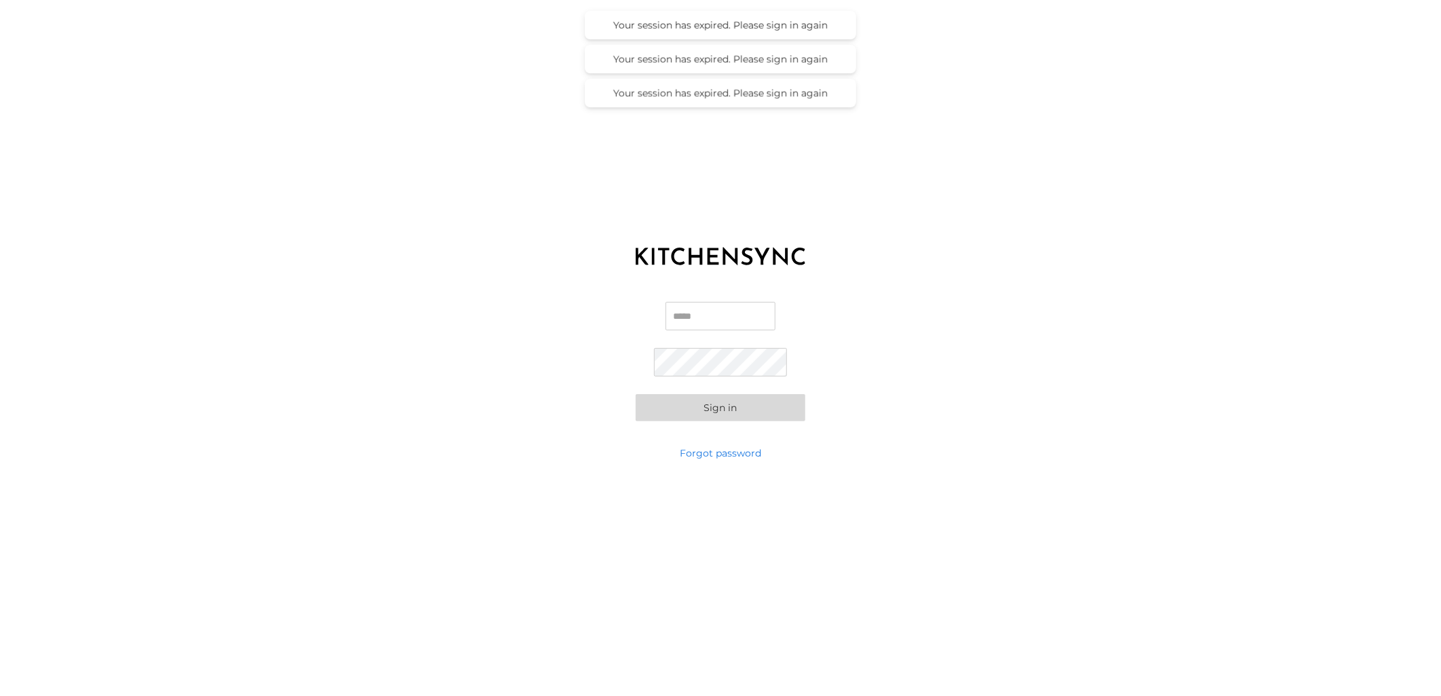
click at [706, 322] on input "Email" at bounding box center [721, 316] width 110 height 28
type input "**********"
click at [763, 409] on button "Sign in" at bounding box center [721, 407] width 170 height 27
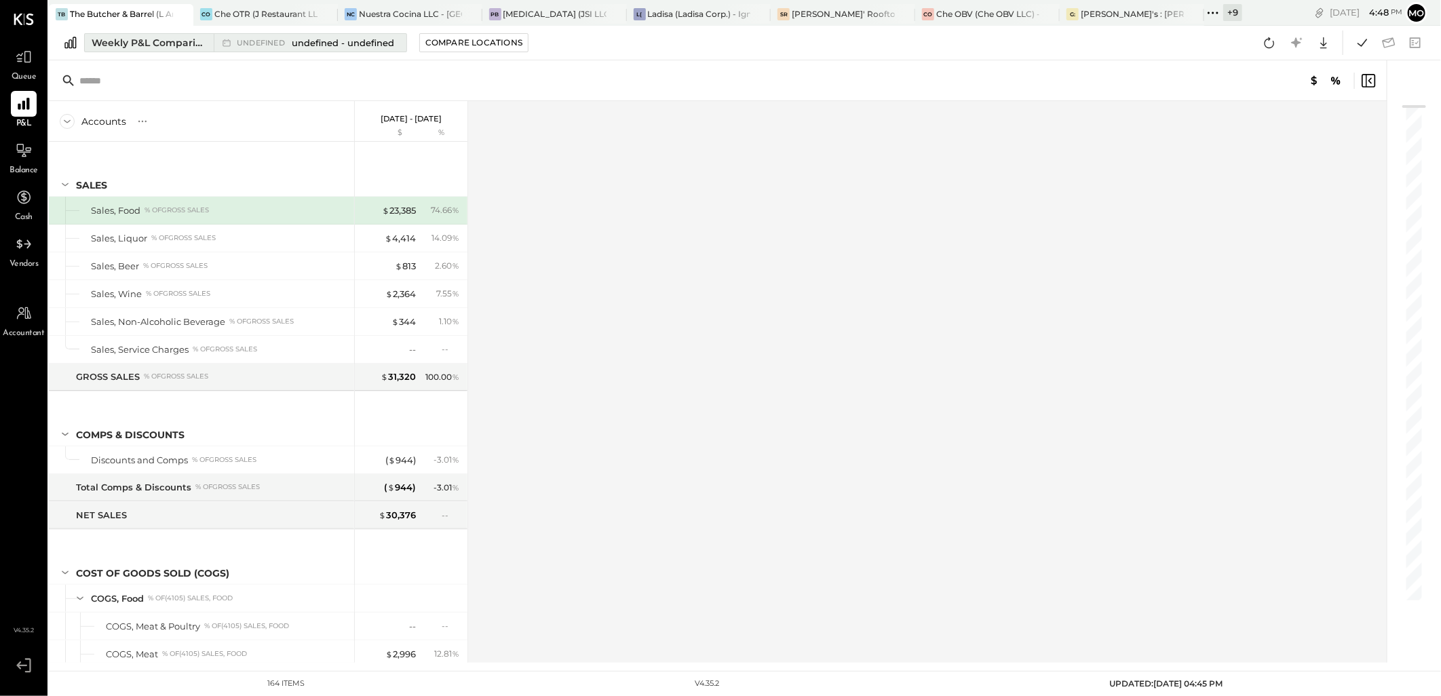
click at [123, 41] on div "Weekly P&L Comparison" at bounding box center [149, 43] width 114 height 14
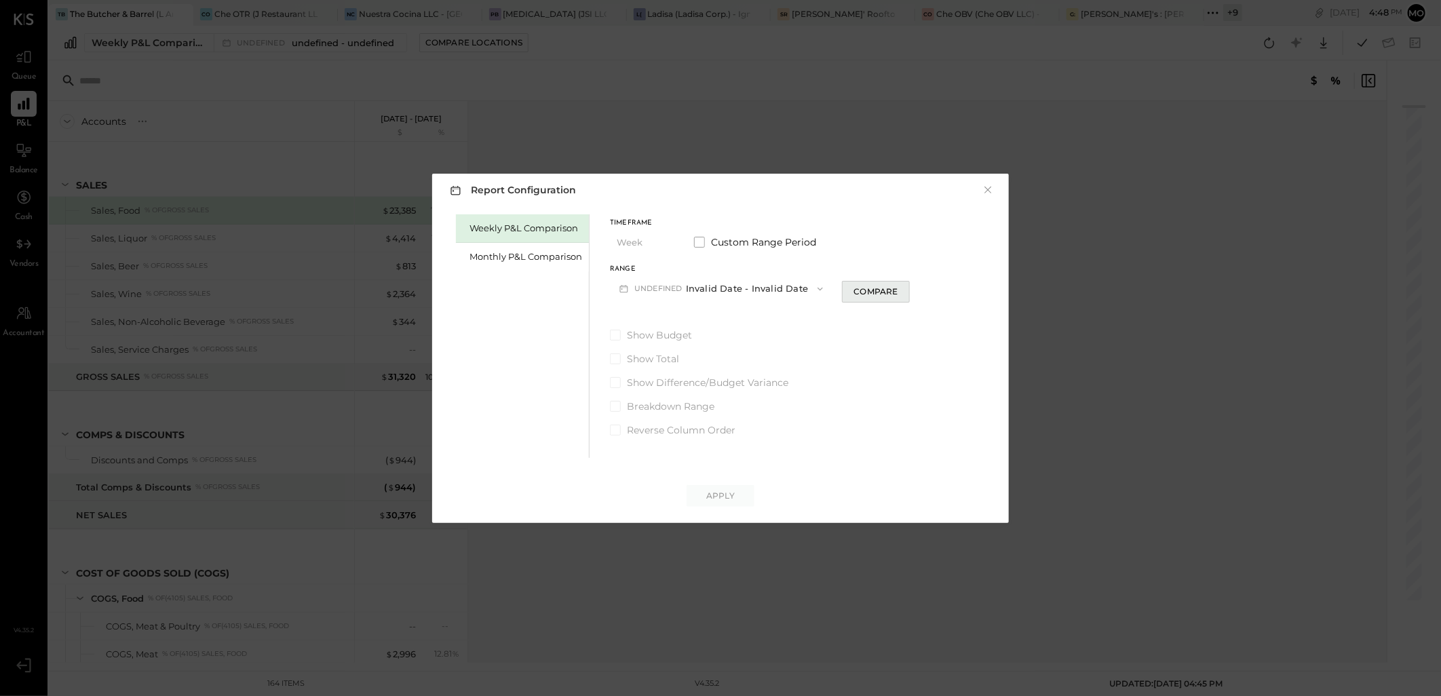
click at [846, 292] on button "Compare" at bounding box center [876, 292] width 68 height 22
click at [1085, 272] on div "Report Configuration × Weekly P&L Comparison Monthly P&L Comparison Timeframe W…" at bounding box center [720, 348] width 1441 height 696
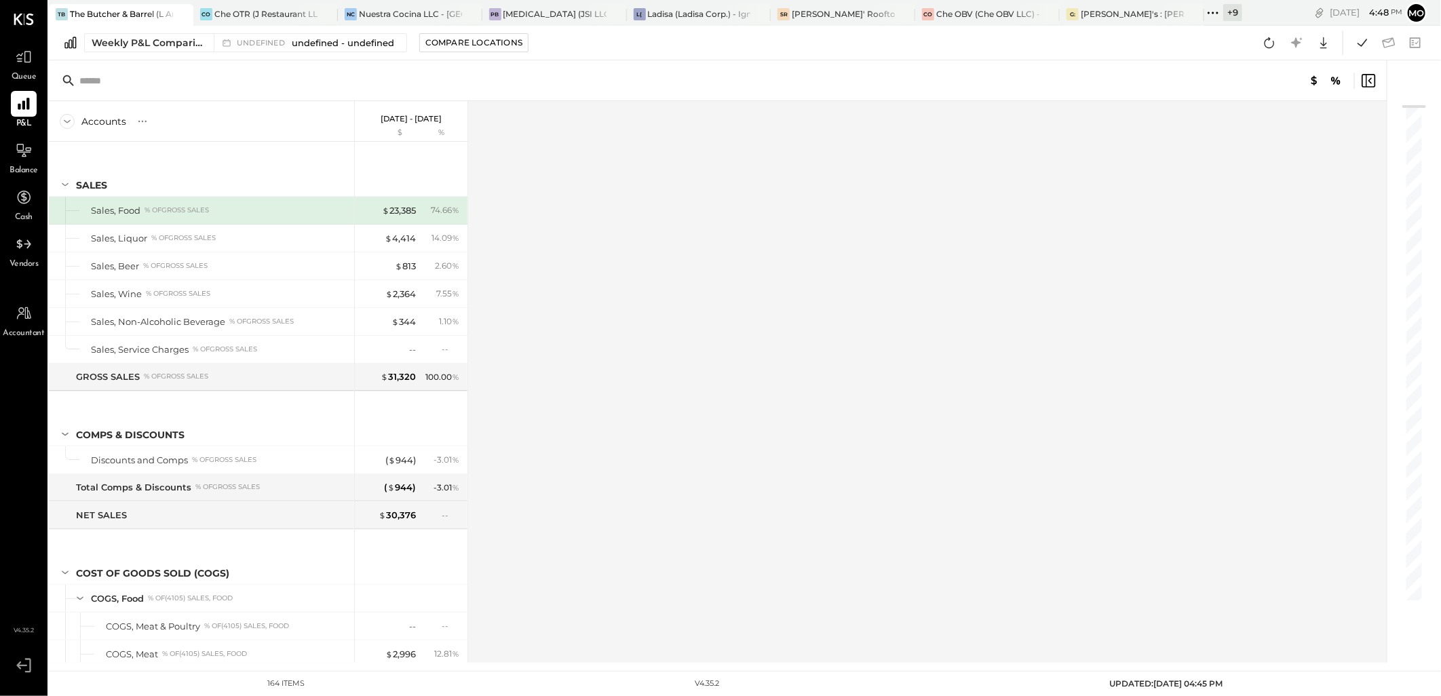
click at [126, 18] on div "The Butcher & Barrel (L Argento LLC) - [GEOGRAPHIC_DATA]" at bounding box center [121, 14] width 103 height 12
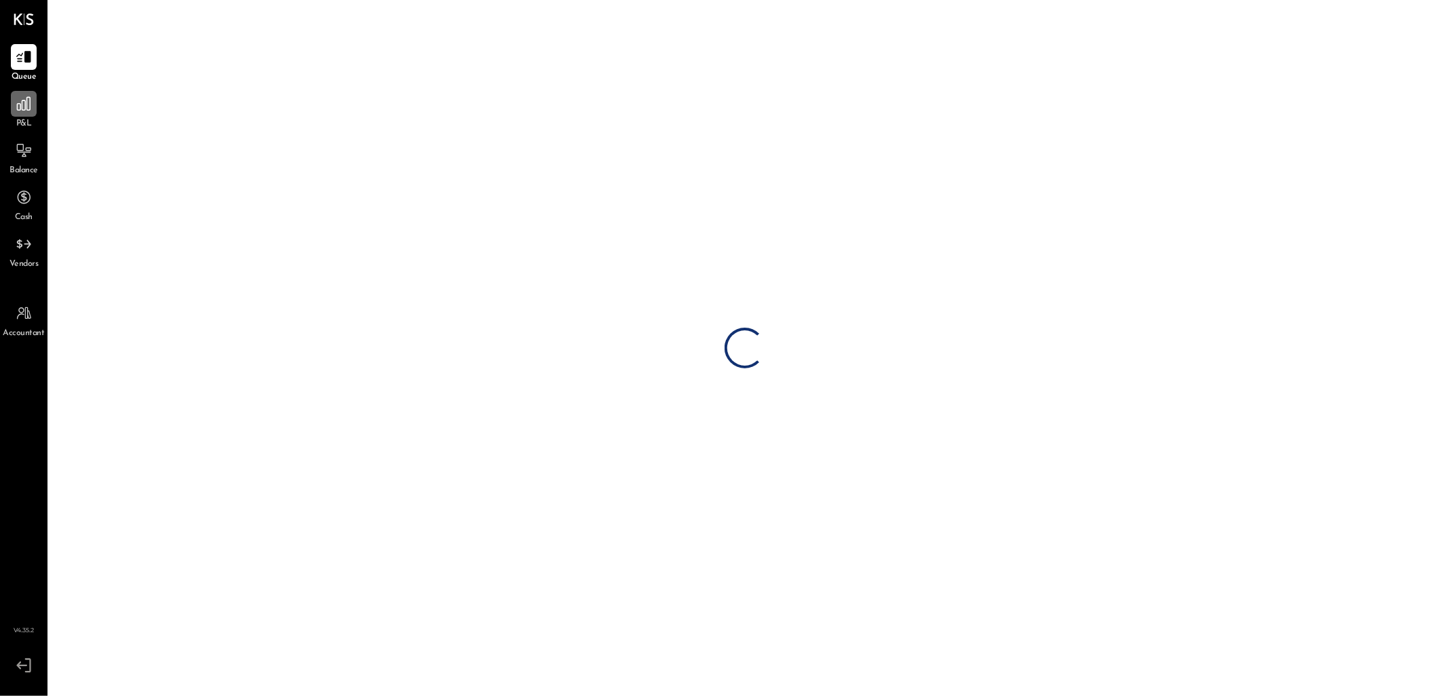
click at [25, 107] on icon at bounding box center [24, 104] width 14 height 14
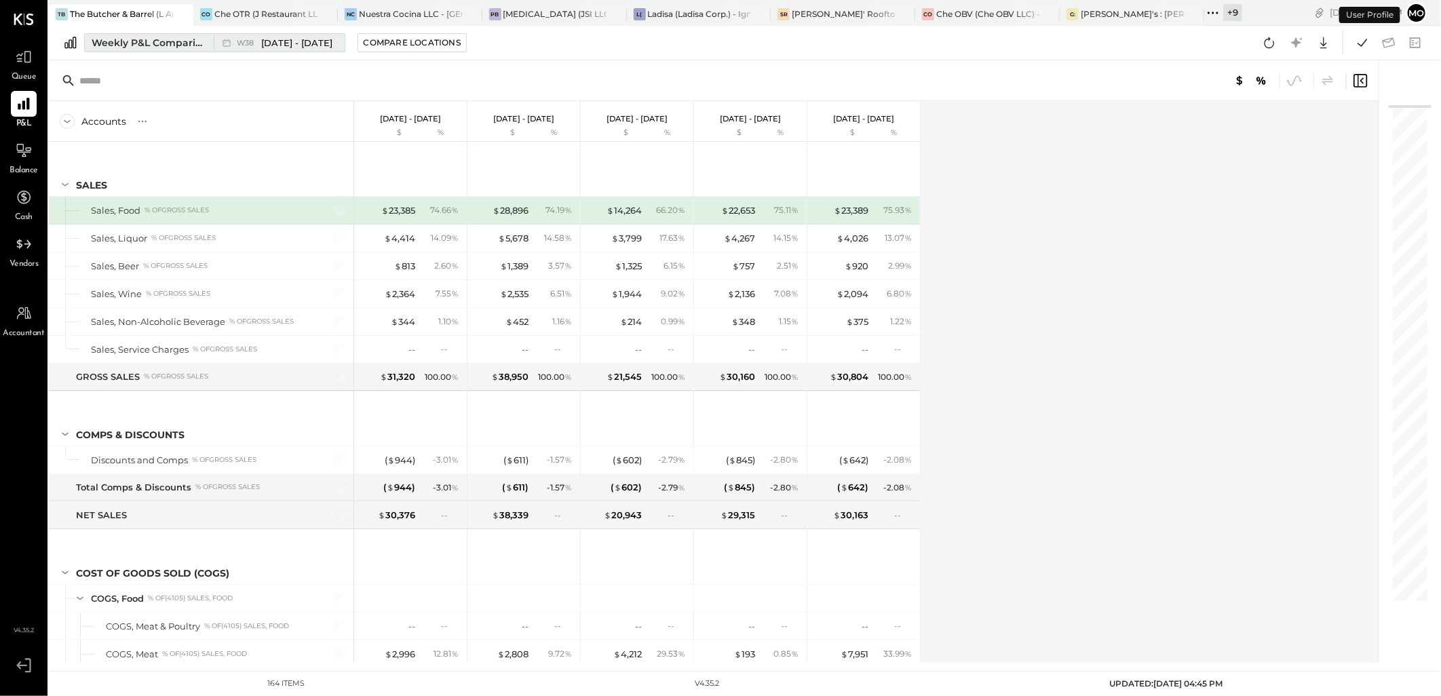
click at [132, 46] on div "Weekly P&L Comparison" at bounding box center [149, 43] width 114 height 14
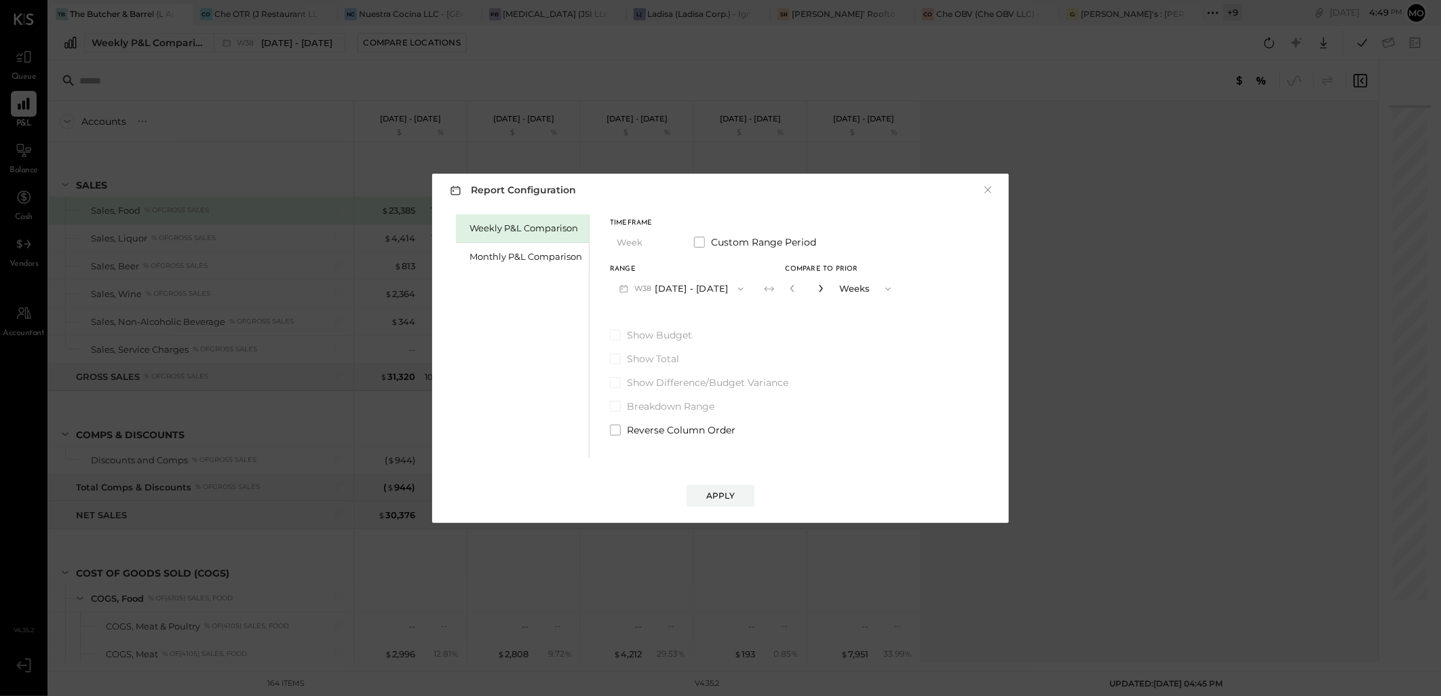
click at [817, 288] on icon "button" at bounding box center [821, 288] width 8 height 8
click at [792, 290] on icon "button" at bounding box center [792, 288] width 8 height 8
type input "*"
click at [724, 492] on div "Apply" at bounding box center [720, 496] width 28 height 12
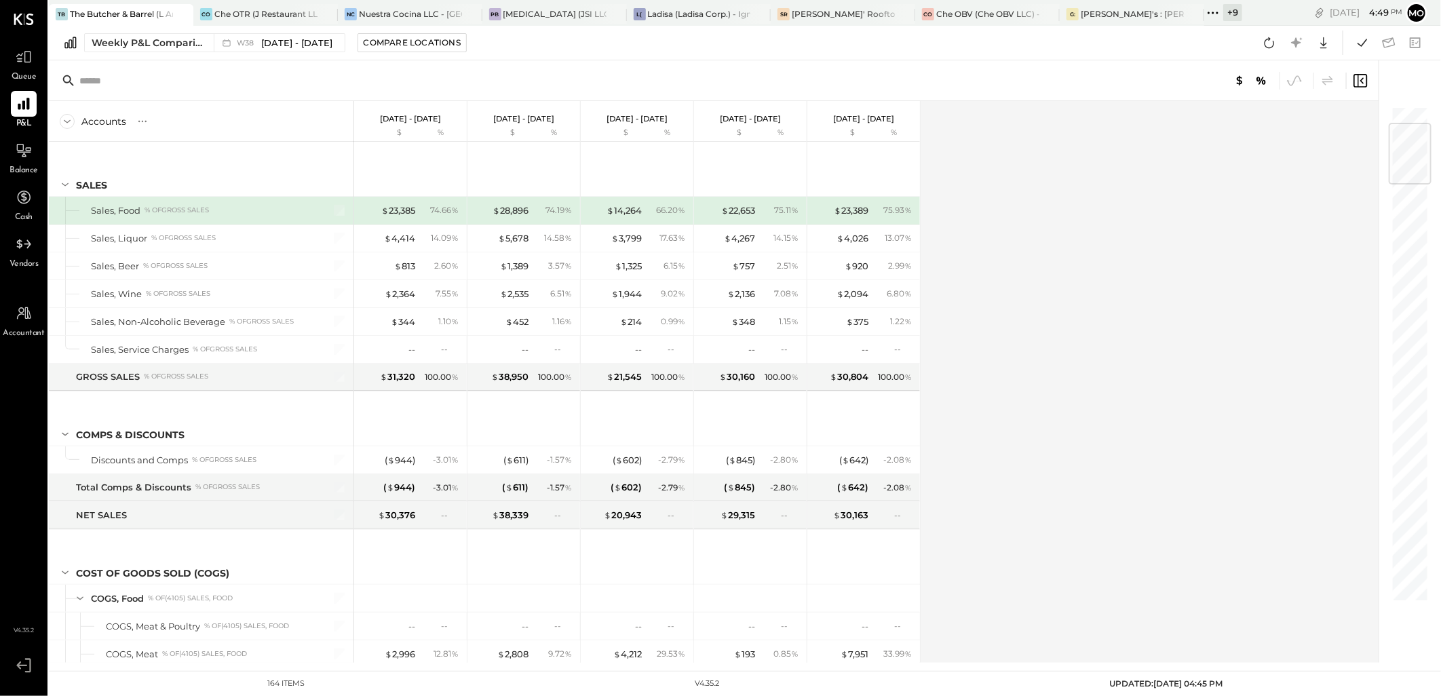
scroll to position [151, 0]
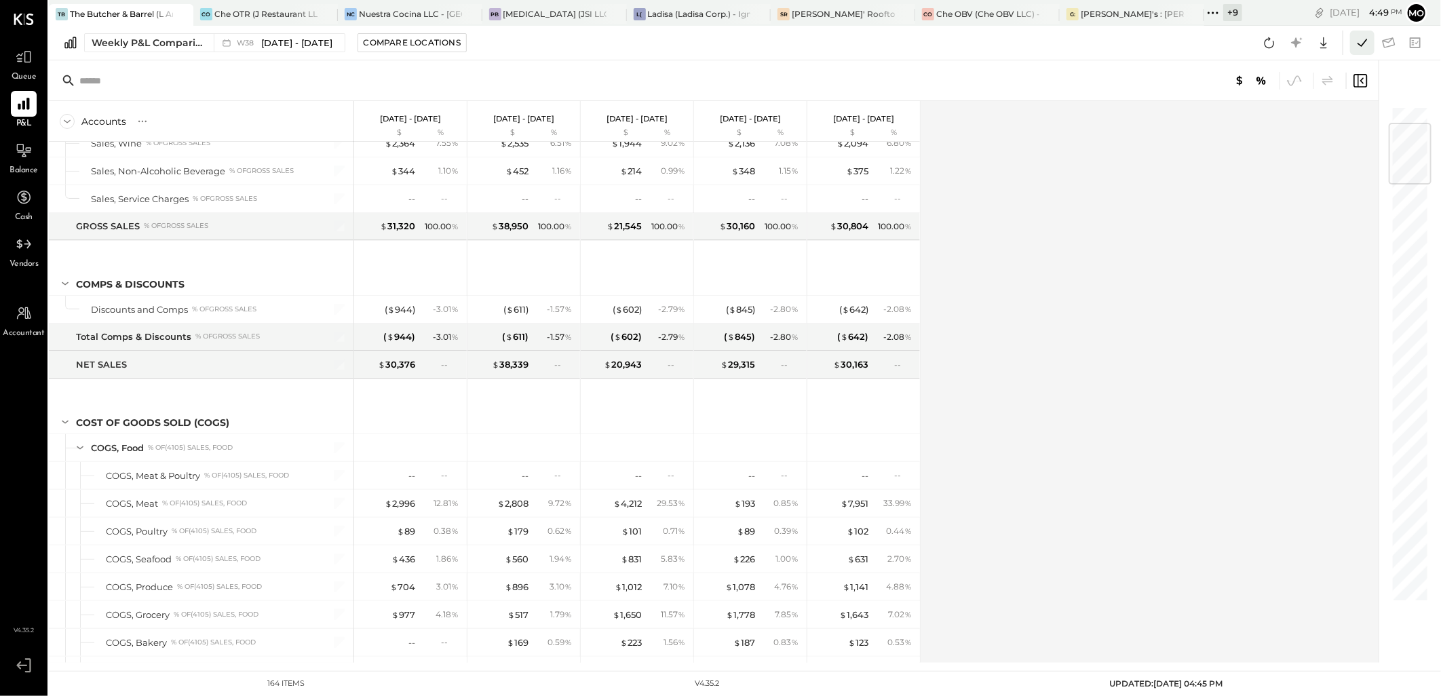
click at [1353, 41] on icon at bounding box center [1362, 43] width 18 height 18
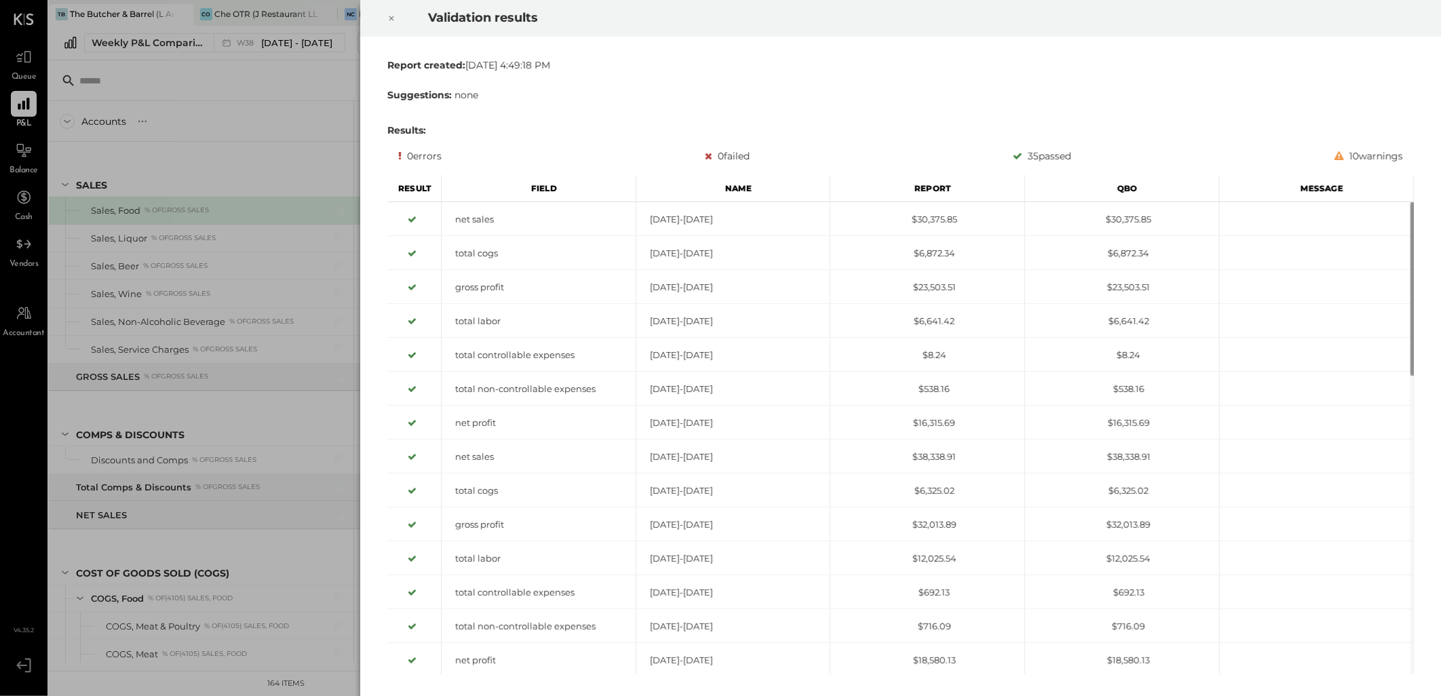
click at [393, 17] on icon at bounding box center [391, 18] width 8 height 16
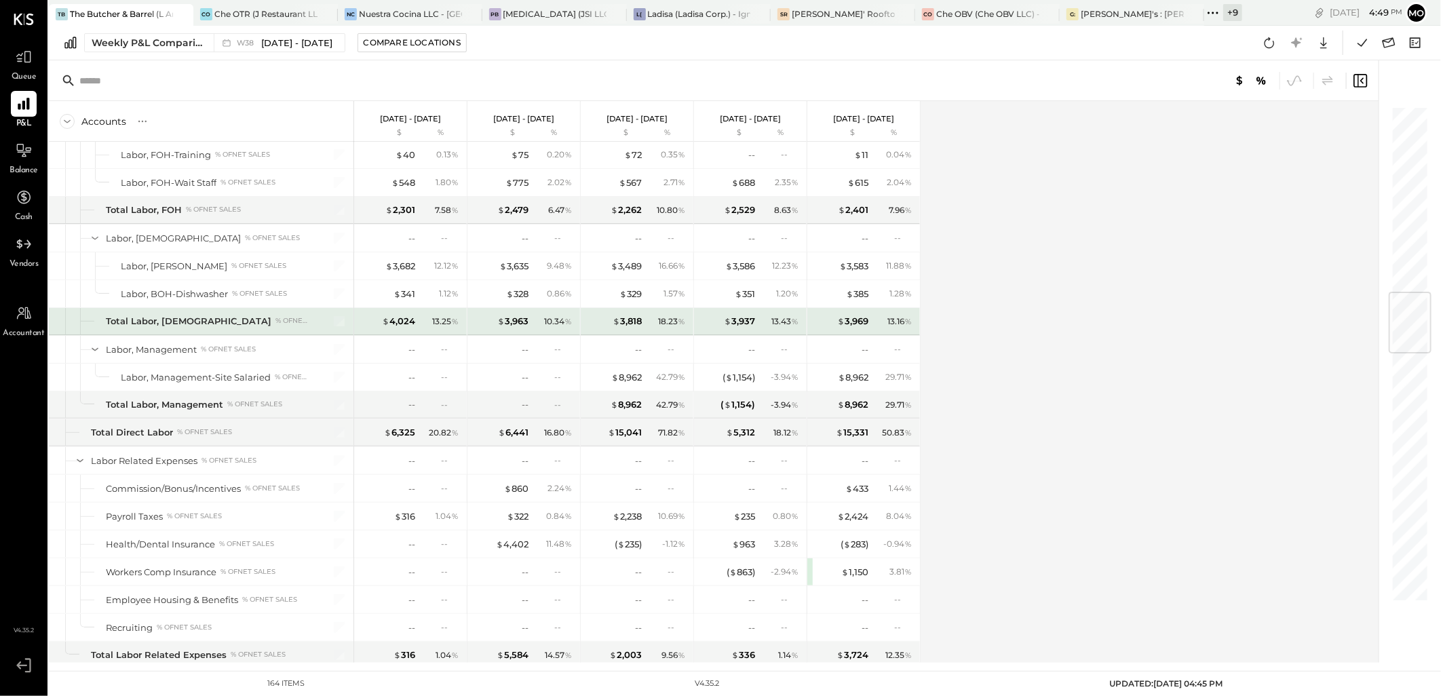
scroll to position [1357, 0]
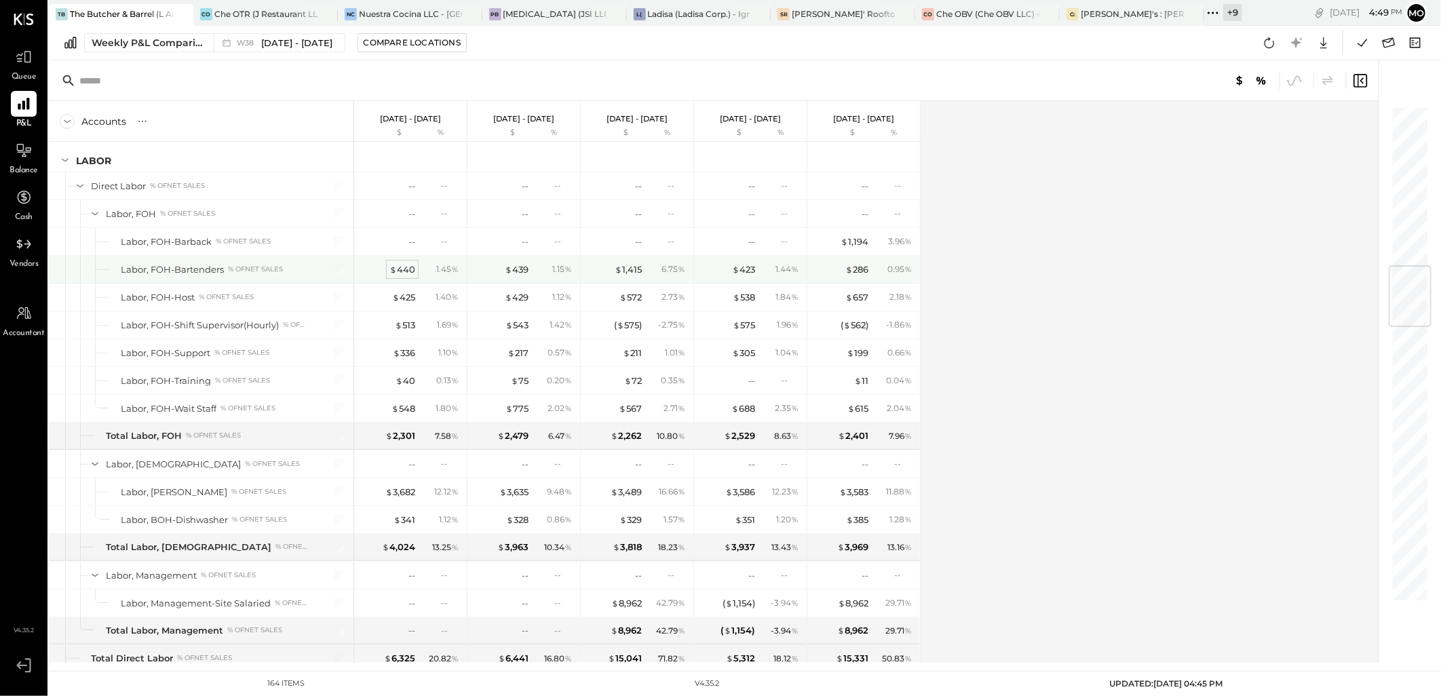
click at [404, 270] on div "$ 440" at bounding box center [402, 269] width 26 height 13
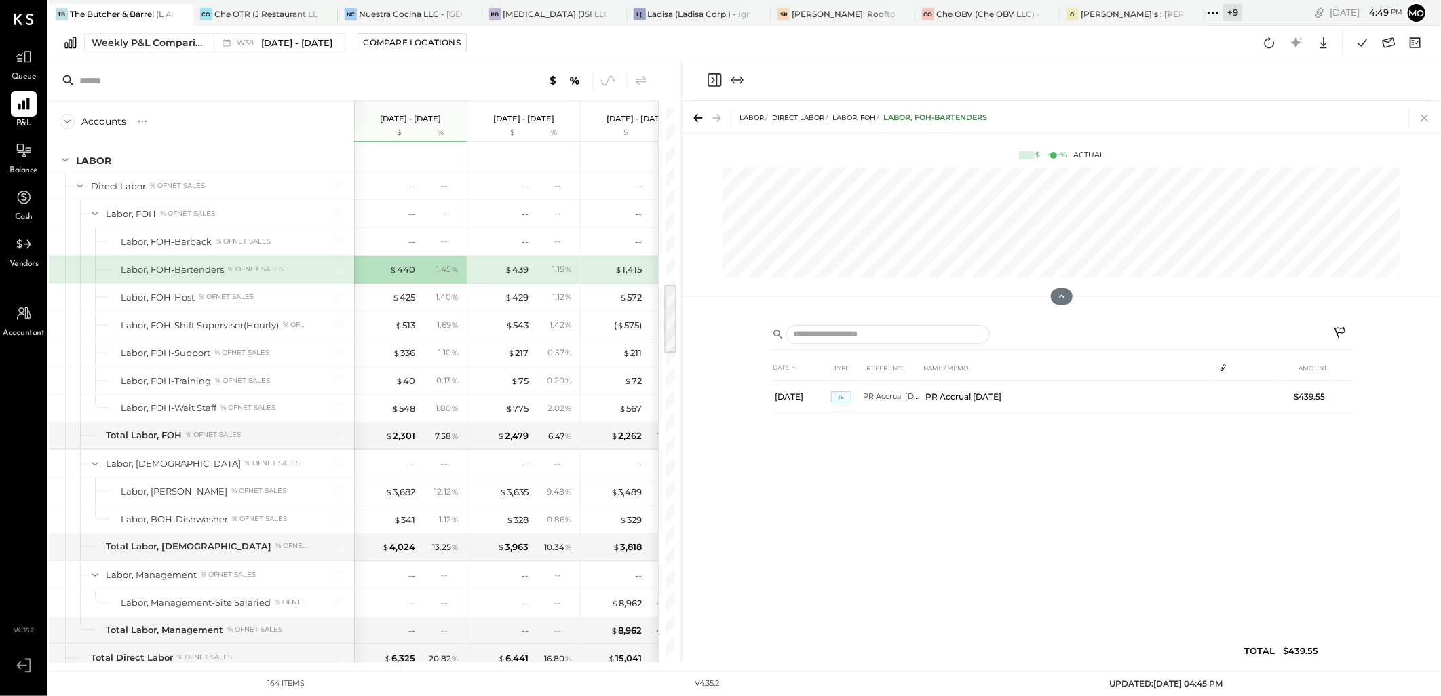
click at [1423, 119] on icon at bounding box center [1424, 118] width 19 height 19
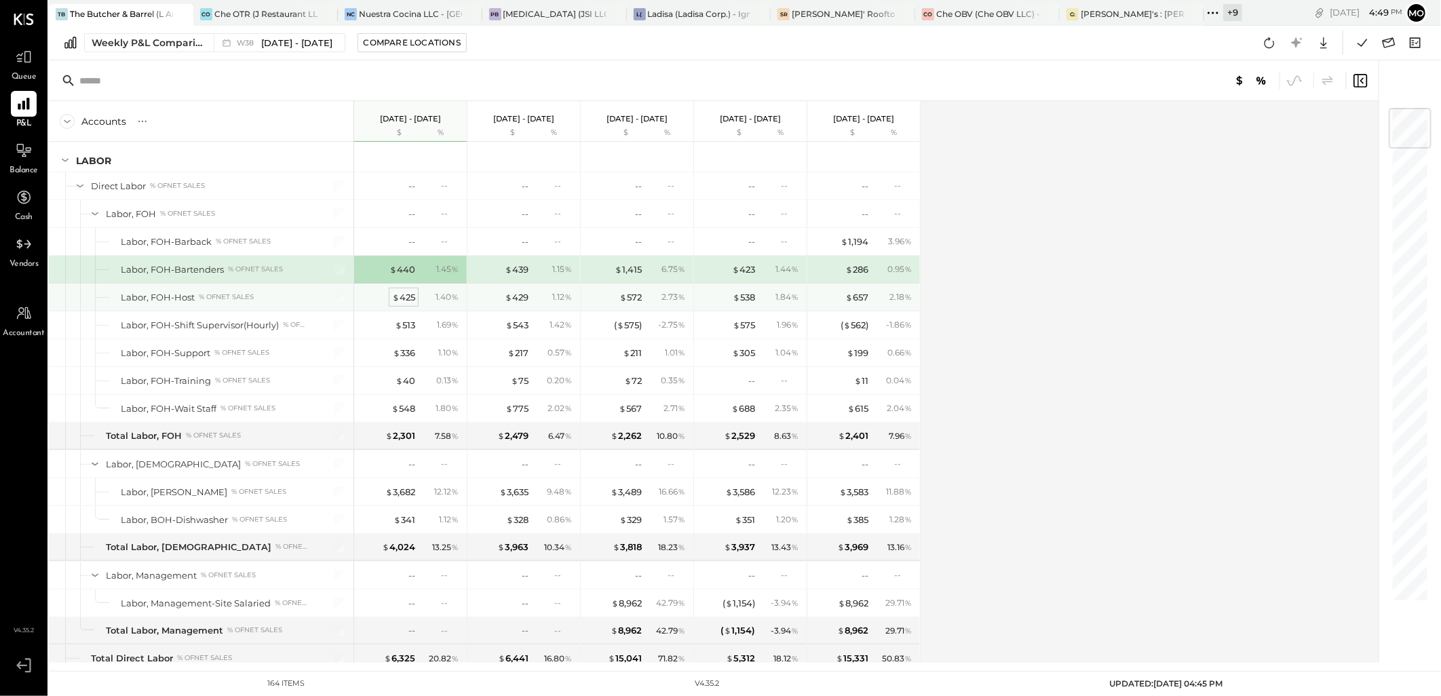
click at [405, 301] on div "$ 425" at bounding box center [403, 297] width 23 height 13
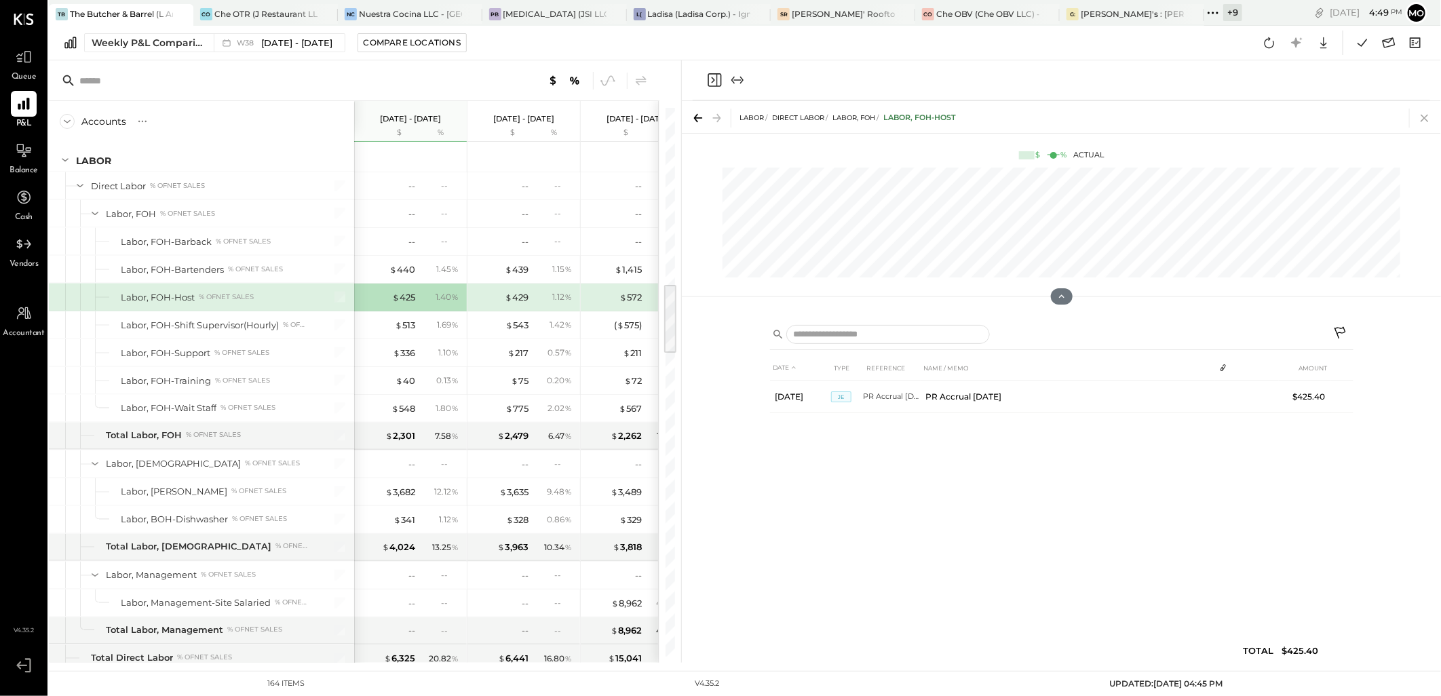
click at [1421, 115] on icon at bounding box center [1424, 118] width 19 height 19
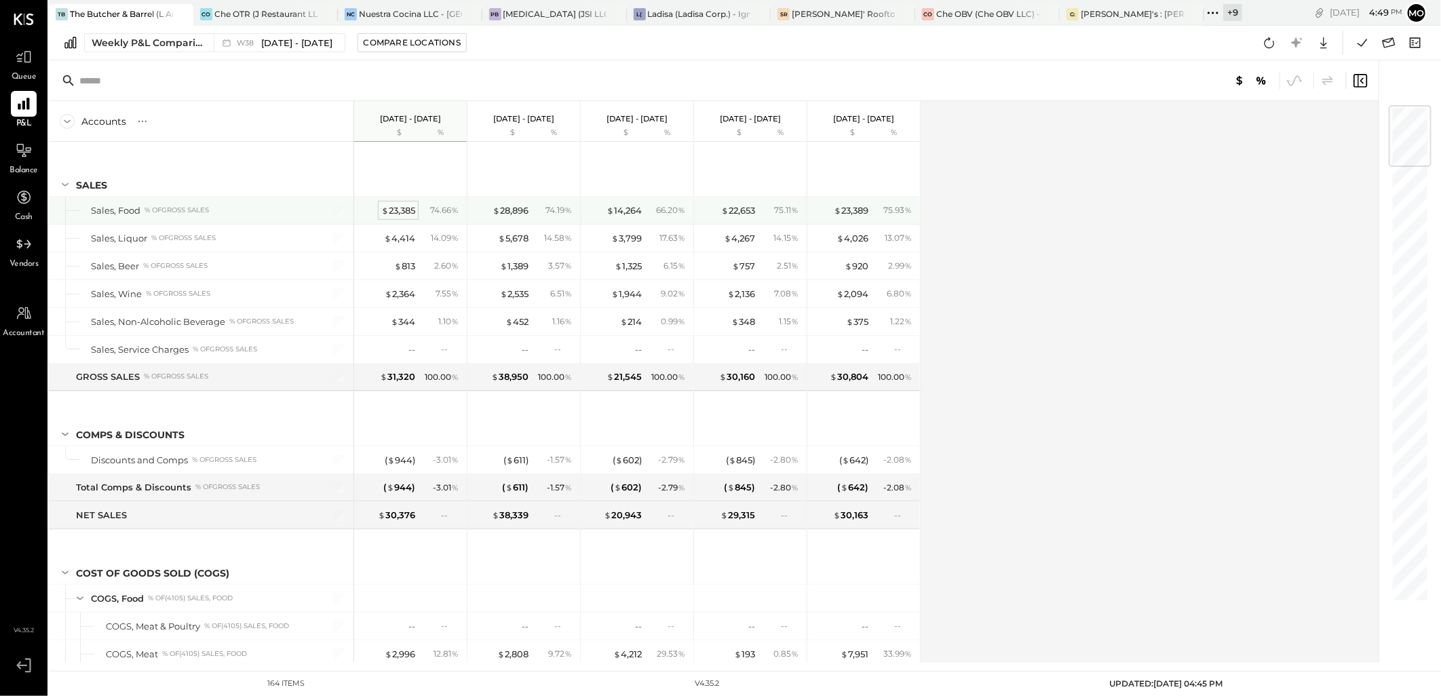
click at [397, 205] on div "$ 23,385" at bounding box center [398, 210] width 34 height 13
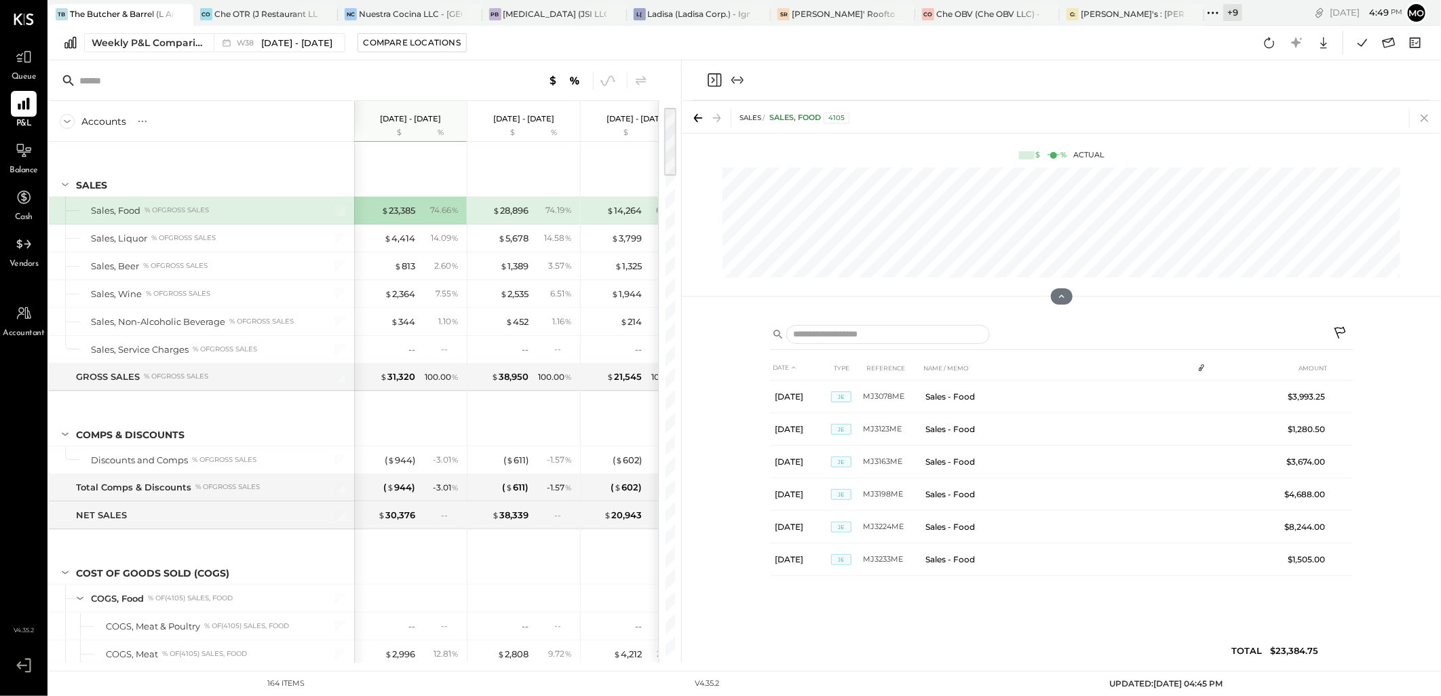
click at [1427, 115] on icon at bounding box center [1424, 118] width 19 height 19
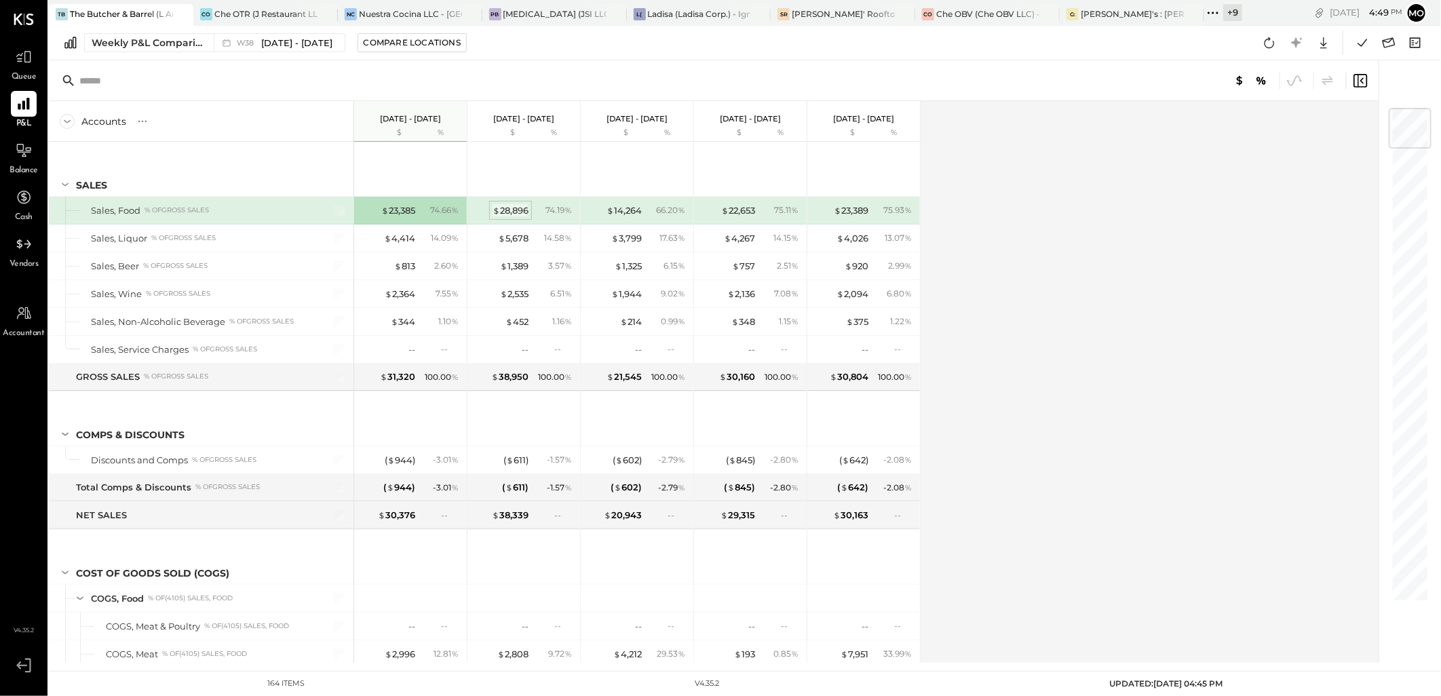
click at [499, 208] on div "$ 28,896" at bounding box center [511, 210] width 36 height 13
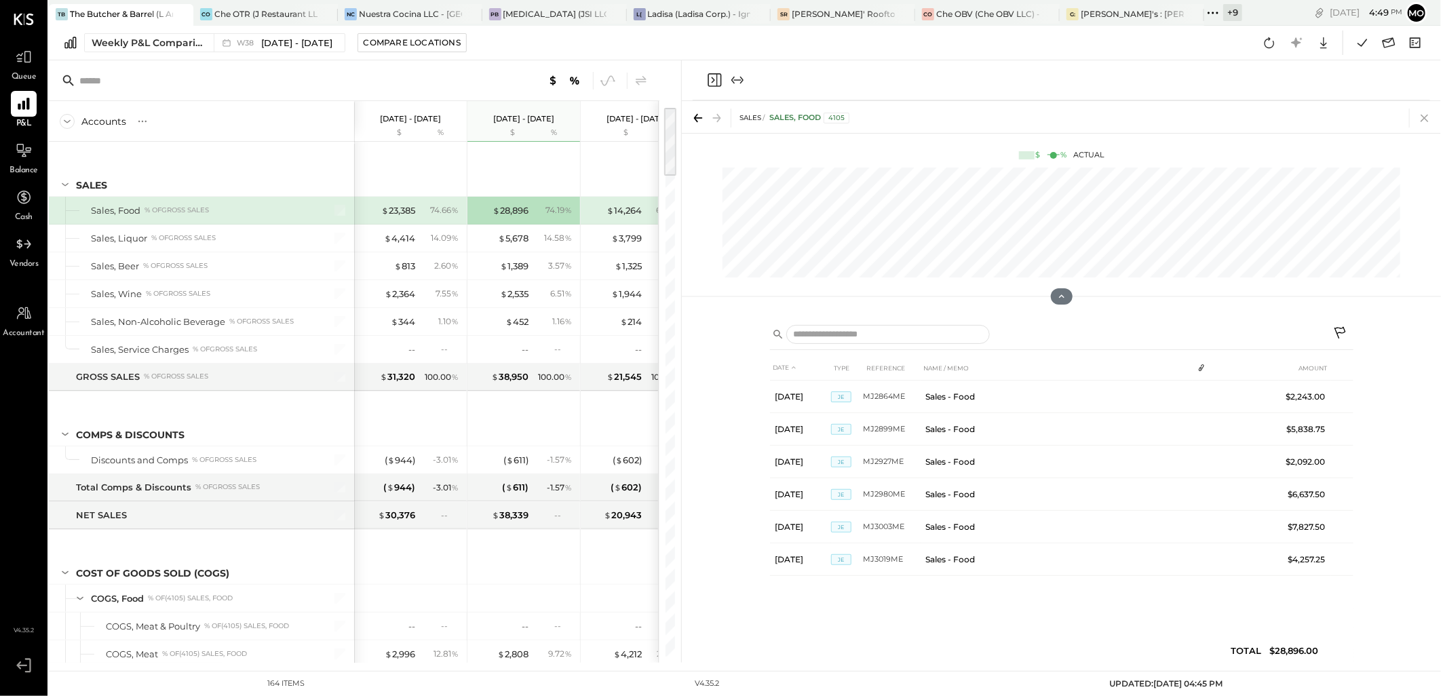
click at [1427, 114] on icon at bounding box center [1424, 118] width 19 height 19
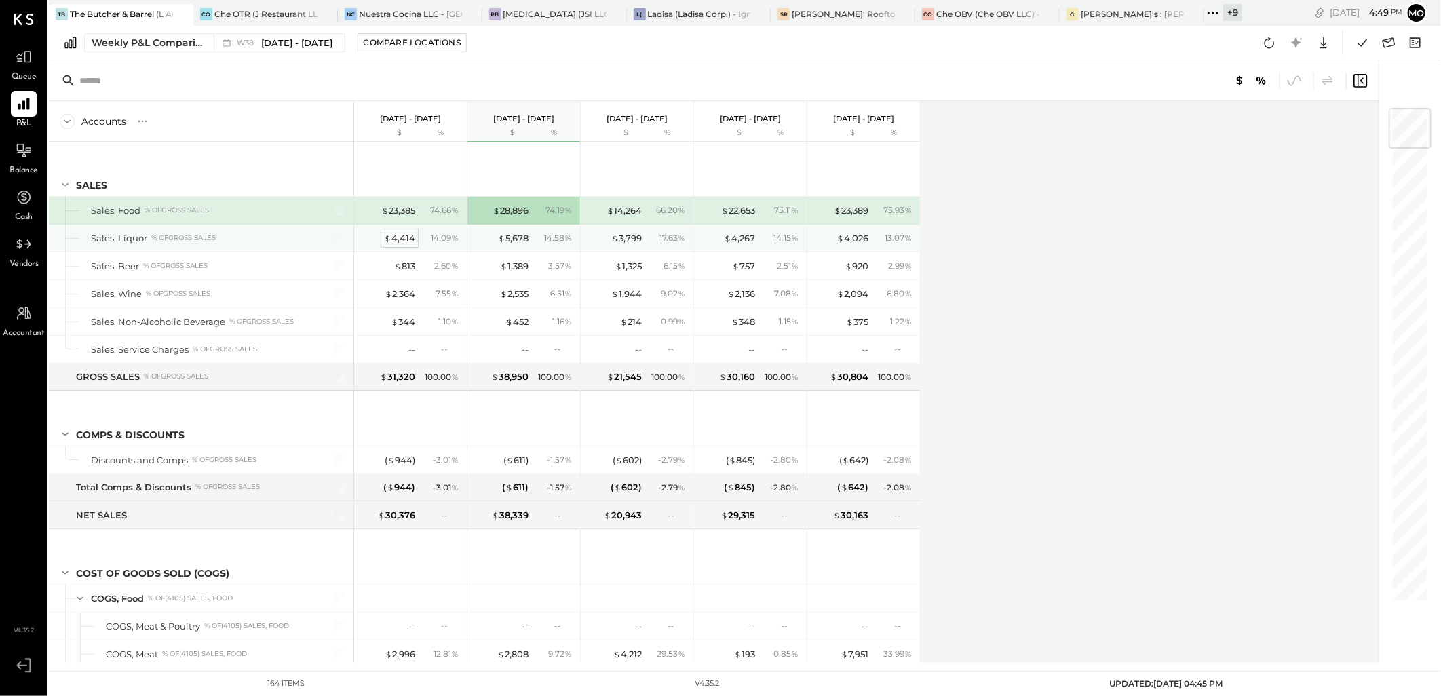
click at [399, 237] on div "$ 4,414" at bounding box center [399, 238] width 31 height 13
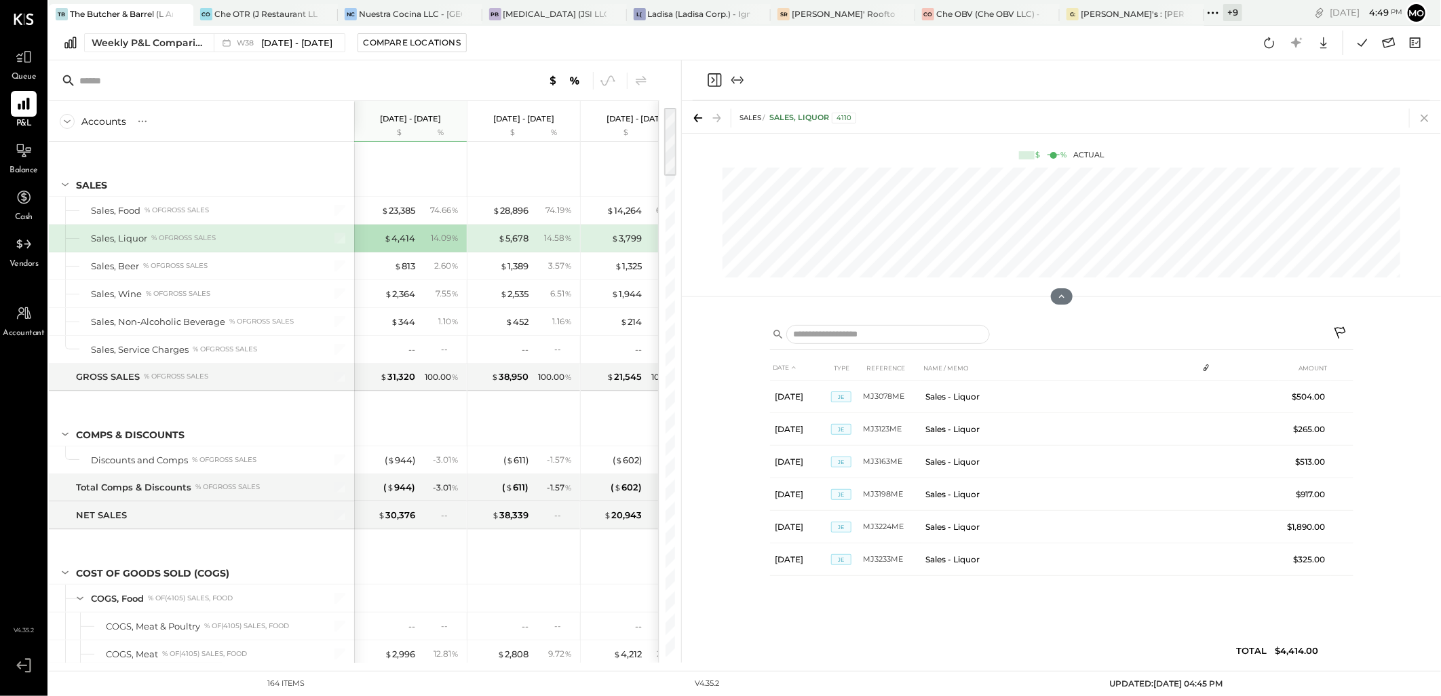
click at [1417, 117] on icon at bounding box center [1424, 118] width 19 height 19
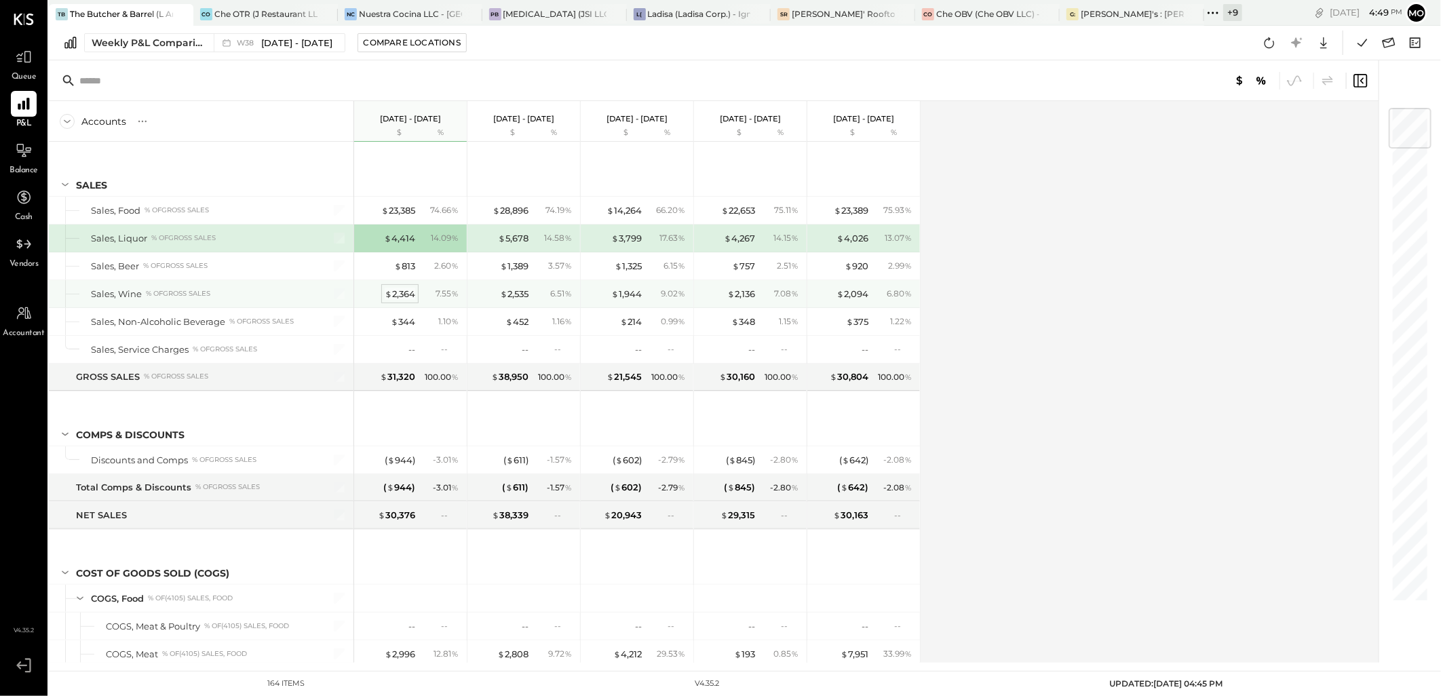
click at [408, 295] on div "$ 2,364" at bounding box center [400, 294] width 31 height 13
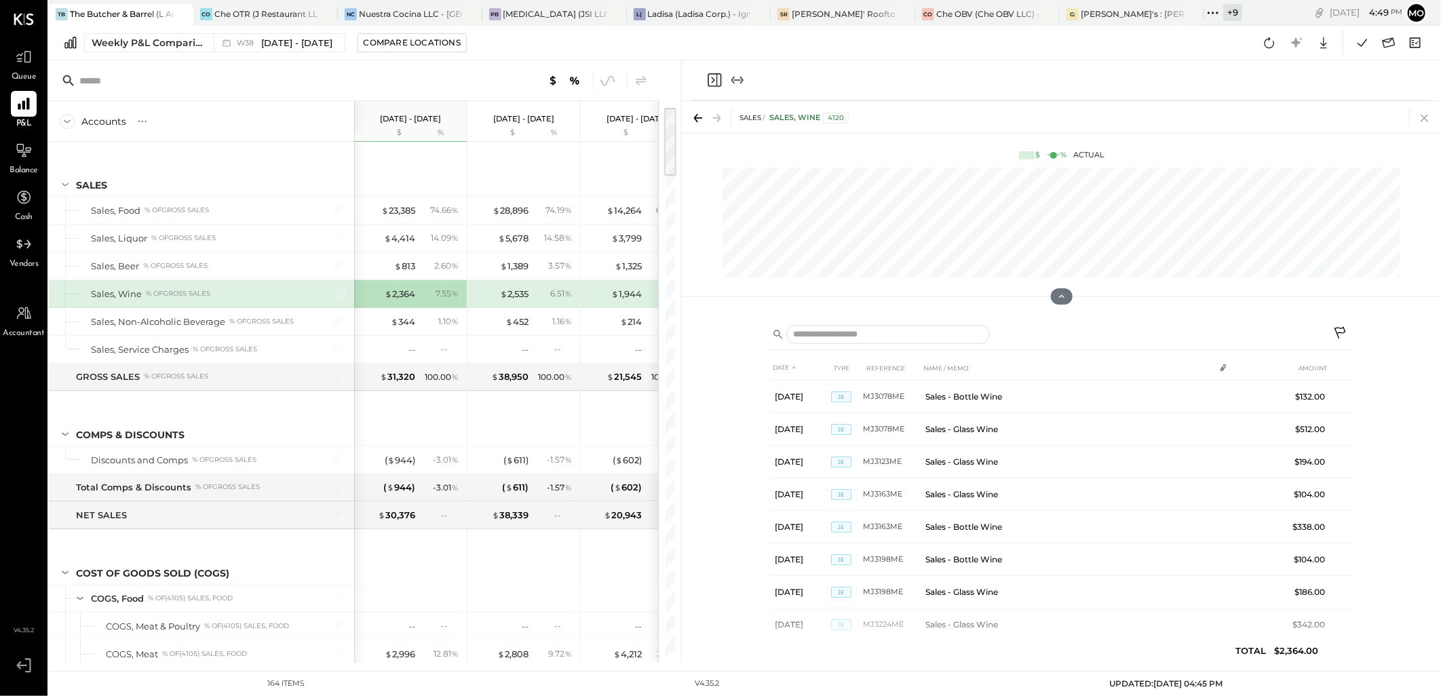
click at [1426, 118] on icon at bounding box center [1424, 118] width 7 height 7
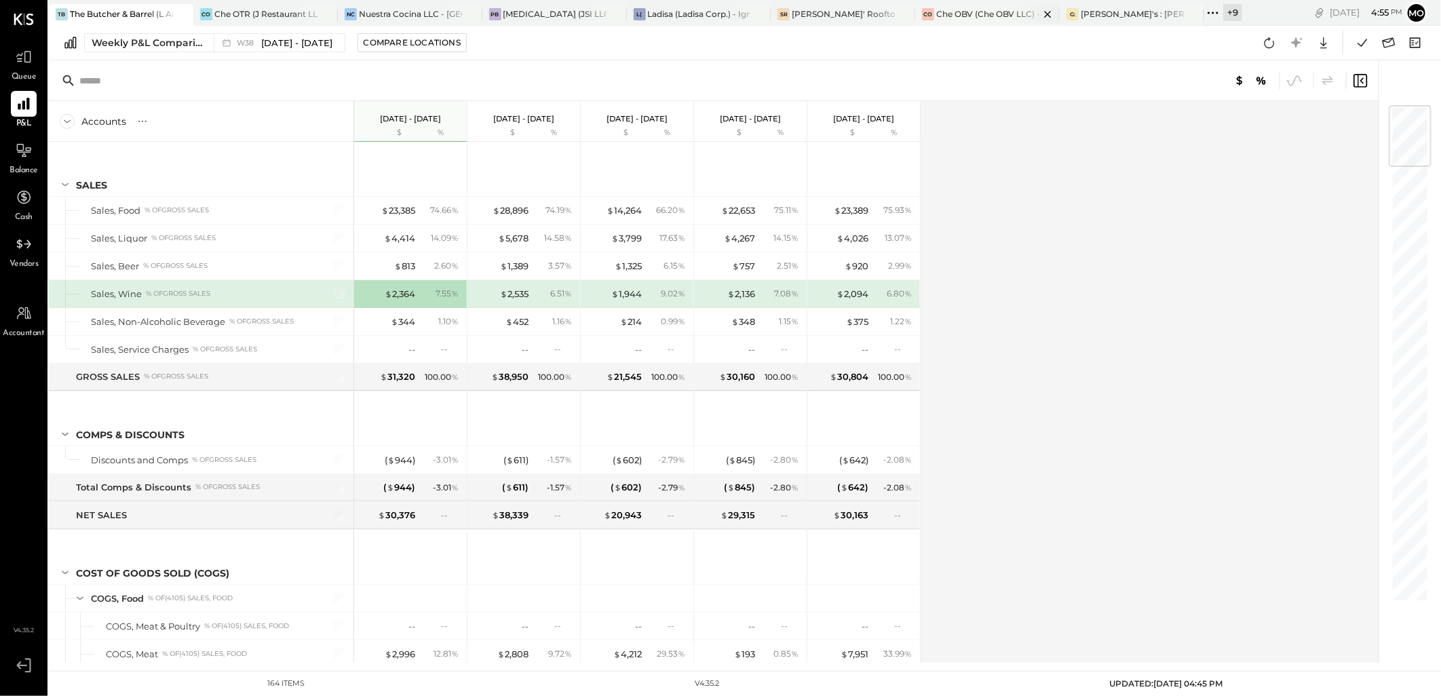
click at [965, 24] on div "CO Che OBV (Che OBV LLC) - Ignite" at bounding box center [987, 15] width 144 height 22
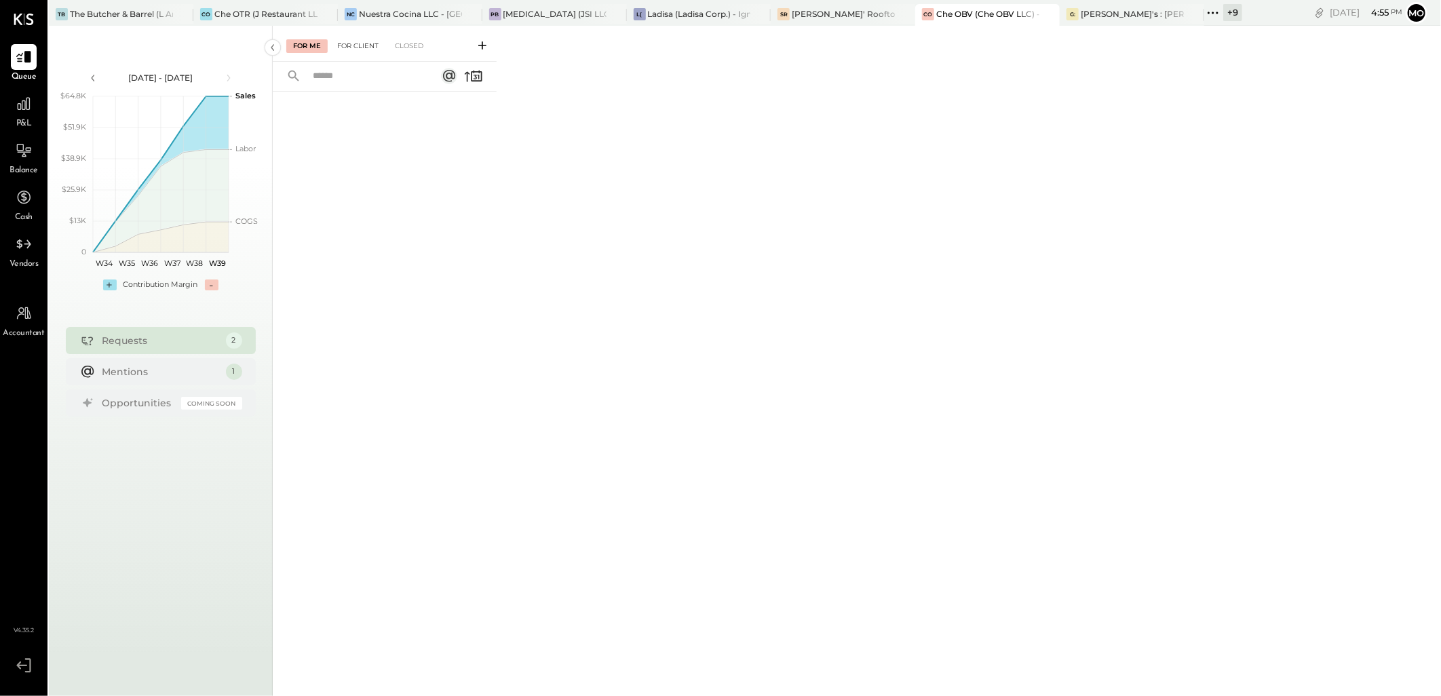
click at [362, 41] on div "For Client" at bounding box center [357, 46] width 55 height 14
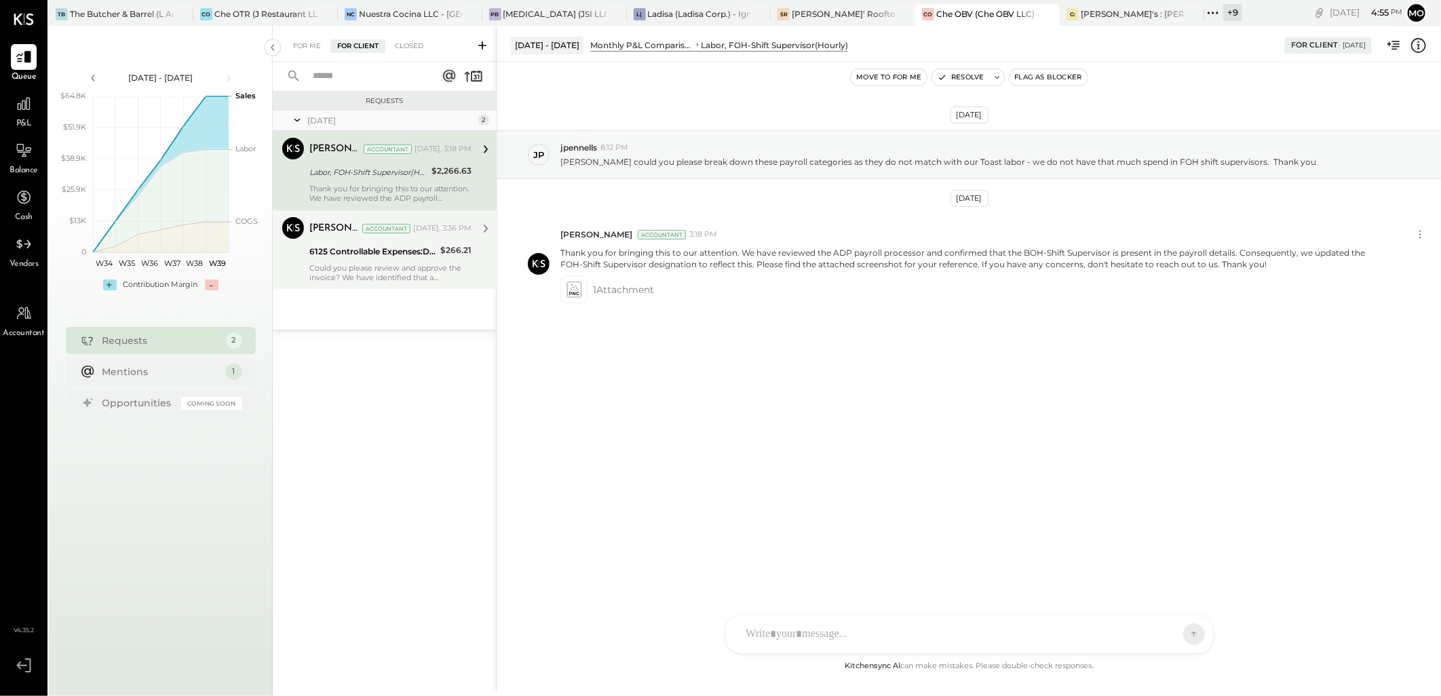
click at [351, 259] on div "6125 Controllable Expenses:Direct Operating Expenses:Restaurant Supplies" at bounding box center [372, 252] width 127 height 16
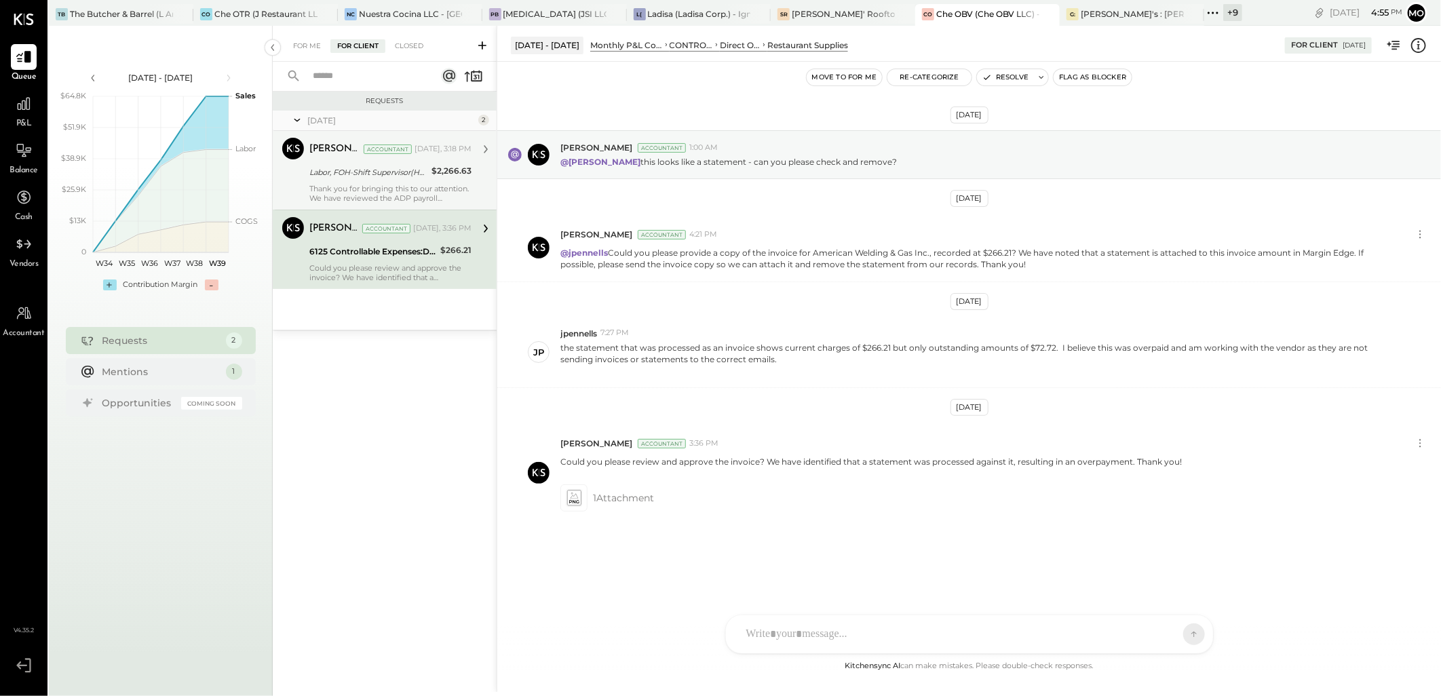
click at [383, 161] on div "[PERSON_NAME] Accountant [DATE], 3:18 PM Labor, FOH-Shift Supervisor(Hourly) $2…" at bounding box center [390, 170] width 162 height 65
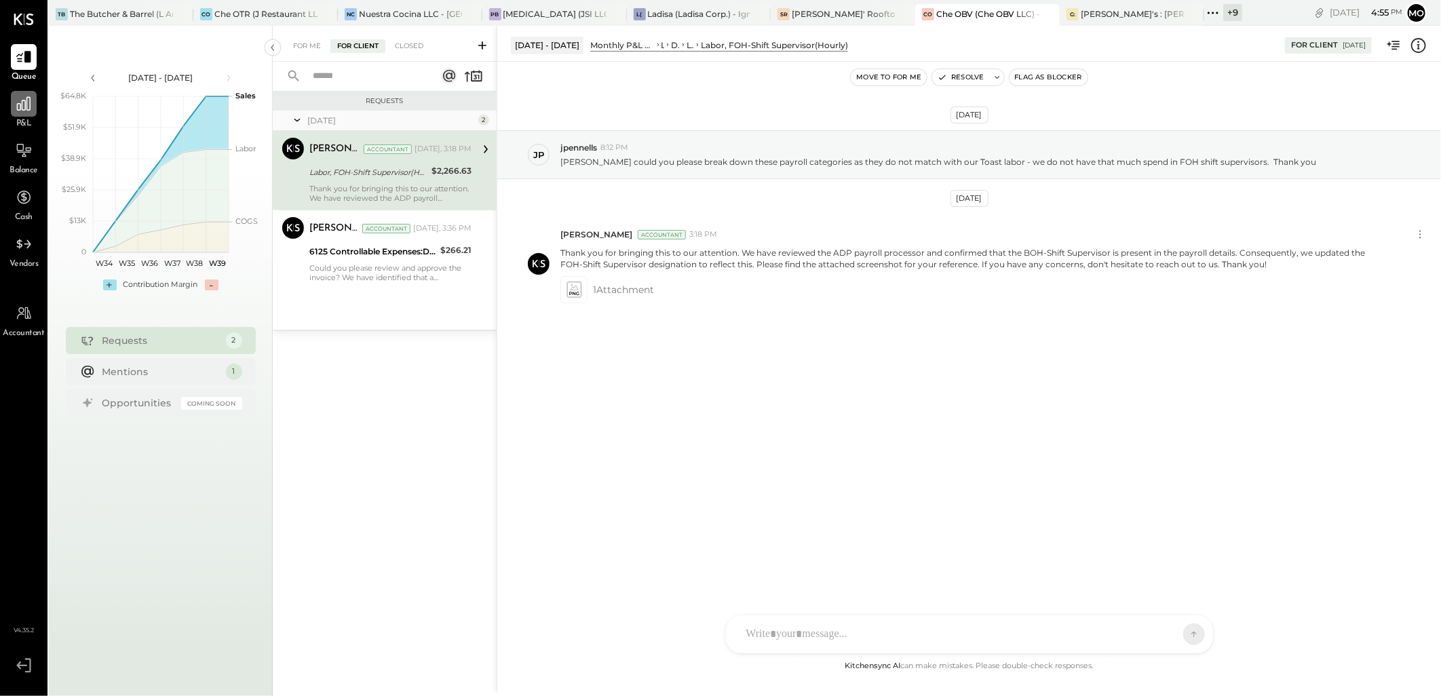
click at [19, 104] on icon at bounding box center [24, 104] width 18 height 18
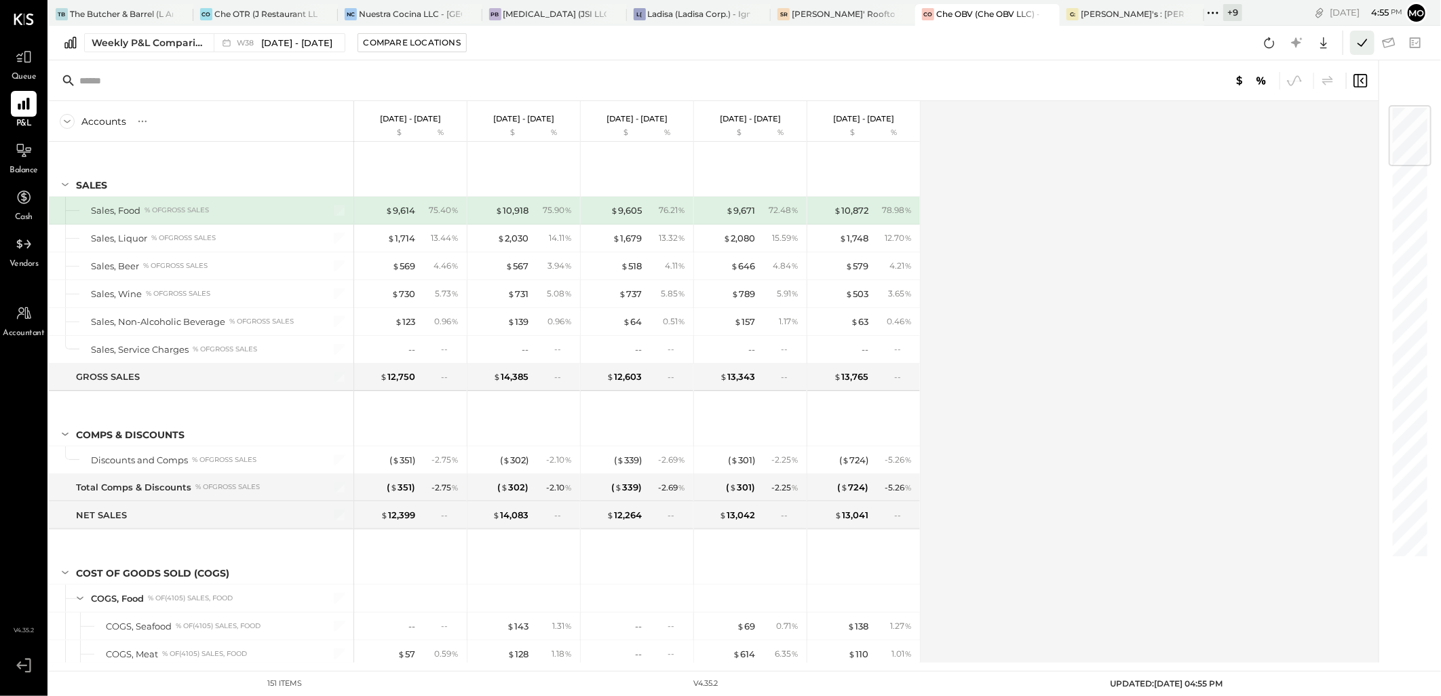
click at [1366, 41] on icon at bounding box center [1361, 42] width 9 height 7
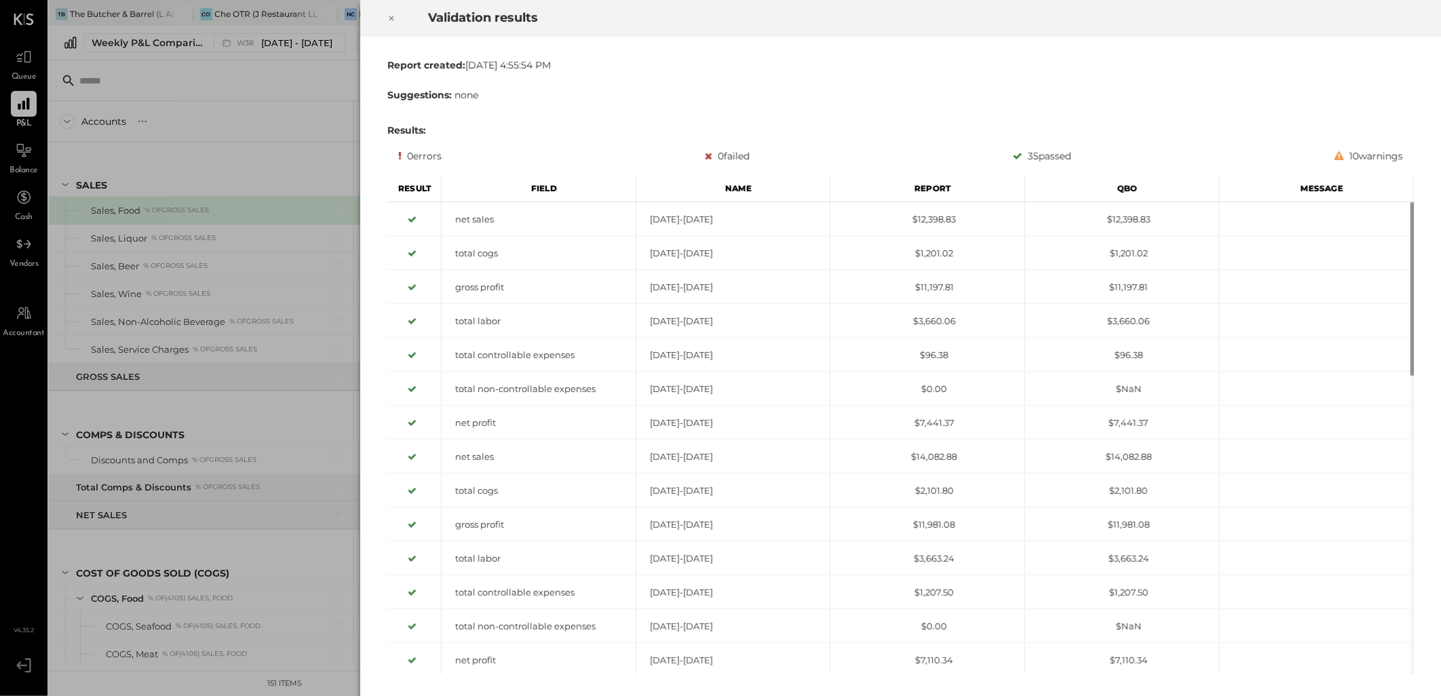
click at [392, 18] on icon at bounding box center [391, 18] width 8 height 16
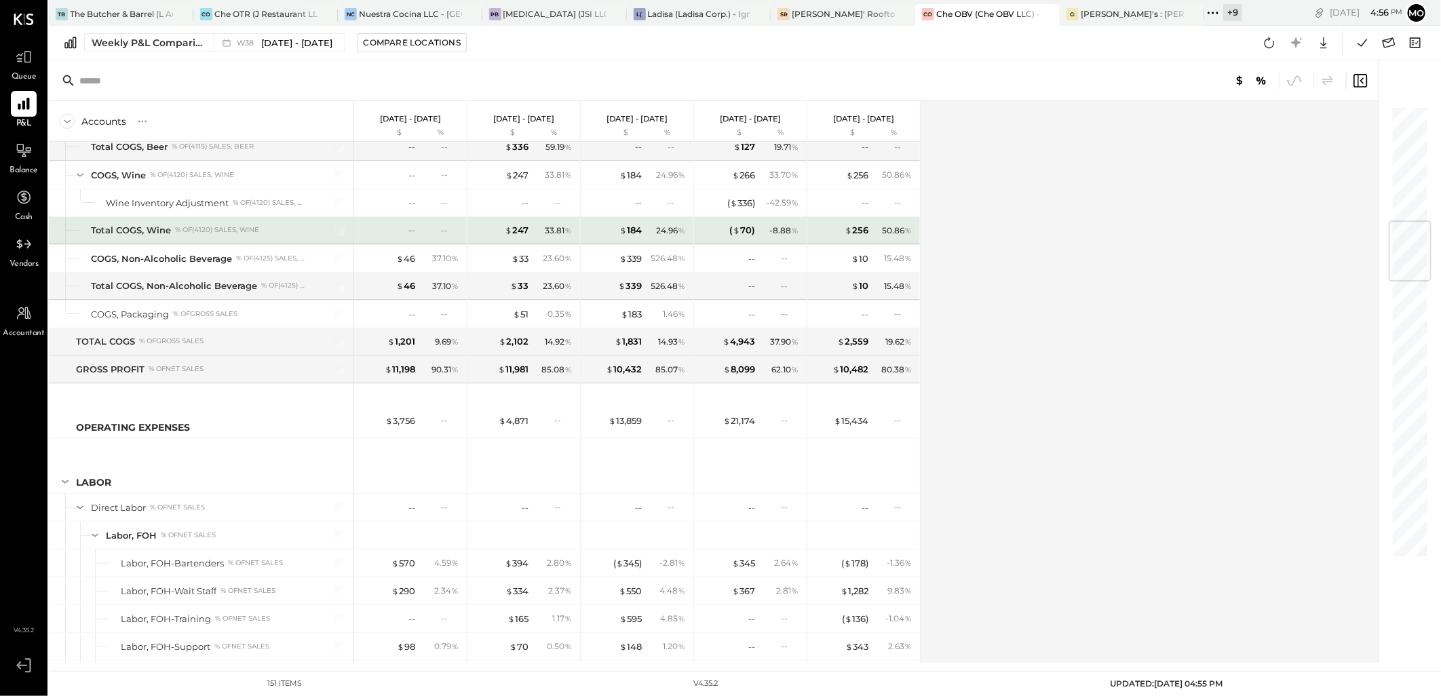
scroll to position [1130, 0]
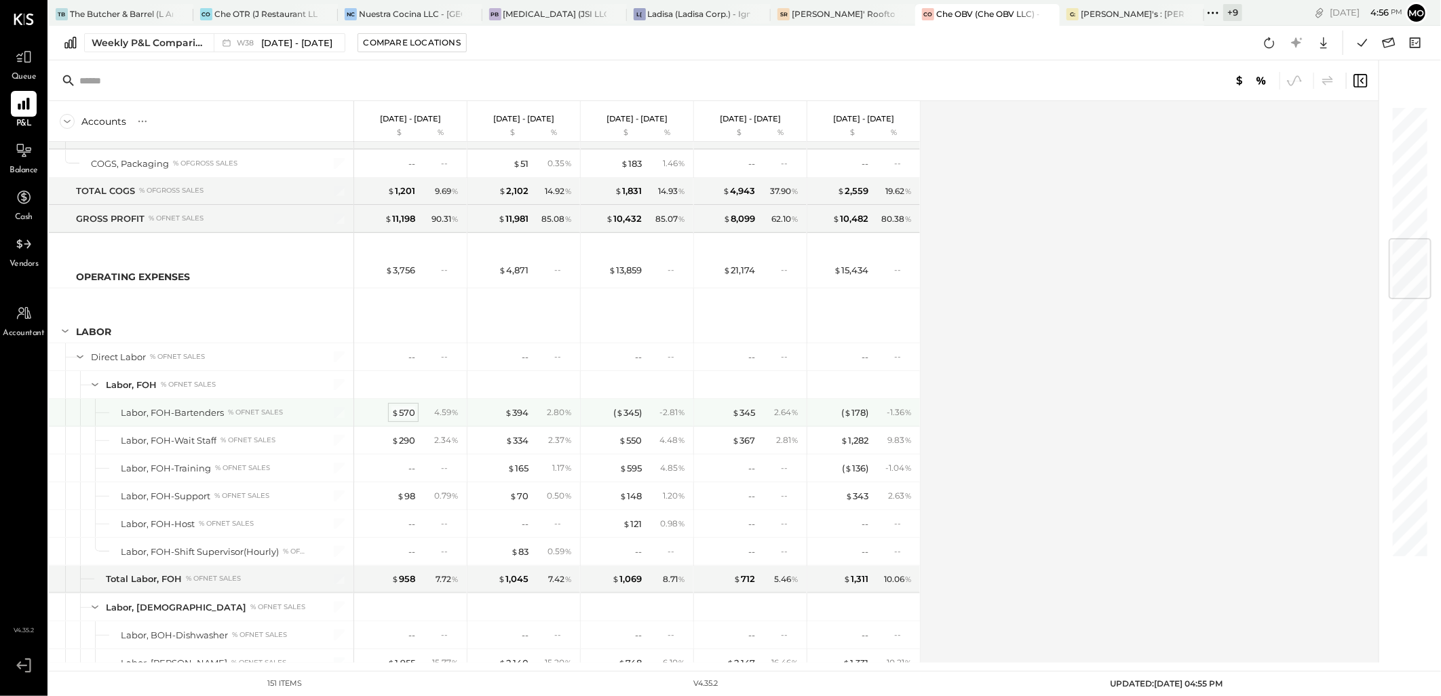
click at [408, 412] on div "$ 570" at bounding box center [403, 412] width 24 height 13
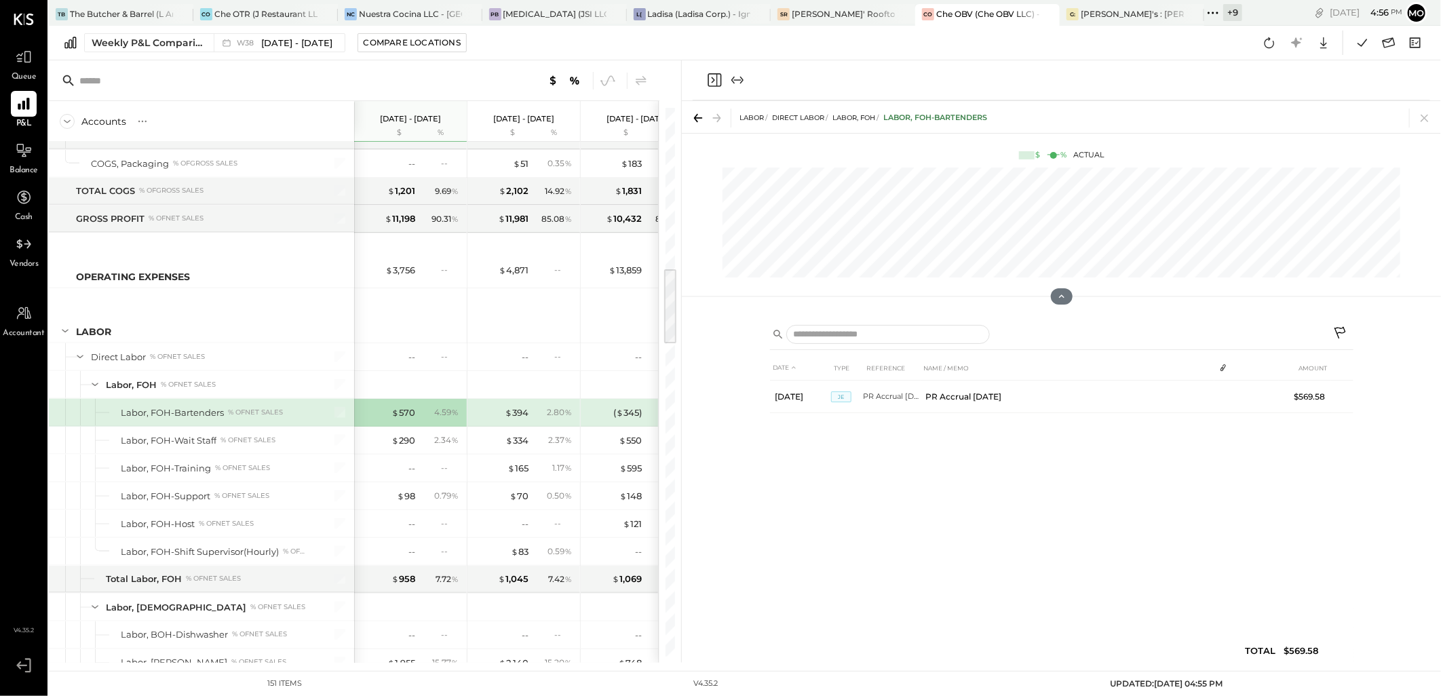
click at [1427, 114] on icon at bounding box center [1424, 118] width 19 height 19
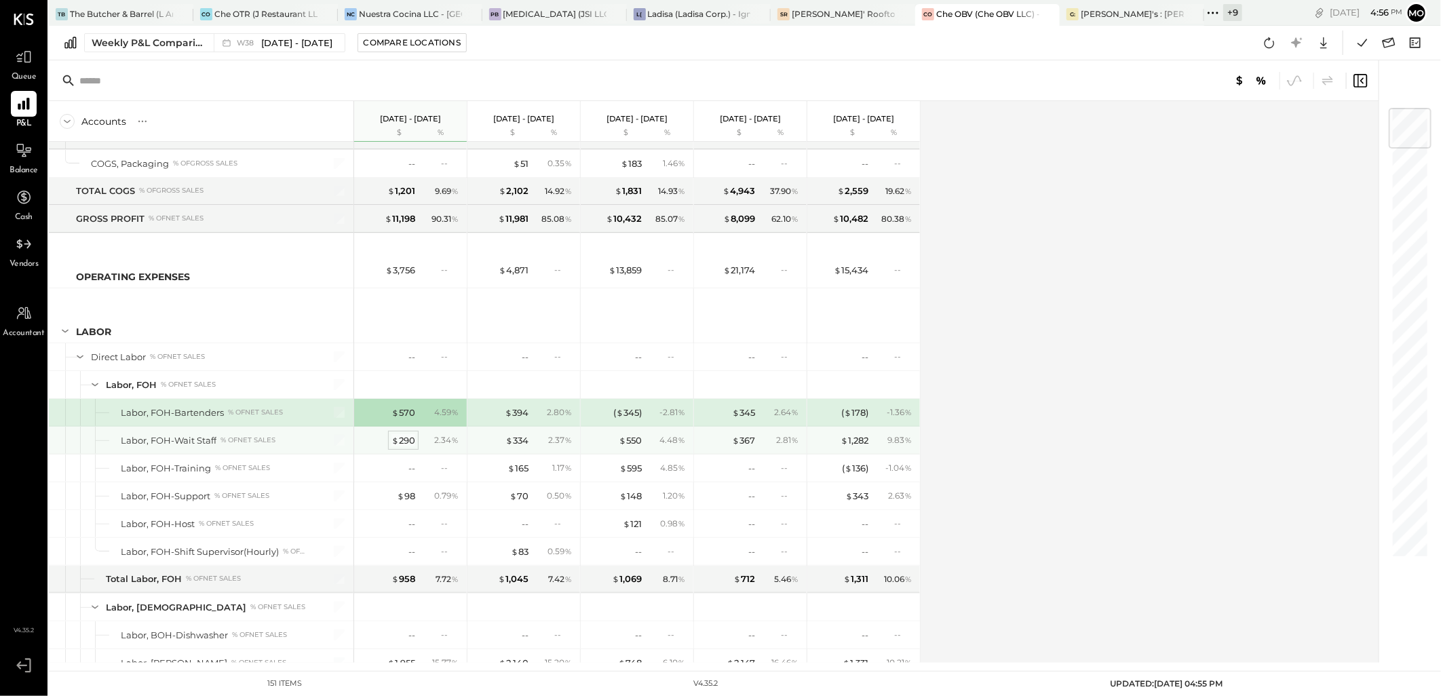
click at [402, 439] on div "$ 290" at bounding box center [403, 440] width 24 height 13
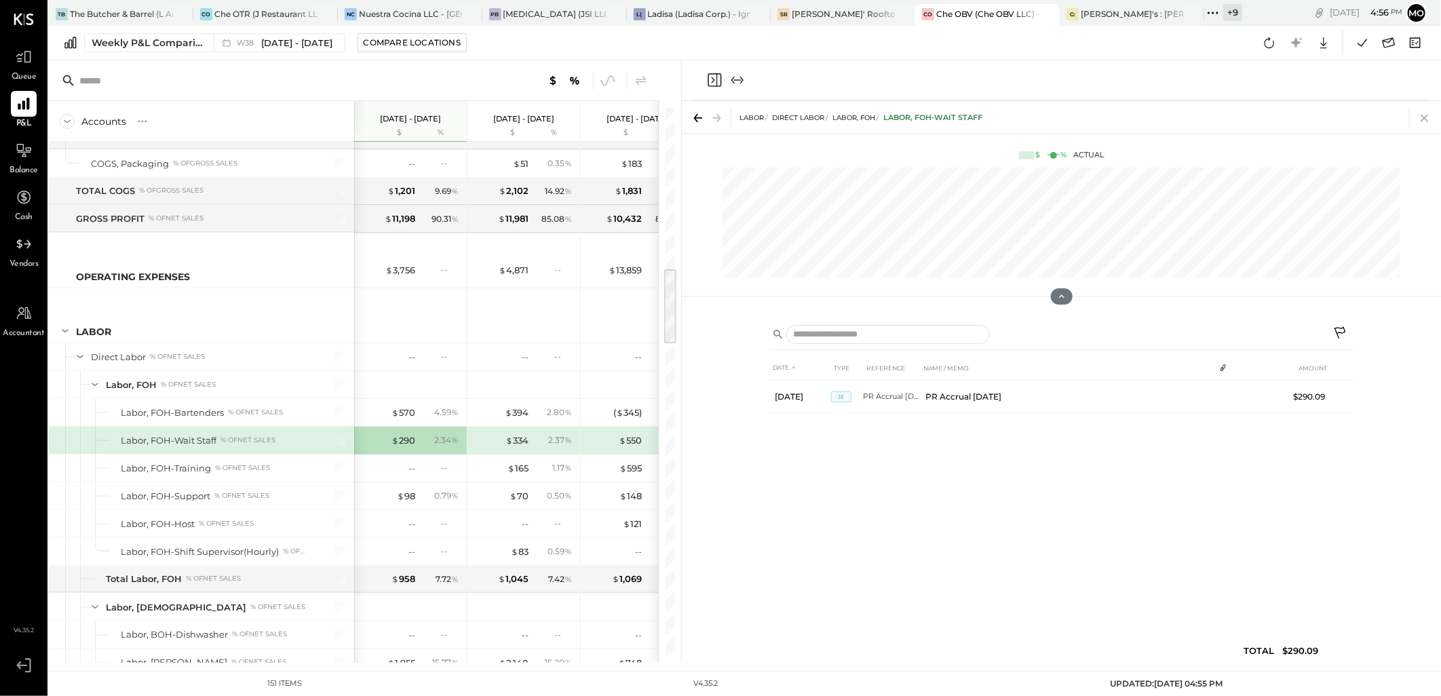
click at [1426, 111] on icon at bounding box center [1424, 118] width 19 height 19
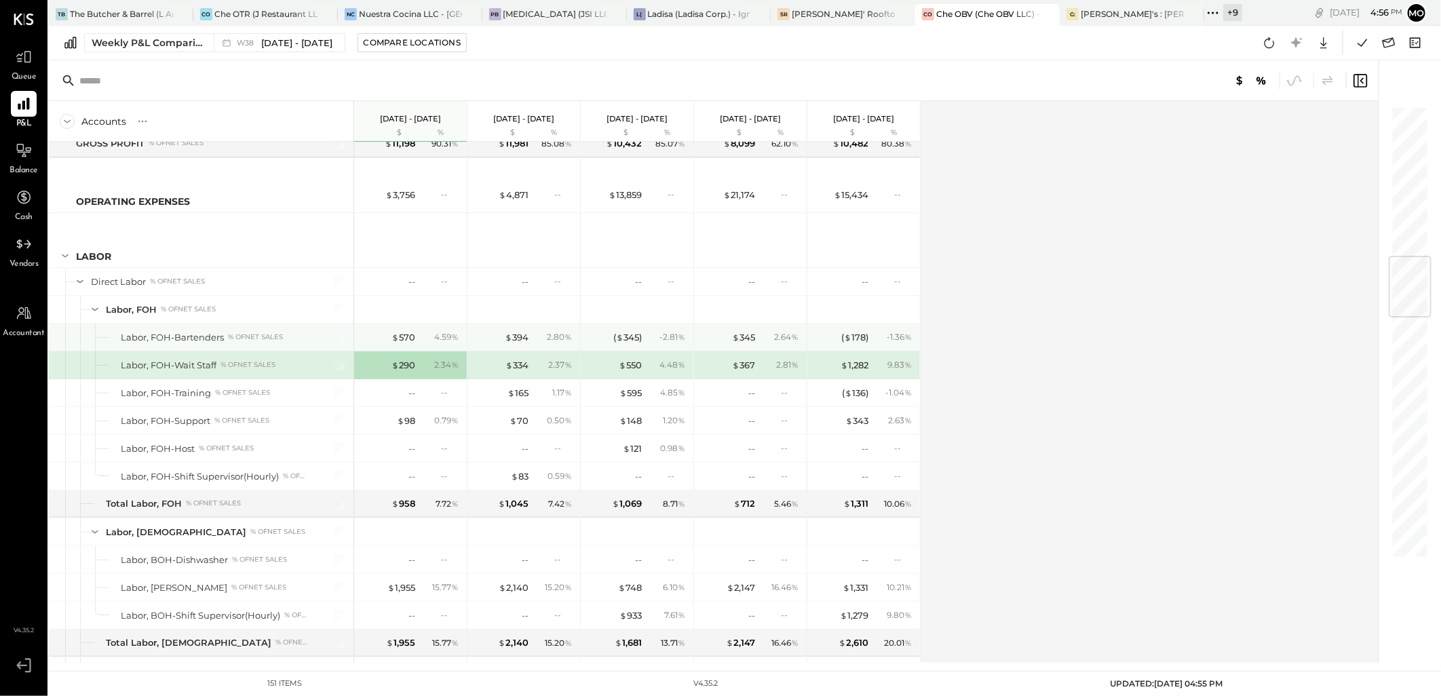
scroll to position [1281, 0]
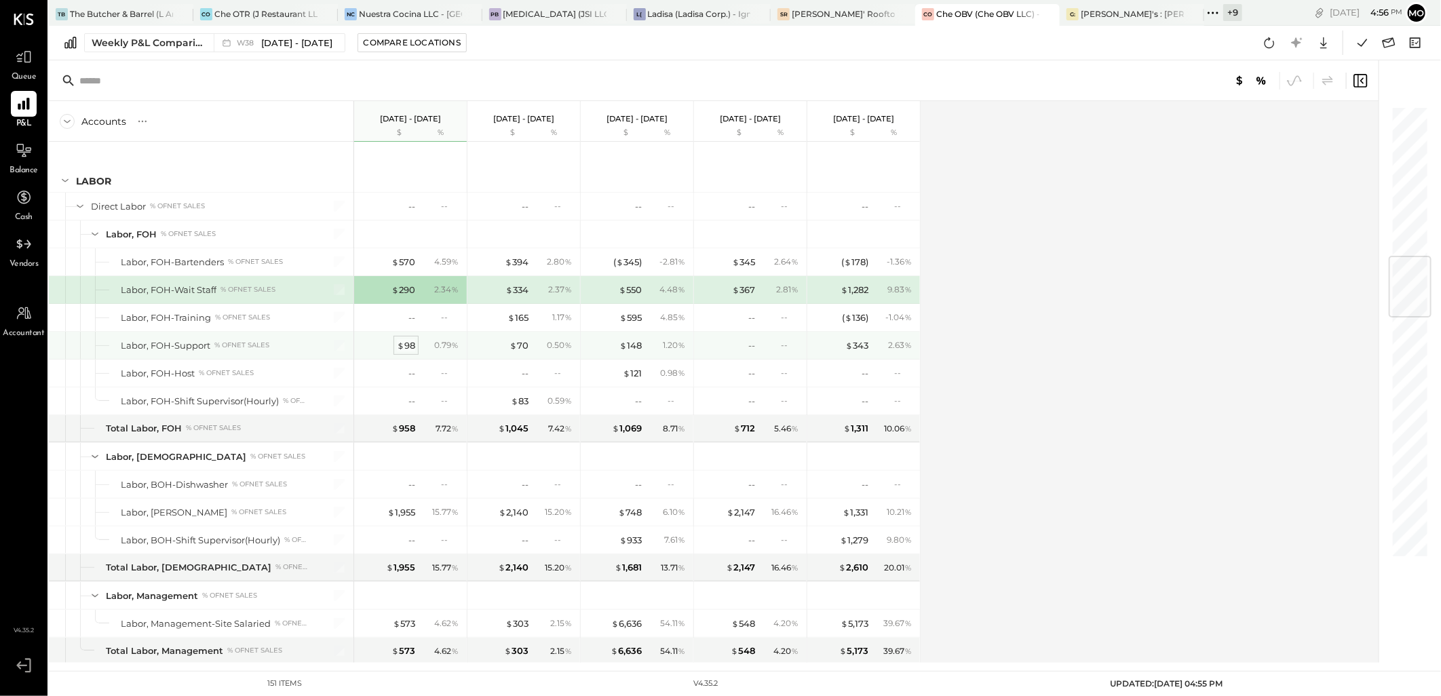
click at [403, 347] on span "$" at bounding box center [400, 345] width 7 height 11
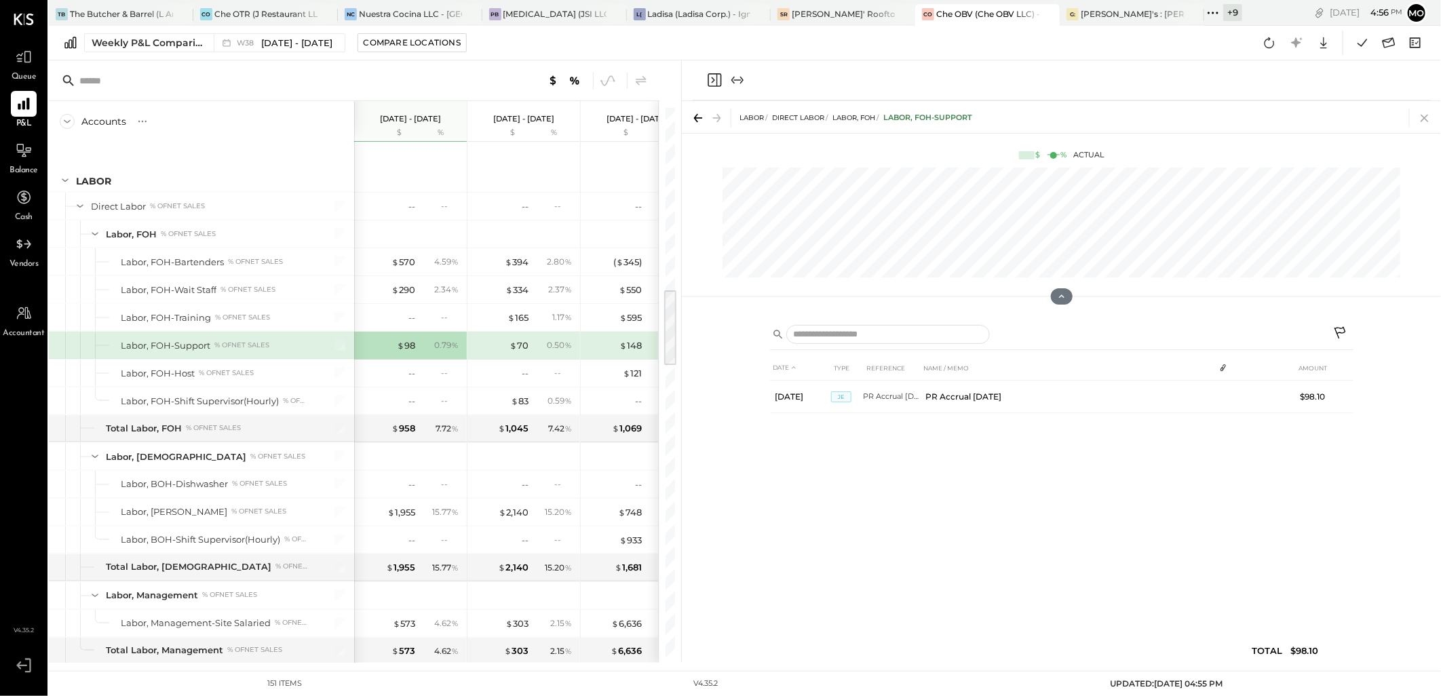
click at [1423, 117] on icon at bounding box center [1424, 118] width 19 height 19
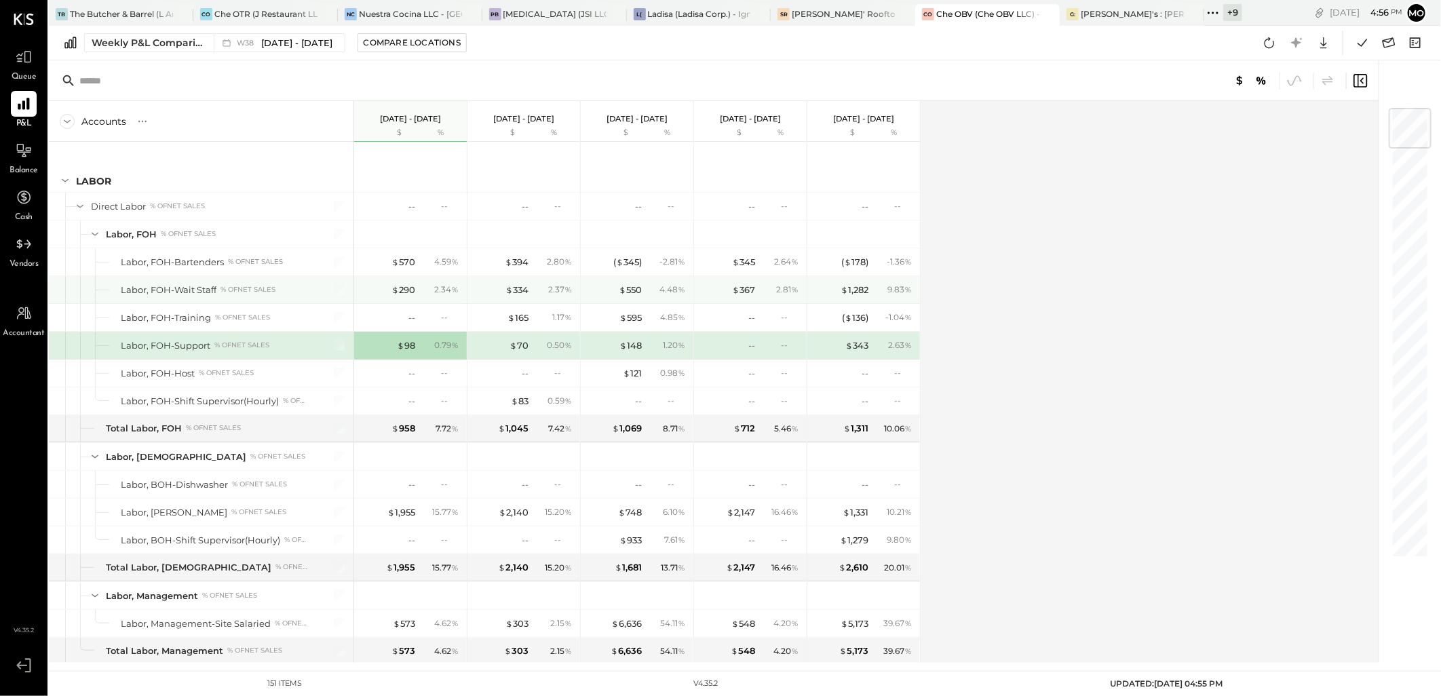
scroll to position [1507, 0]
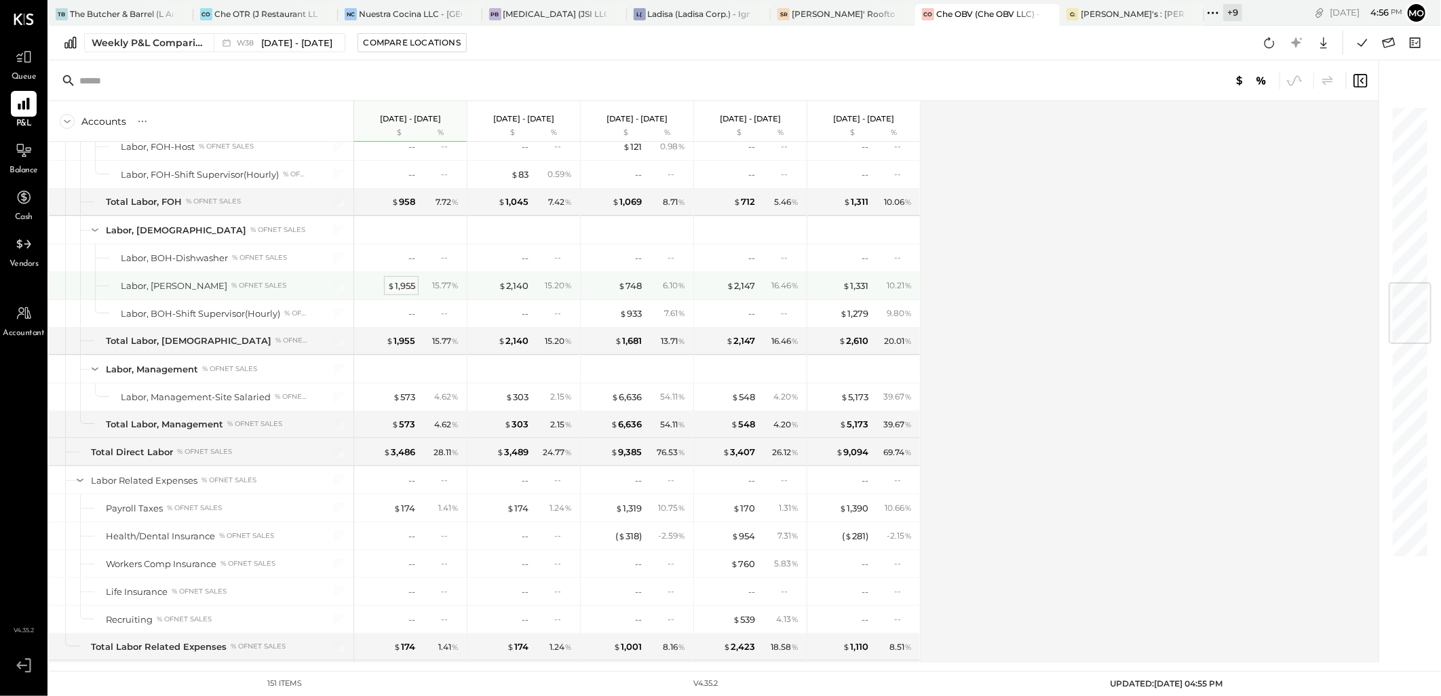
click at [411, 286] on div "$ 1,955" at bounding box center [401, 286] width 28 height 13
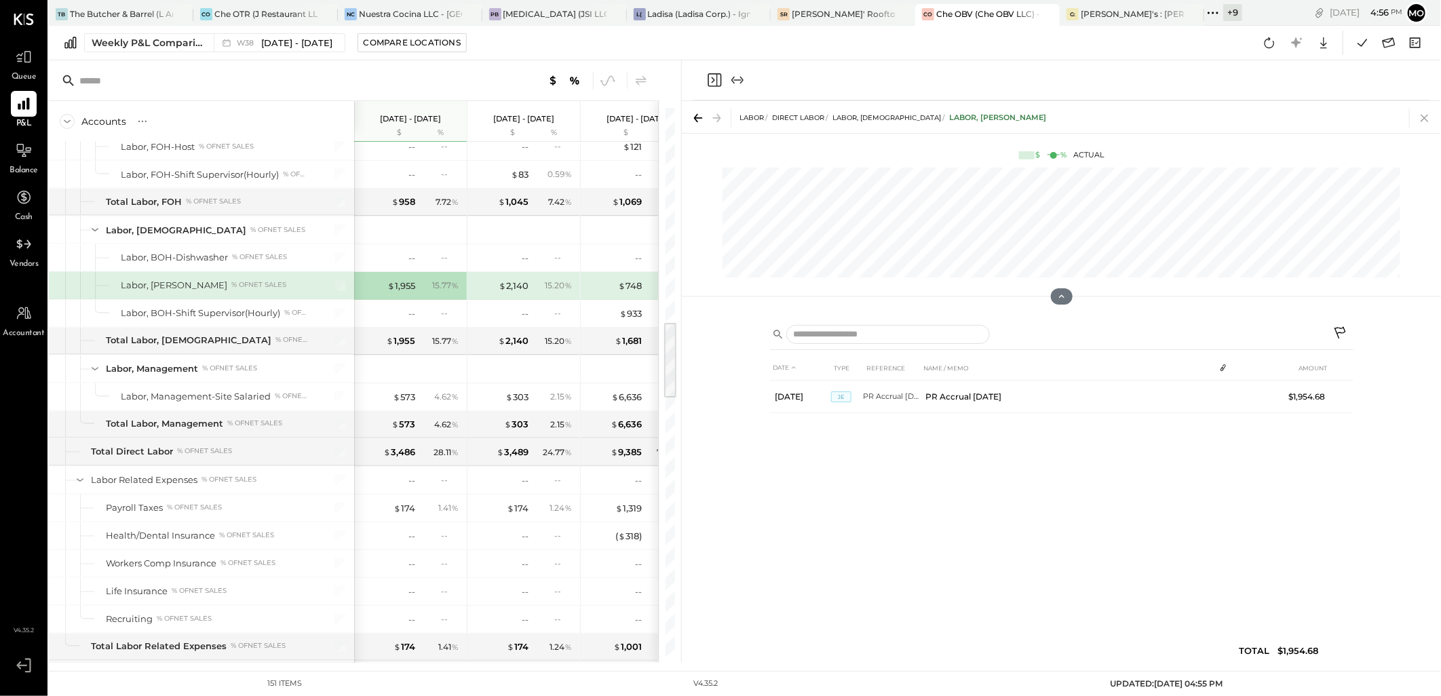
click at [1427, 114] on icon at bounding box center [1424, 118] width 19 height 19
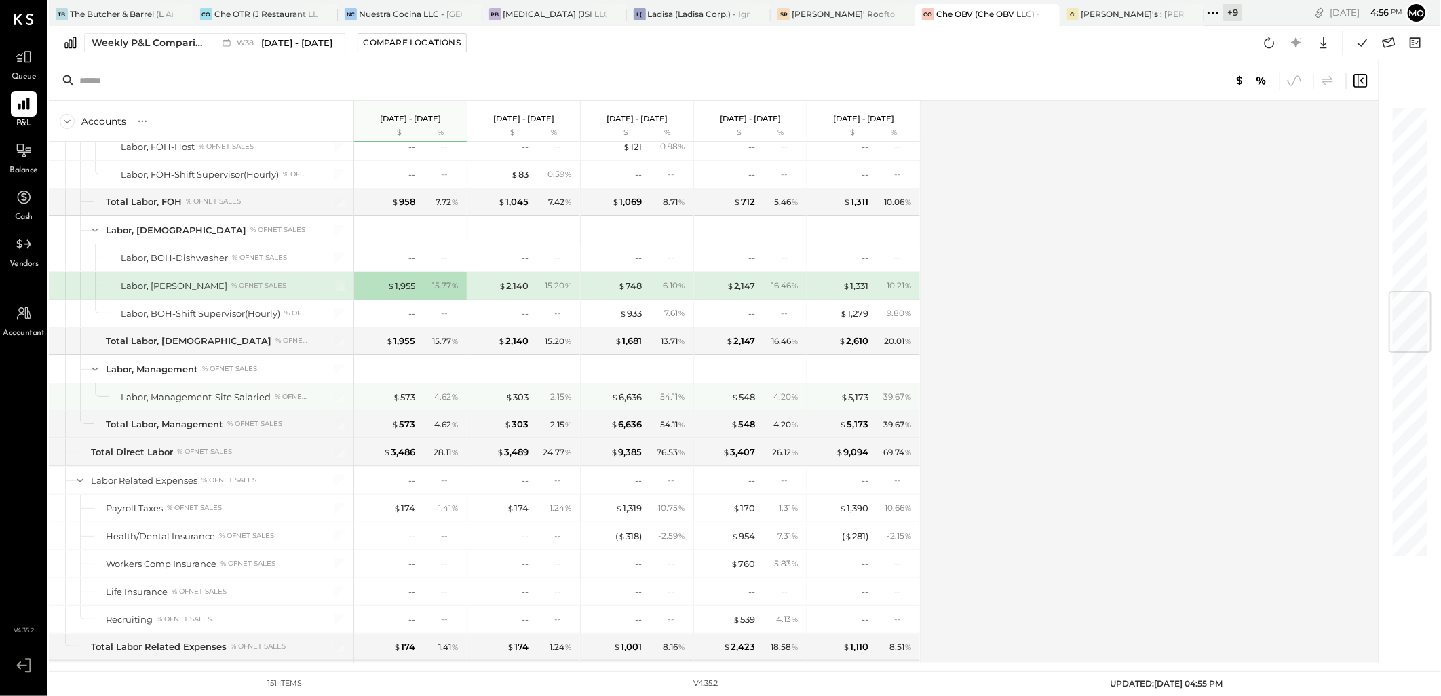
scroll to position [1583, 0]
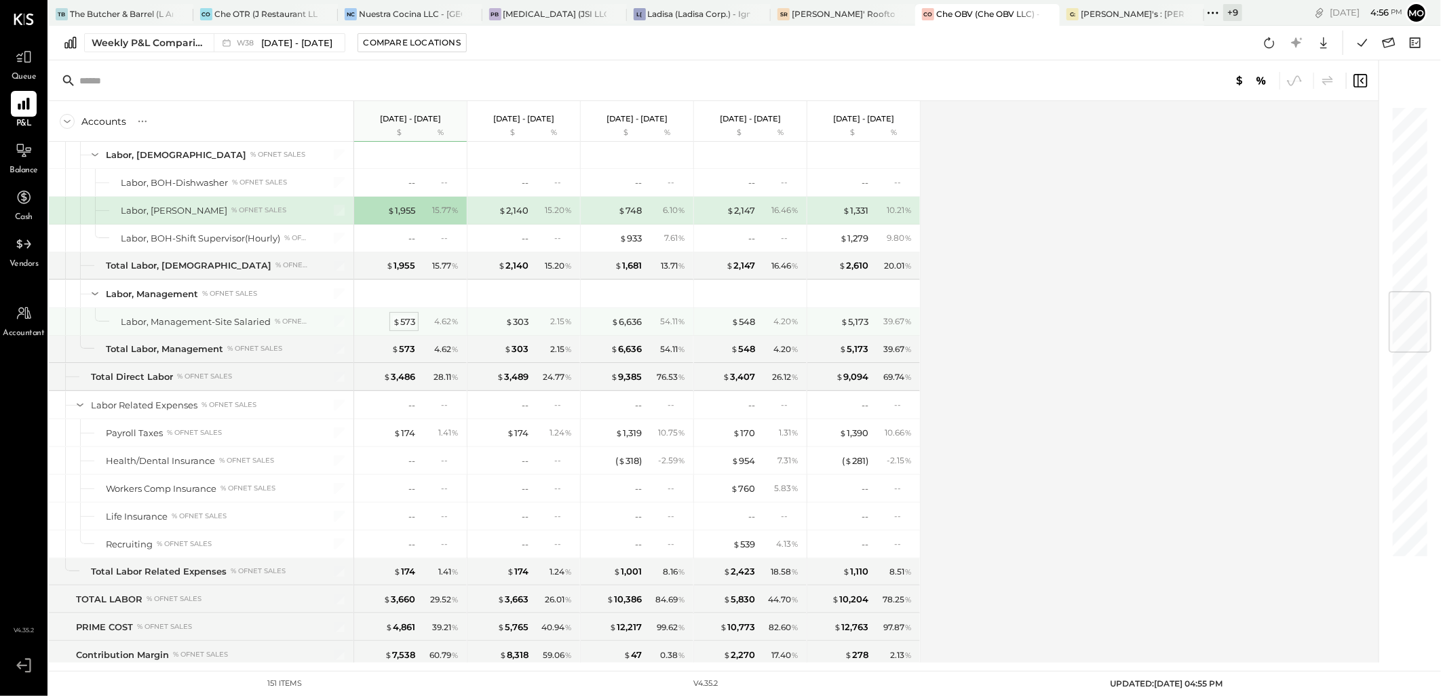
click at [406, 328] on div "$ 573" at bounding box center [404, 321] width 22 height 13
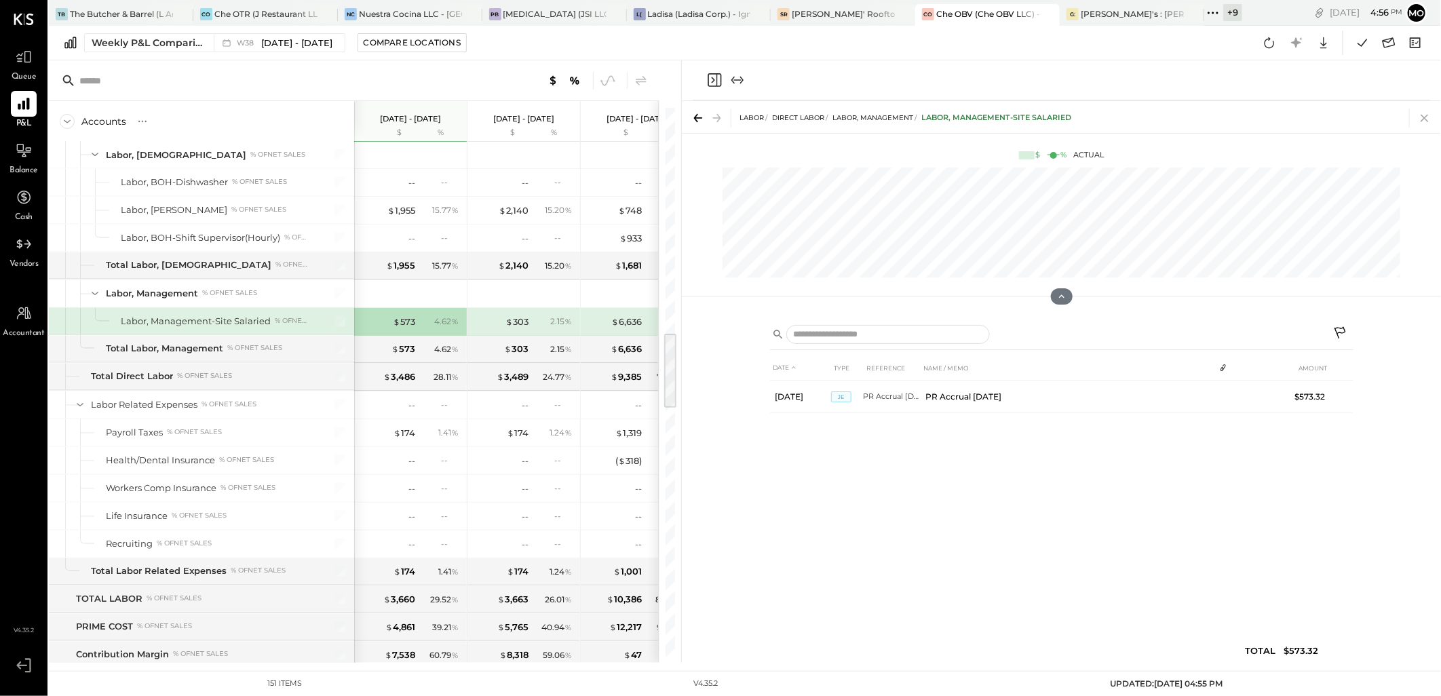
click at [1426, 119] on icon at bounding box center [1424, 118] width 19 height 19
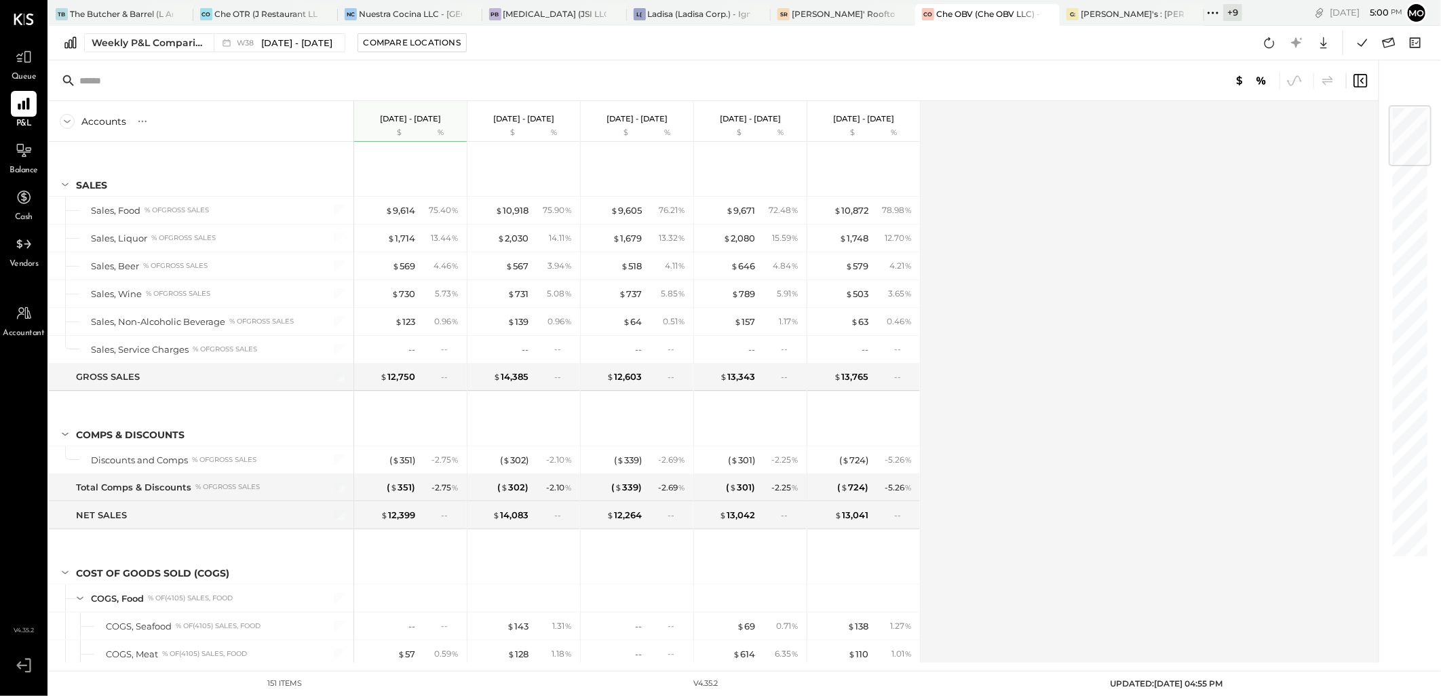
click at [1208, 255] on div "Accounts S % GL Sep 15 - 21, 2025 $ % Sep 8 - 14, 2025 $ % Sep 1 - 7, 2025 $ % …" at bounding box center [715, 382] width 1332 height 562
click at [263, 18] on div "Che OTR (J Restaurant LLC) - Ignite" at bounding box center [265, 14] width 103 height 12
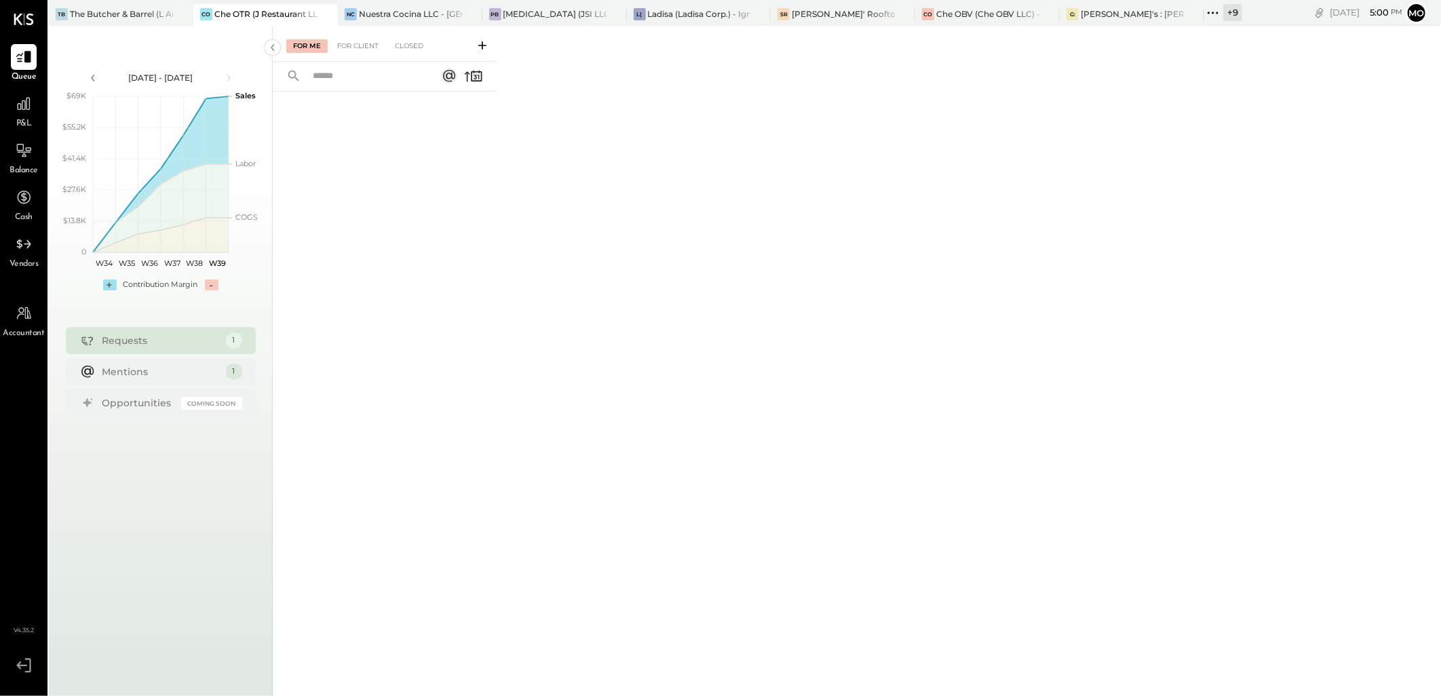
drag, startPoint x: 358, startPoint y: 52, endPoint x: 396, endPoint y: 86, distance: 50.4
click at [358, 52] on div "For Client" at bounding box center [357, 46] width 55 height 14
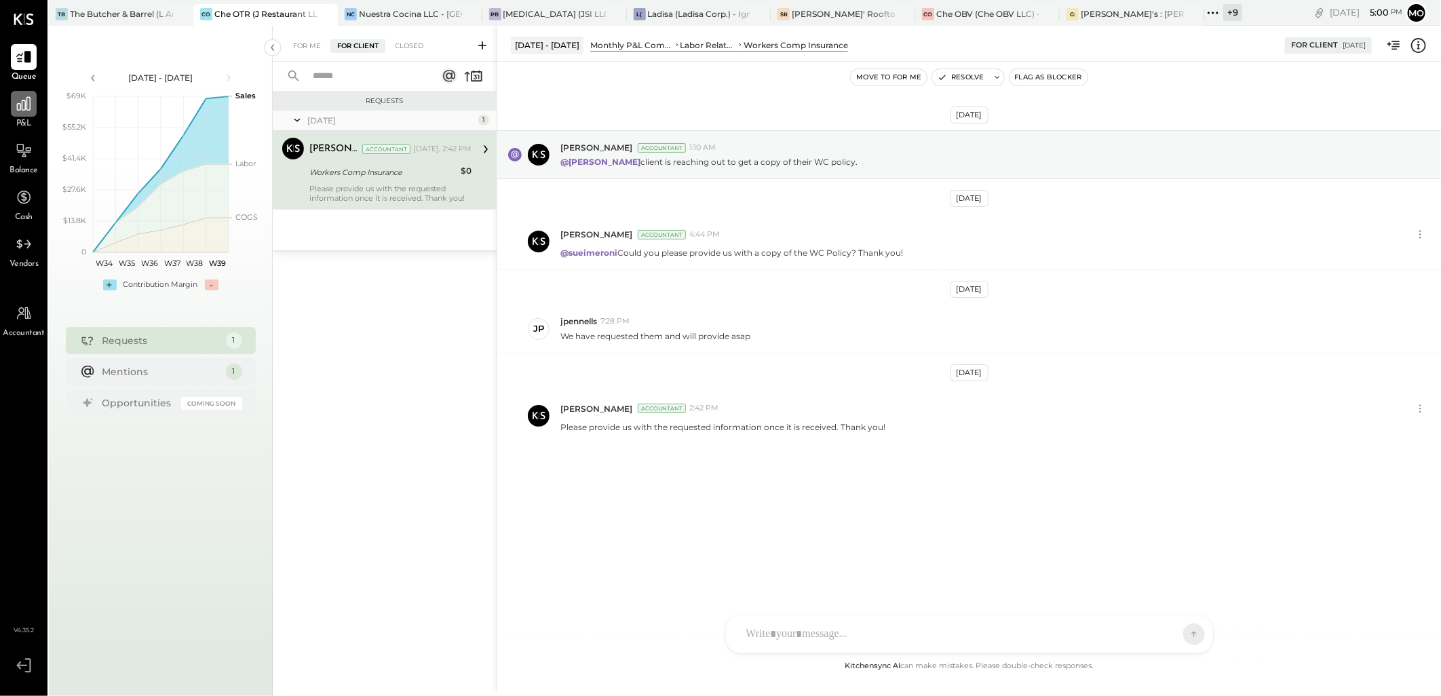
click at [15, 115] on div at bounding box center [24, 104] width 26 height 26
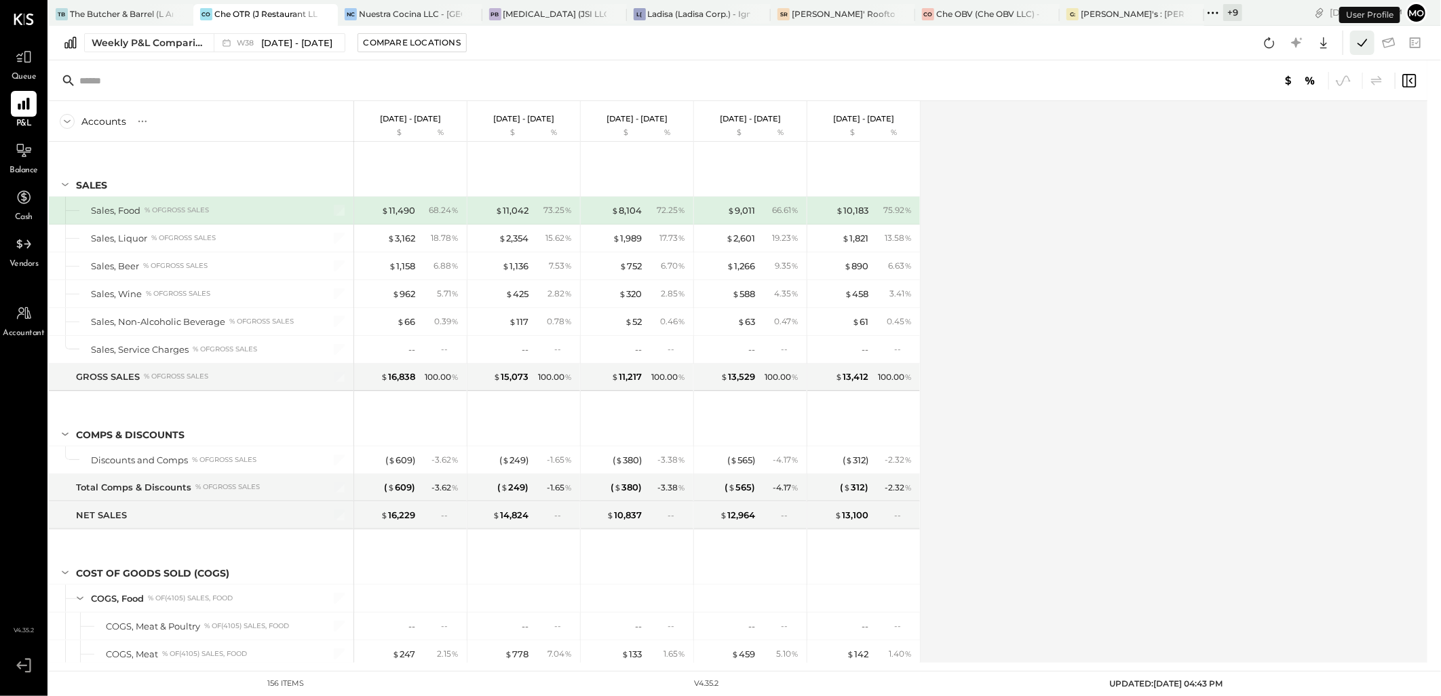
click at [1362, 38] on icon at bounding box center [1362, 43] width 18 height 18
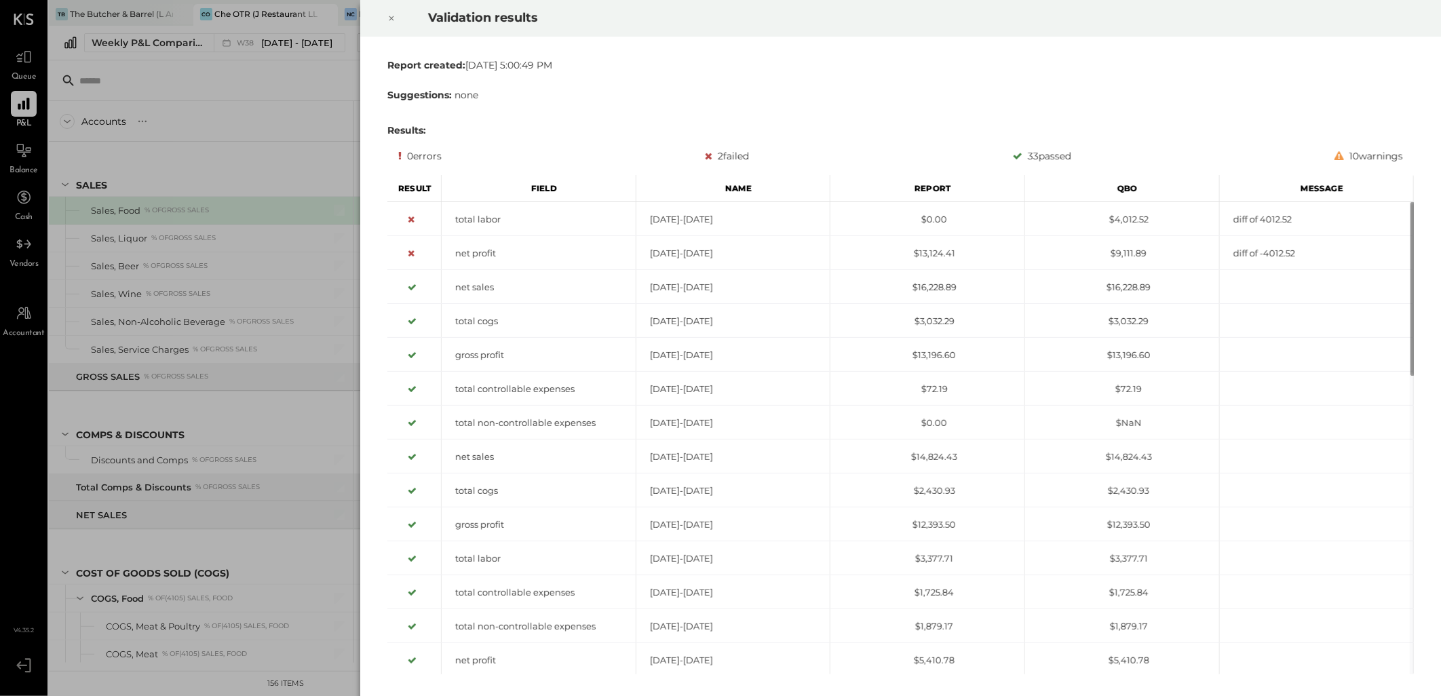
click at [393, 16] on icon at bounding box center [391, 18] width 8 height 16
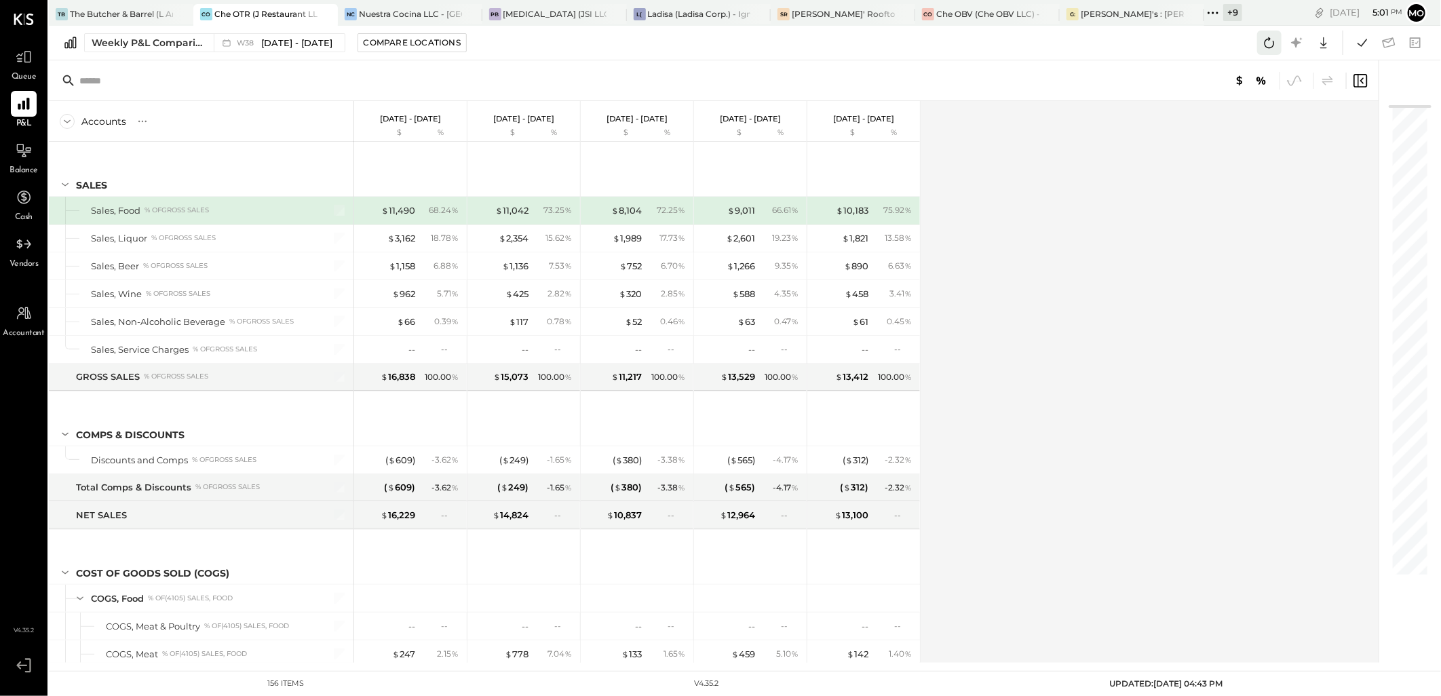
click at [1271, 43] on icon at bounding box center [1269, 43] width 18 height 18
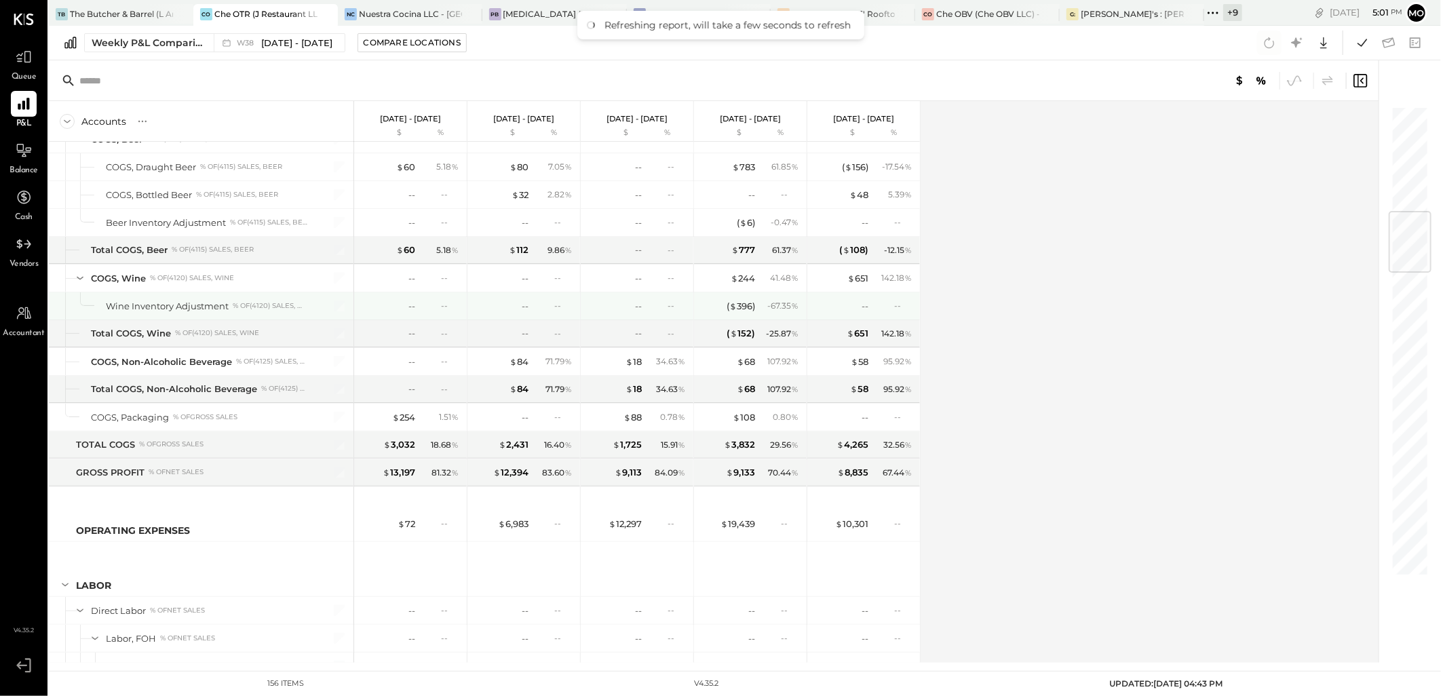
scroll to position [1281, 0]
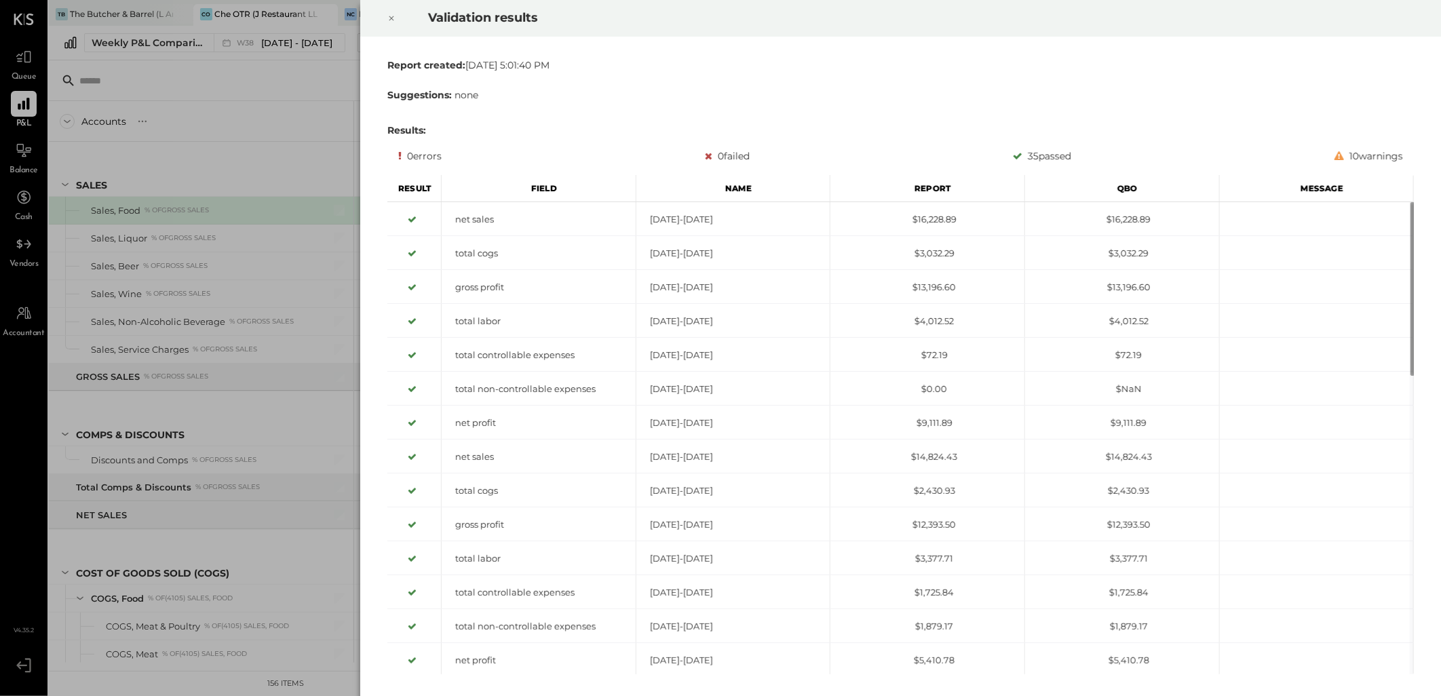
click at [390, 17] on icon at bounding box center [391, 18] width 5 height 5
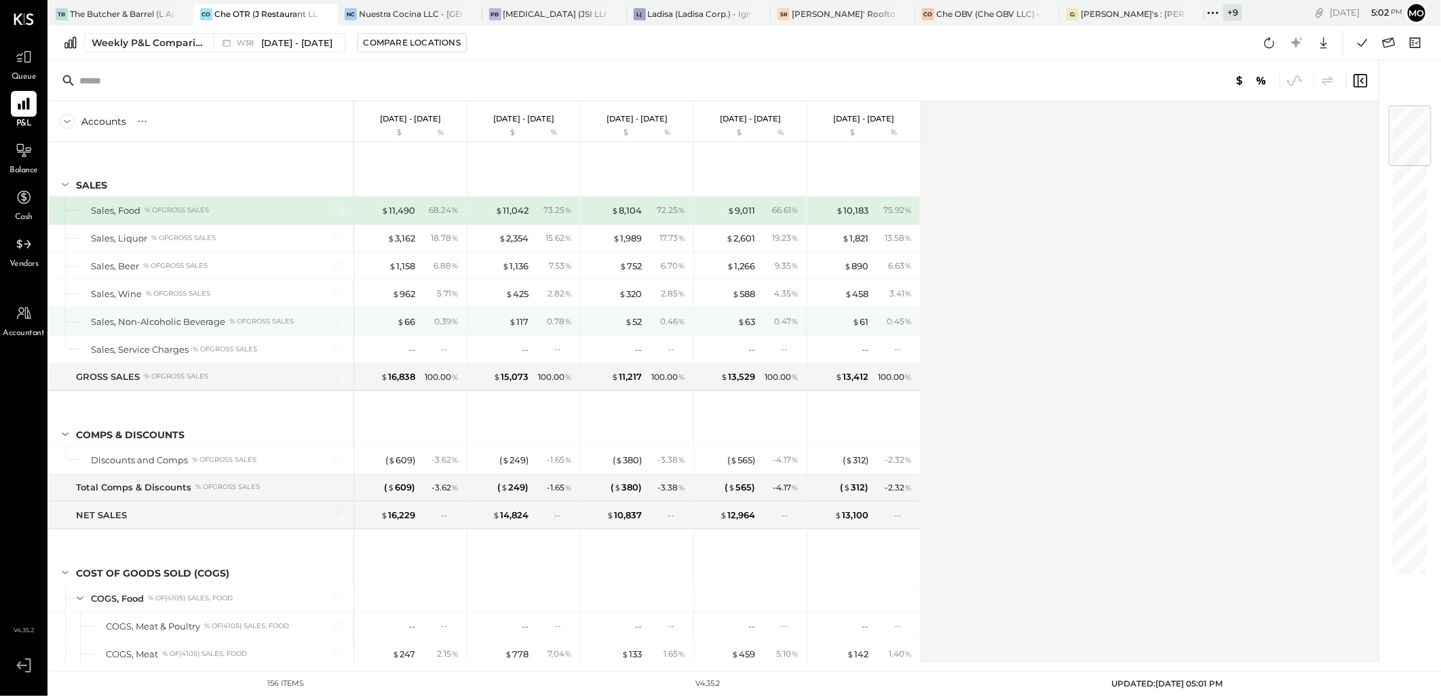
scroll to position [301, 0]
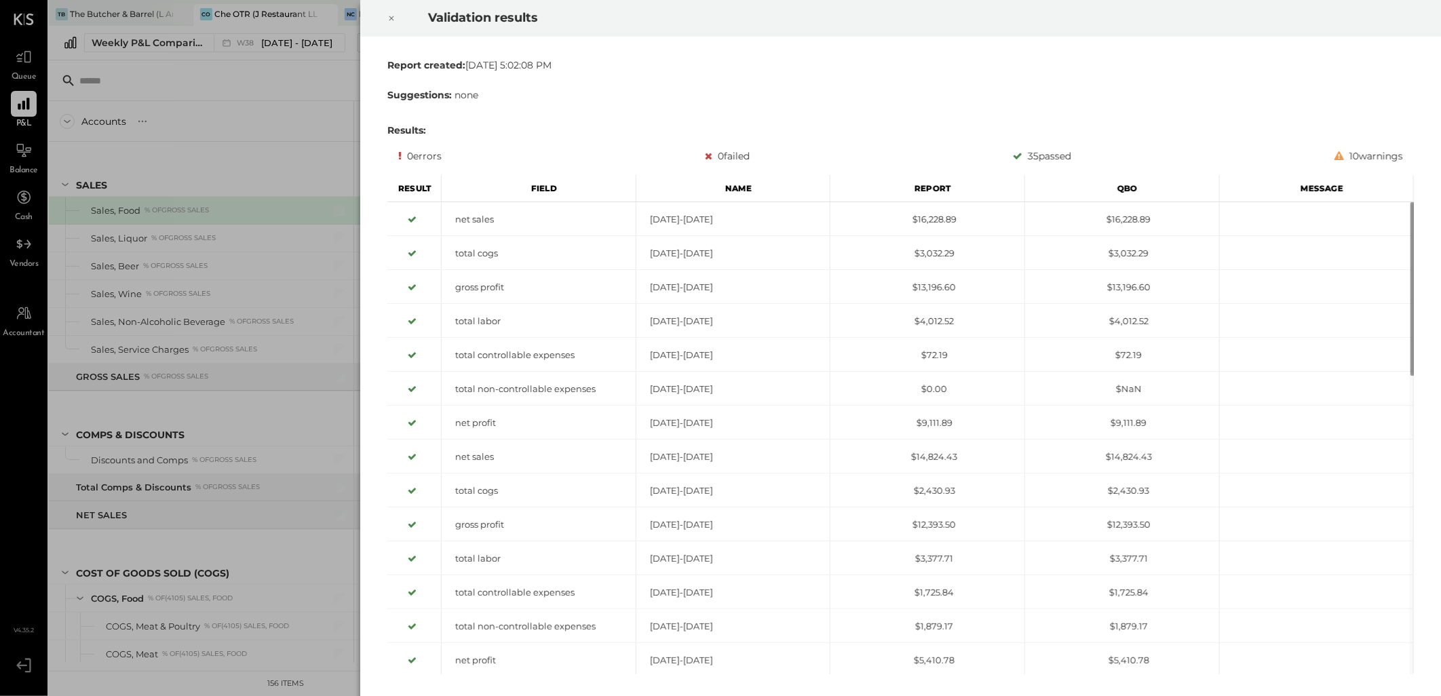
click at [391, 20] on icon at bounding box center [391, 18] width 8 height 16
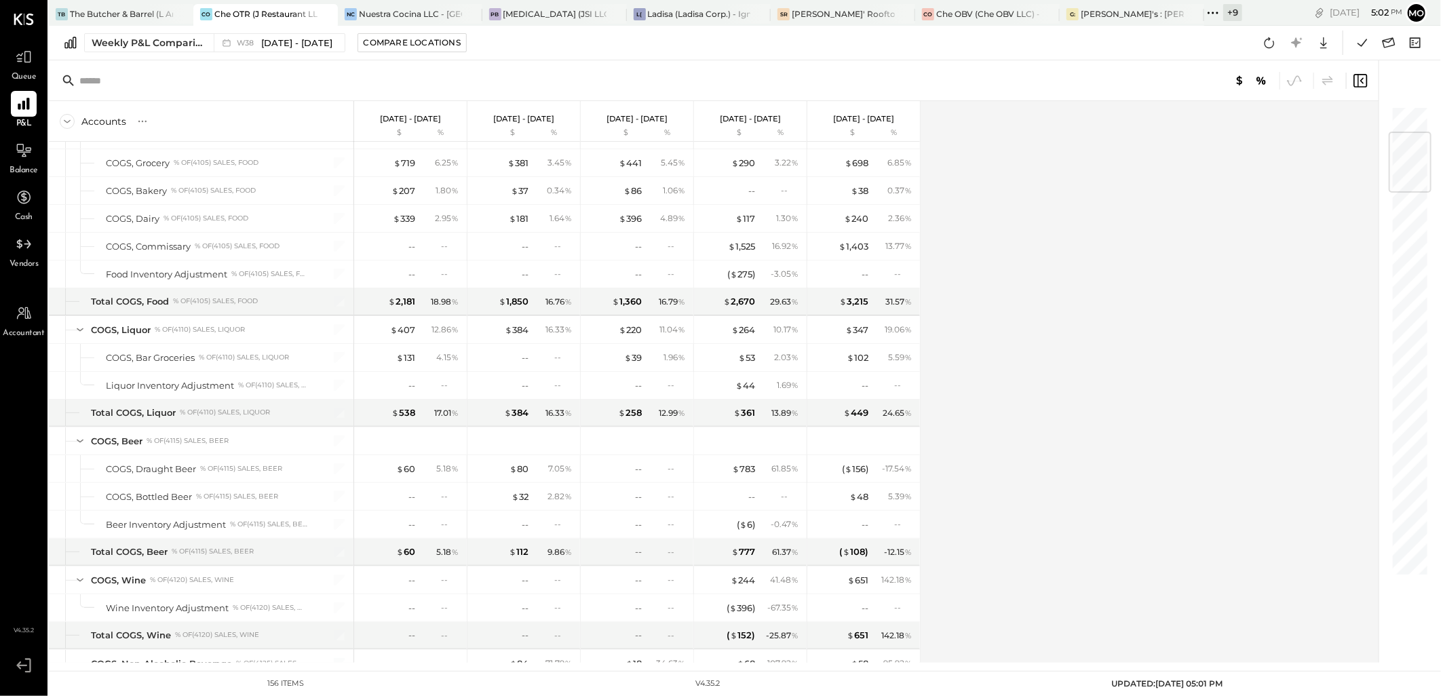
scroll to position [226, 0]
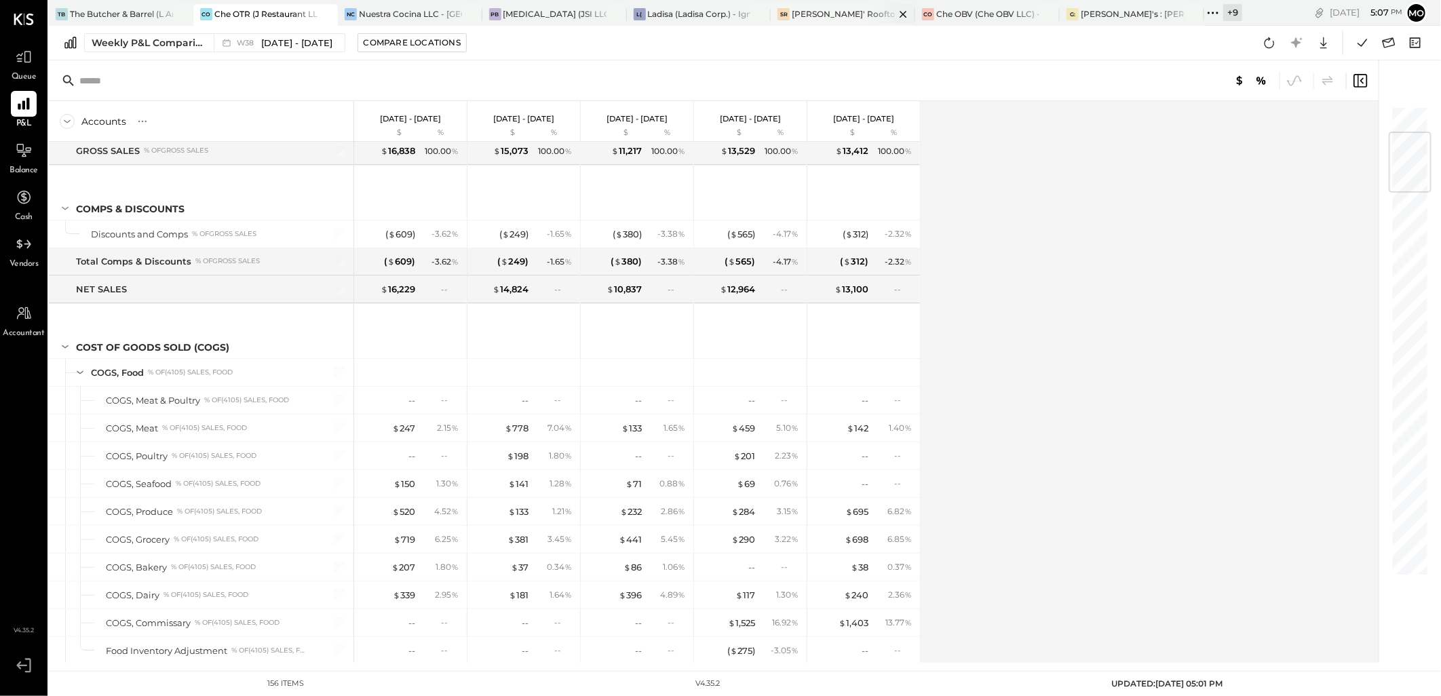
click at [801, 15] on div "[PERSON_NAME]' Rooftop - Ignite" at bounding box center [843, 14] width 103 height 12
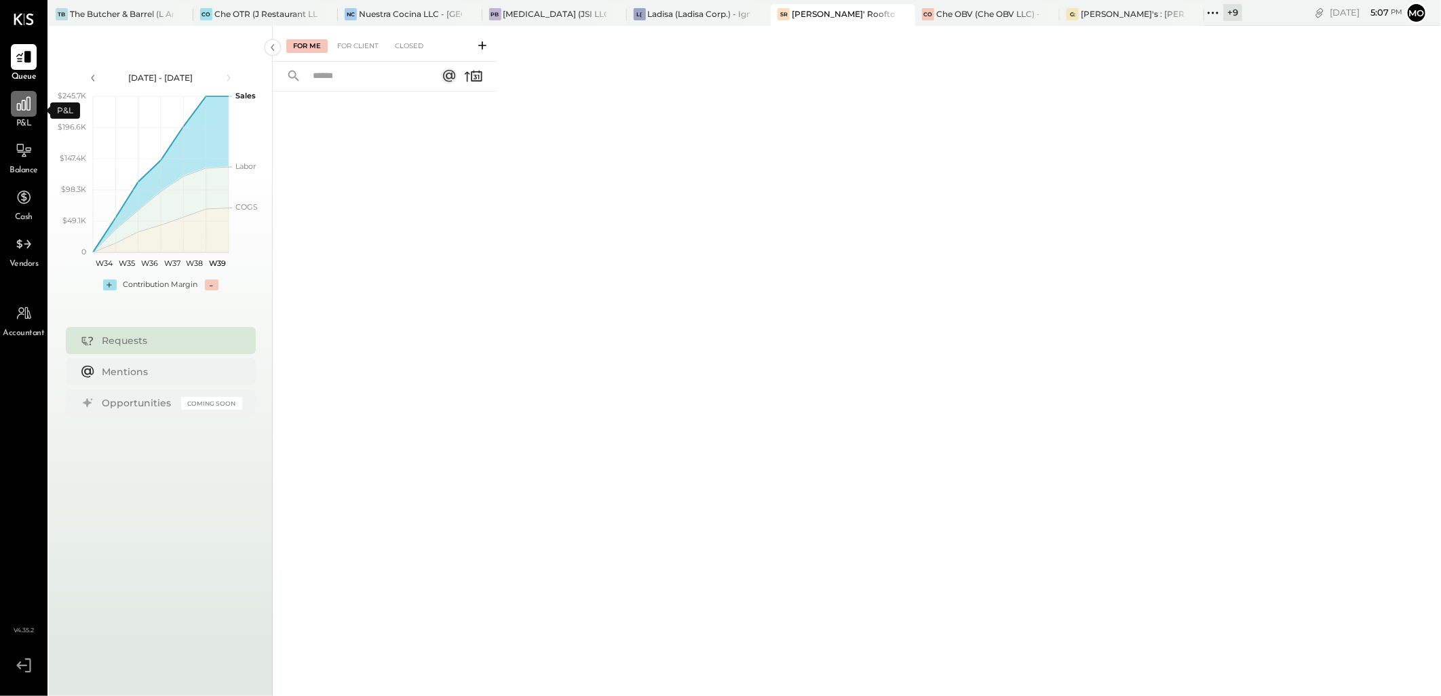
click at [22, 109] on icon at bounding box center [24, 104] width 14 height 14
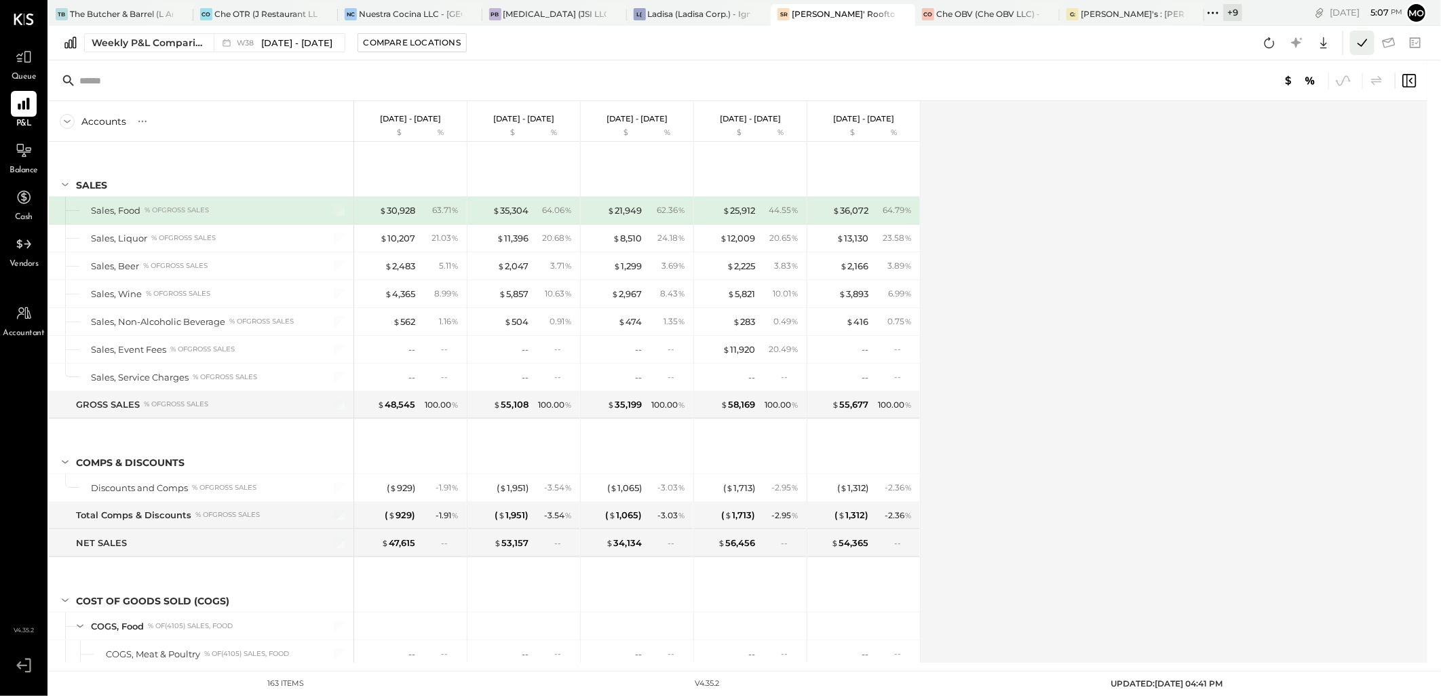
click at [1362, 46] on icon at bounding box center [1362, 43] width 18 height 18
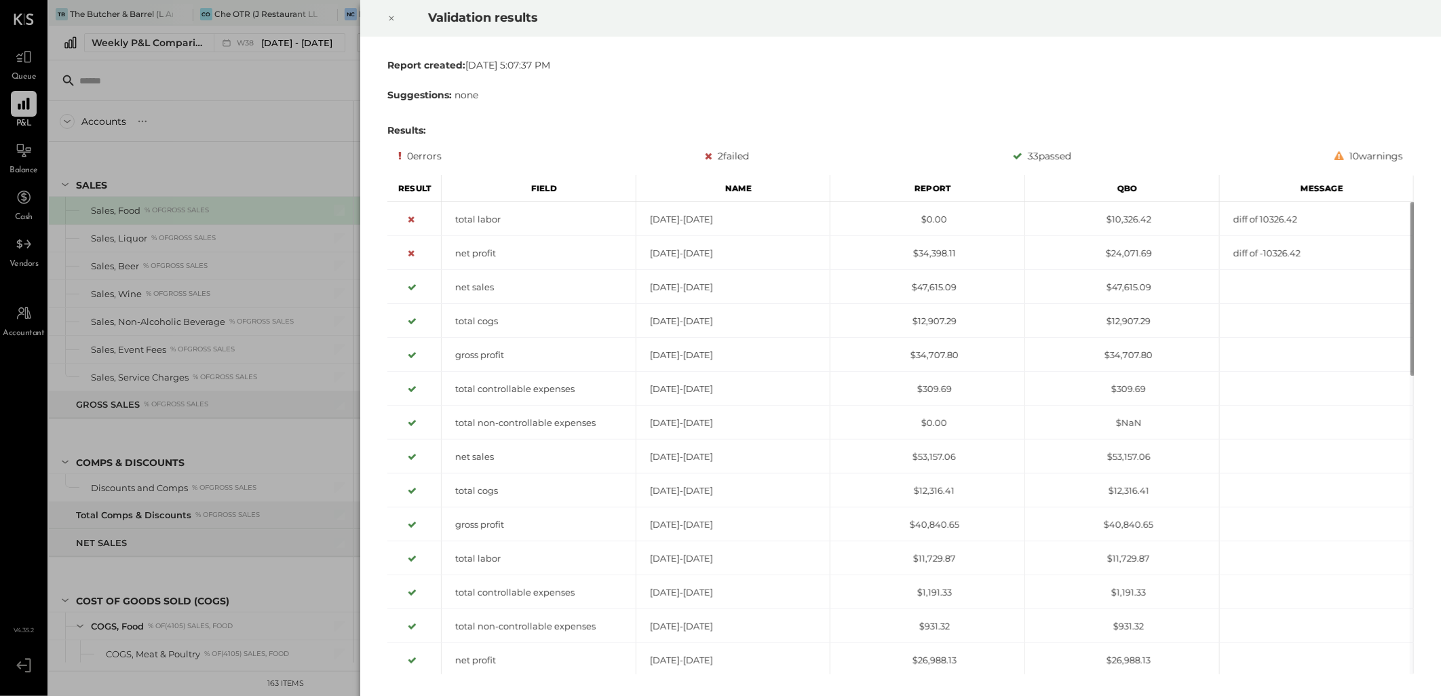
click at [392, 17] on icon at bounding box center [391, 18] width 5 height 5
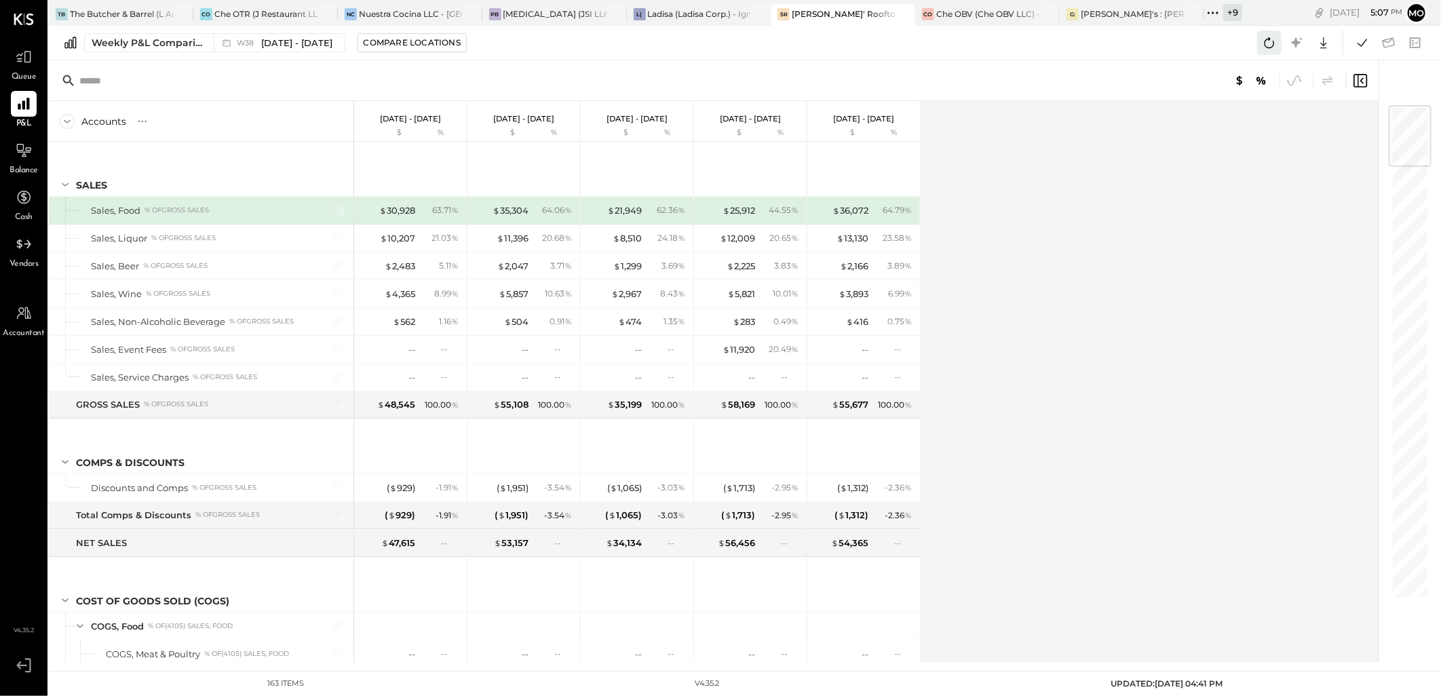
click at [1266, 41] on icon at bounding box center [1270, 42] width 10 height 11
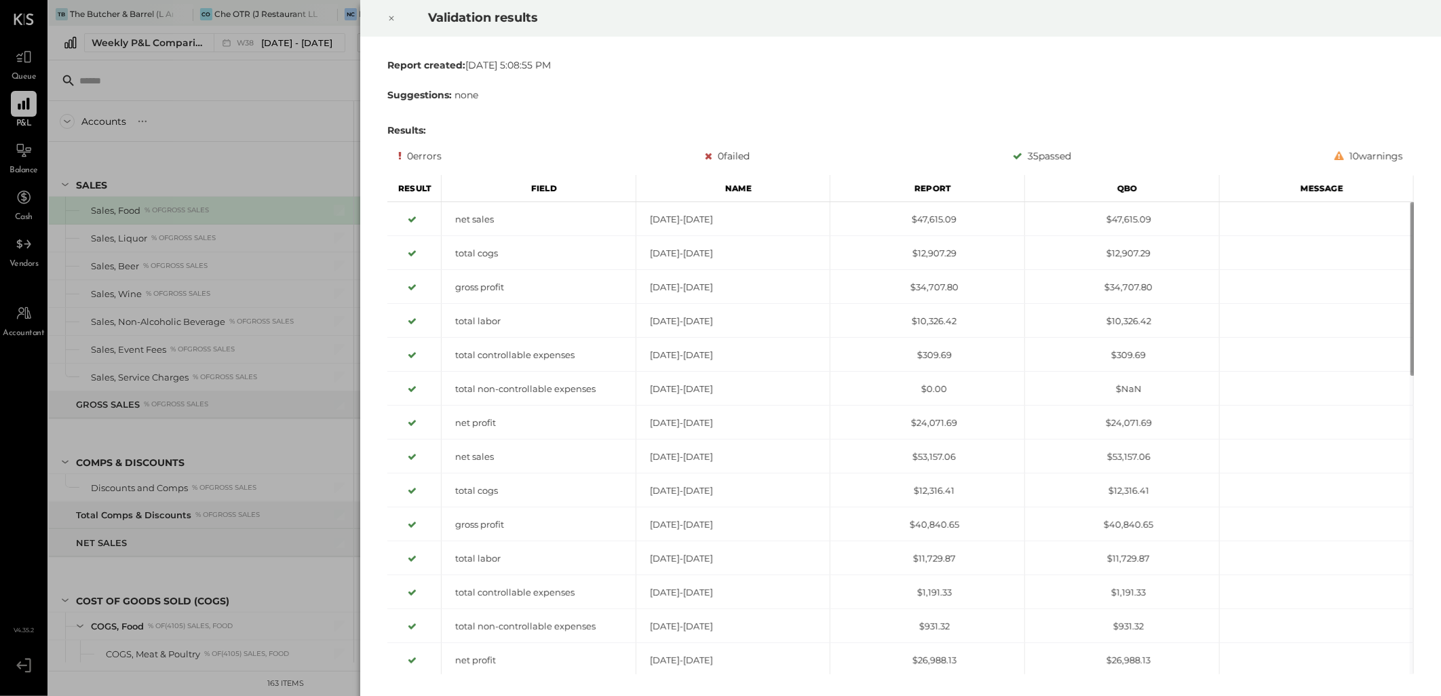
click at [397, 17] on div at bounding box center [392, 18] width 30 height 38
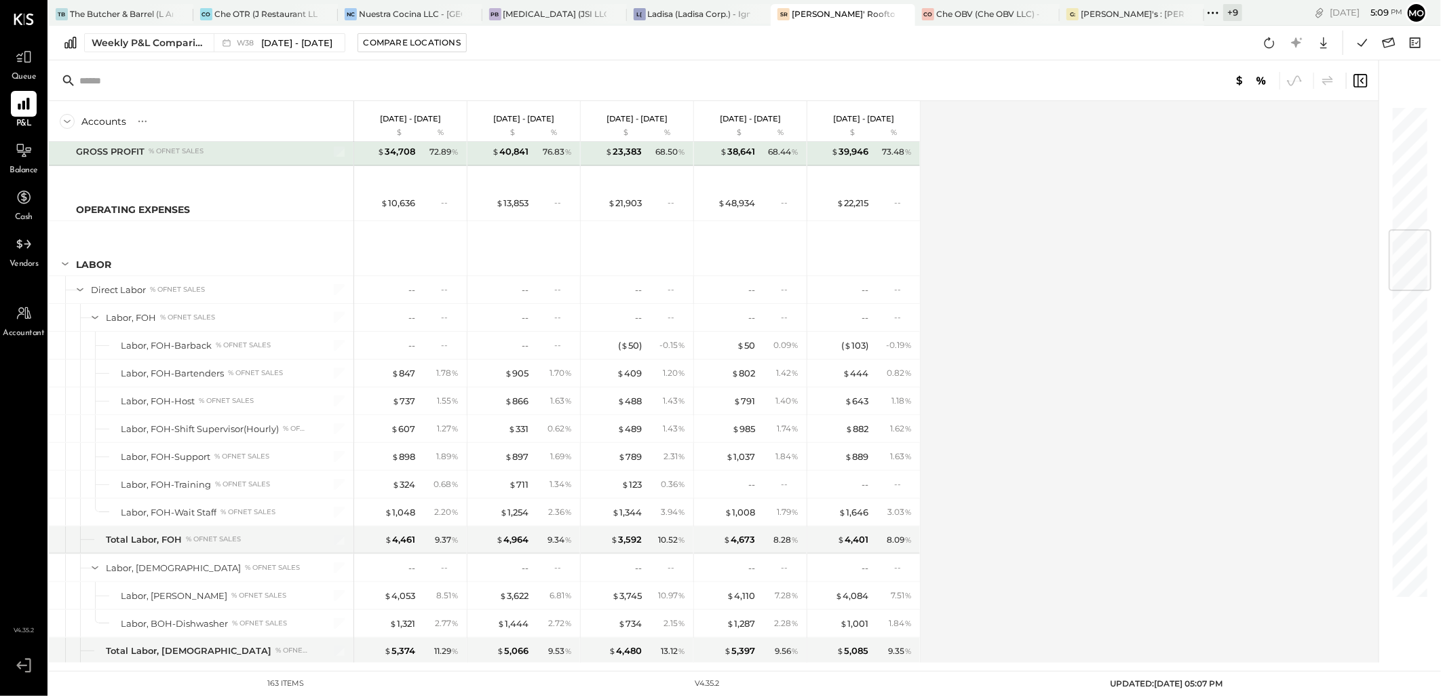
scroll to position [1055, 0]
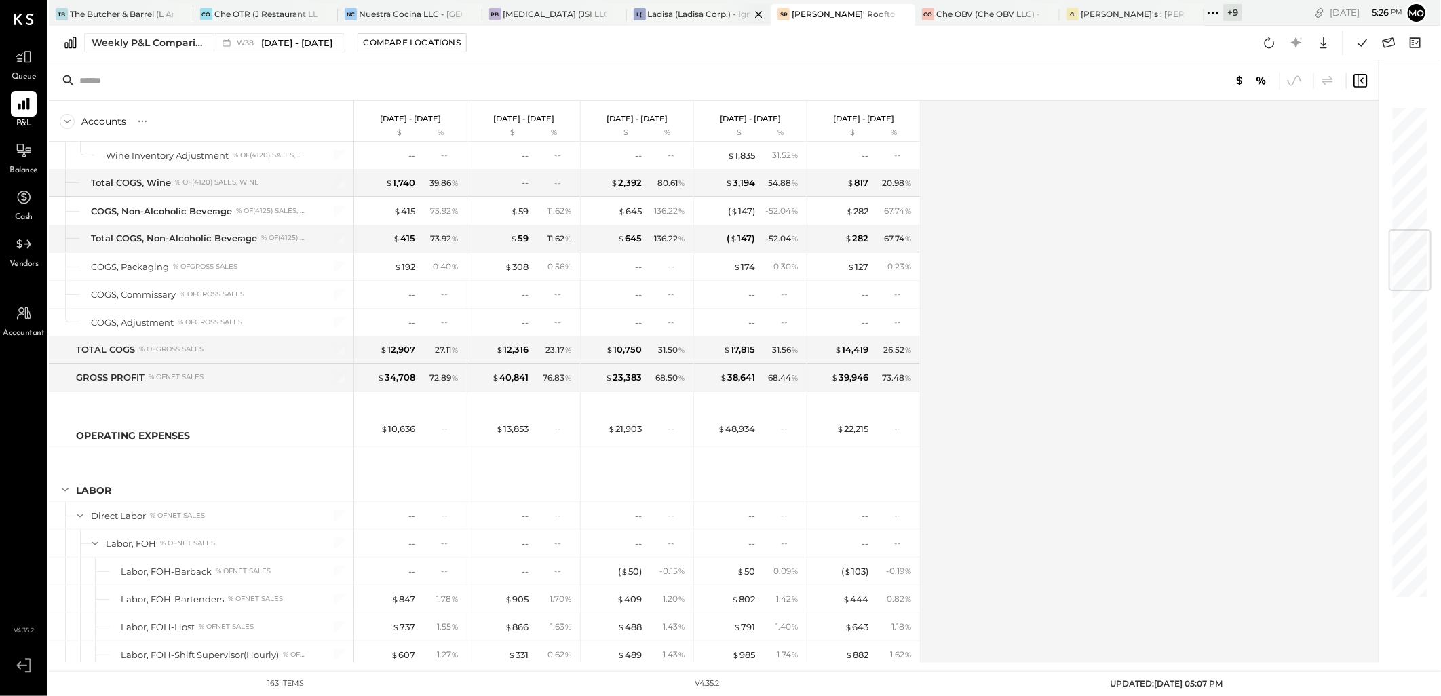
click at [686, 16] on div "Ladisa (Ladisa Corp.) - Ignite" at bounding box center [699, 14] width 103 height 12
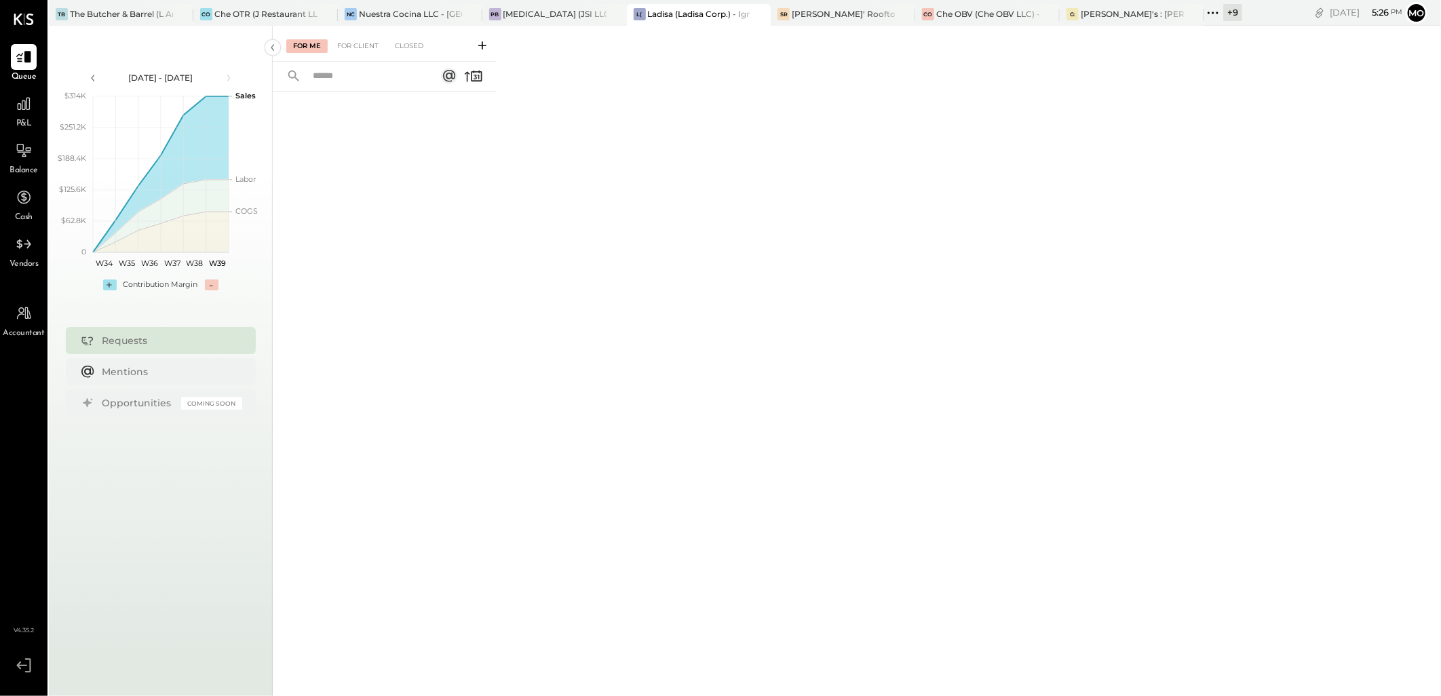
click at [358, 35] on div "For Me For Client Closed" at bounding box center [385, 44] width 224 height 36
click at [358, 39] on div "For Client" at bounding box center [357, 46] width 55 height 14
click at [41, 97] on div "P&L" at bounding box center [23, 110] width 39 height 39
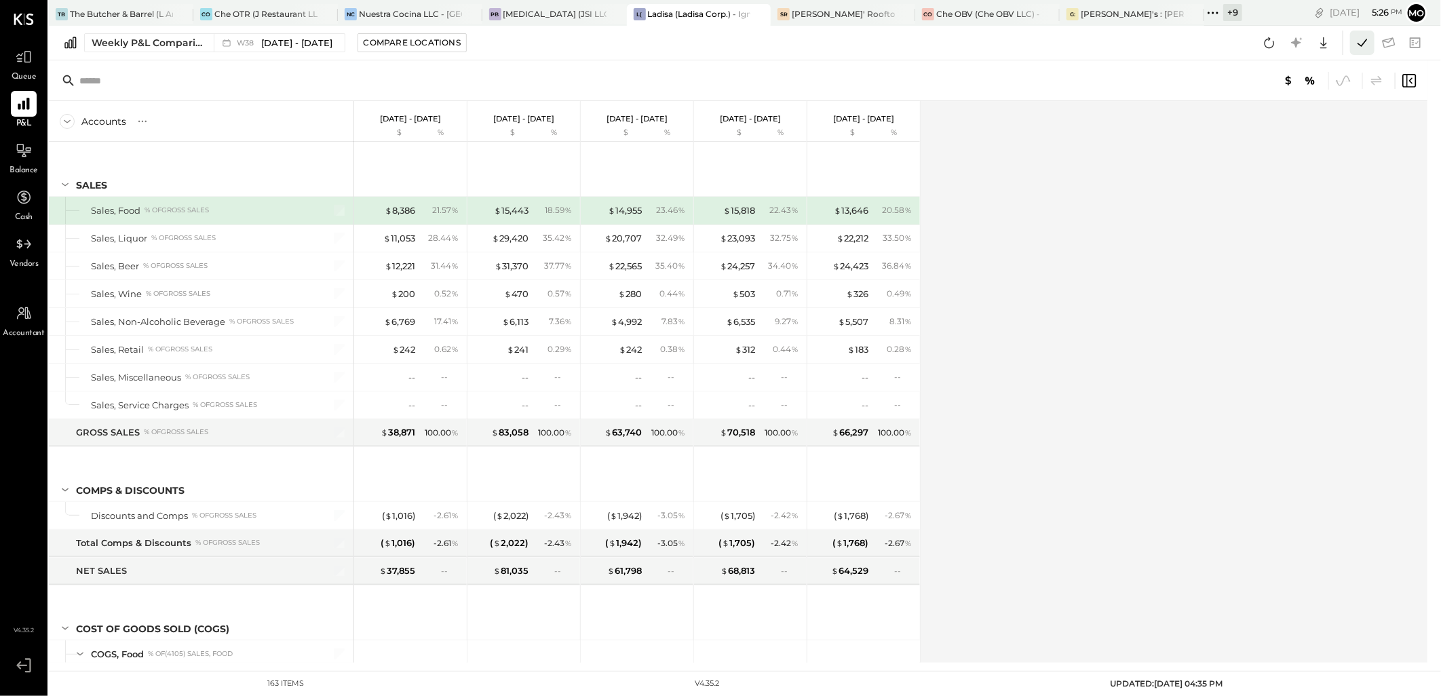
click at [1365, 41] on icon at bounding box center [1361, 42] width 9 height 7
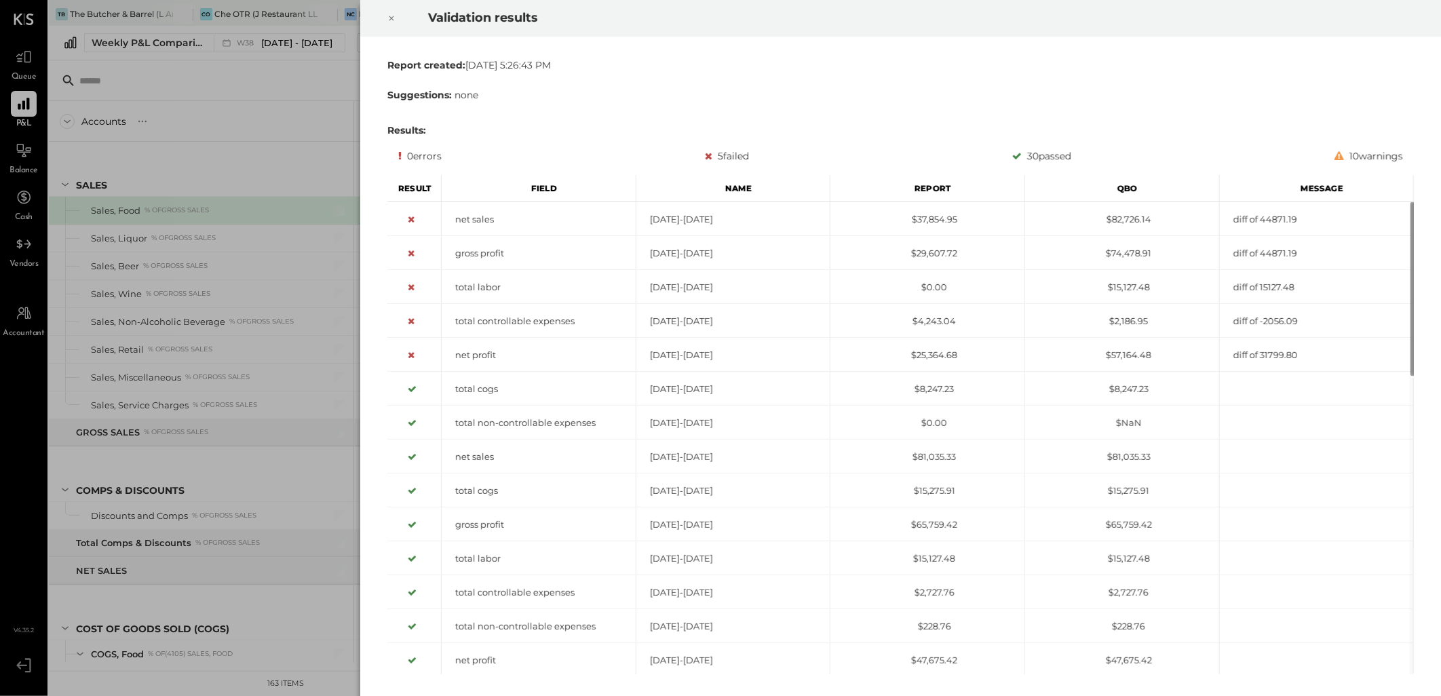
drag, startPoint x: 393, startPoint y: 21, endPoint x: 568, endPoint y: 92, distance: 188.3
click at [393, 21] on icon at bounding box center [391, 18] width 8 height 16
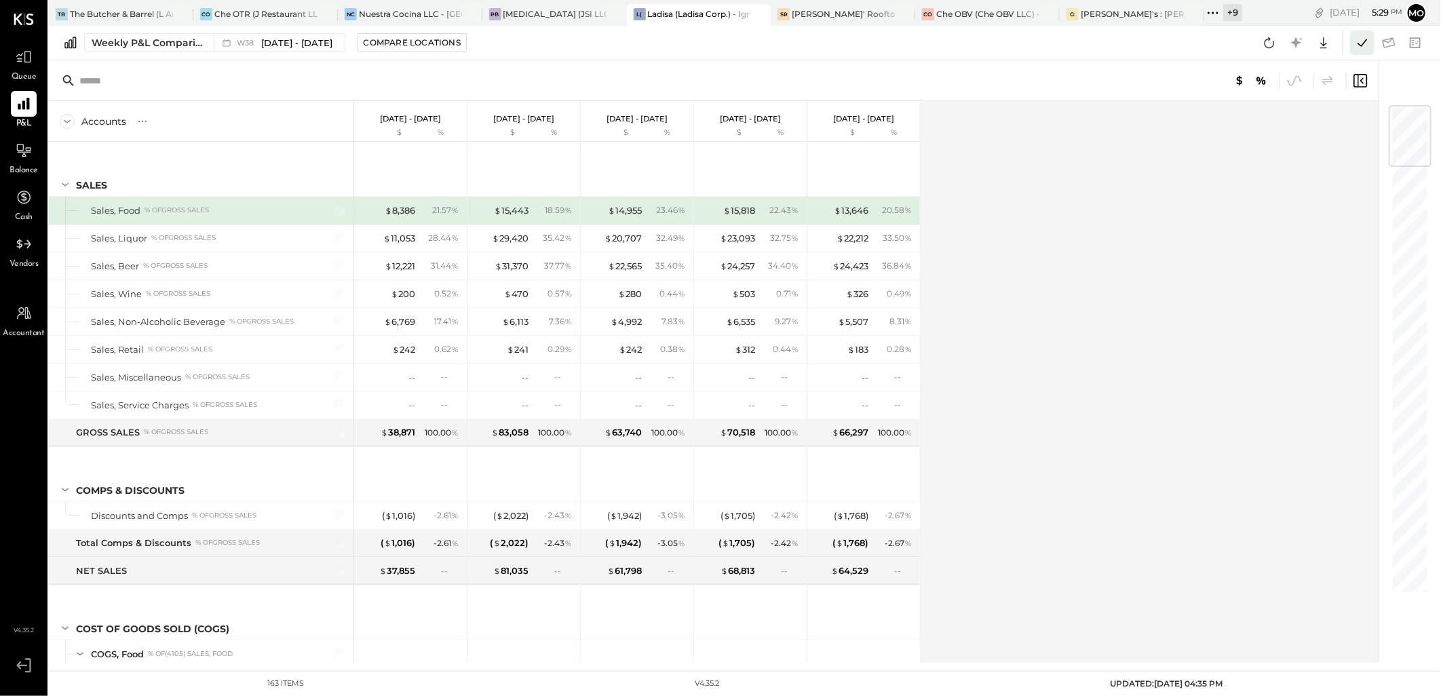
click at [1360, 41] on icon at bounding box center [1362, 43] width 18 height 18
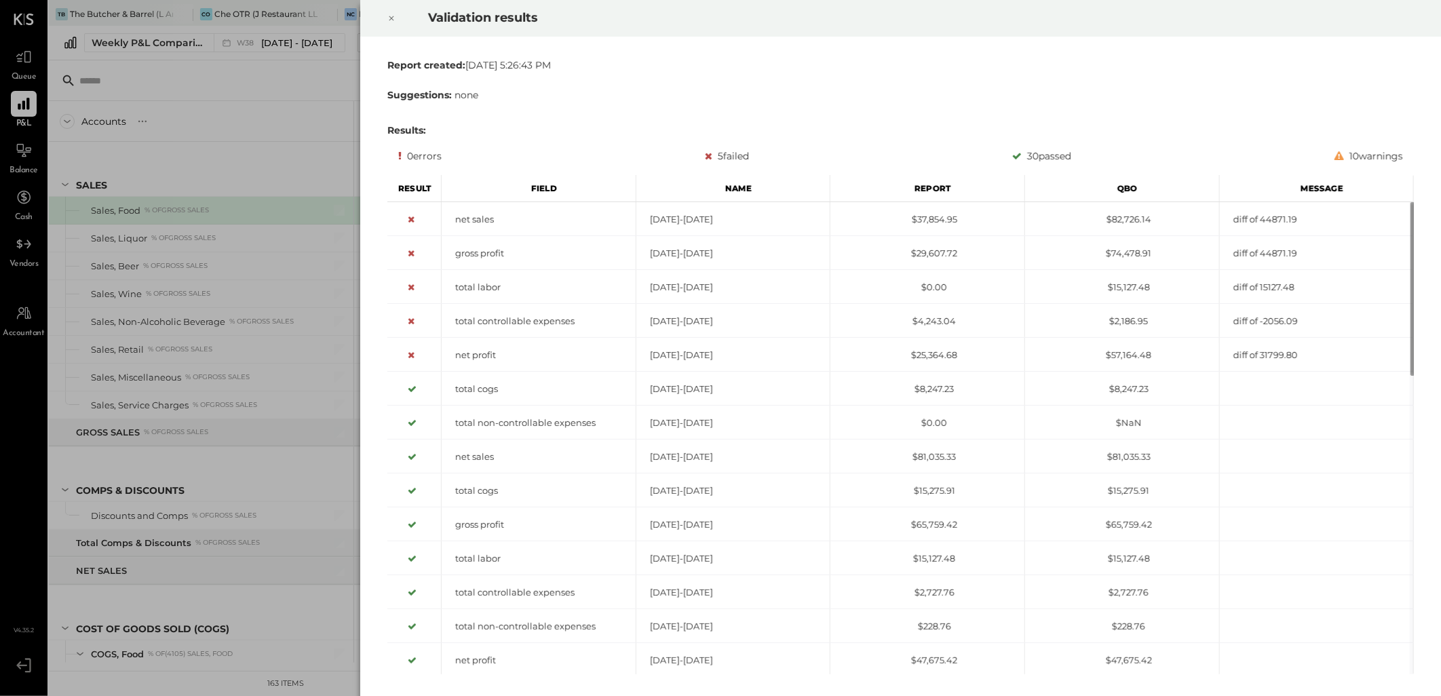
click at [391, 18] on icon at bounding box center [391, 18] width 5 height 5
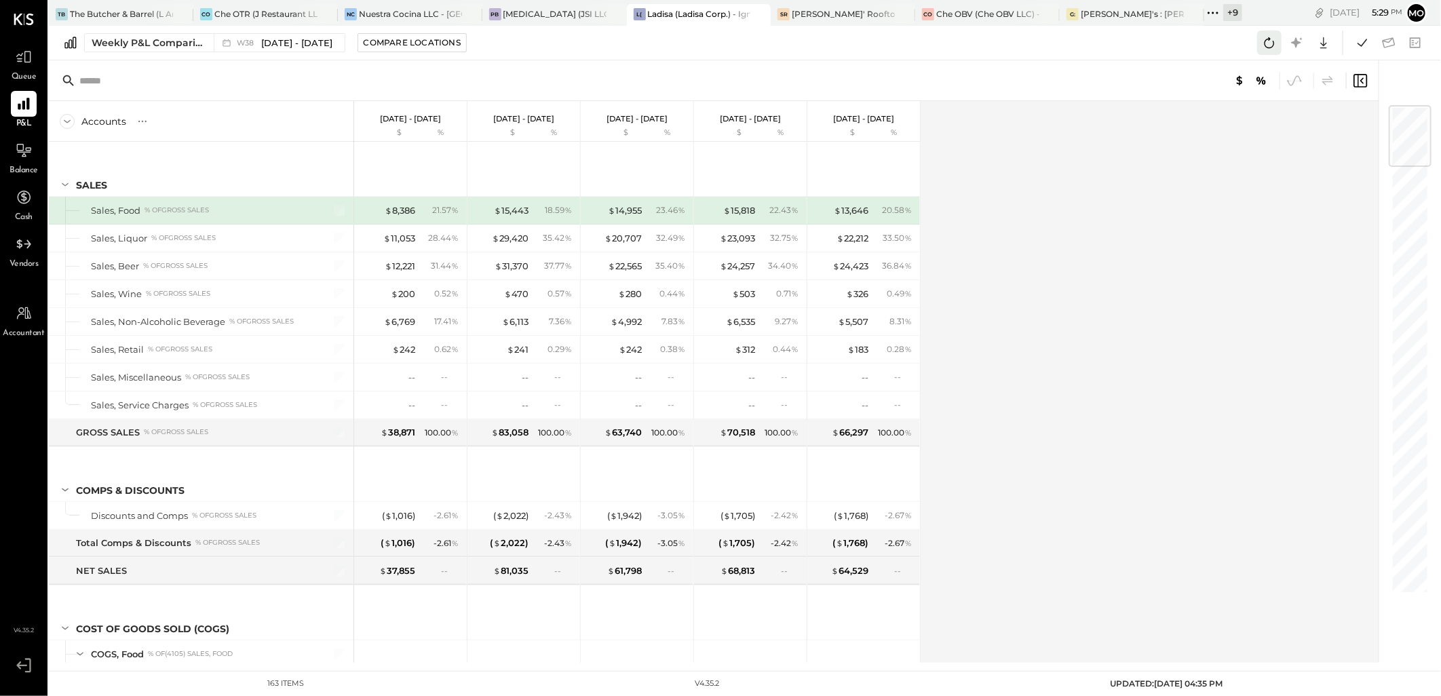
click at [1260, 52] on button at bounding box center [1269, 43] width 24 height 24
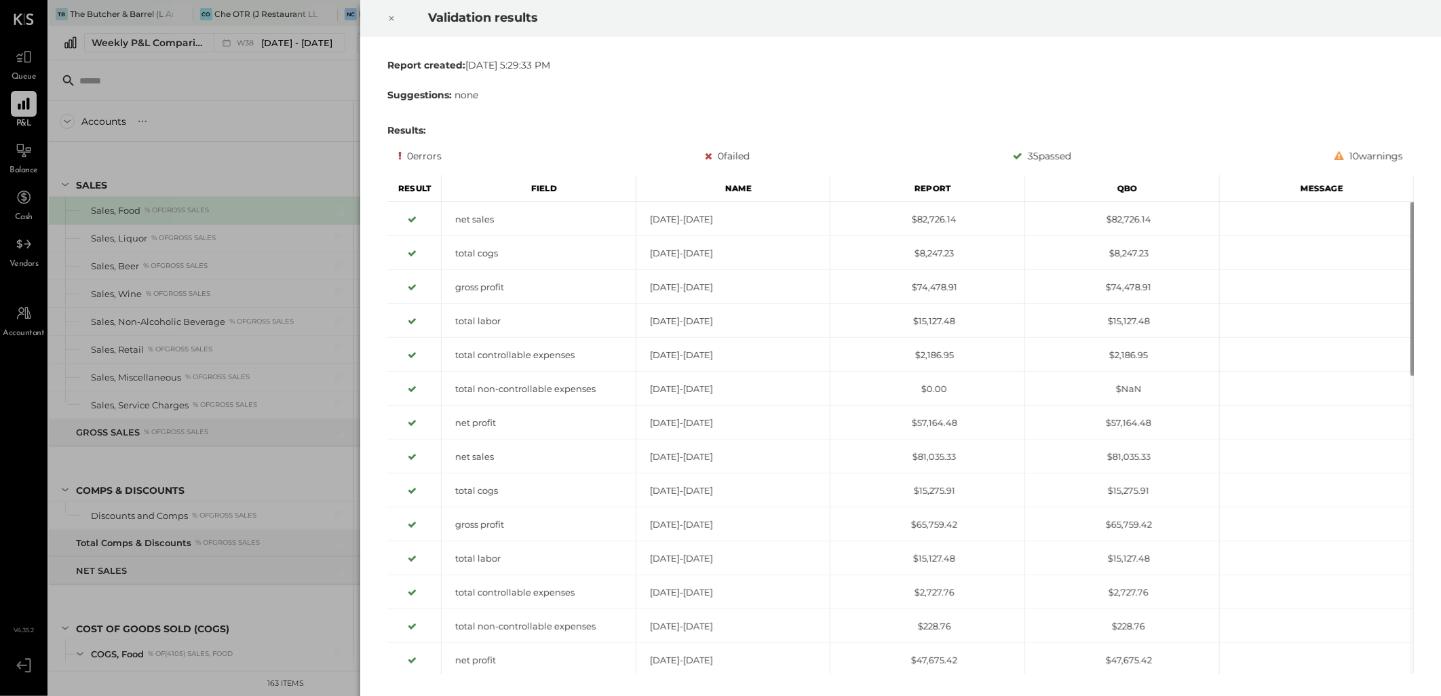
click at [1354, 45] on div "Validation results Report created: [DATE] 5:29:33 PM Suggestions: none Results:…" at bounding box center [720, 348] width 1441 height 696
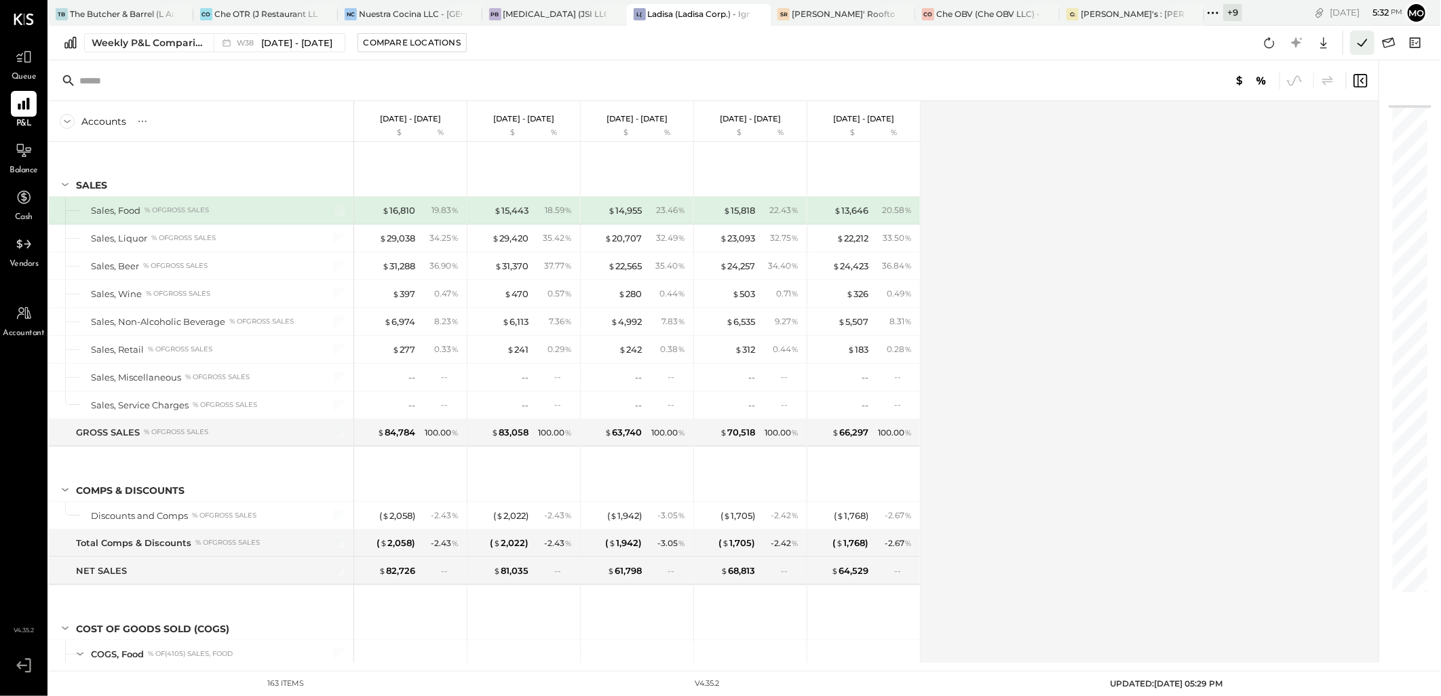
click at [1364, 43] on icon at bounding box center [1361, 42] width 9 height 7
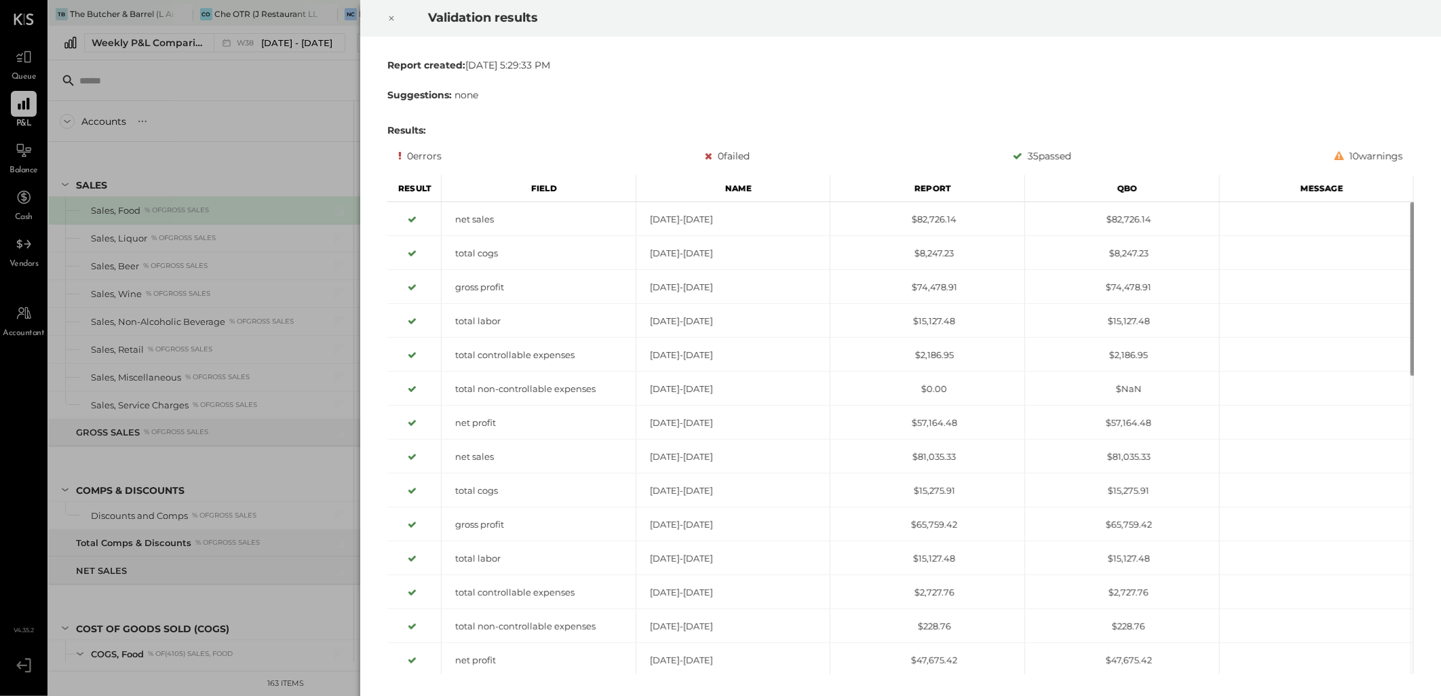
click at [391, 18] on icon at bounding box center [391, 18] width 5 height 5
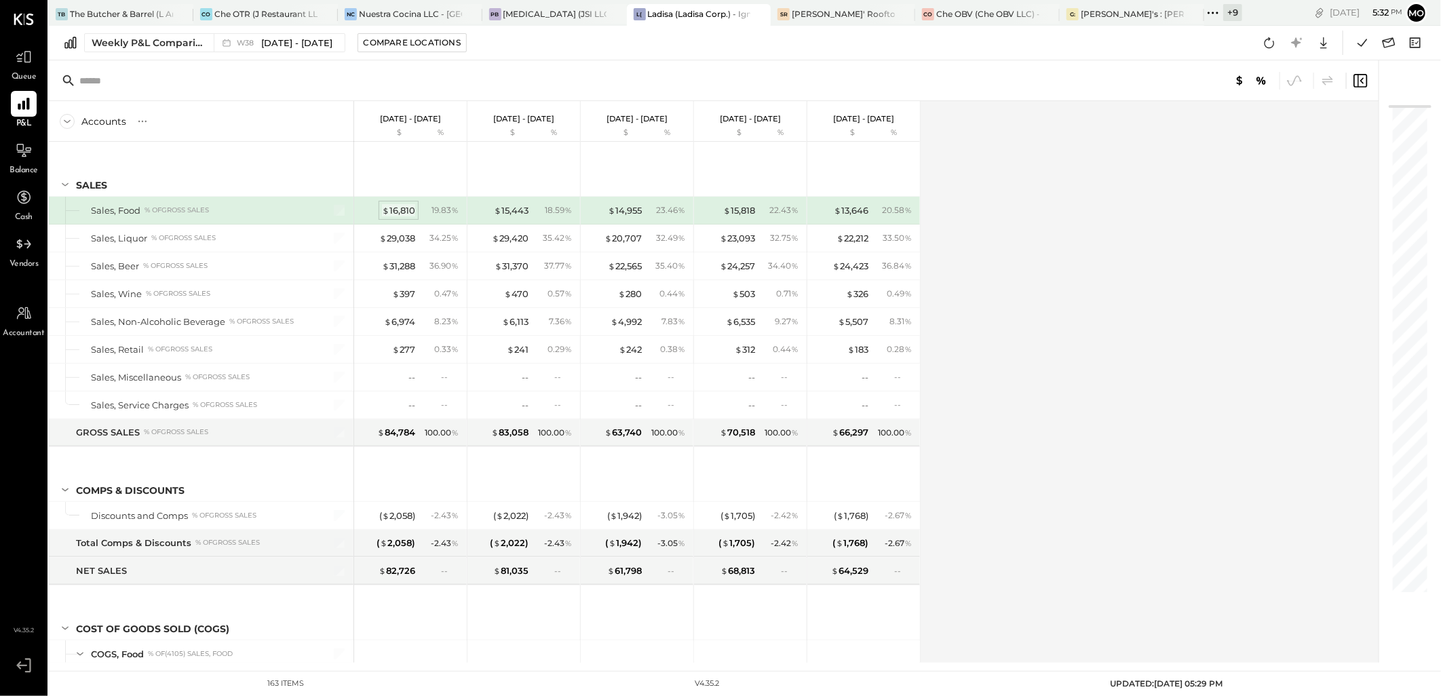
click at [402, 208] on div "$ 16,810" at bounding box center [398, 210] width 33 height 13
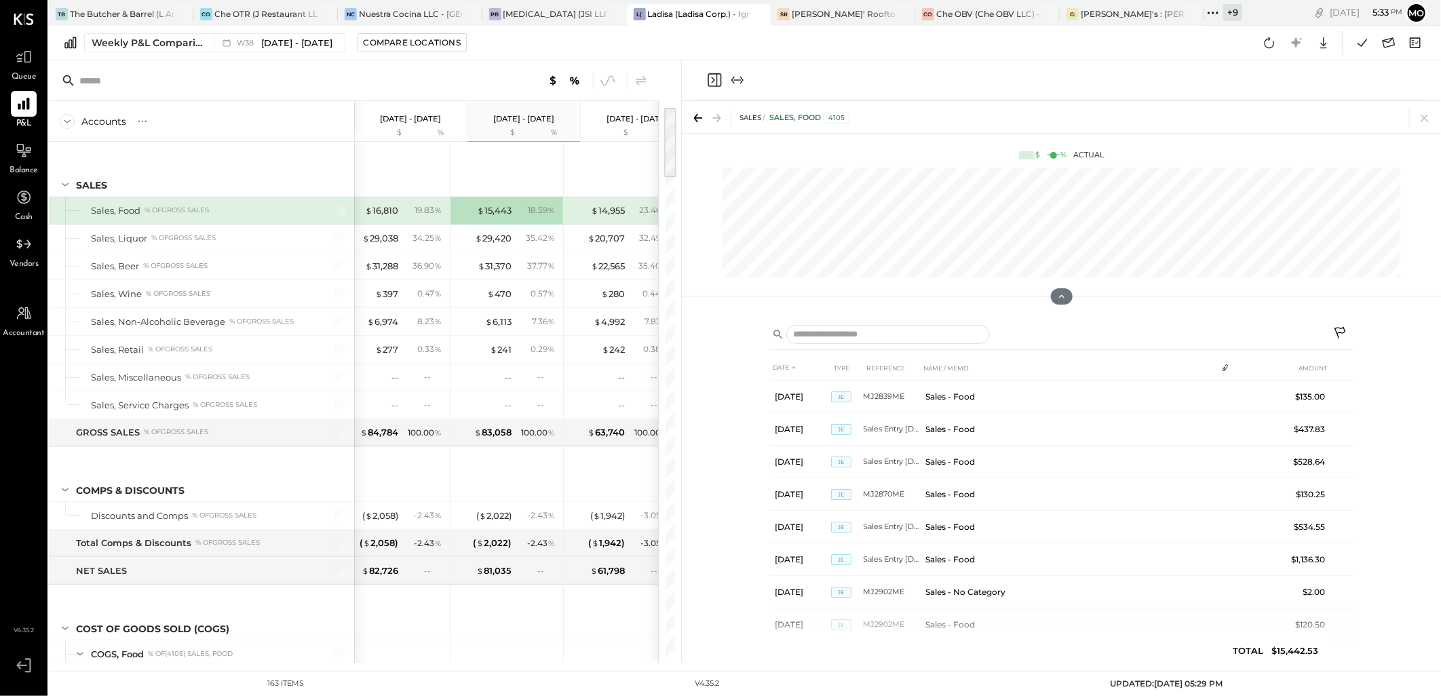
scroll to position [0, 17]
click at [1423, 119] on icon at bounding box center [1424, 118] width 7 height 7
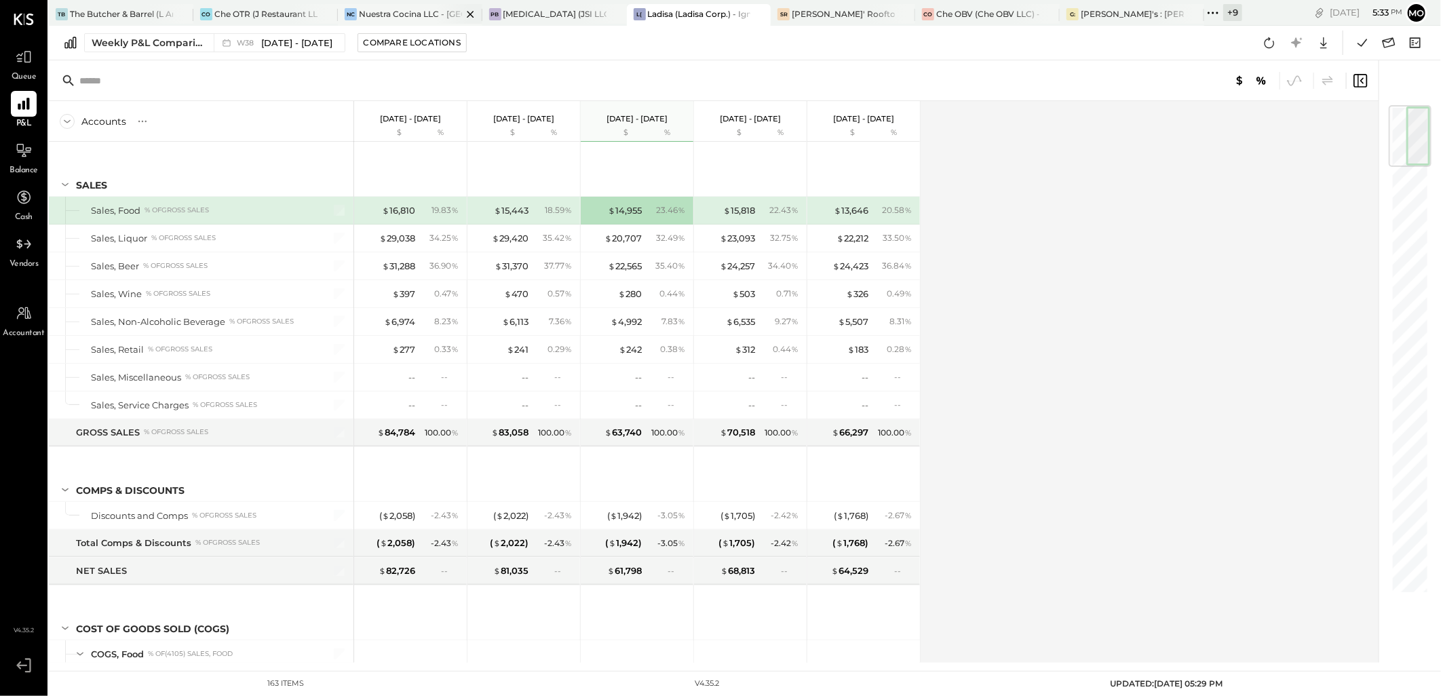
click at [369, 22] on div "NC Nuestra Cocina LLC - [GEOGRAPHIC_DATA]" at bounding box center [410, 15] width 144 height 22
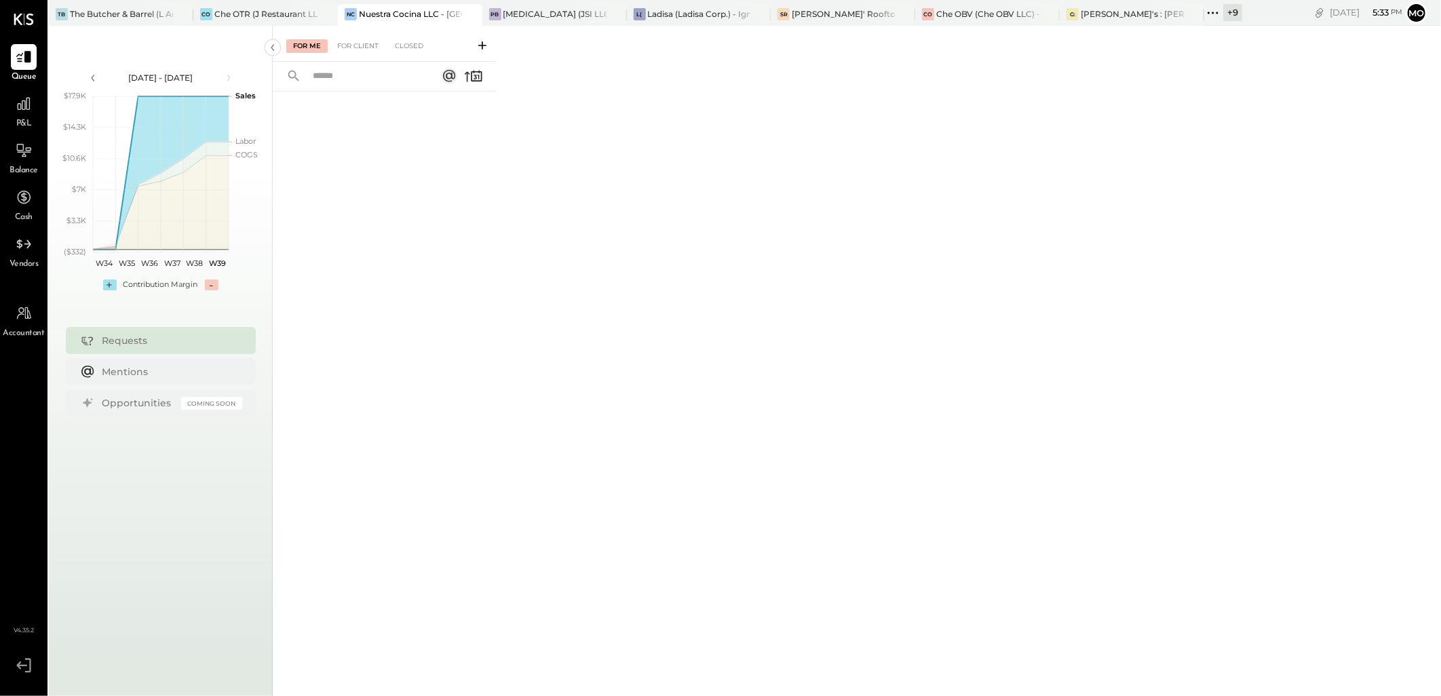
click at [2, 112] on link "P&L" at bounding box center [24, 110] width 46 height 39
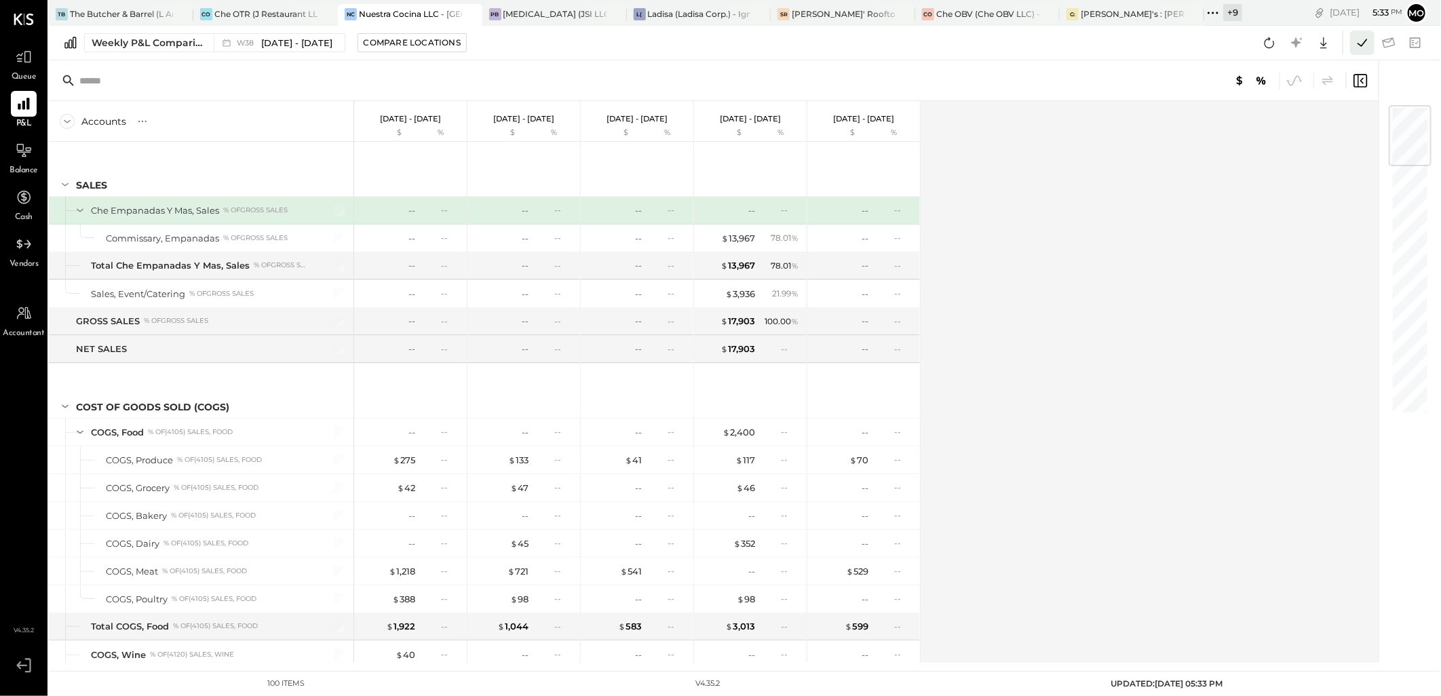
click at [1354, 45] on icon at bounding box center [1362, 43] width 18 height 18
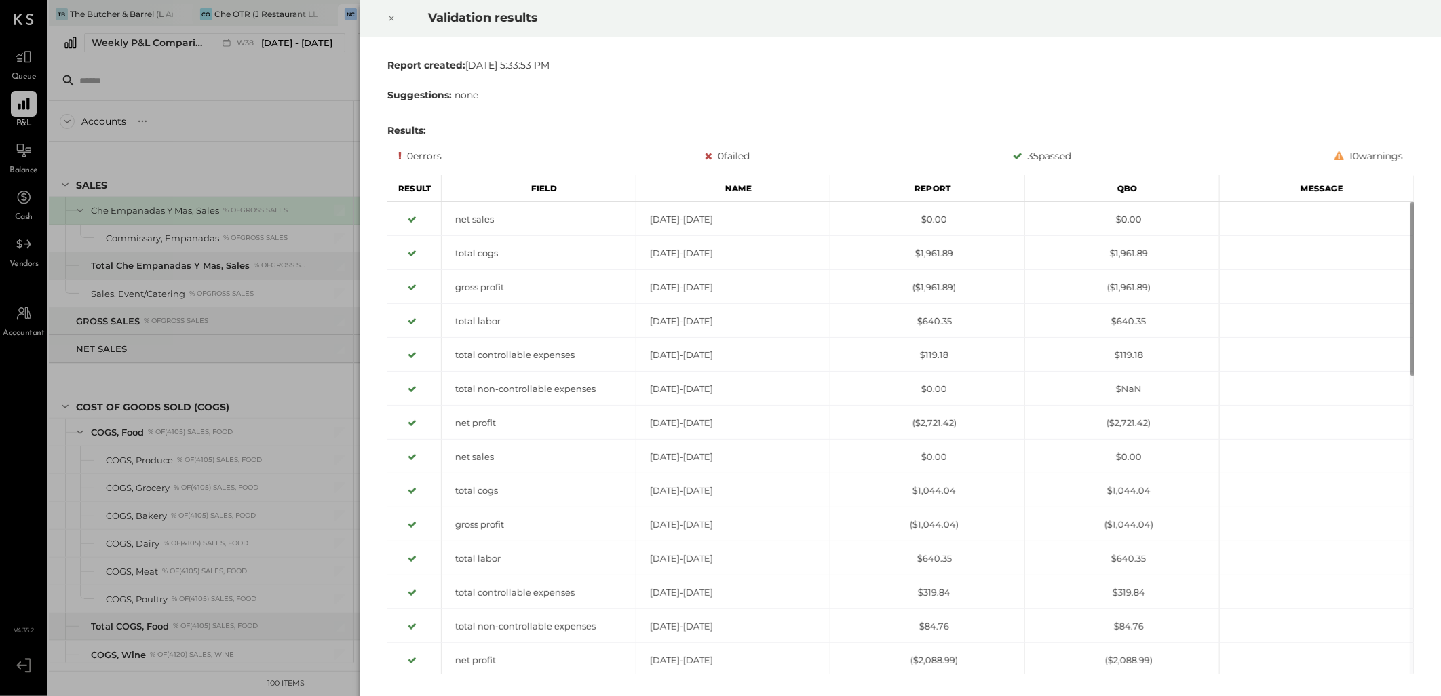
click at [389, 16] on icon at bounding box center [391, 18] width 8 height 16
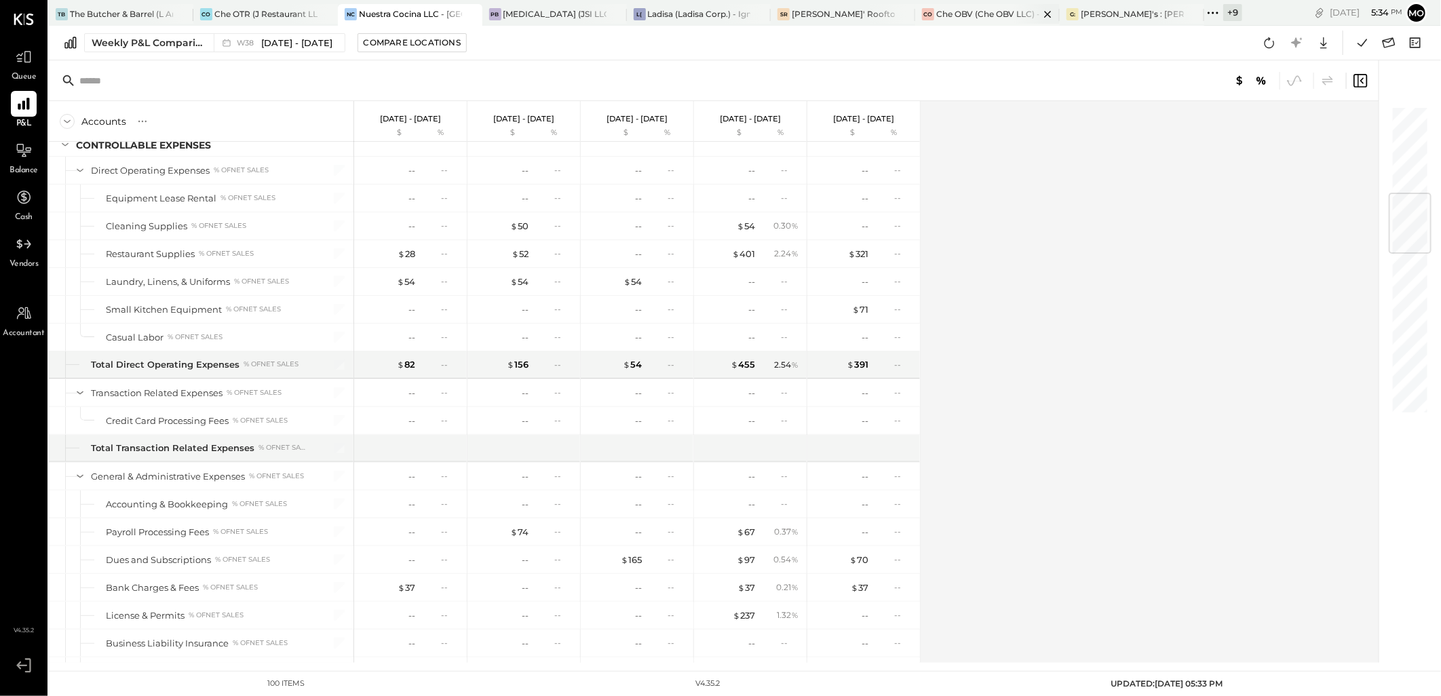
scroll to position [754, 0]
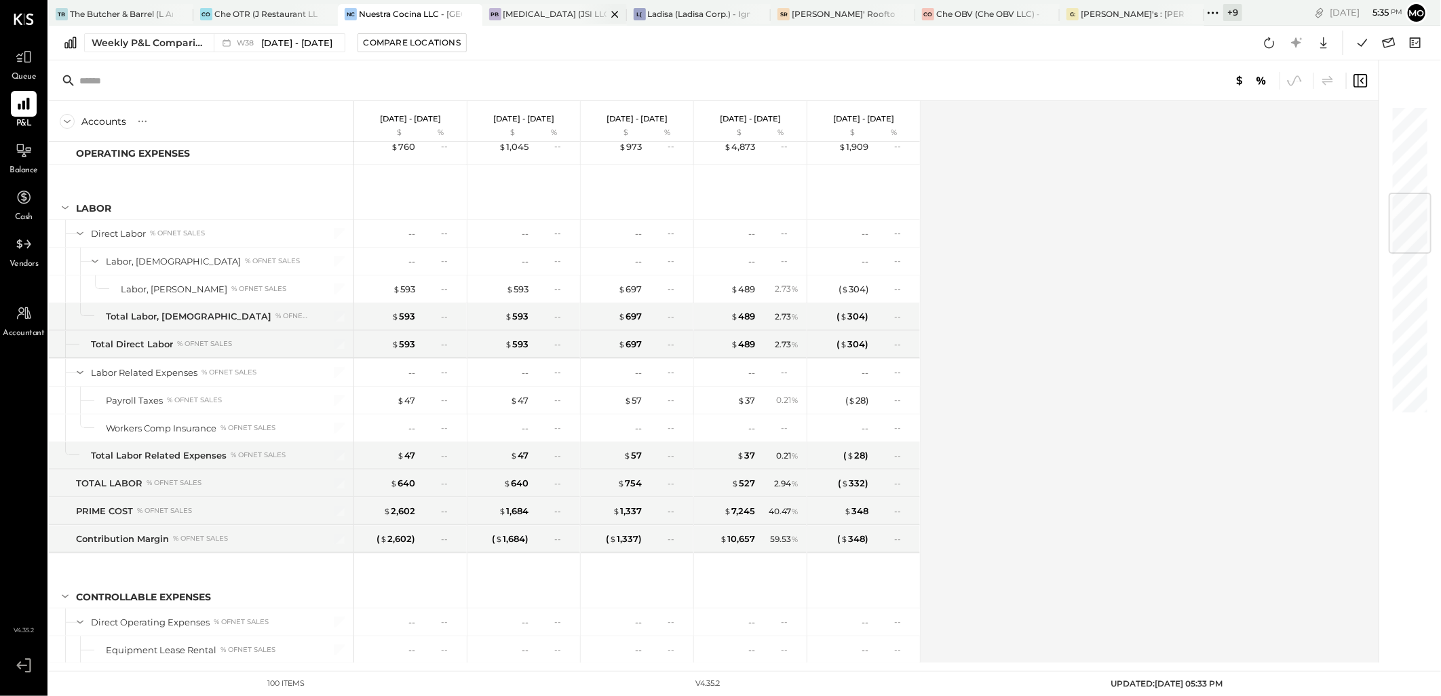
click at [555, 8] on div "[MEDICAL_DATA] (JSI LLC) - Ignite" at bounding box center [554, 14] width 103 height 12
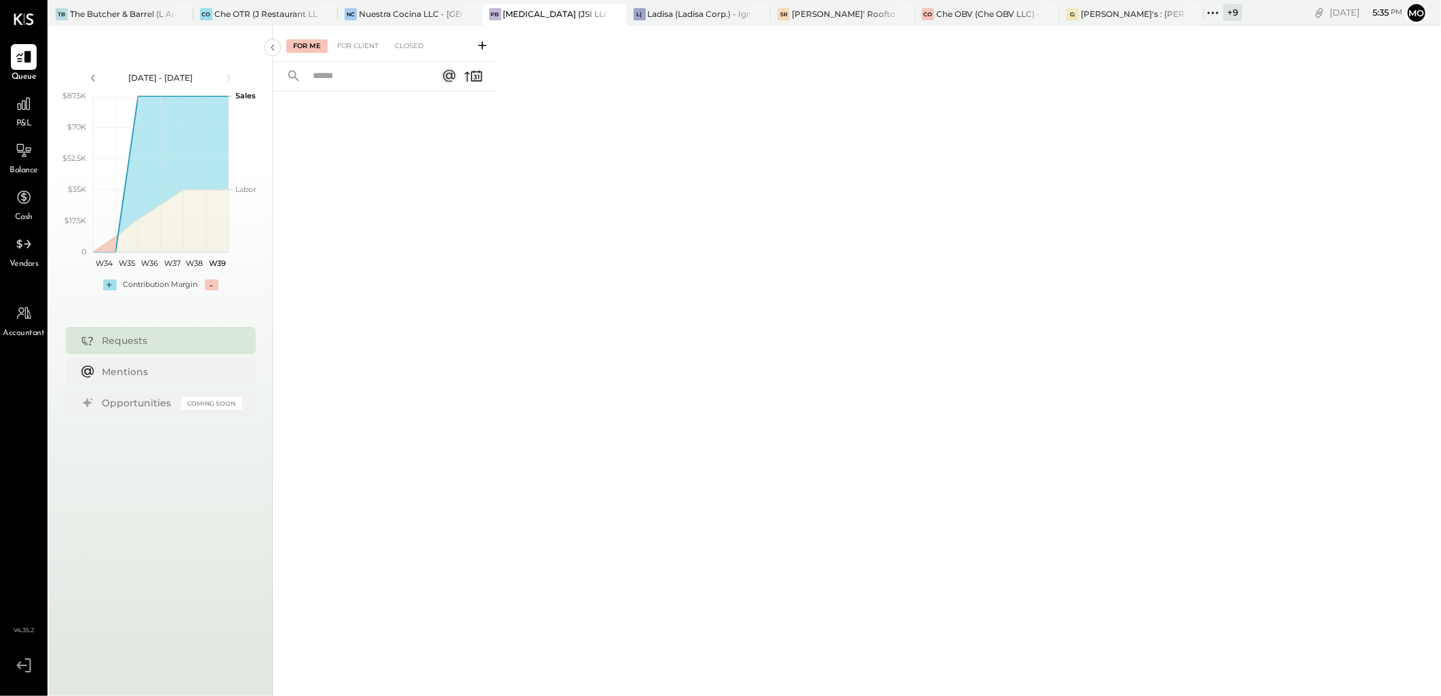
click at [7, 99] on div "P&L" at bounding box center [23, 110] width 39 height 39
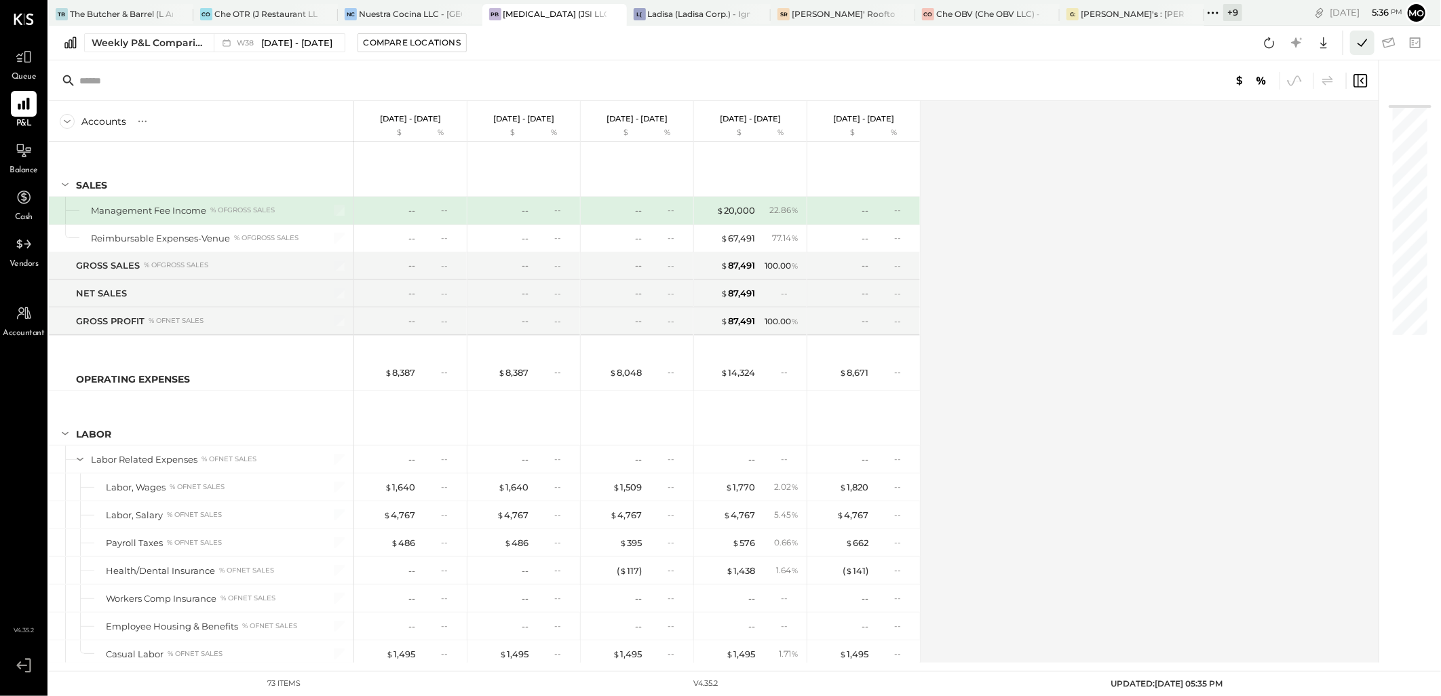
click at [1355, 45] on icon at bounding box center [1362, 43] width 18 height 18
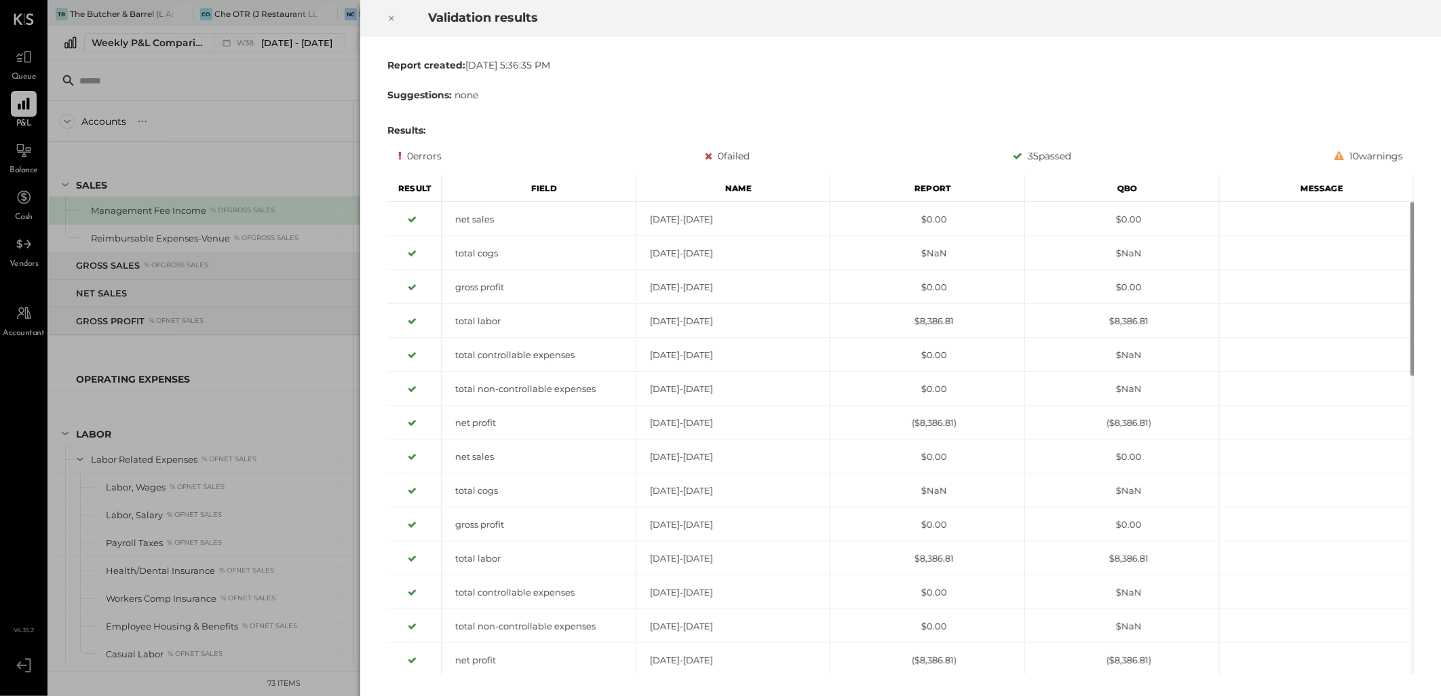
click at [392, 24] on icon at bounding box center [391, 18] width 8 height 16
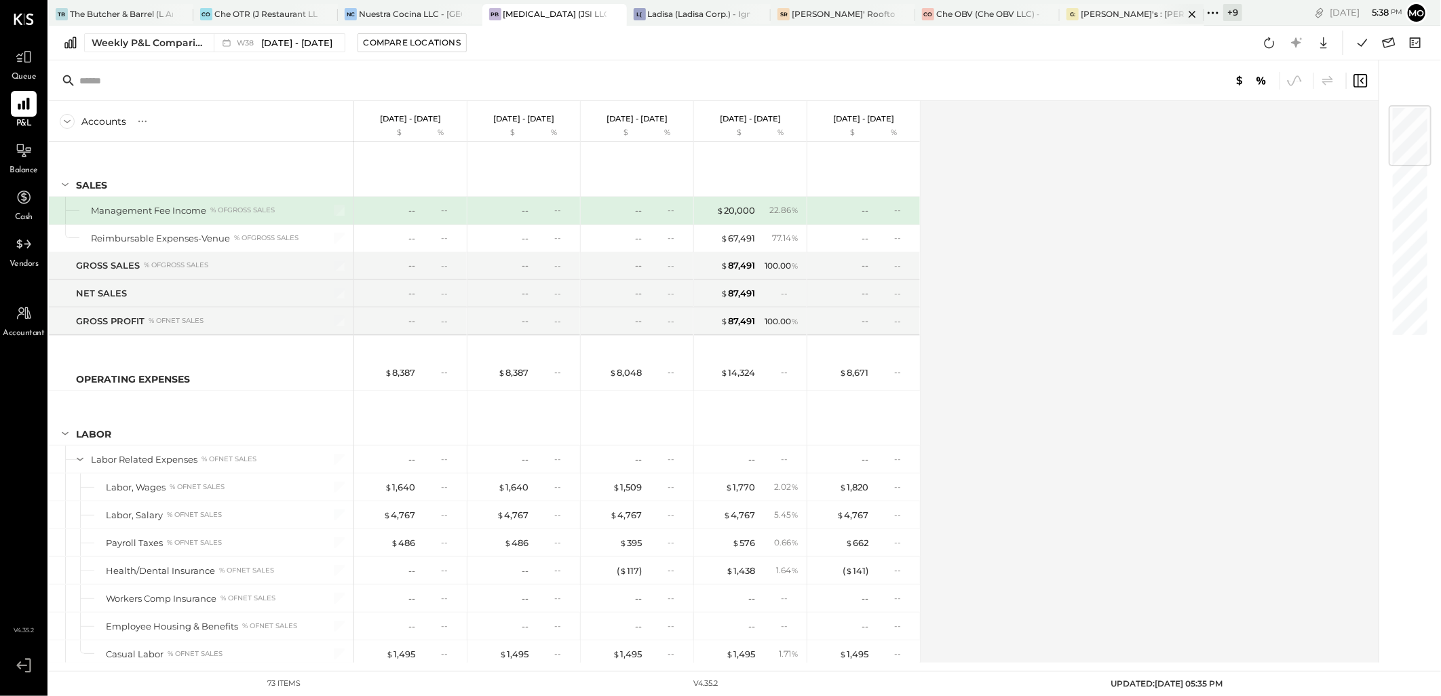
click at [1102, 12] on div "[PERSON_NAME]'s : [PERSON_NAME]'s" at bounding box center [1132, 14] width 103 height 12
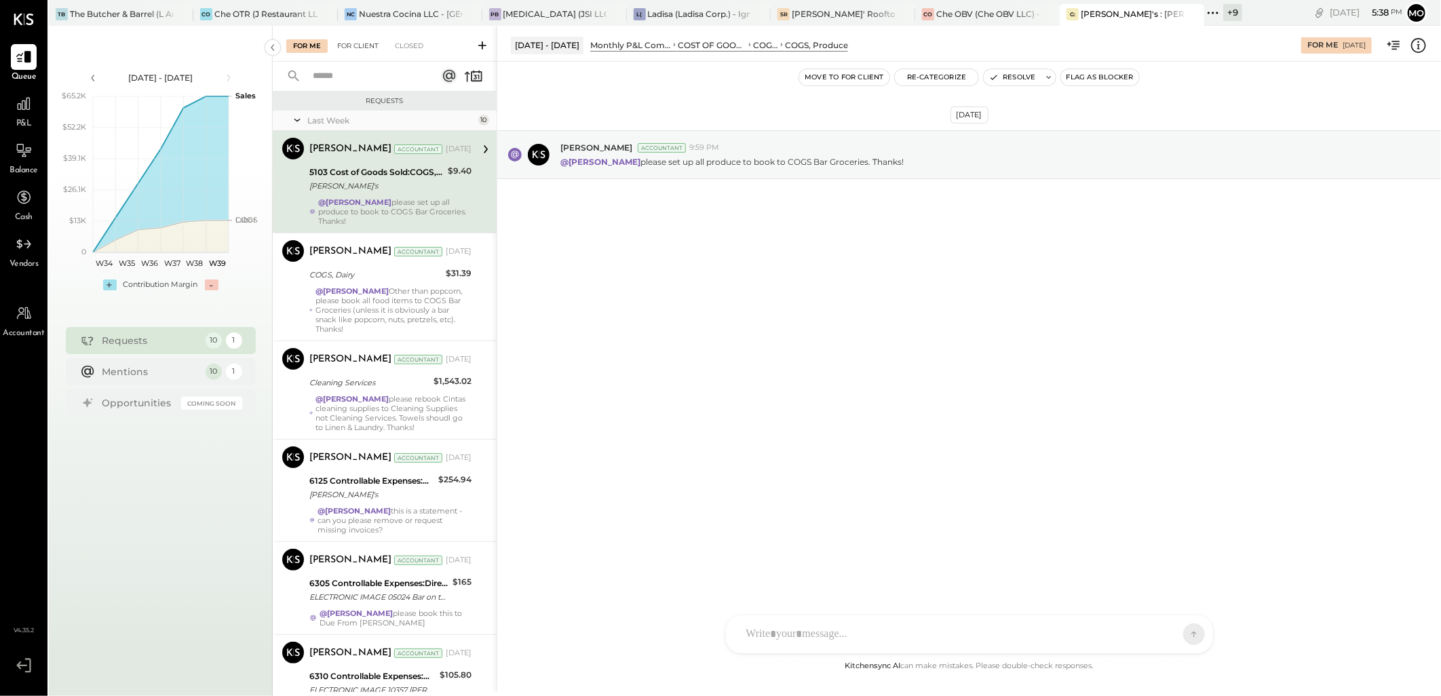
click at [363, 43] on div "For Client" at bounding box center [357, 46] width 55 height 14
